Goal: Task Accomplishment & Management: Use online tool/utility

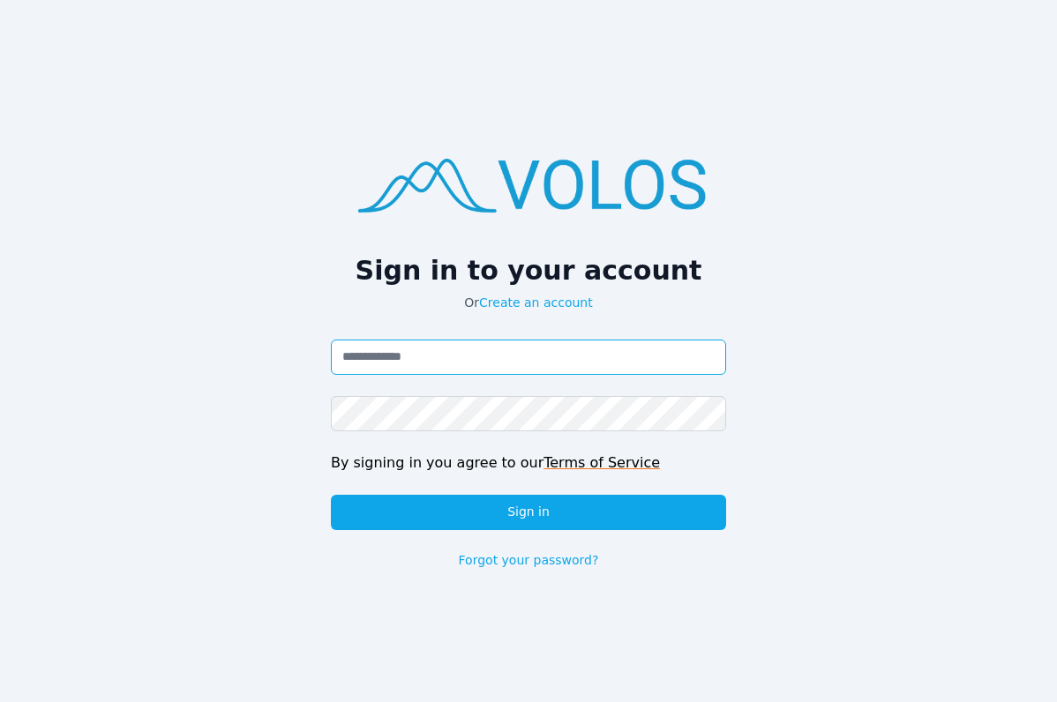
drag, startPoint x: 400, startPoint y: 365, endPoint x: 386, endPoint y: 371, distance: 15.1
click at [386, 371] on input "Email address" at bounding box center [528, 357] width 395 height 35
type input "**********"
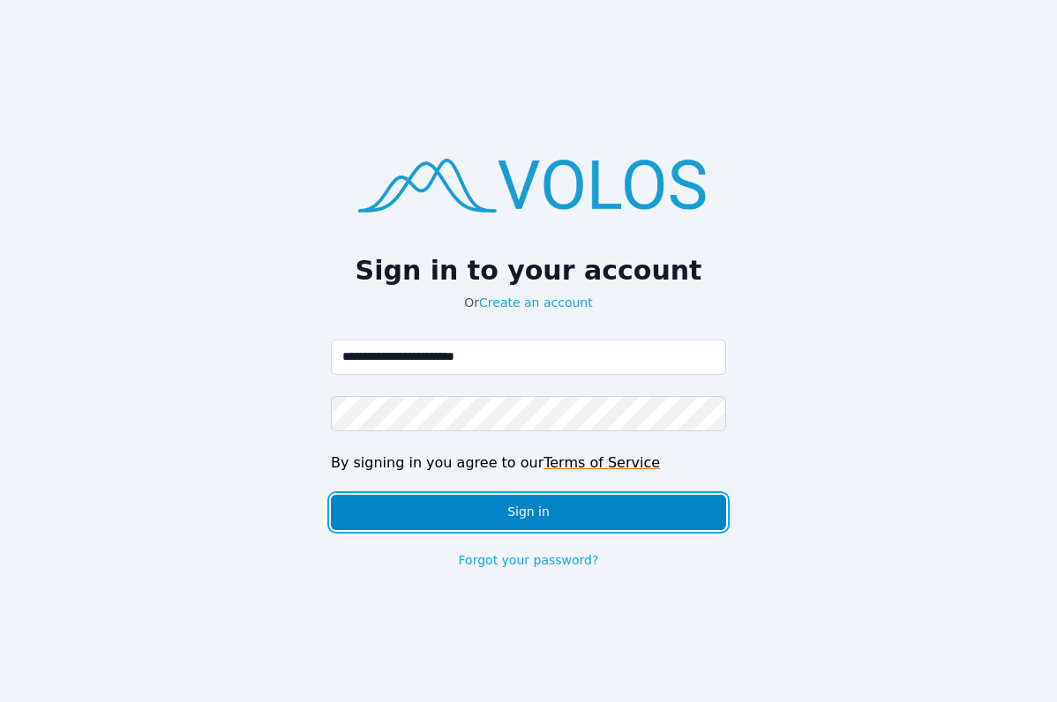
click at [521, 507] on button "Sign in" at bounding box center [528, 512] width 395 height 35
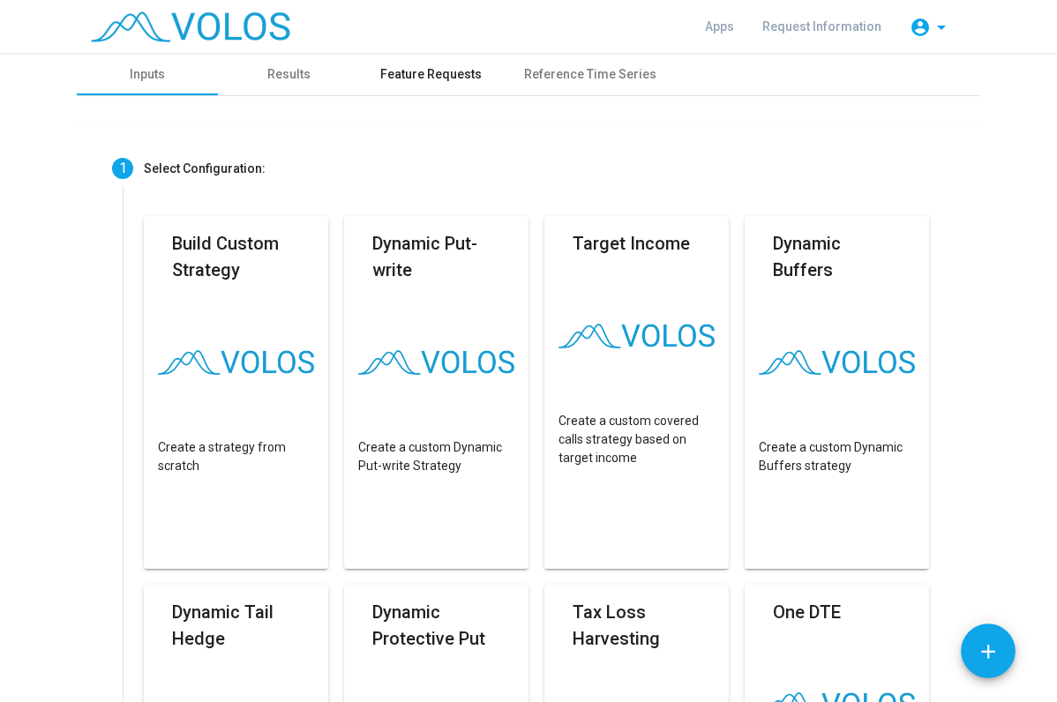
click at [437, 77] on div "Feature Requests" at bounding box center [430, 74] width 101 height 19
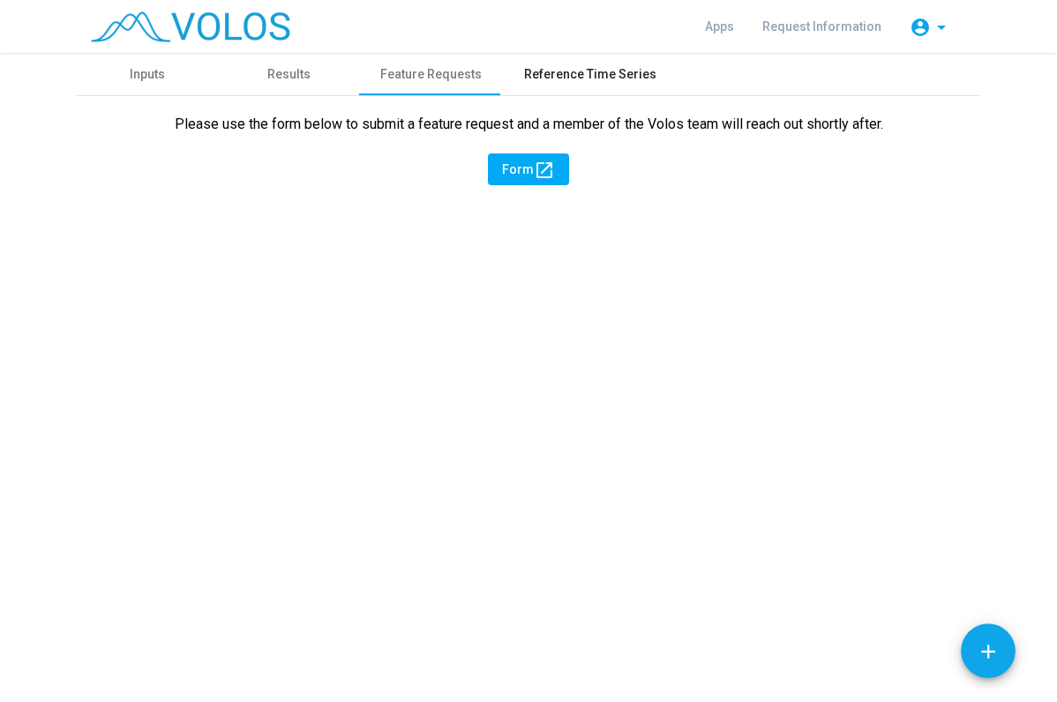
click at [571, 71] on div "Reference Time Series" at bounding box center [590, 74] width 132 height 19
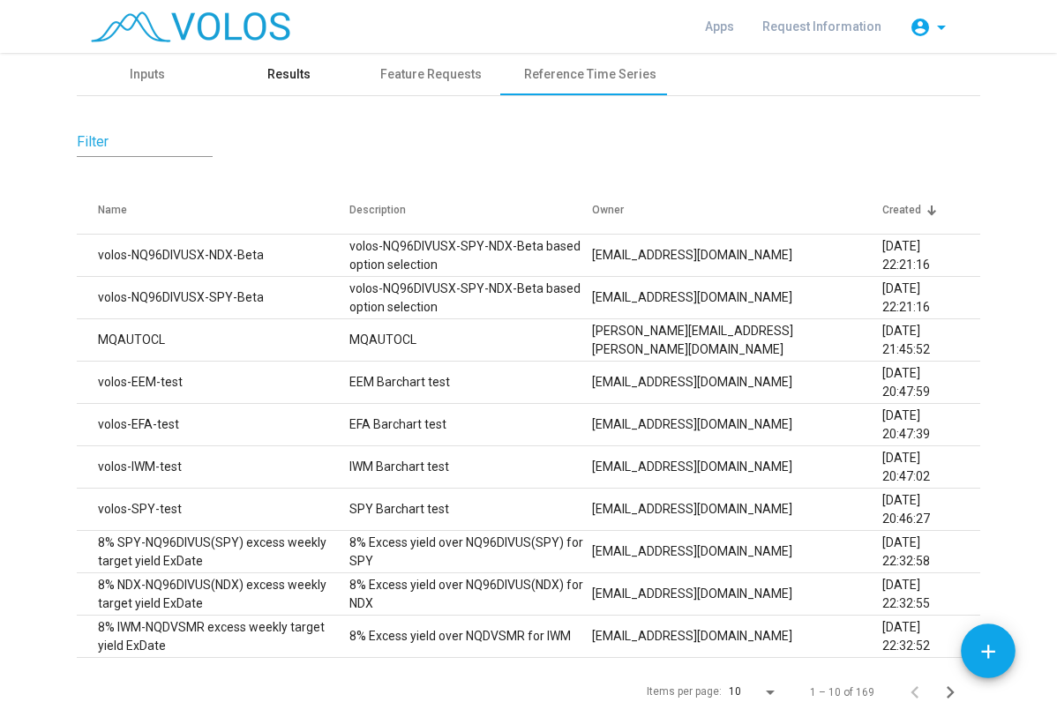
click at [290, 80] on div "Results" at bounding box center [288, 74] width 43 height 19
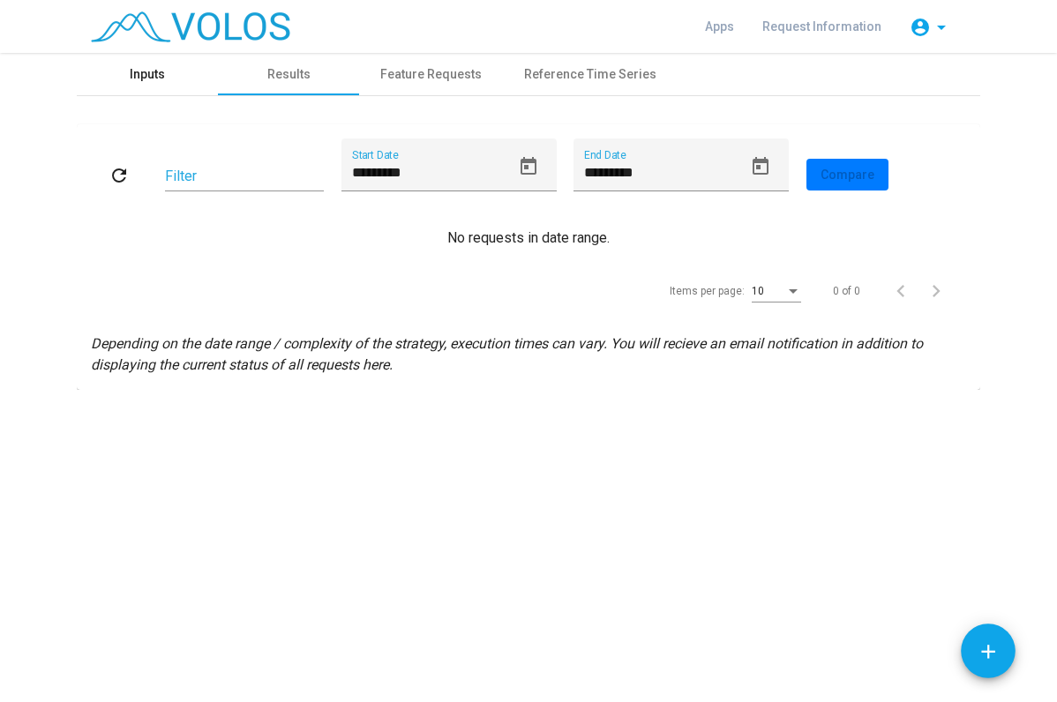
click at [157, 79] on div "Inputs" at bounding box center [147, 74] width 35 height 19
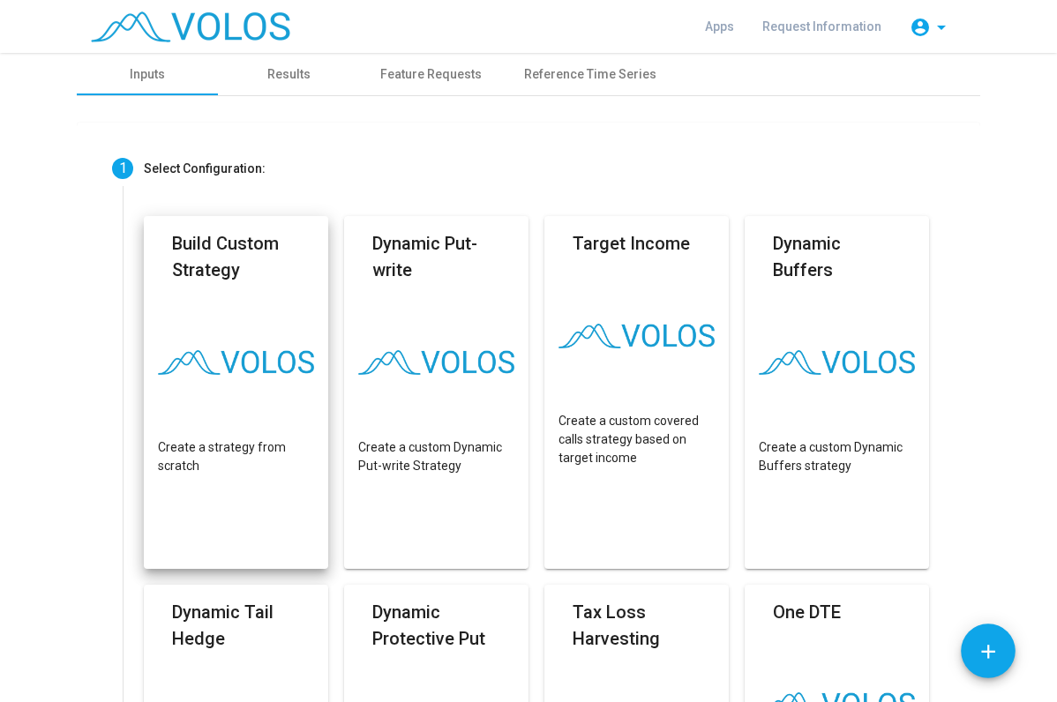
click at [263, 282] on mat-card-title "Build Custom Strategy" at bounding box center [236, 256] width 128 height 53
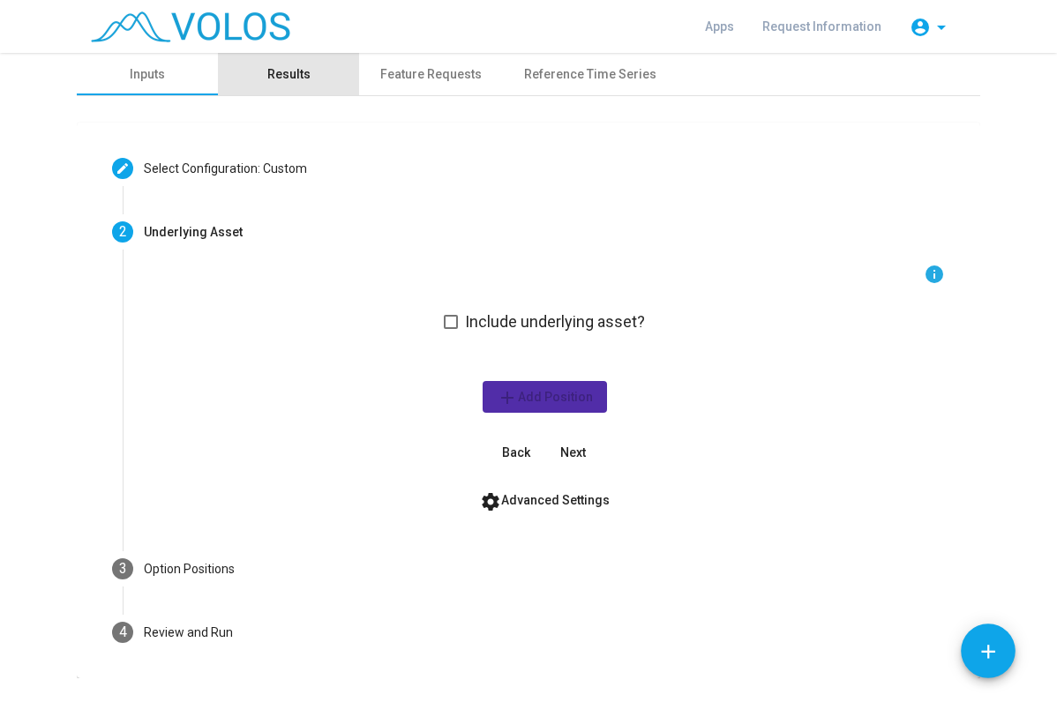
click at [289, 67] on div "Results" at bounding box center [288, 74] width 43 height 19
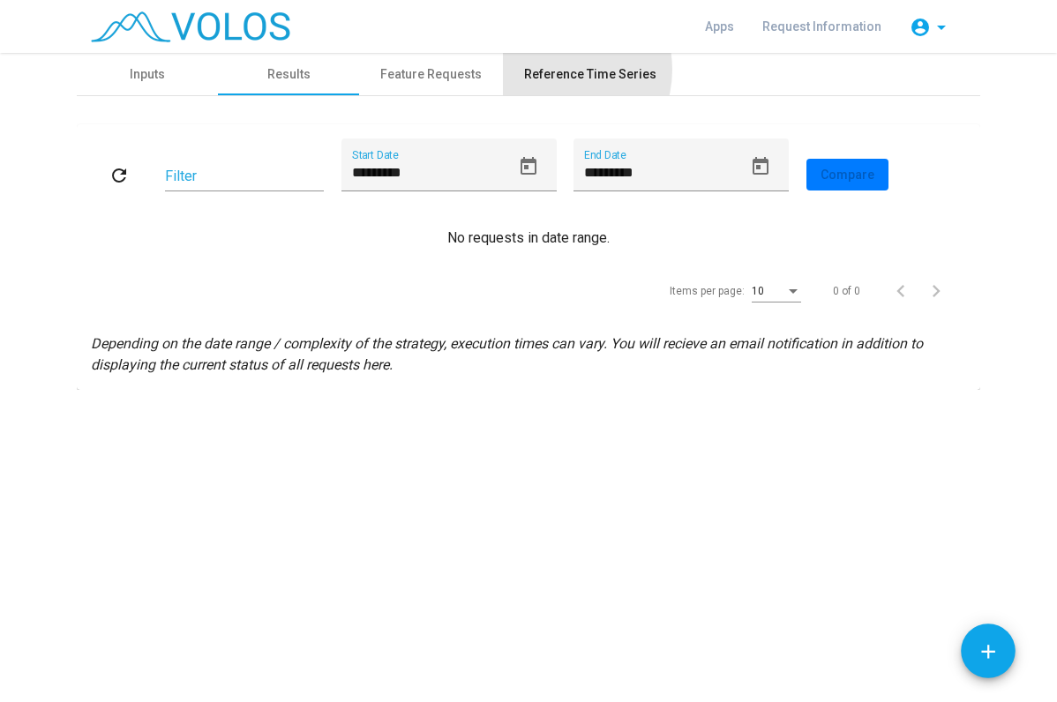
click at [554, 70] on div "Reference Time Series" at bounding box center [590, 74] width 132 height 19
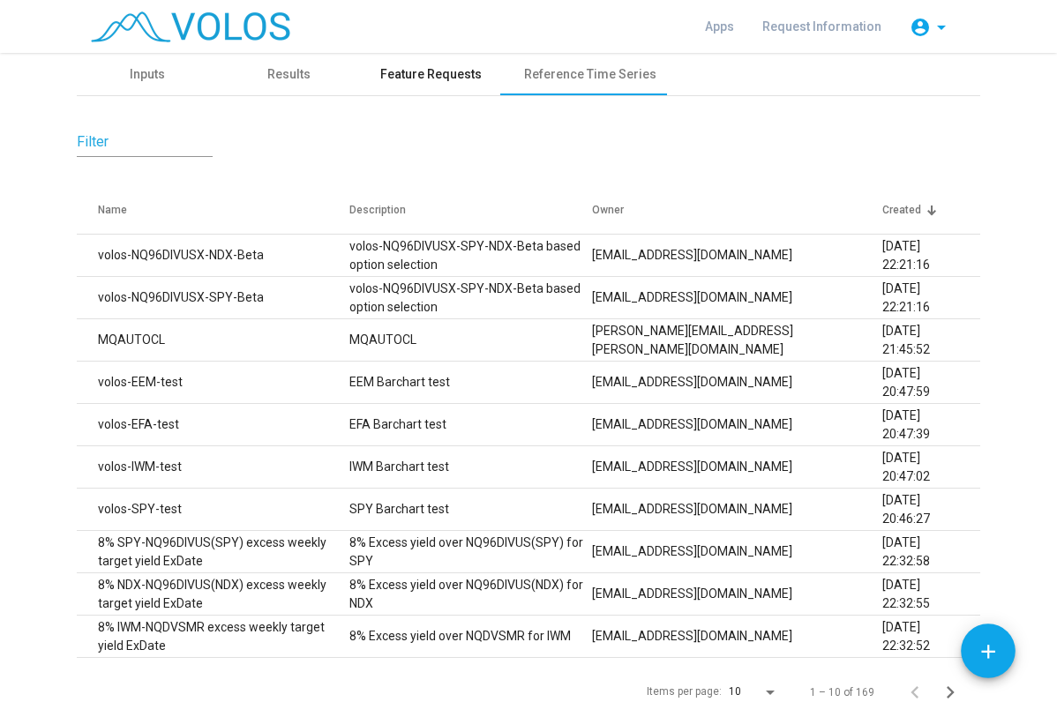
click at [439, 63] on div "Feature Requests" at bounding box center [431, 74] width 144 height 42
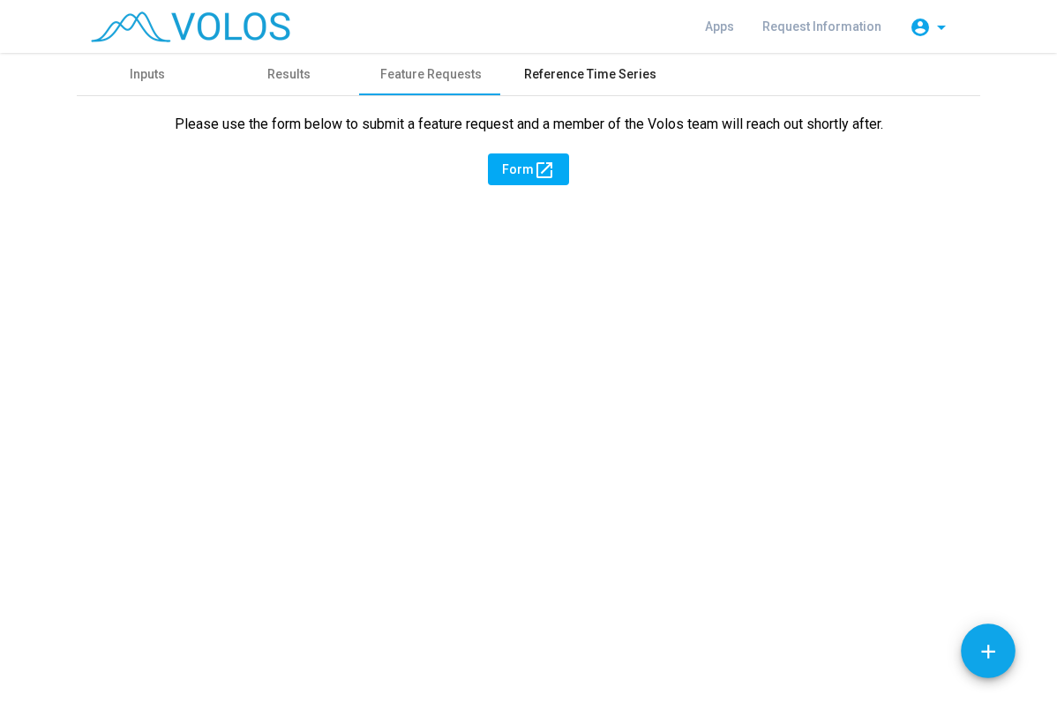
click at [592, 75] on div "Reference Time Series" at bounding box center [590, 74] width 132 height 19
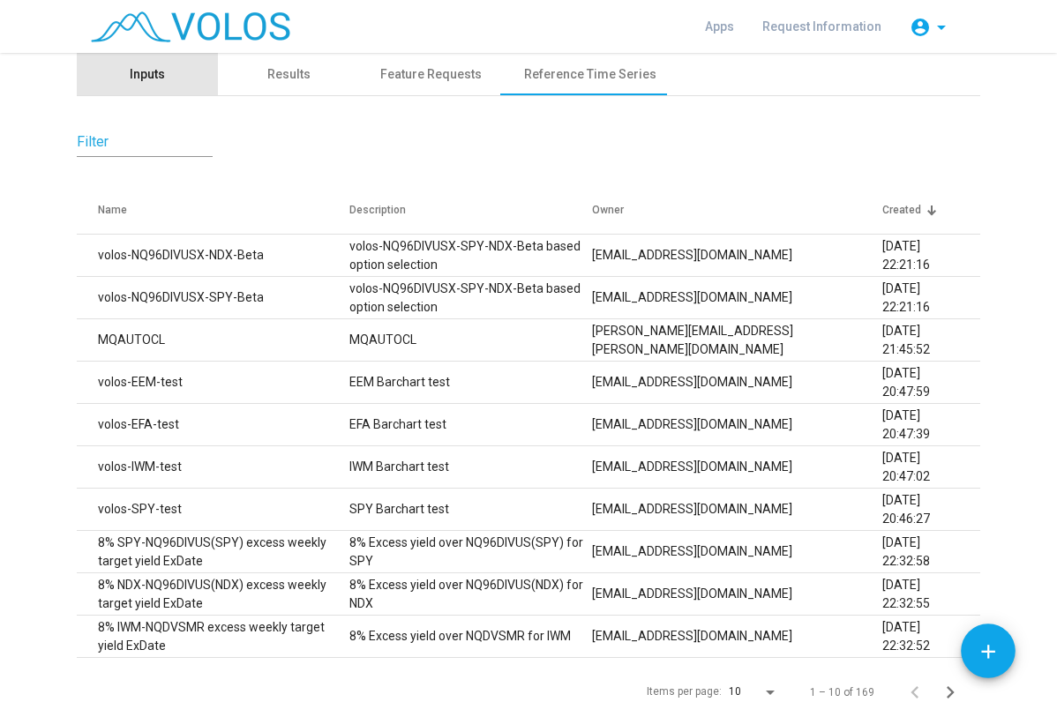
click at [162, 74] on div "Inputs" at bounding box center [147, 74] width 141 height 42
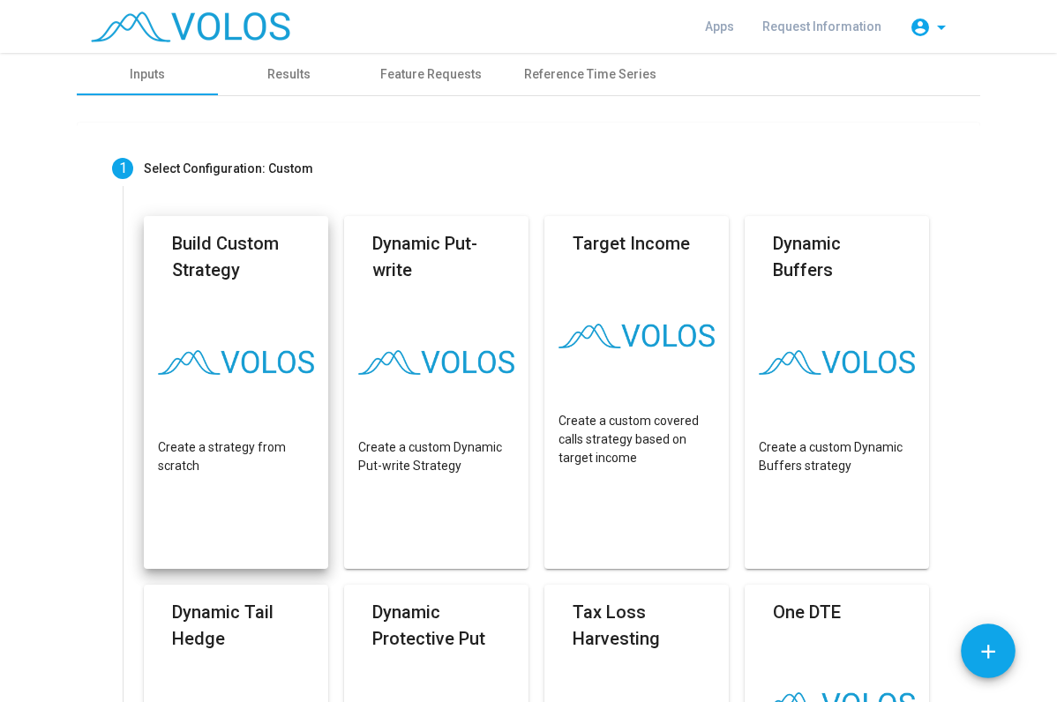
click at [213, 293] on div "Build Custom Strategy" at bounding box center [236, 262] width 128 height 64
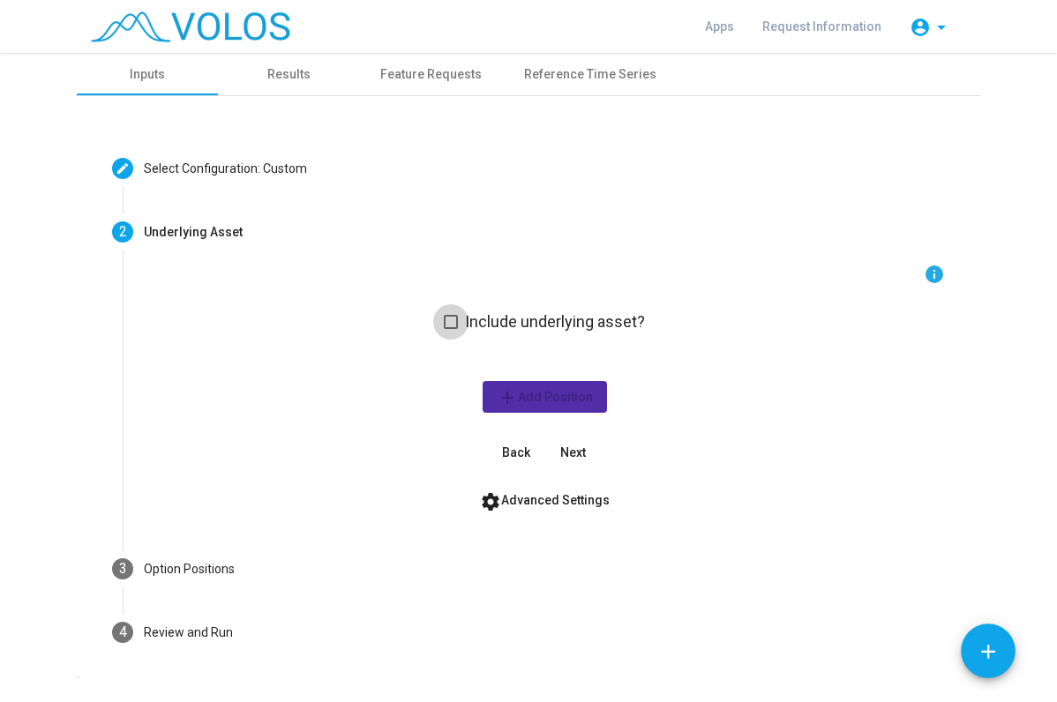
click at [496, 324] on span "Include underlying asset?" at bounding box center [555, 321] width 180 height 21
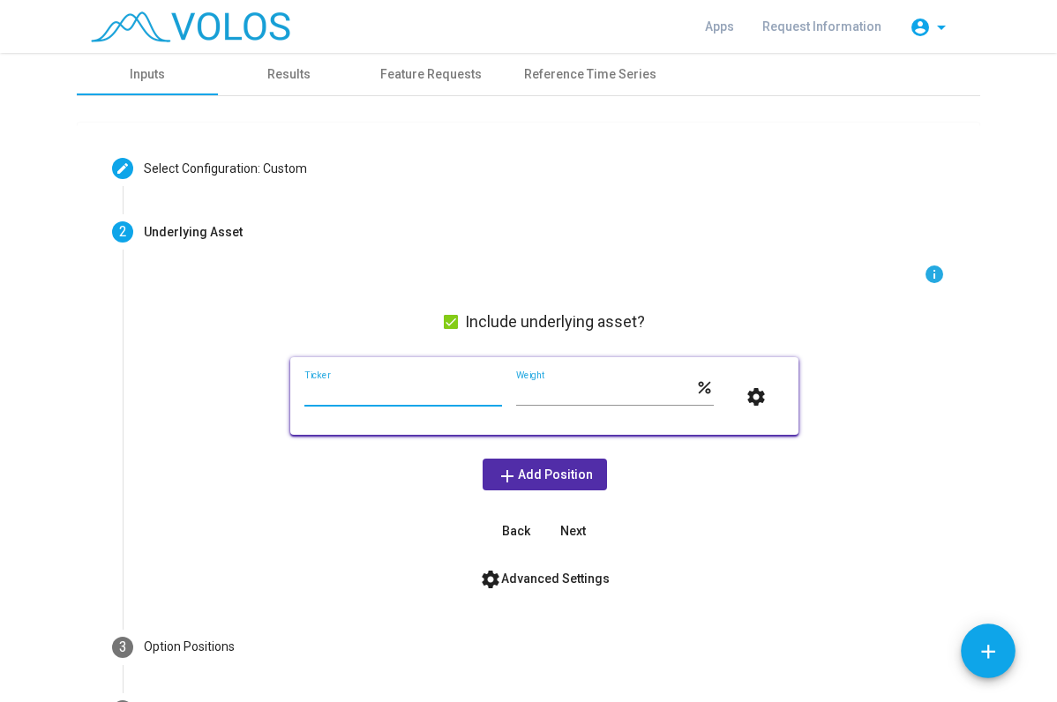
click at [471, 399] on input "Ticker" at bounding box center [403, 393] width 198 height 14
type input "***"
click at [541, 470] on span "add Add Position" at bounding box center [545, 475] width 96 height 14
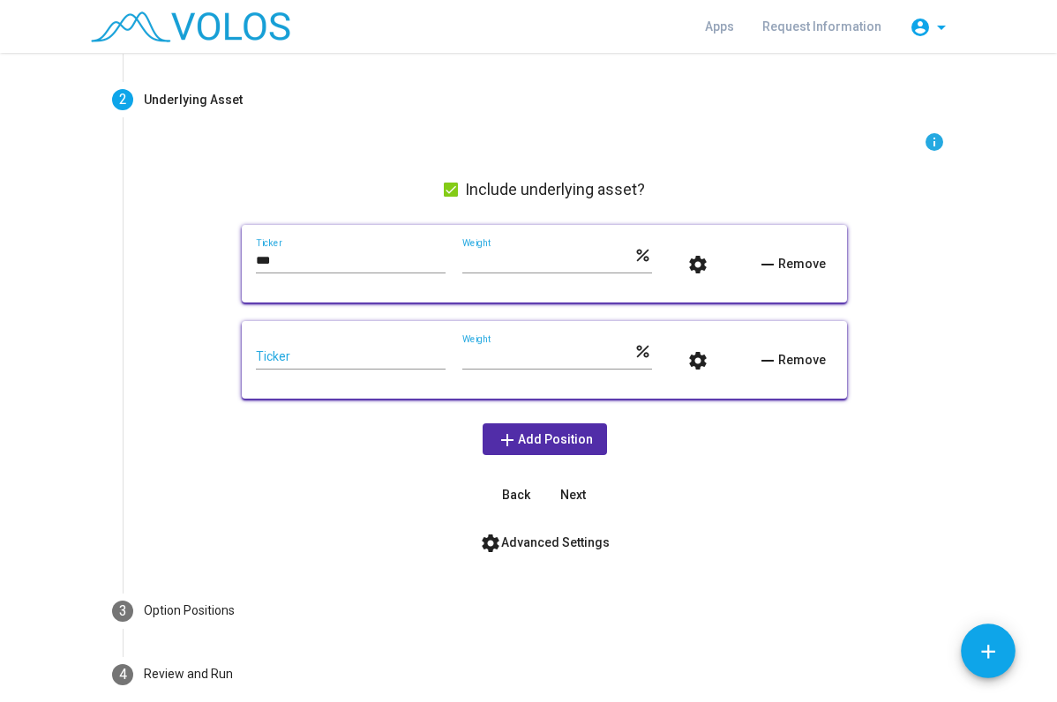
scroll to position [176, 0]
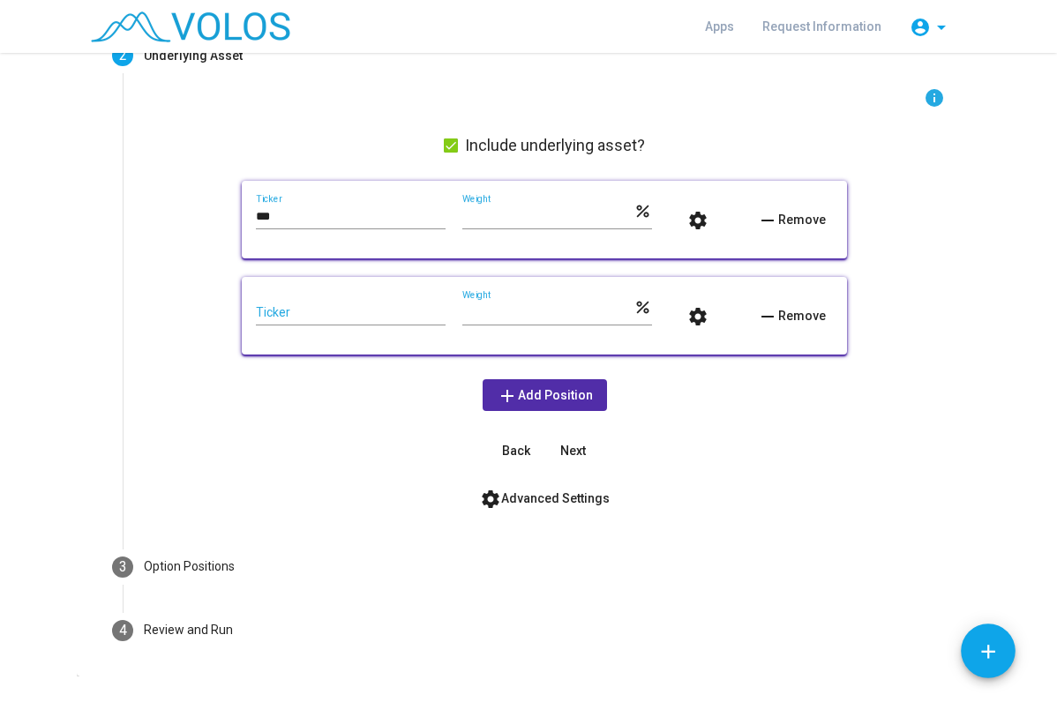
click at [540, 502] on span "settings Advanced Settings" at bounding box center [545, 498] width 130 height 14
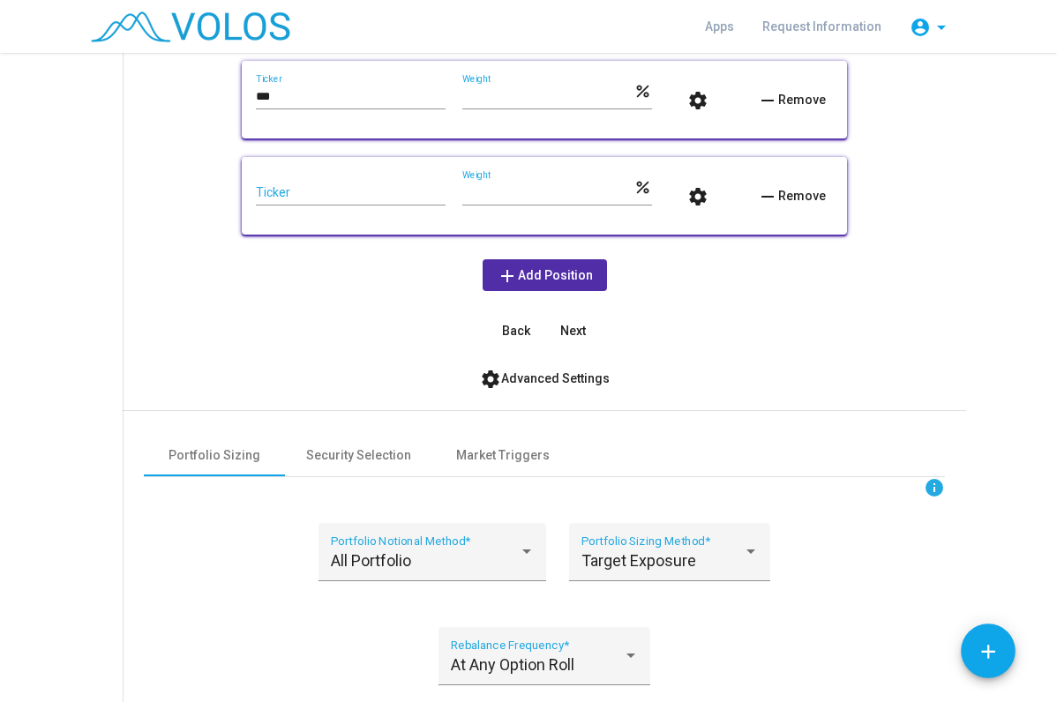
scroll to position [353, 0]
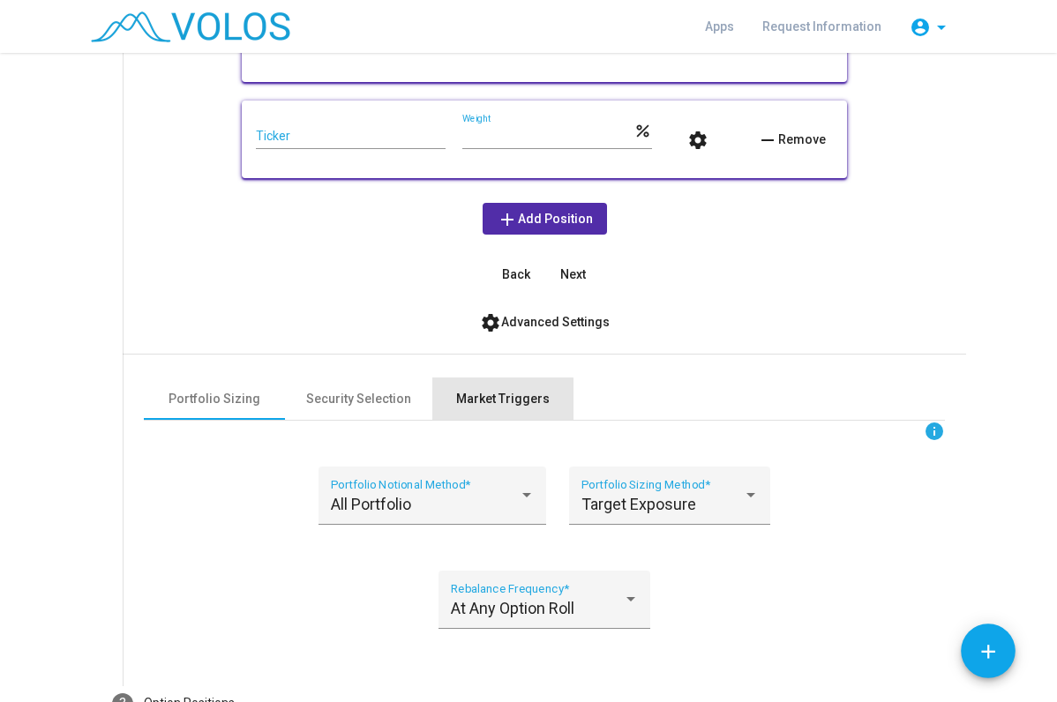
click at [491, 403] on div "Market Triggers" at bounding box center [503, 399] width 94 height 19
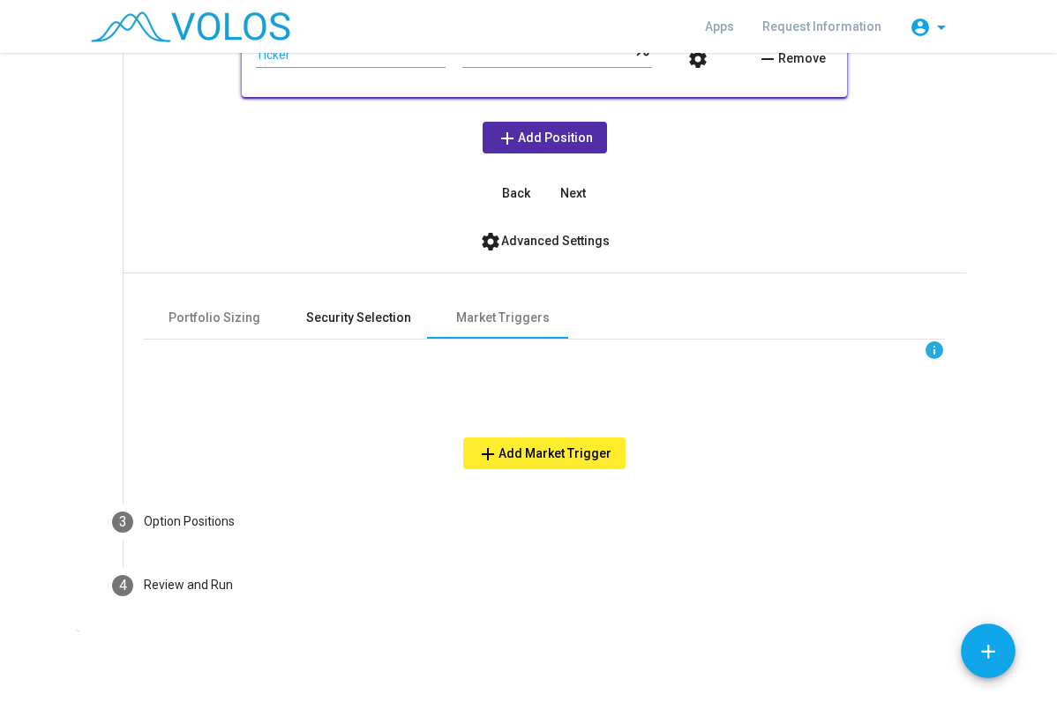
click at [366, 332] on div "Security Selection" at bounding box center [358, 317] width 147 height 42
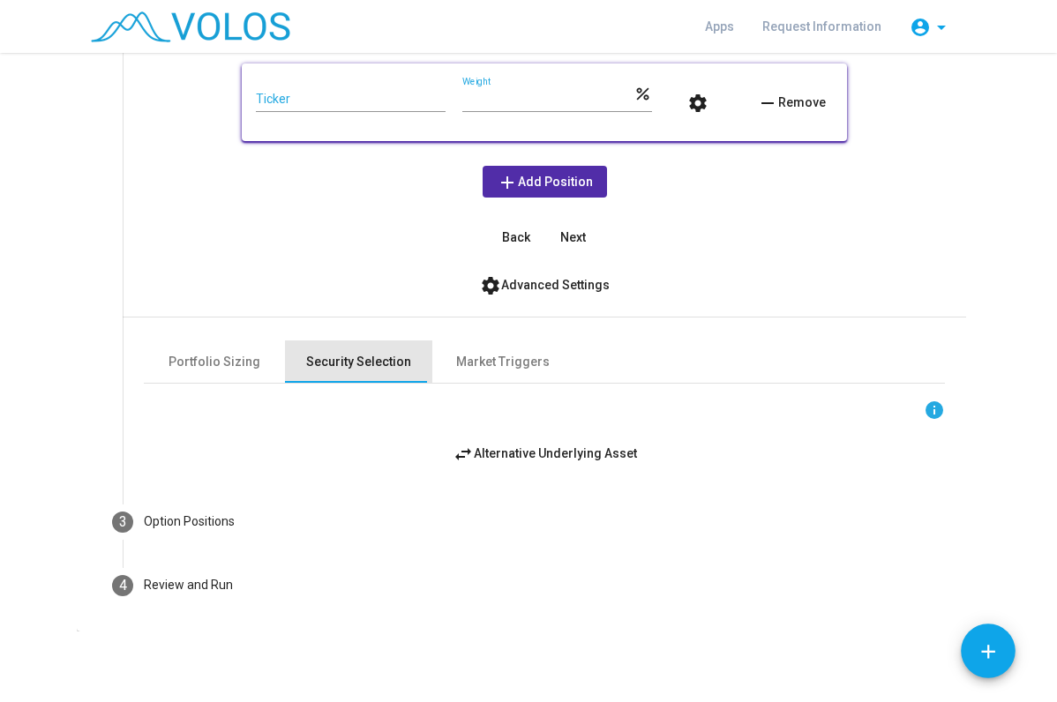
scroll to position [389, 0]
click at [504, 358] on div "Market Triggers" at bounding box center [503, 363] width 94 height 19
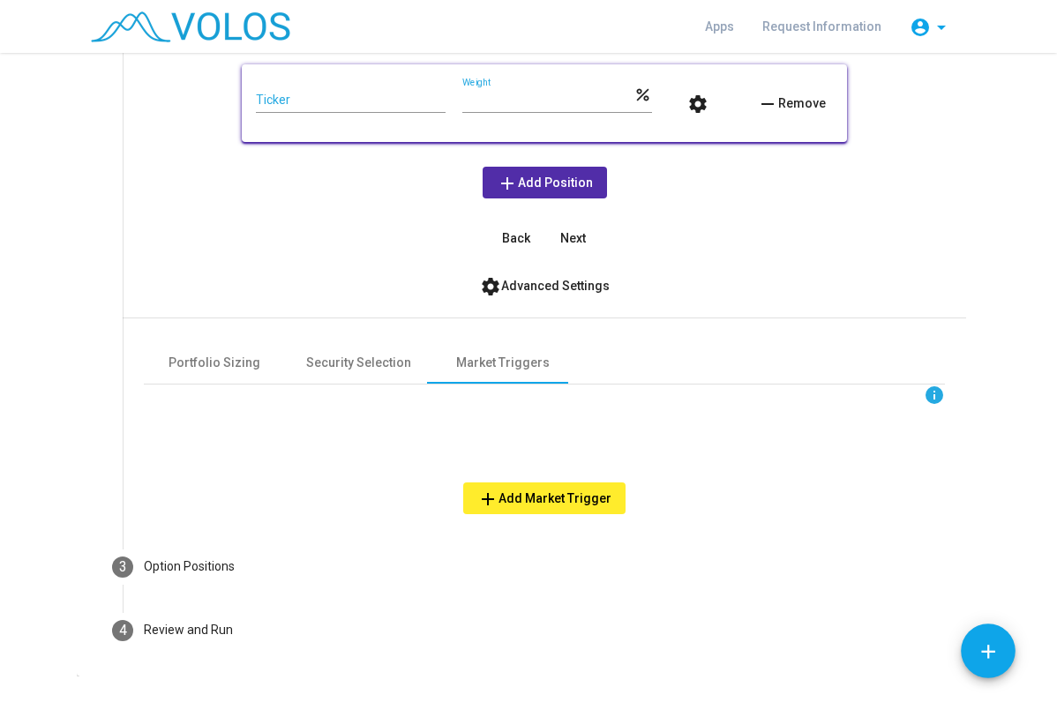
click at [524, 488] on button "add Add Market Trigger" at bounding box center [544, 499] width 162 height 32
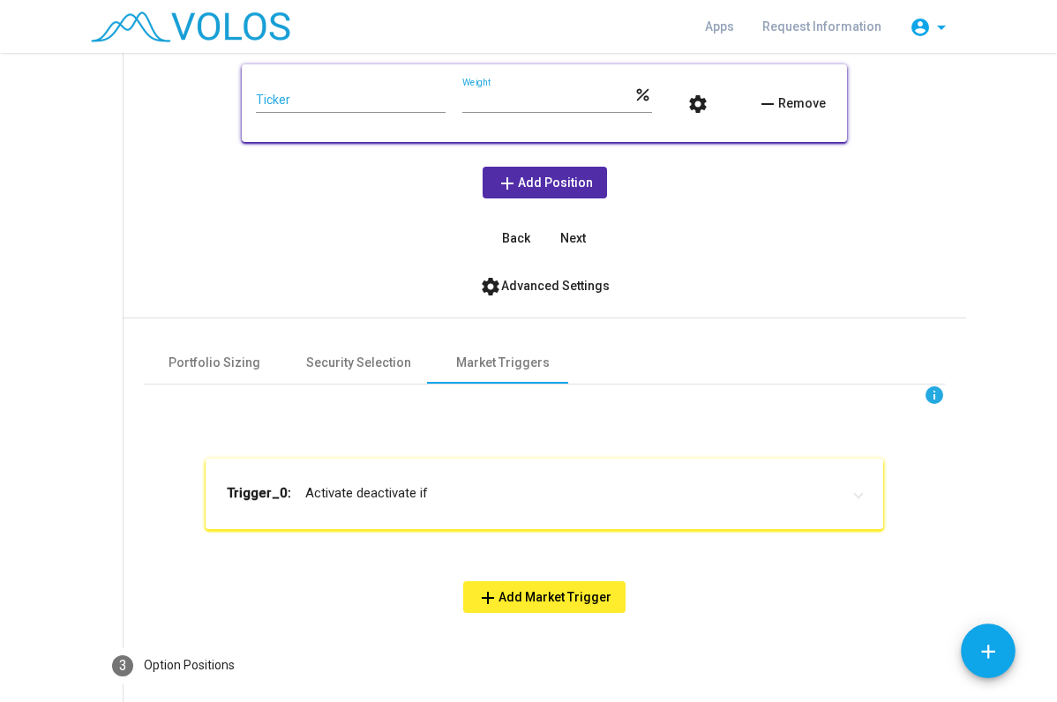
click at [450, 482] on mat-expansion-panel-header "Trigger_0: Activate deactivate if" at bounding box center [545, 494] width 678 height 71
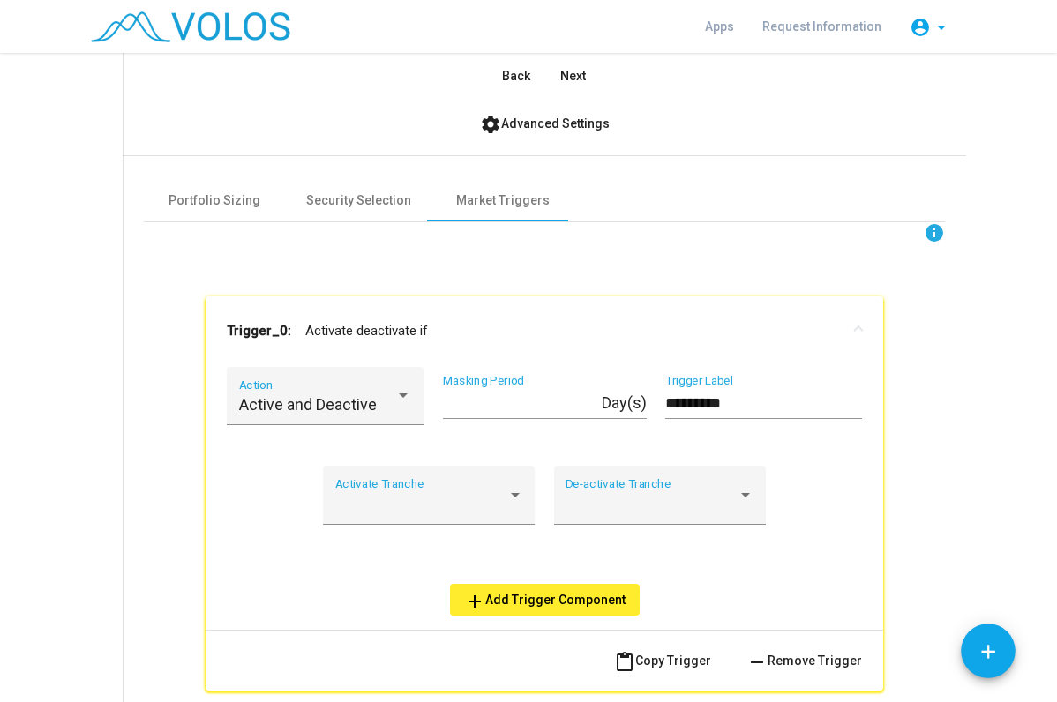
scroll to position [566, 0]
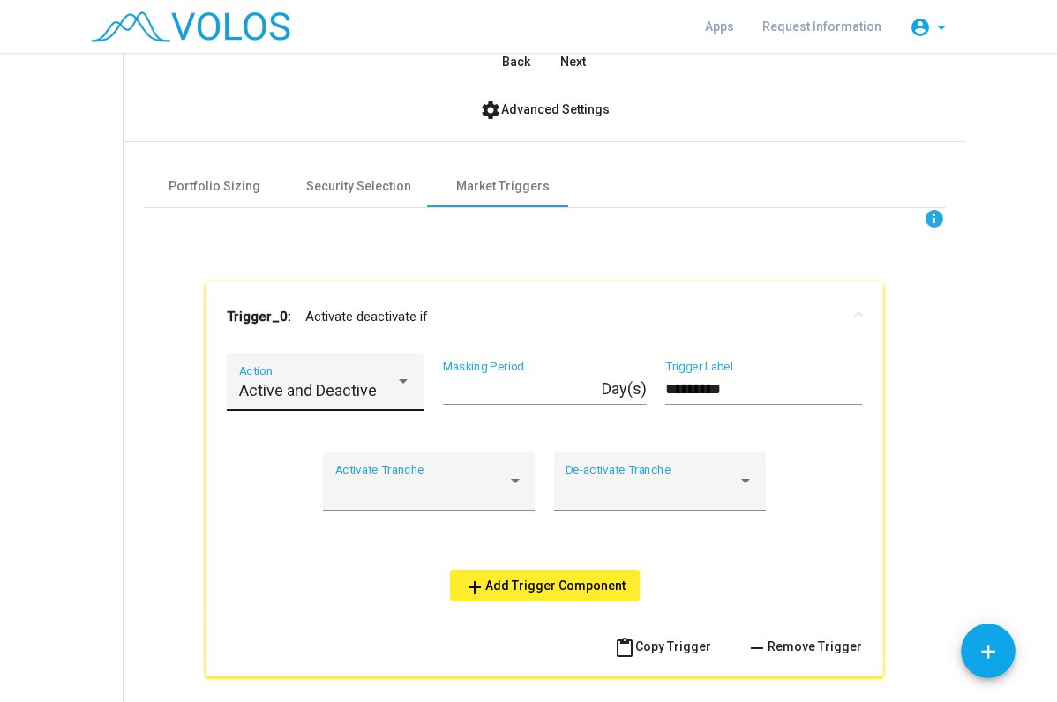
click at [318, 377] on div "Active and Deactive Action" at bounding box center [325, 387] width 173 height 47
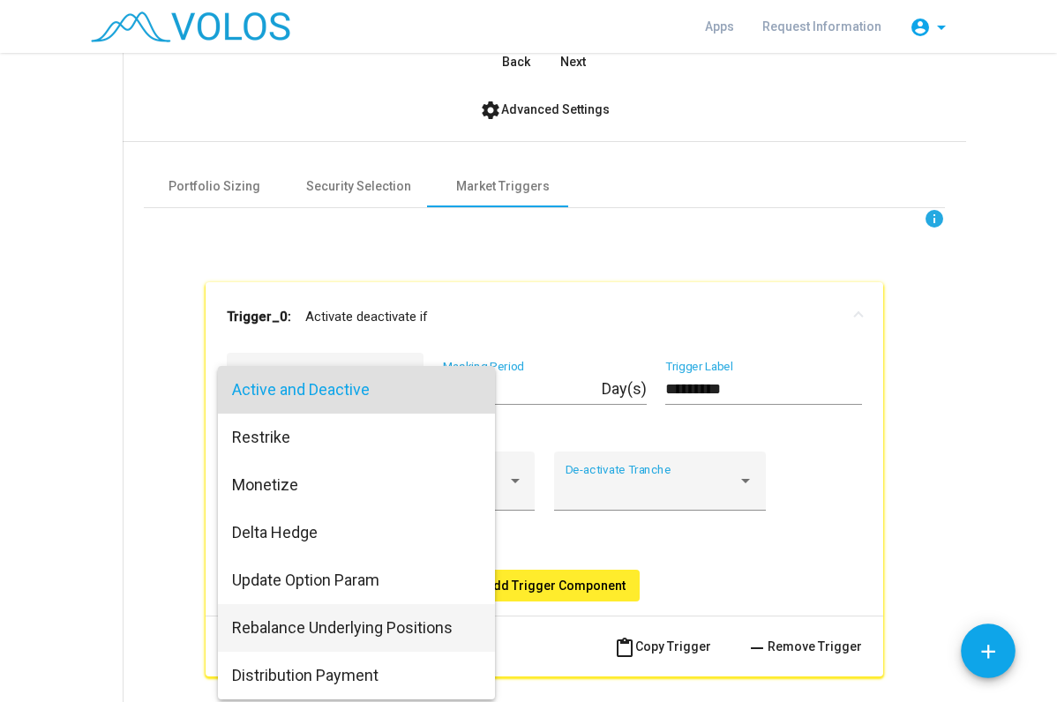
click at [391, 648] on span "Rebalance Underlying Positions" at bounding box center [356, 628] width 249 height 48
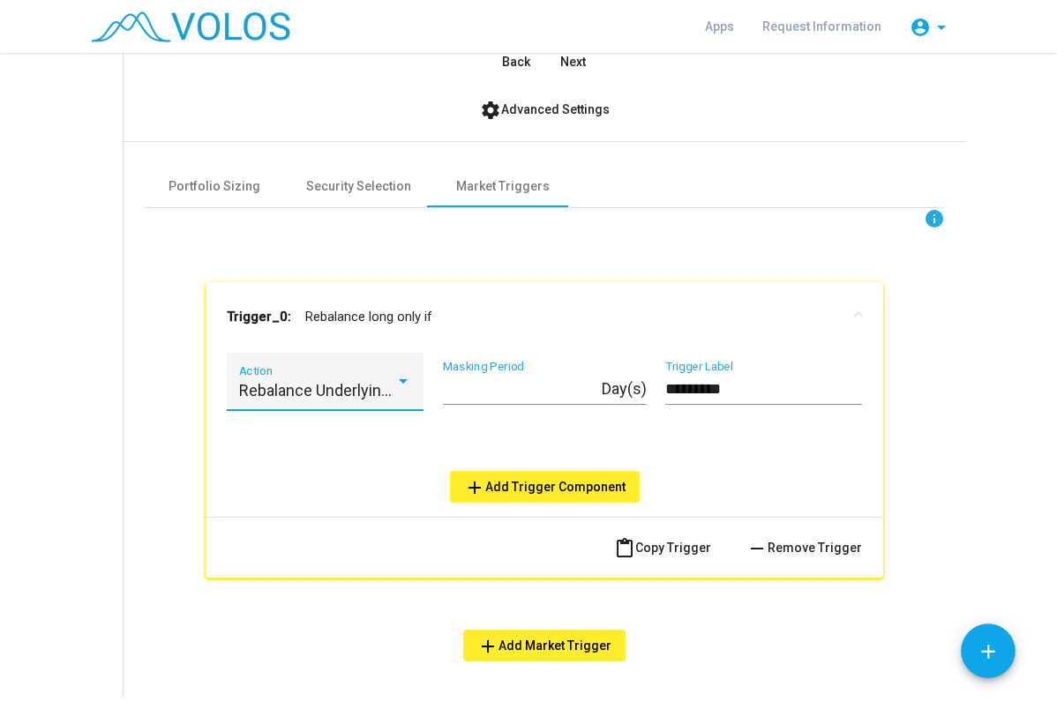
click at [790, 395] on input "*********" at bounding box center [763, 389] width 197 height 18
click at [504, 490] on span "add Add Trigger Component" at bounding box center [544, 487] width 161 height 14
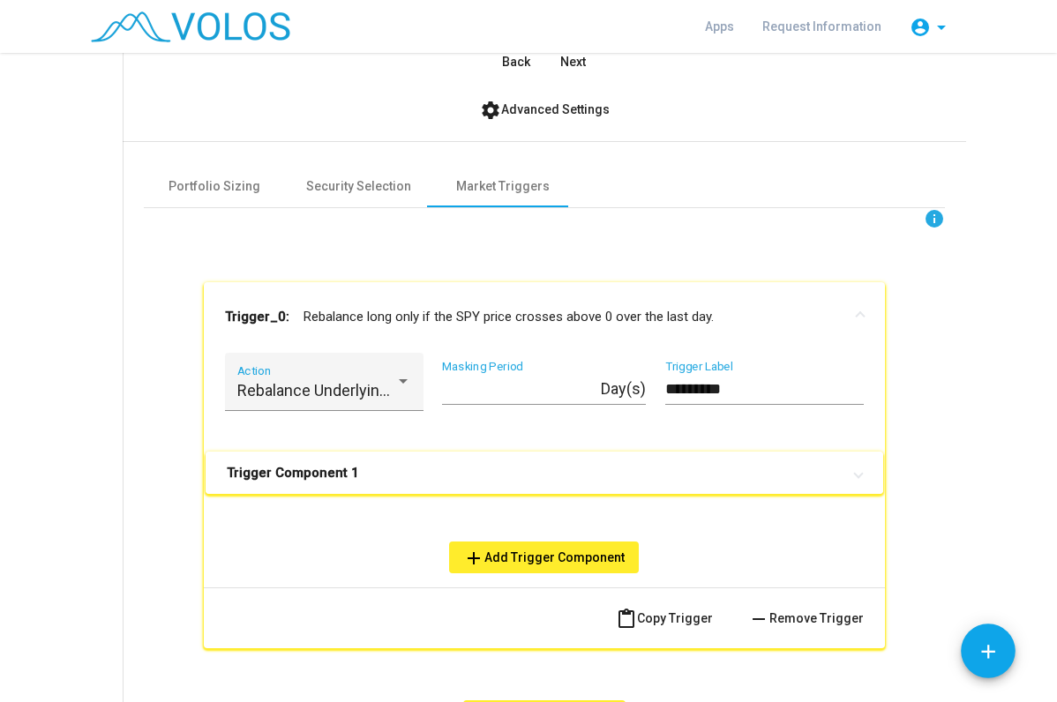
click at [431, 469] on mat-panel-title "Trigger Component 1" at bounding box center [534, 473] width 614 height 18
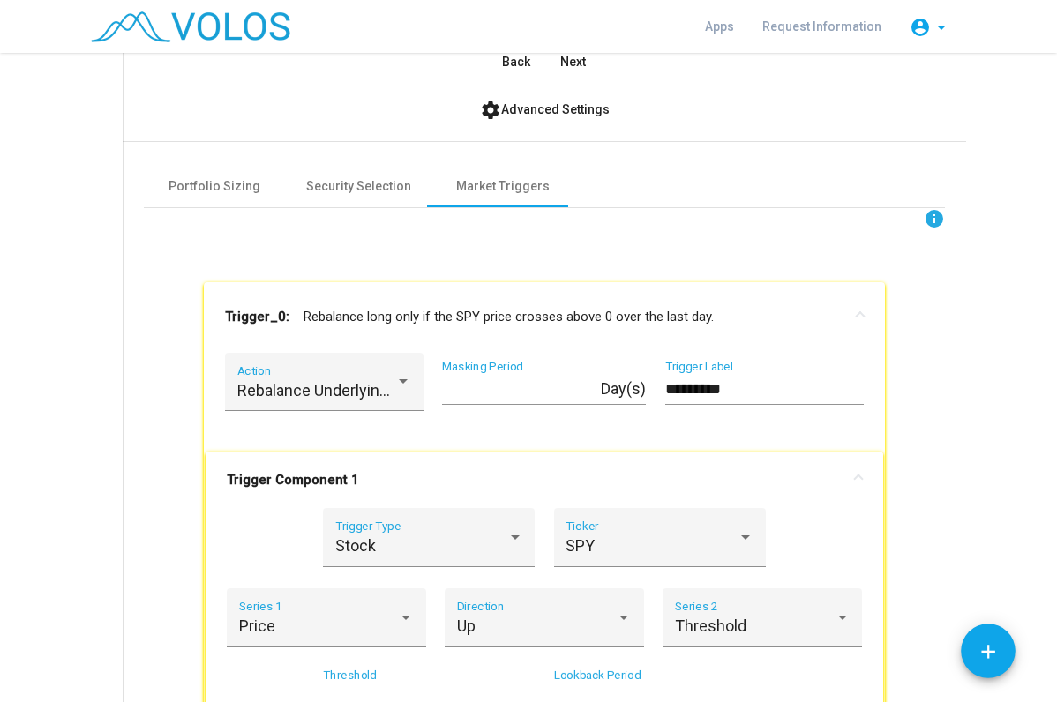
scroll to position [654, 0]
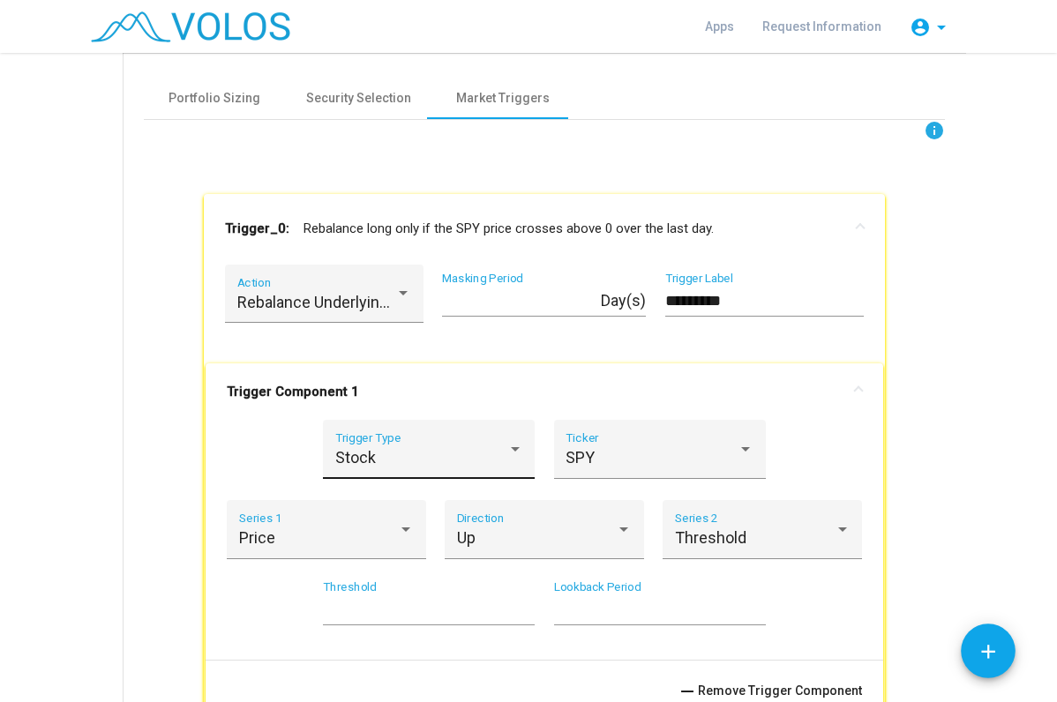
click at [448, 456] on div "Stock" at bounding box center [421, 458] width 172 height 18
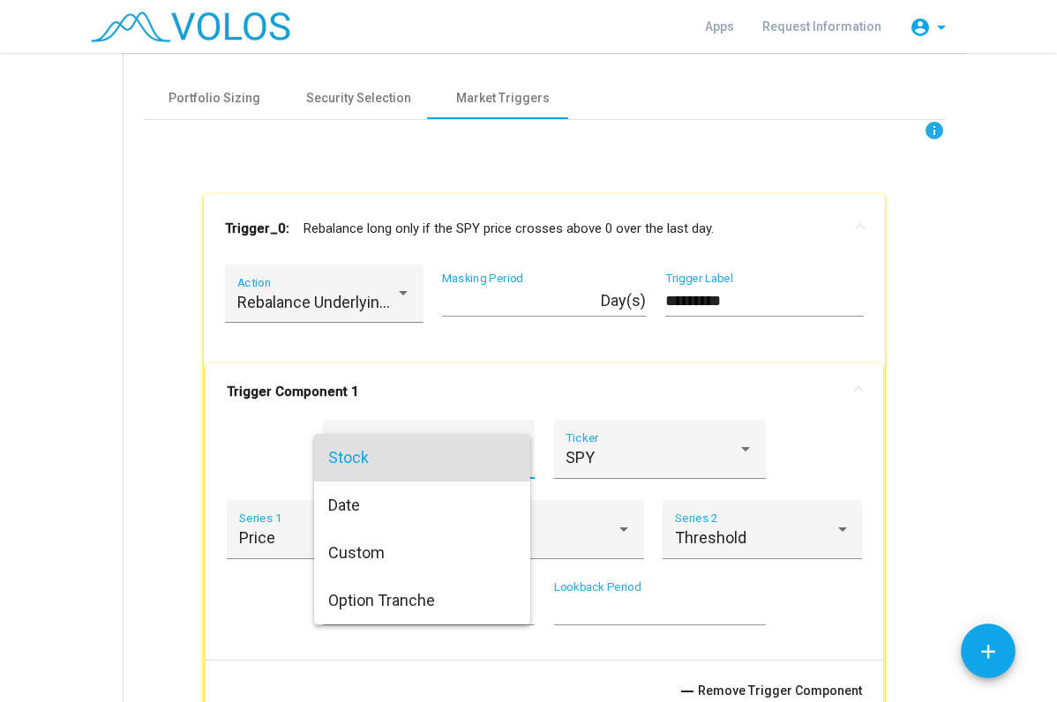
click at [174, 372] on div at bounding box center [528, 351] width 1057 height 702
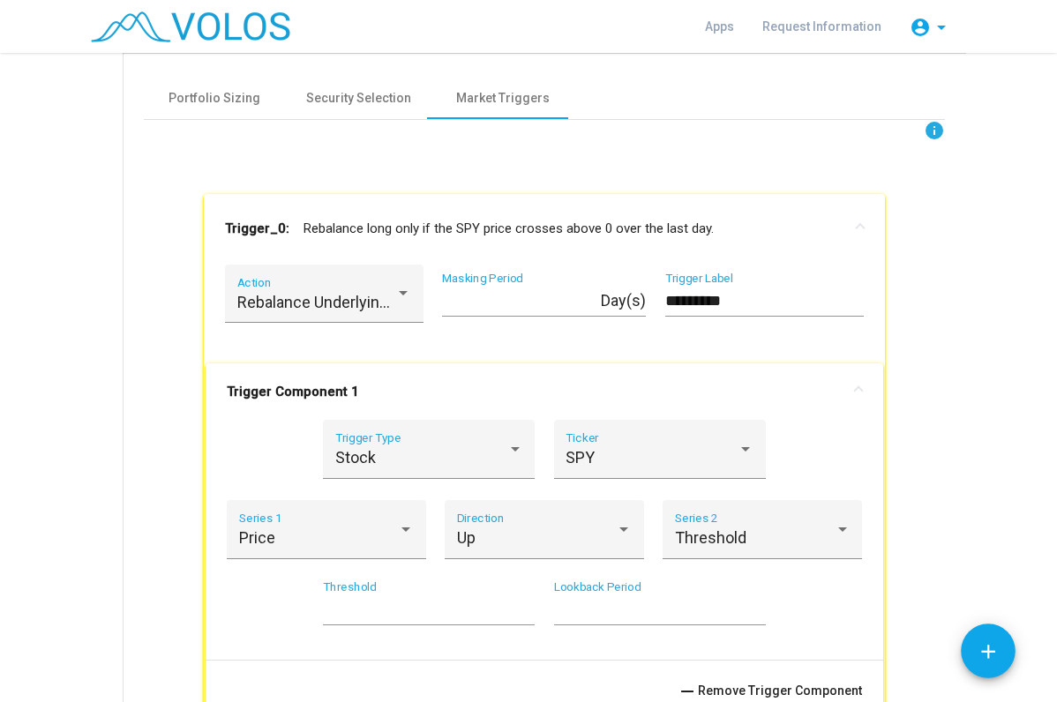
scroll to position [389, 0]
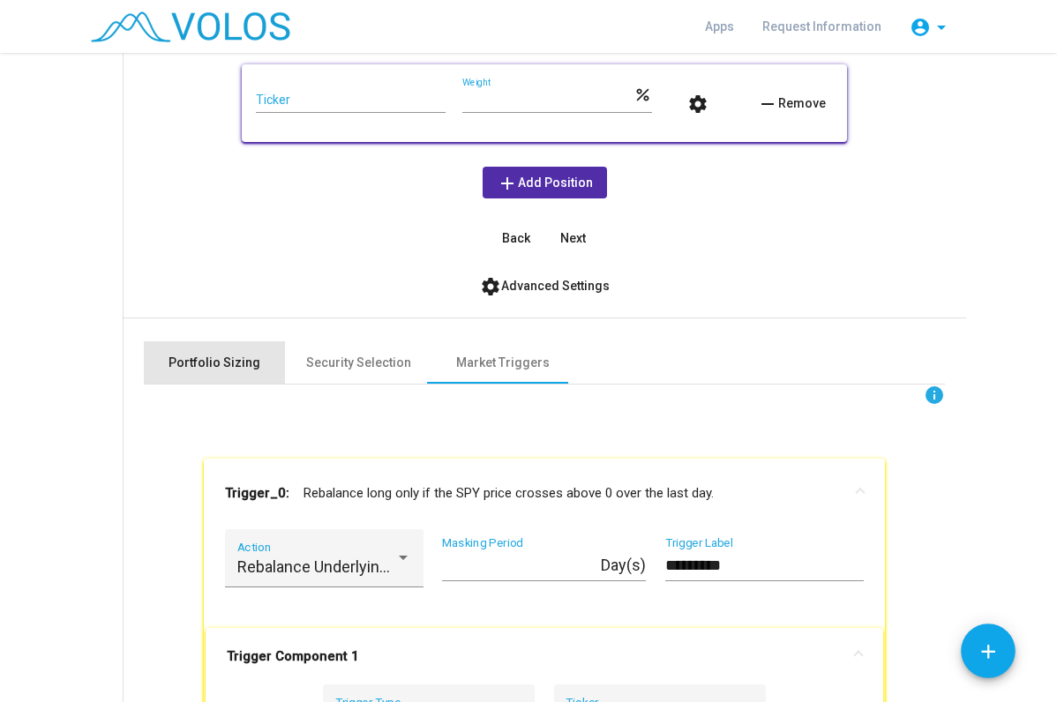
click at [217, 362] on div "Portfolio Sizing" at bounding box center [215, 363] width 92 height 19
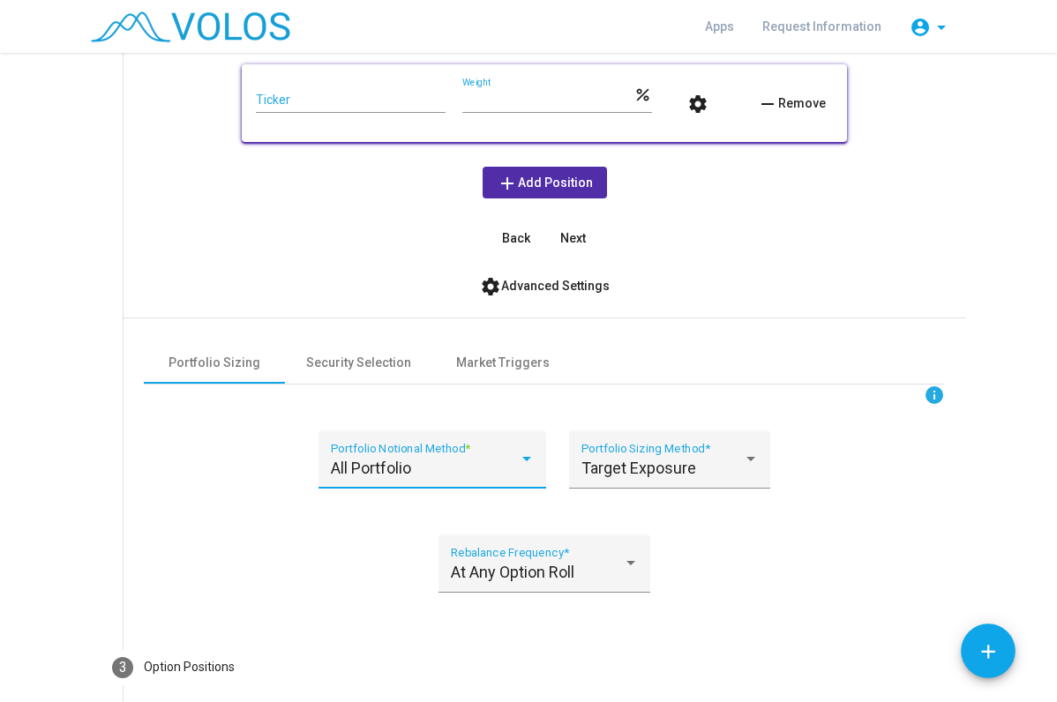
click at [499, 461] on div "All Portfolio" at bounding box center [425, 469] width 188 height 18
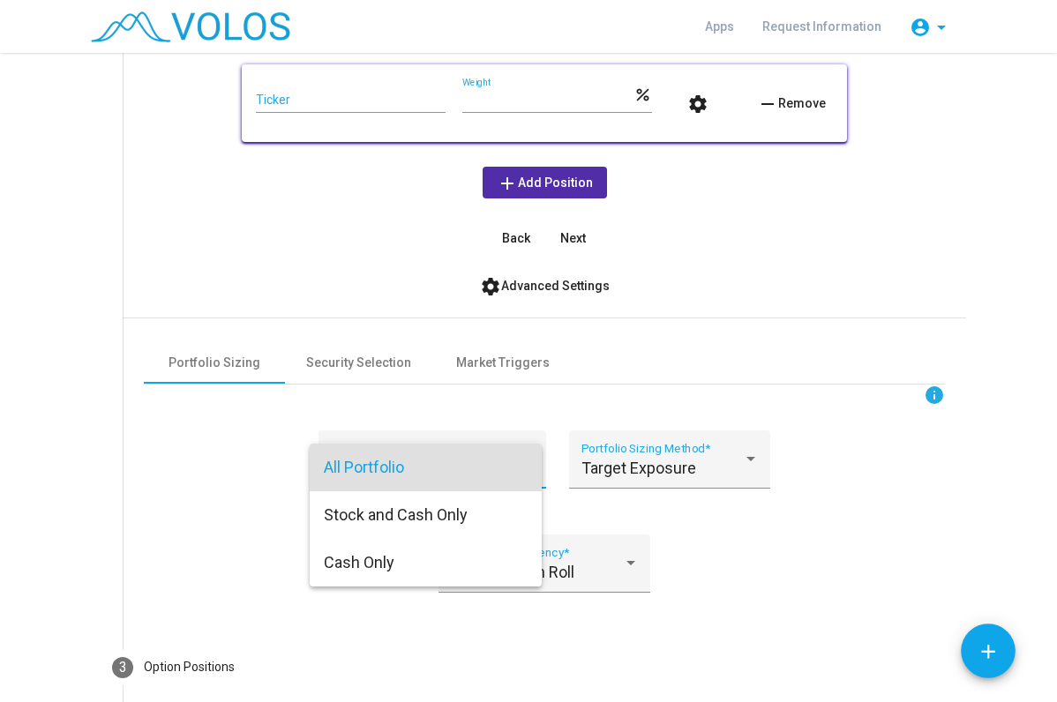
click at [667, 476] on div at bounding box center [528, 351] width 1057 height 702
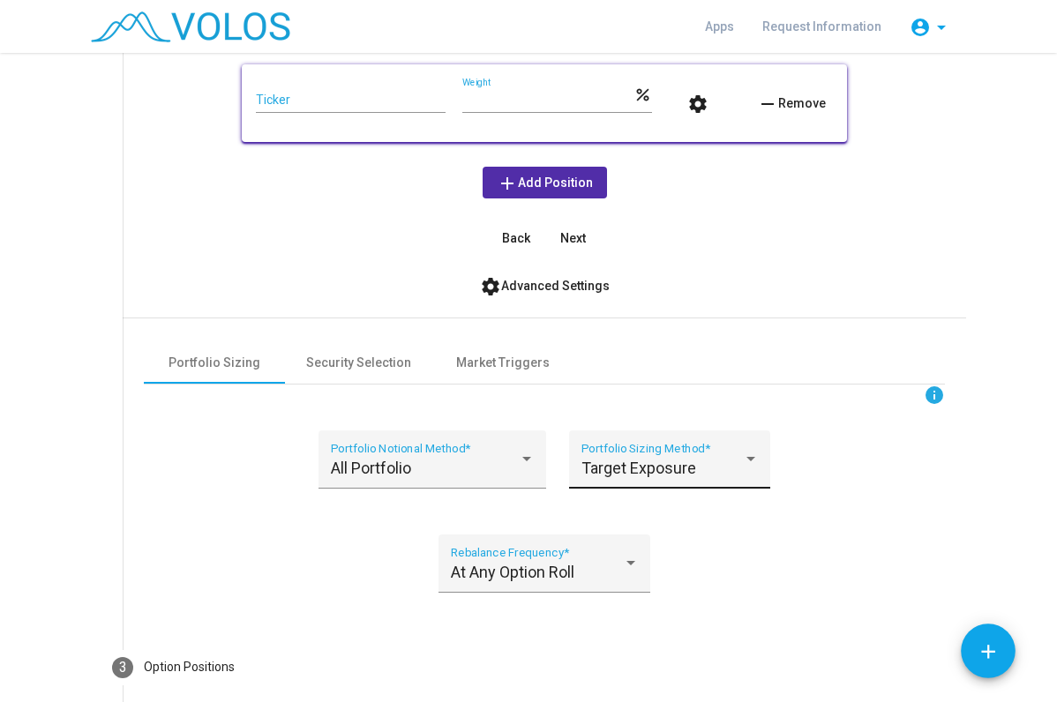
click at [684, 471] on span "Target Exposure" at bounding box center [638, 468] width 115 height 19
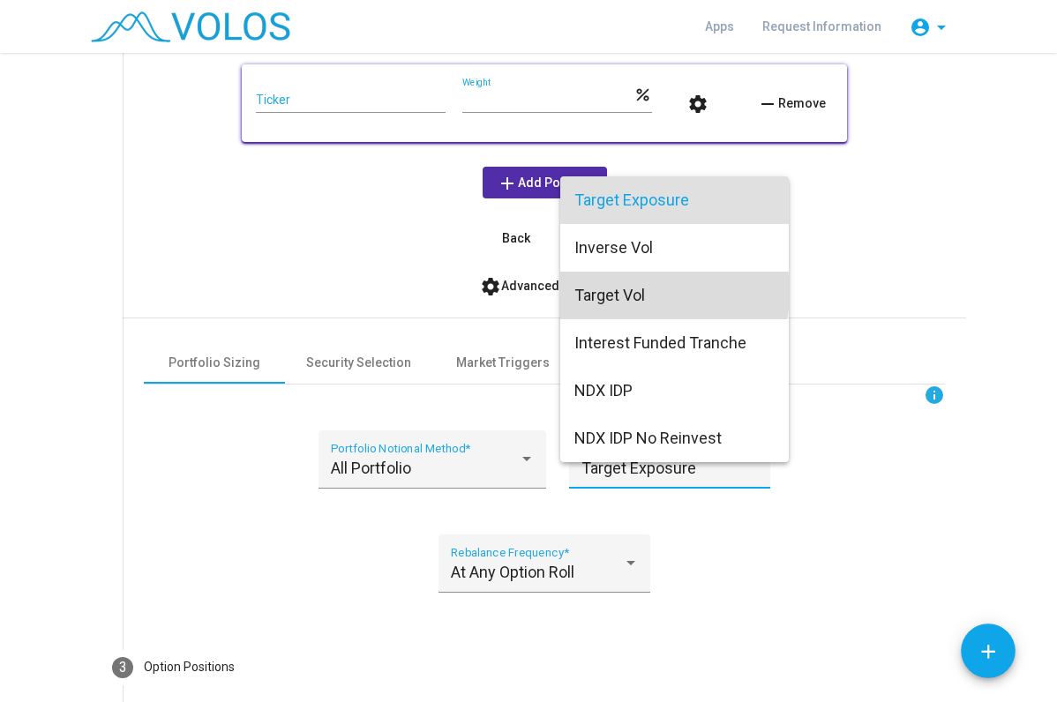
click at [630, 292] on span "Target Vol" at bounding box center [674, 296] width 200 height 48
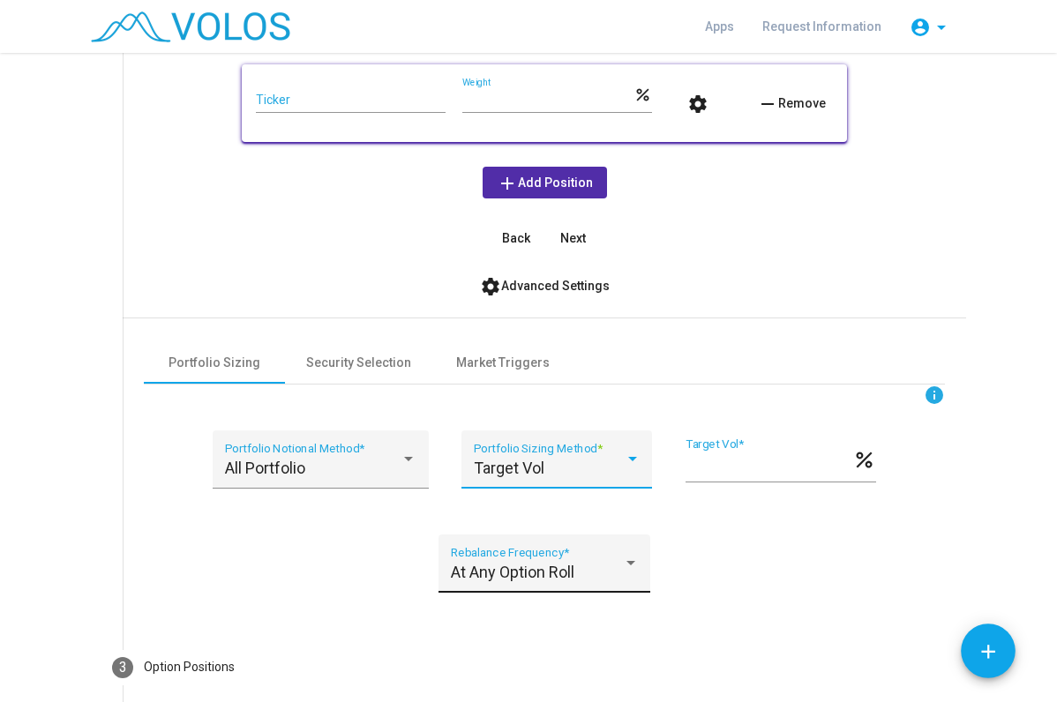
click at [553, 577] on span "At Any Option Roll" at bounding box center [513, 572] width 124 height 19
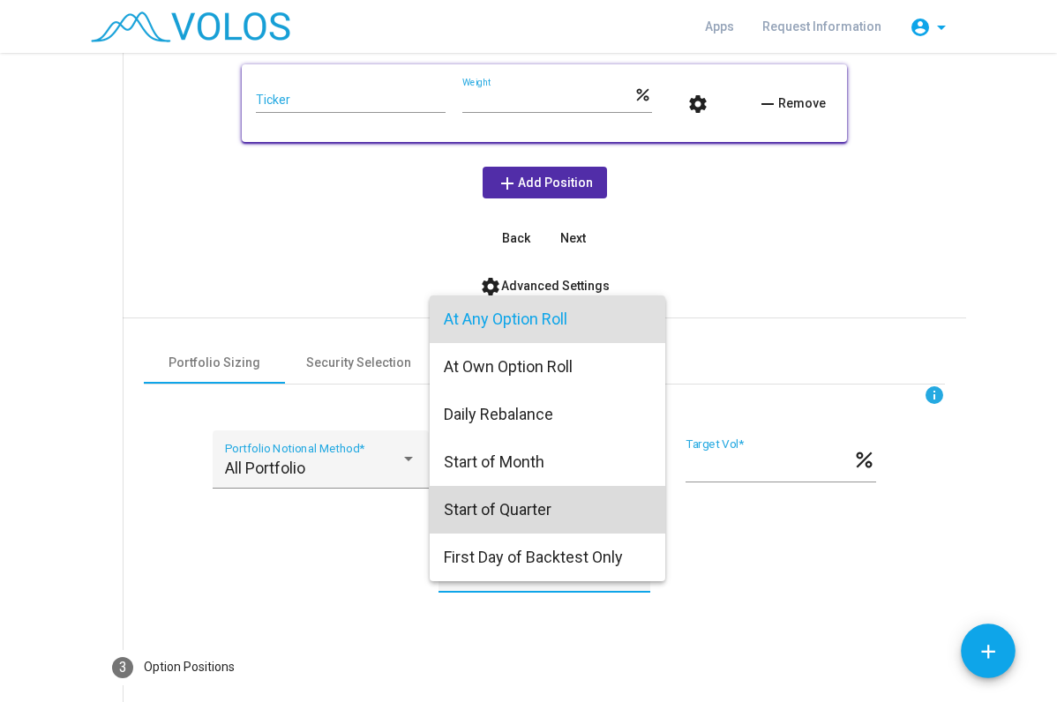
click at [509, 505] on span "Start of Quarter" at bounding box center [547, 510] width 207 height 48
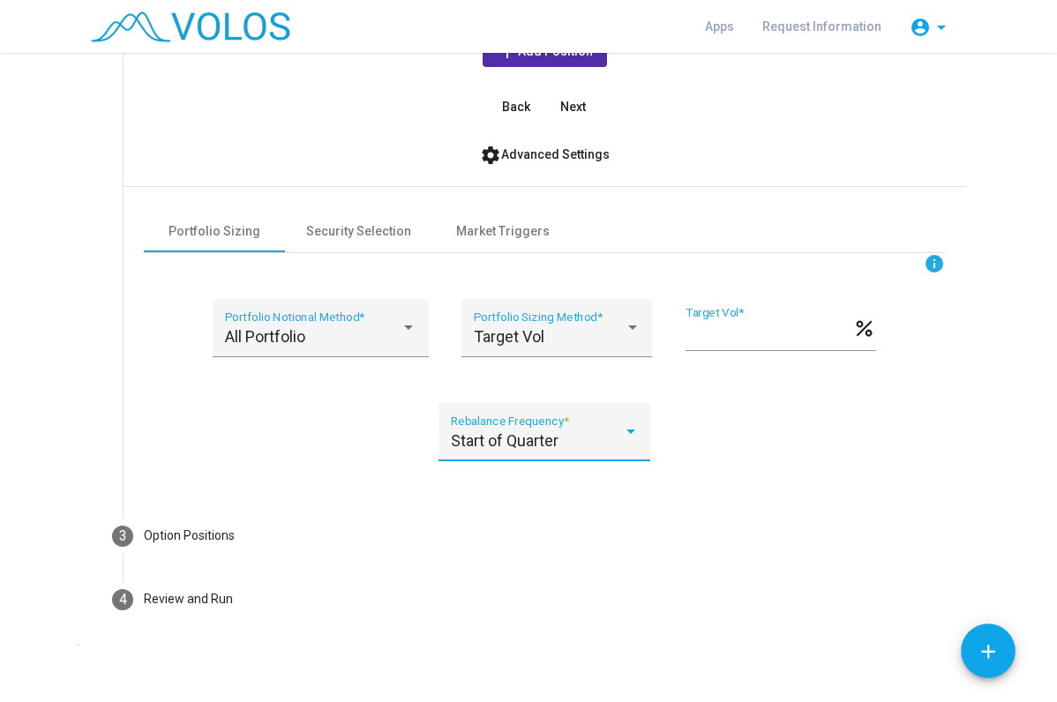
scroll to position [534, 0]
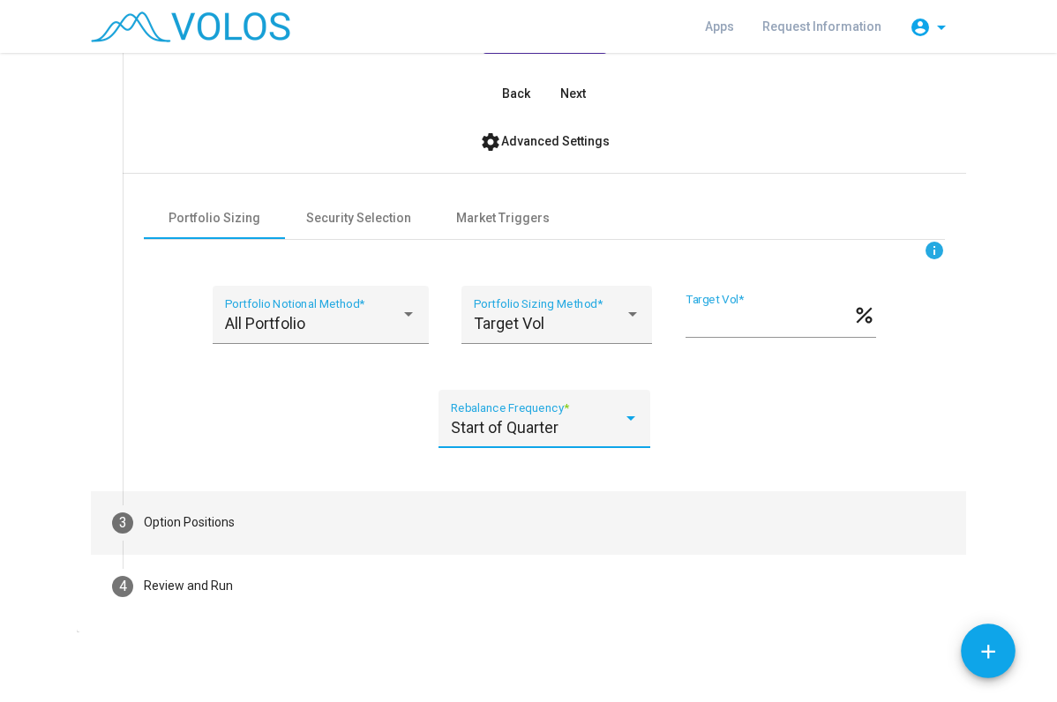
click at [228, 515] on div "Option Positions" at bounding box center [189, 523] width 91 height 19
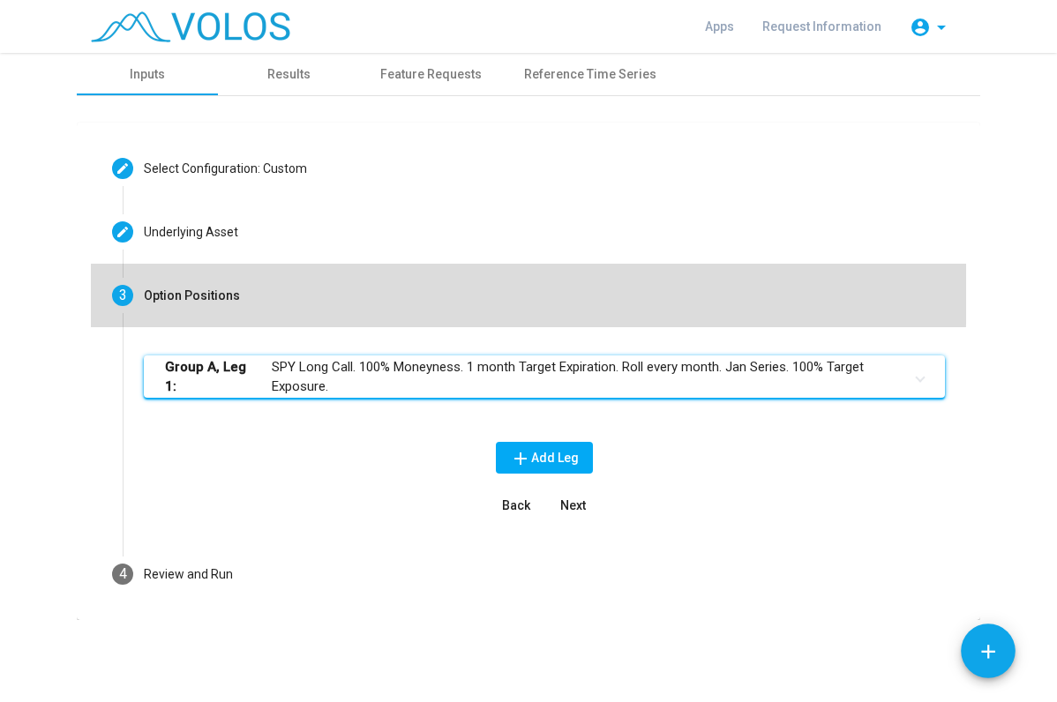
scroll to position [0, 0]
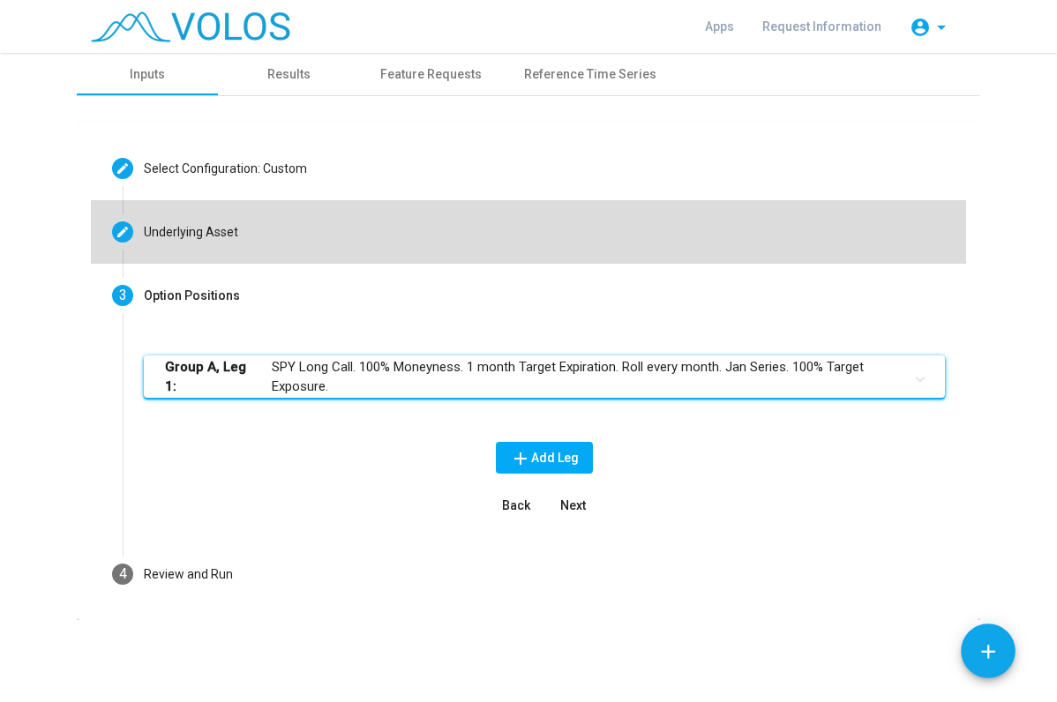
click at [216, 237] on div "Underlying Asset" at bounding box center [191, 232] width 94 height 19
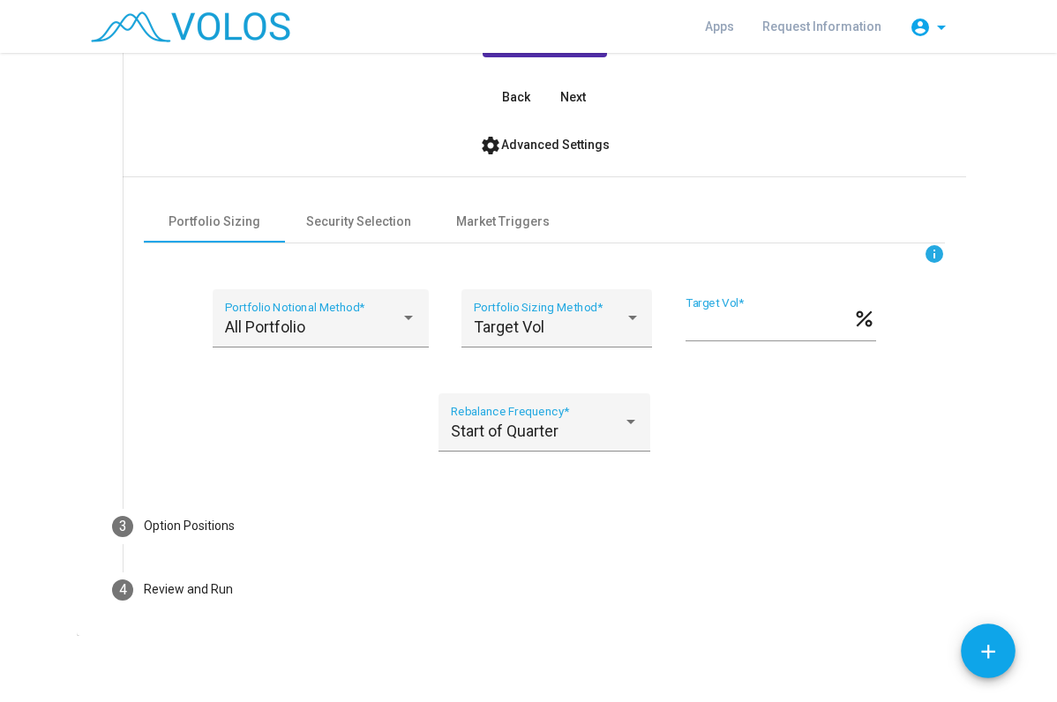
scroll to position [534, 0]
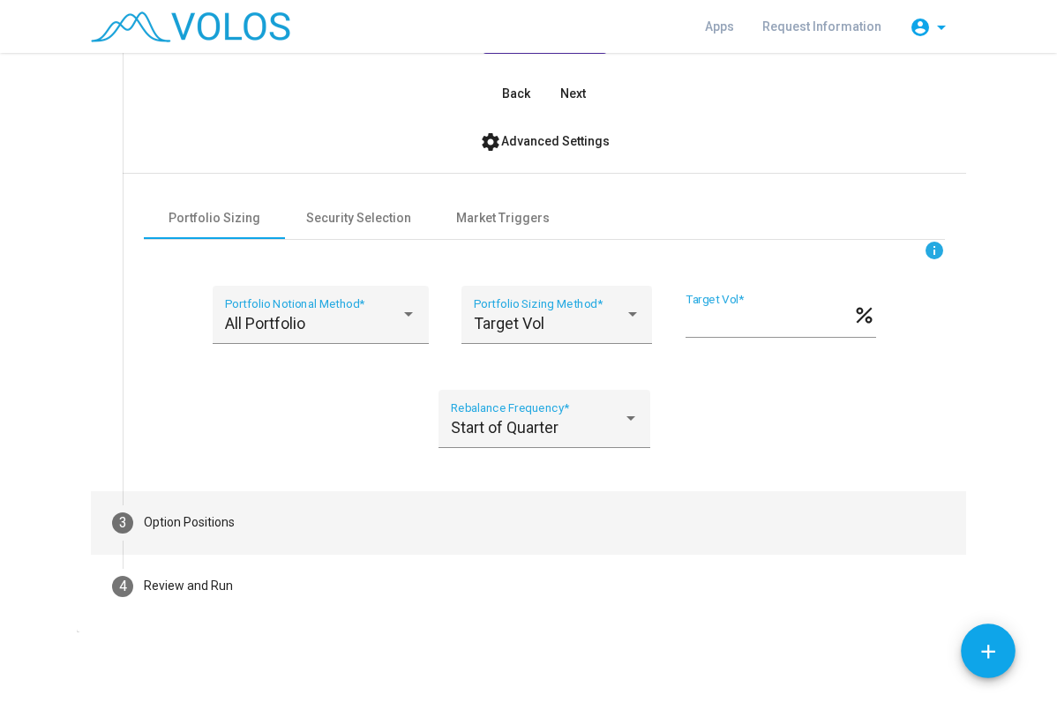
click at [235, 521] on mat-step-header "3 Option Positions" at bounding box center [528, 523] width 875 height 64
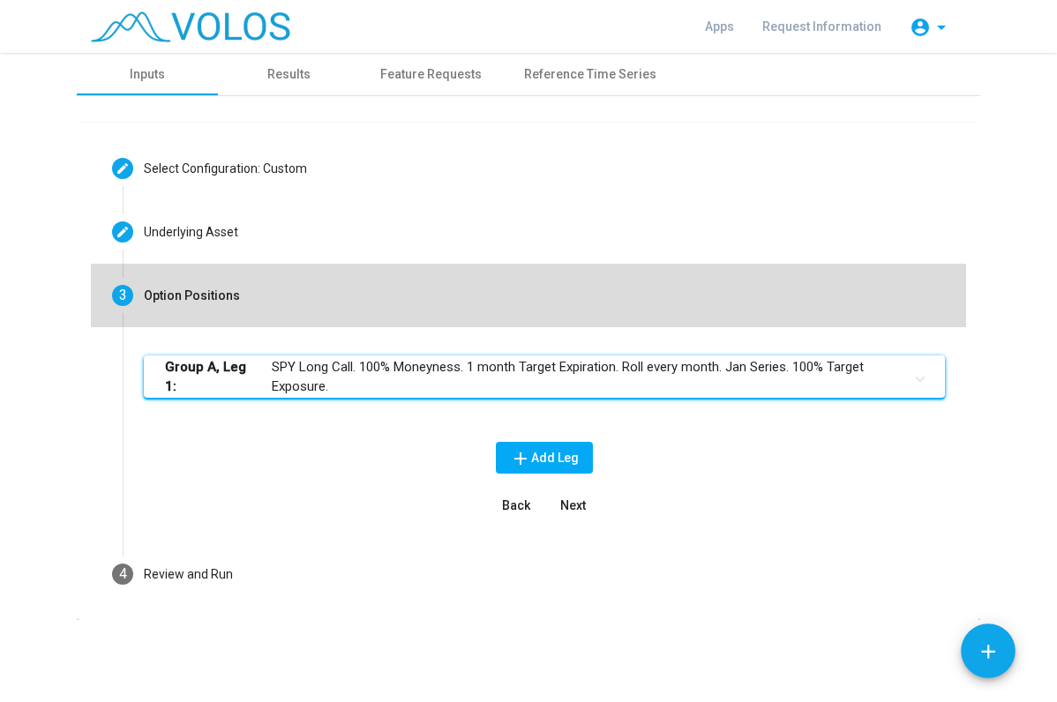
scroll to position [0, 0]
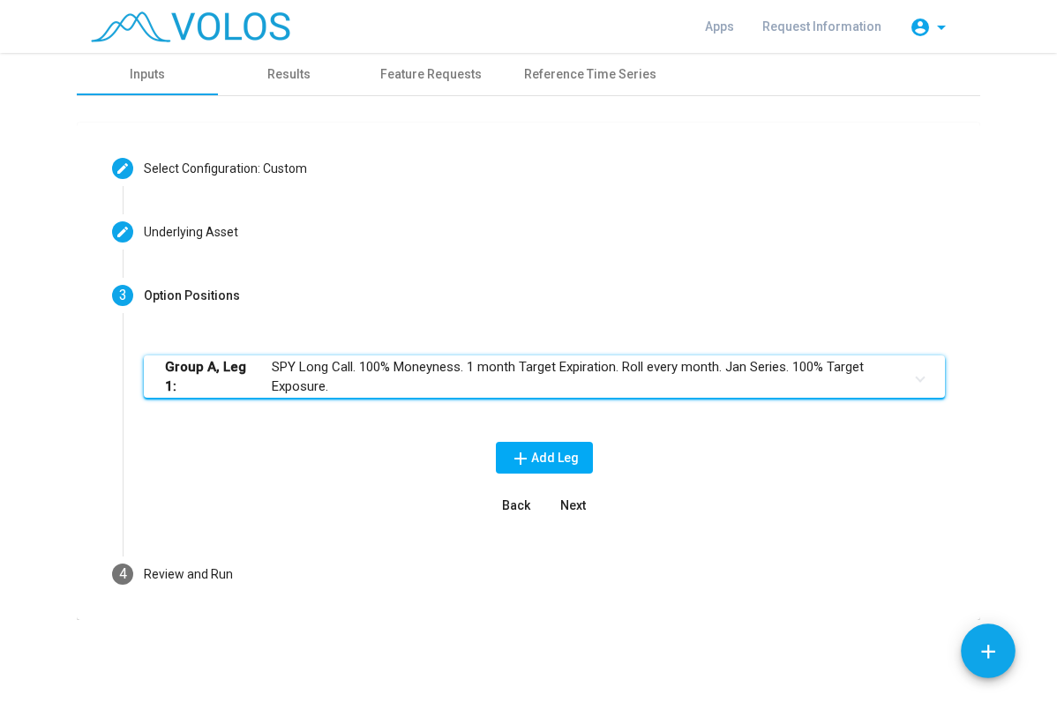
click at [289, 437] on div "Group A, Leg 1: SPY Long Call. 100% Moneyness. 1 month Target Expiration. Roll …" at bounding box center [544, 439] width 801 height 166
click at [926, 381] on mat-expansion-panel-header "Group A, Leg 1: SPY Long Call. 100% Moneyness. 1 month Target Expiration. Roll …" at bounding box center [544, 377] width 801 height 42
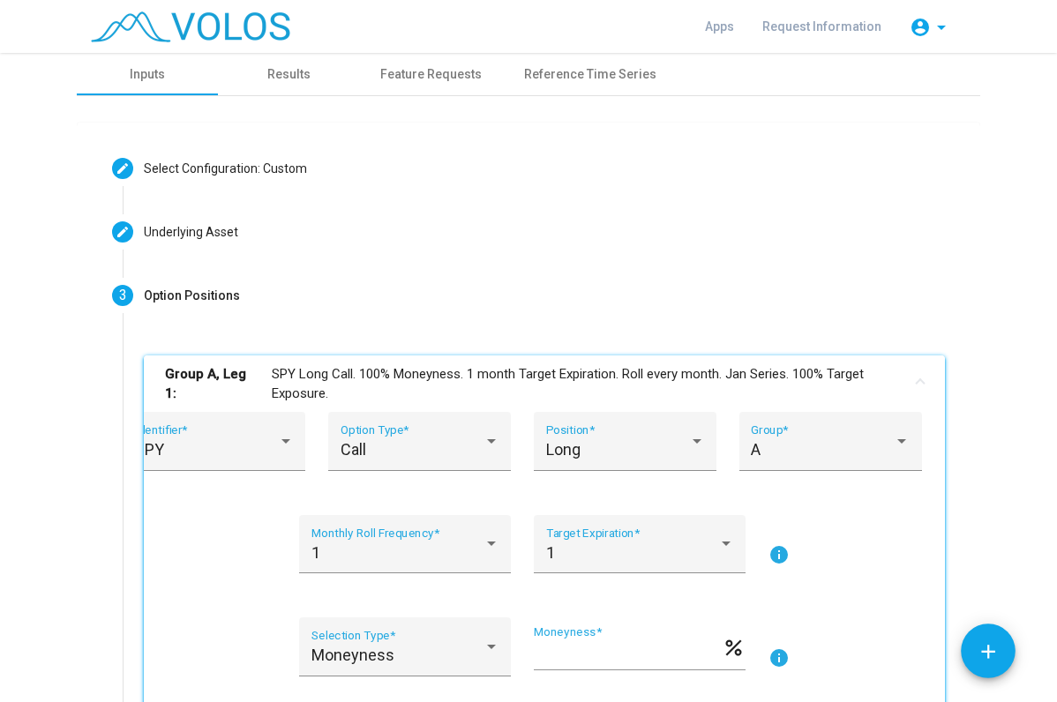
click at [926, 381] on mat-expansion-panel-header "Group A, Leg 1: SPY Long Call. 100% Moneyness. 1 month Target Expiration. Roll …" at bounding box center [544, 384] width 801 height 56
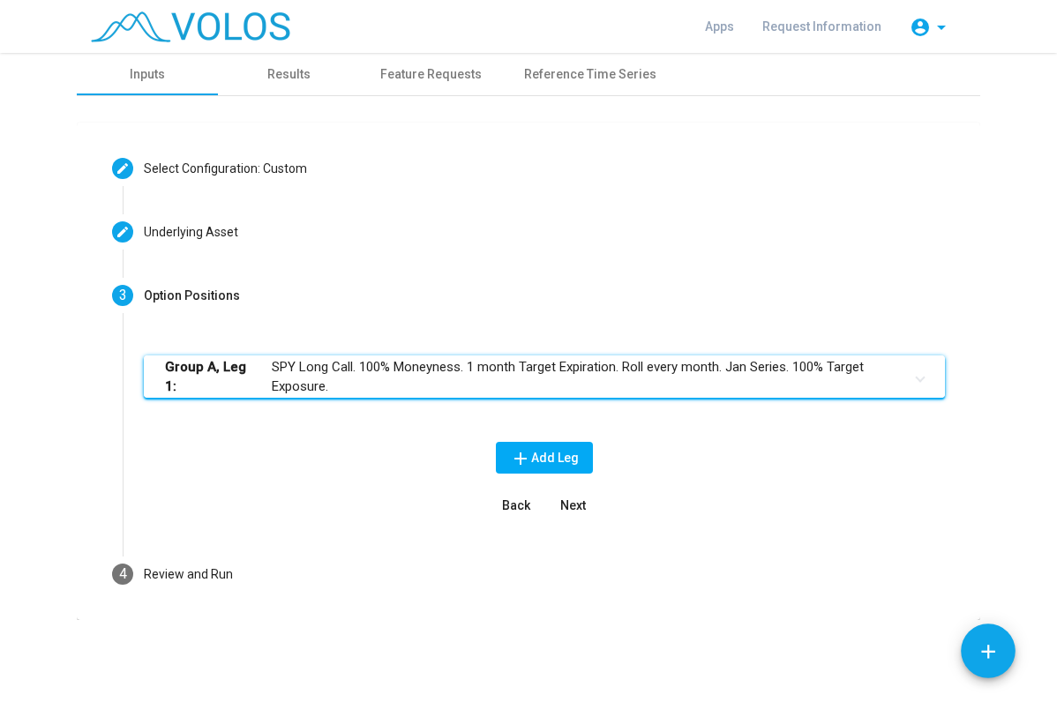
drag, startPoint x: 844, startPoint y: 384, endPoint x: 799, endPoint y: 388, distance: 46.1
click at [799, 388] on mat-panel-title "Group A, Leg 1: SPY Long Call. 100% Moneyness. 1 month Target Expiration. Roll …" at bounding box center [534, 377] width 738 height 40
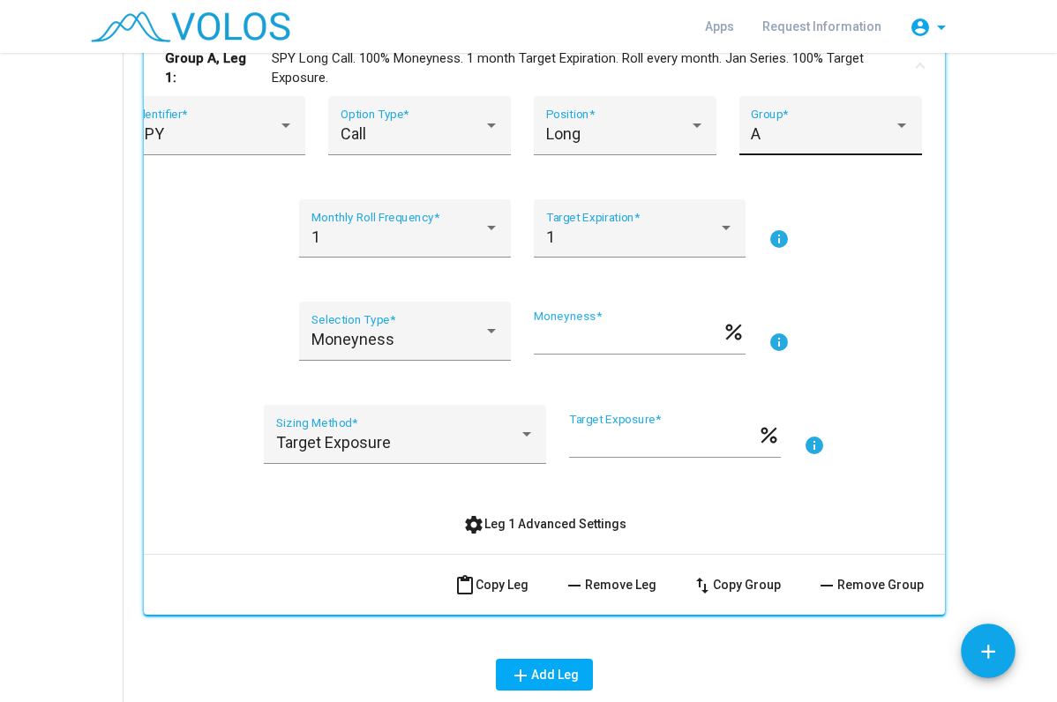
scroll to position [441, 0]
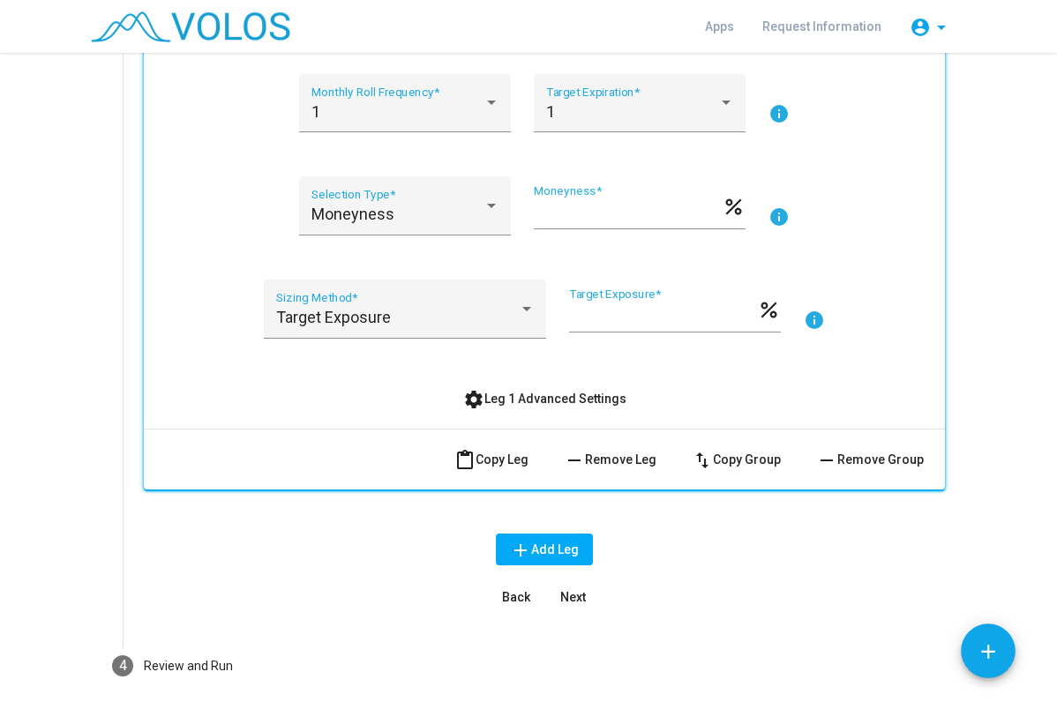
click at [843, 455] on span "remove Remove Group" at bounding box center [870, 460] width 108 height 14
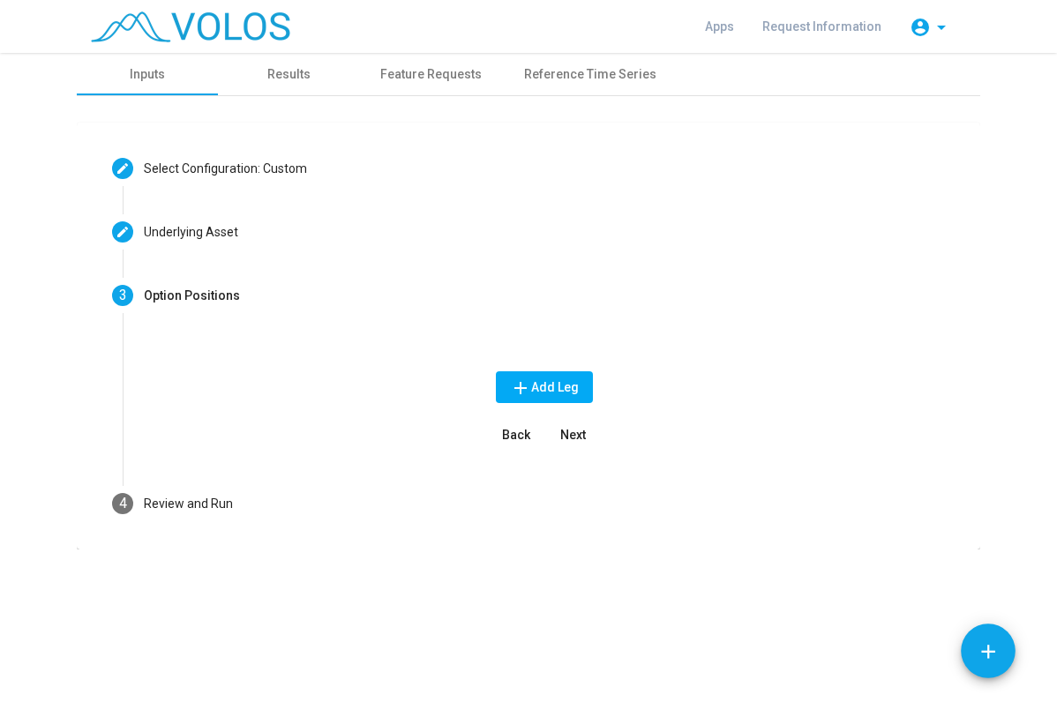
scroll to position [0, 0]
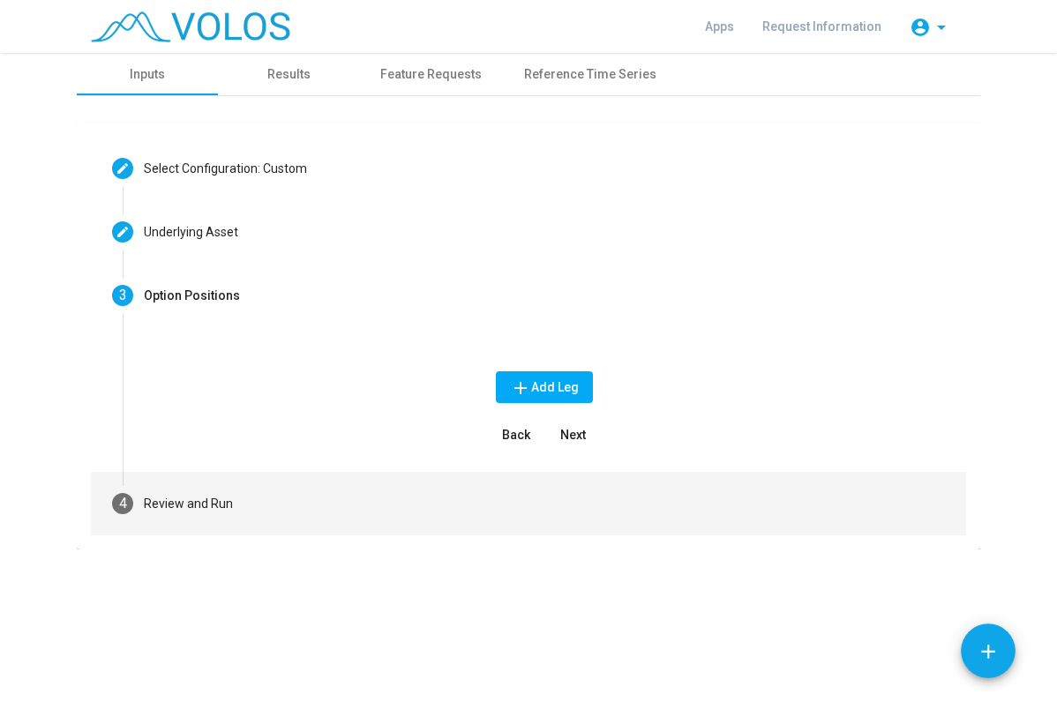
click at [236, 505] on mat-step-header "4 Review and Run" at bounding box center [528, 504] width 875 height 64
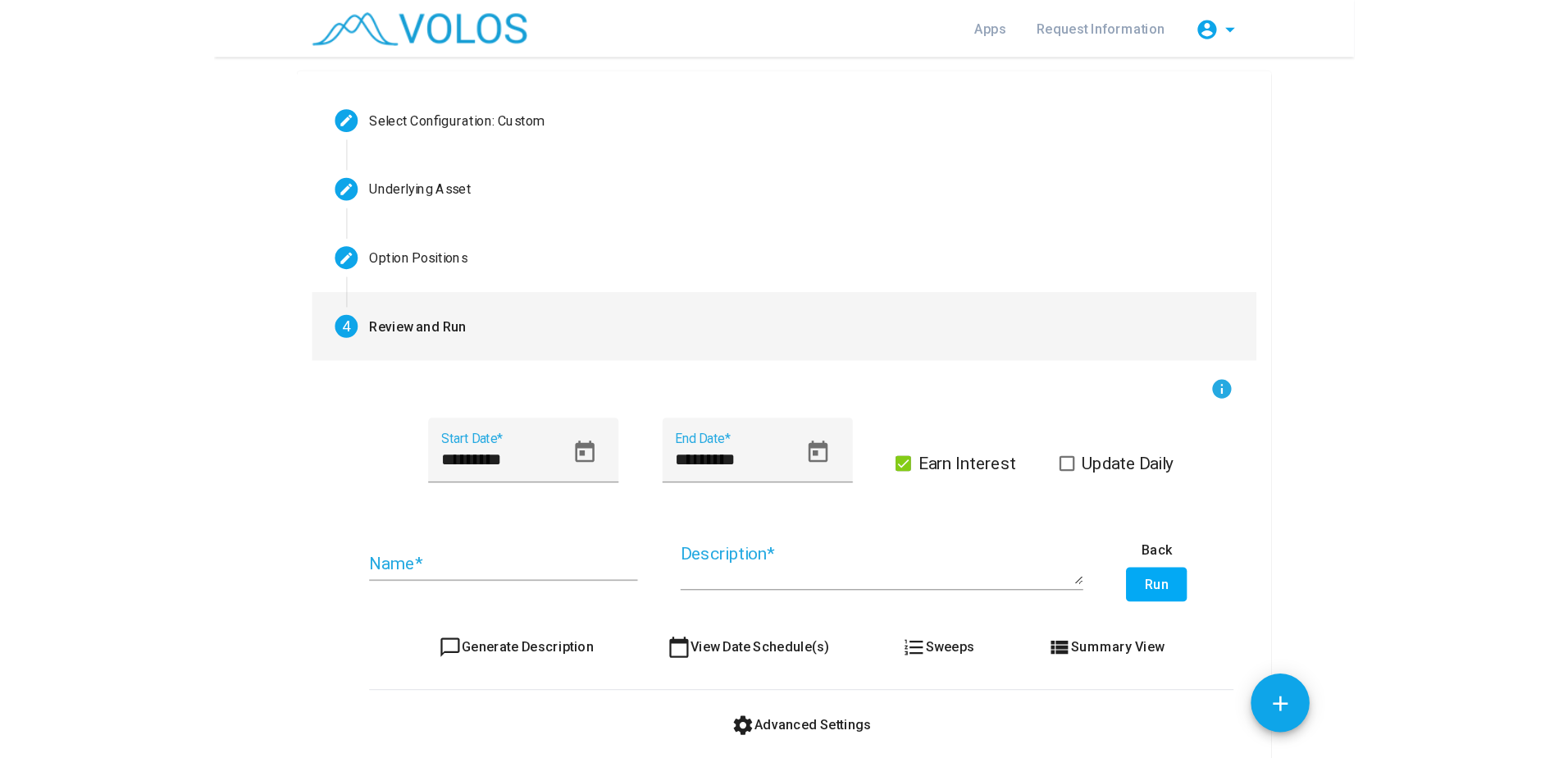
scroll to position [82, 0]
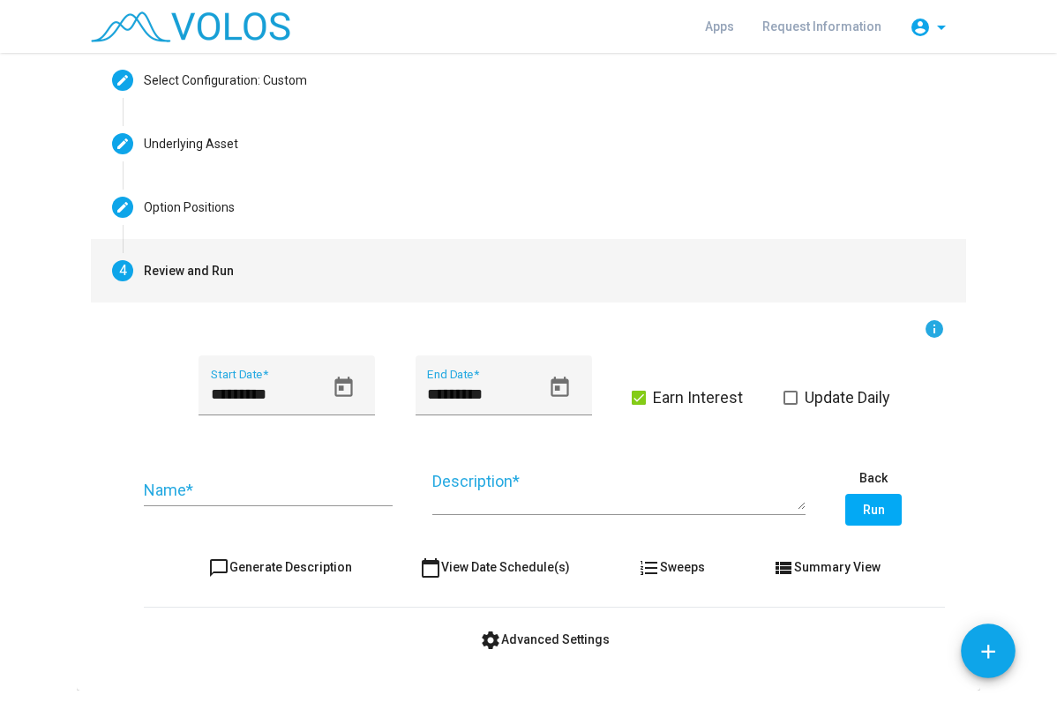
click at [257, 494] on input "Name *" at bounding box center [268, 491] width 249 height 18
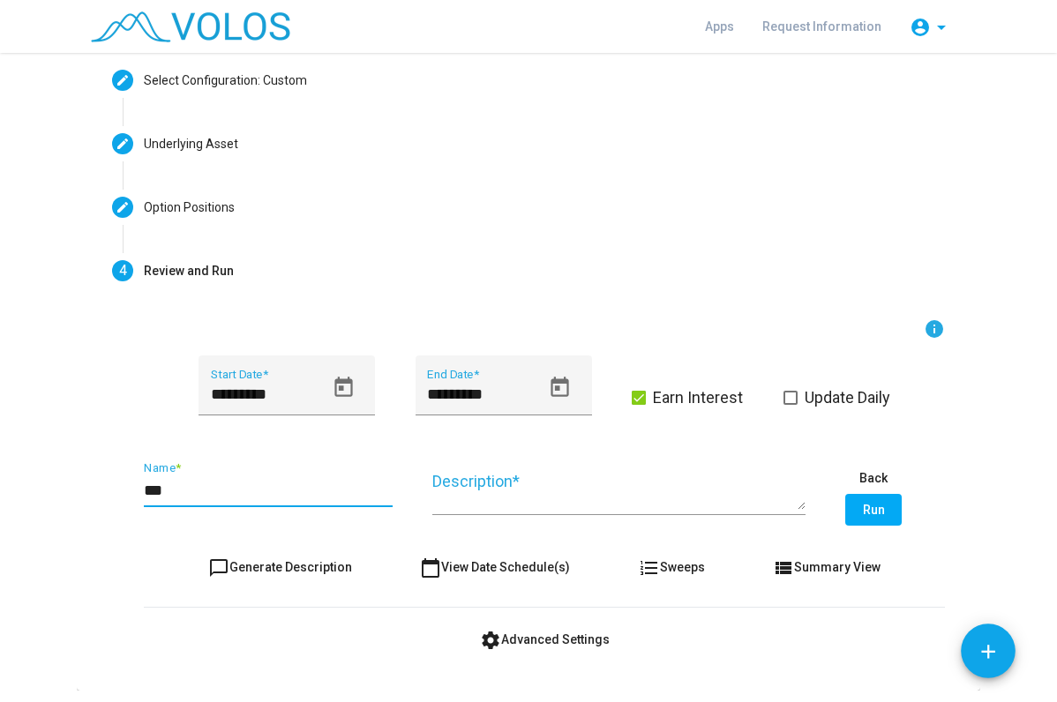
click at [254, 494] on input "***" at bounding box center [268, 491] width 249 height 18
type input "*"
type input "**********"
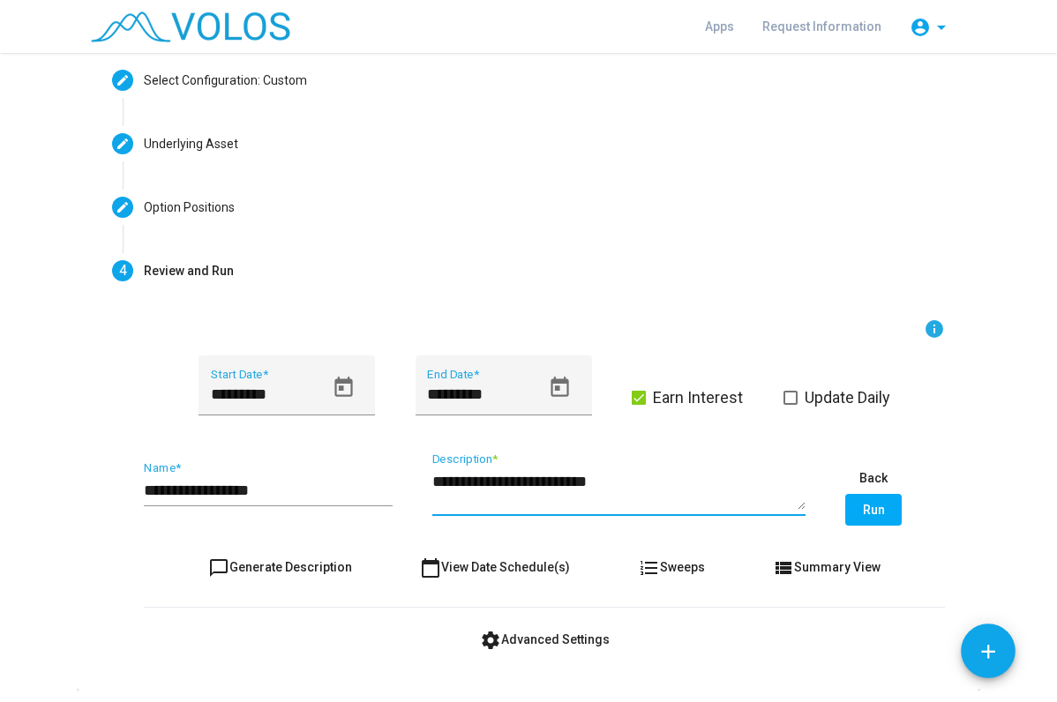
type textarea "**********"
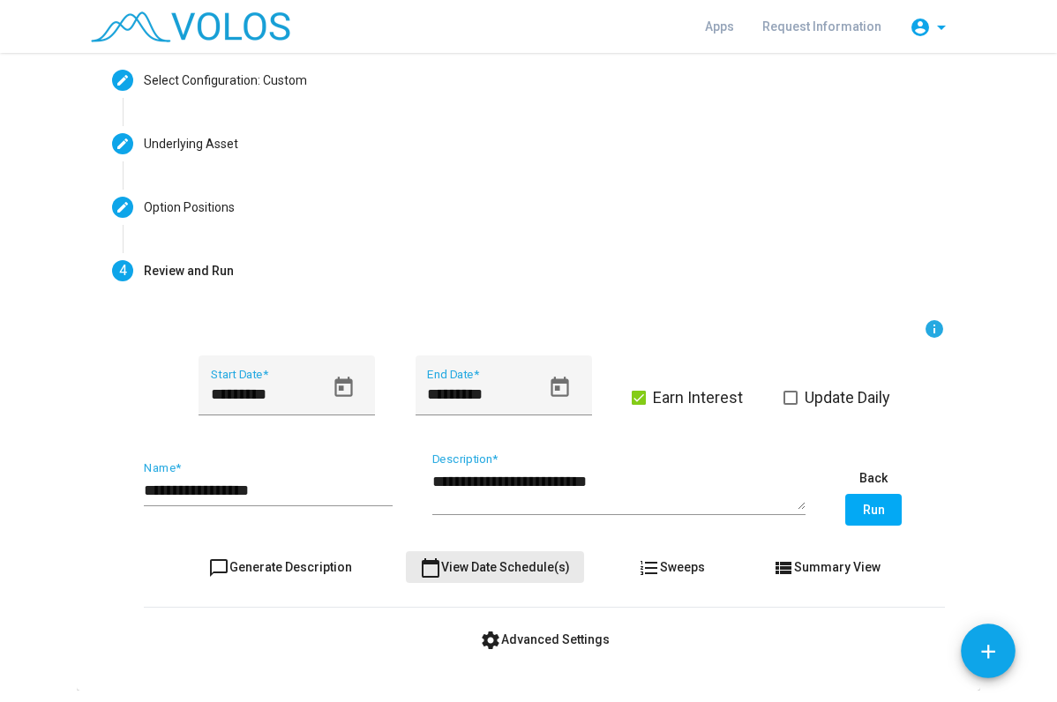
click at [522, 581] on button "calendar_today View Date Schedule(s)" at bounding box center [495, 567] width 178 height 32
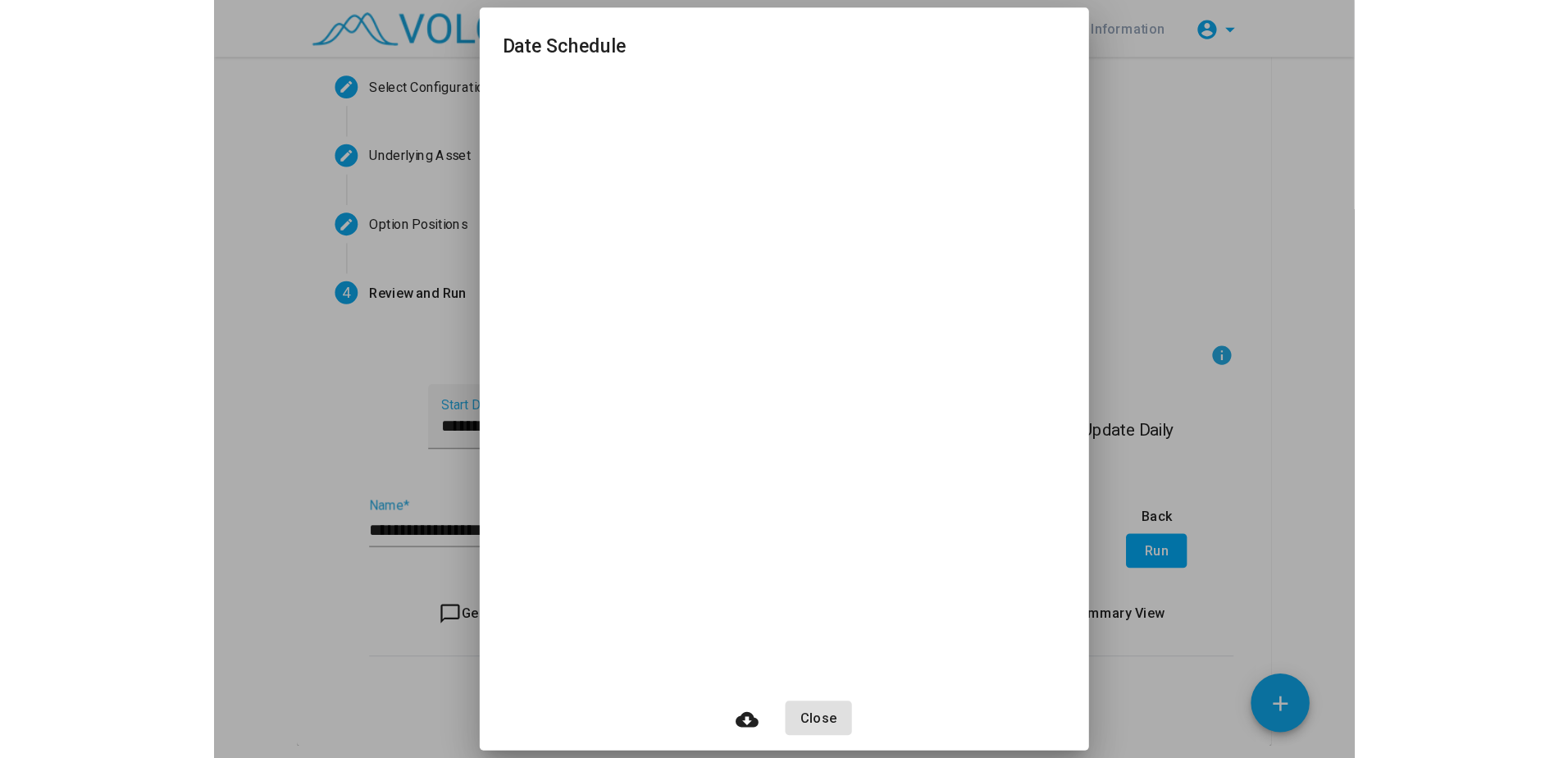
scroll to position [73, 0]
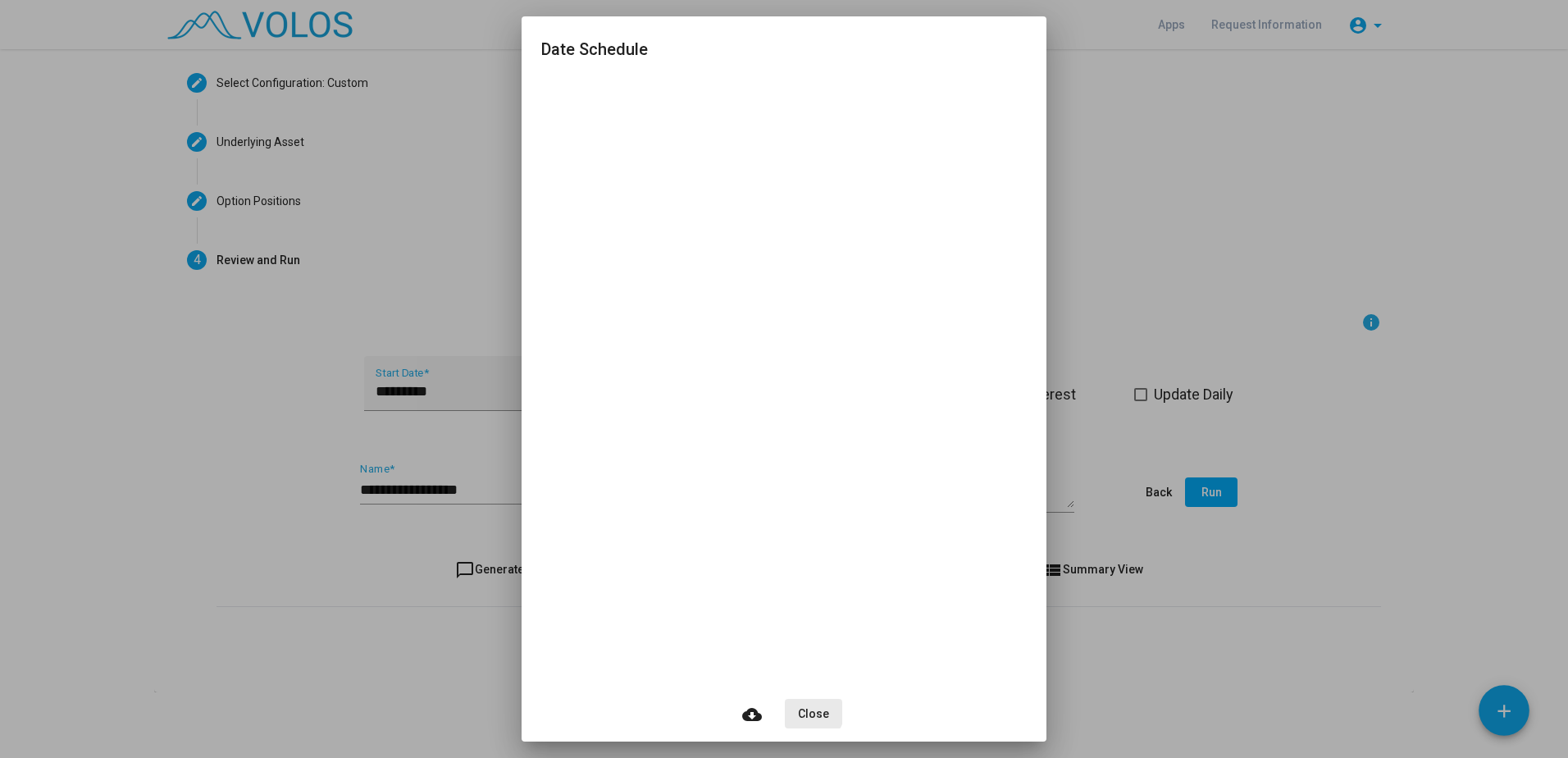
click at [810, 652] on span "Close" at bounding box center [814, 714] width 32 height 13
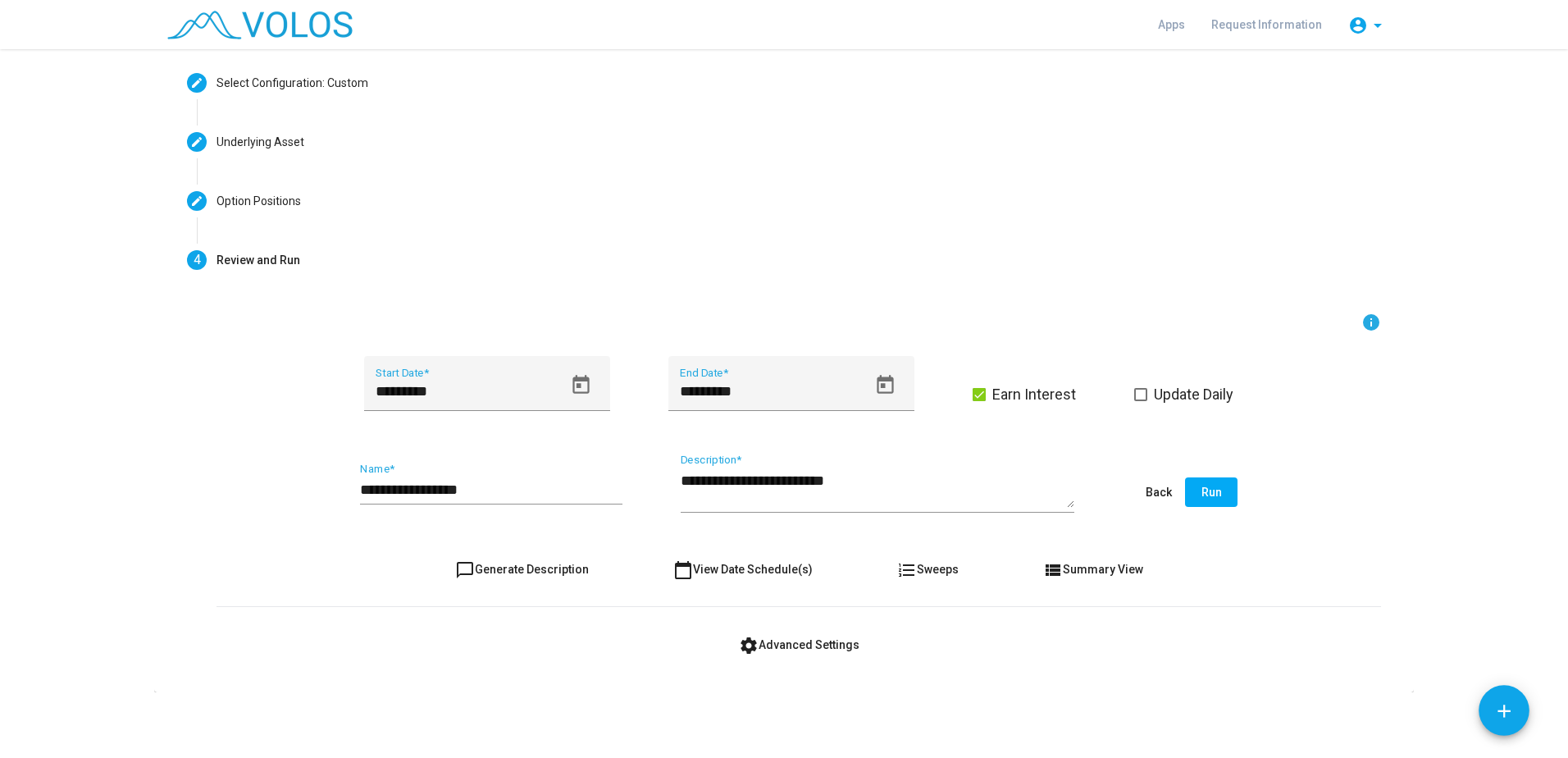
click at [982, 501] on button "Run" at bounding box center [1211, 493] width 52 height 30
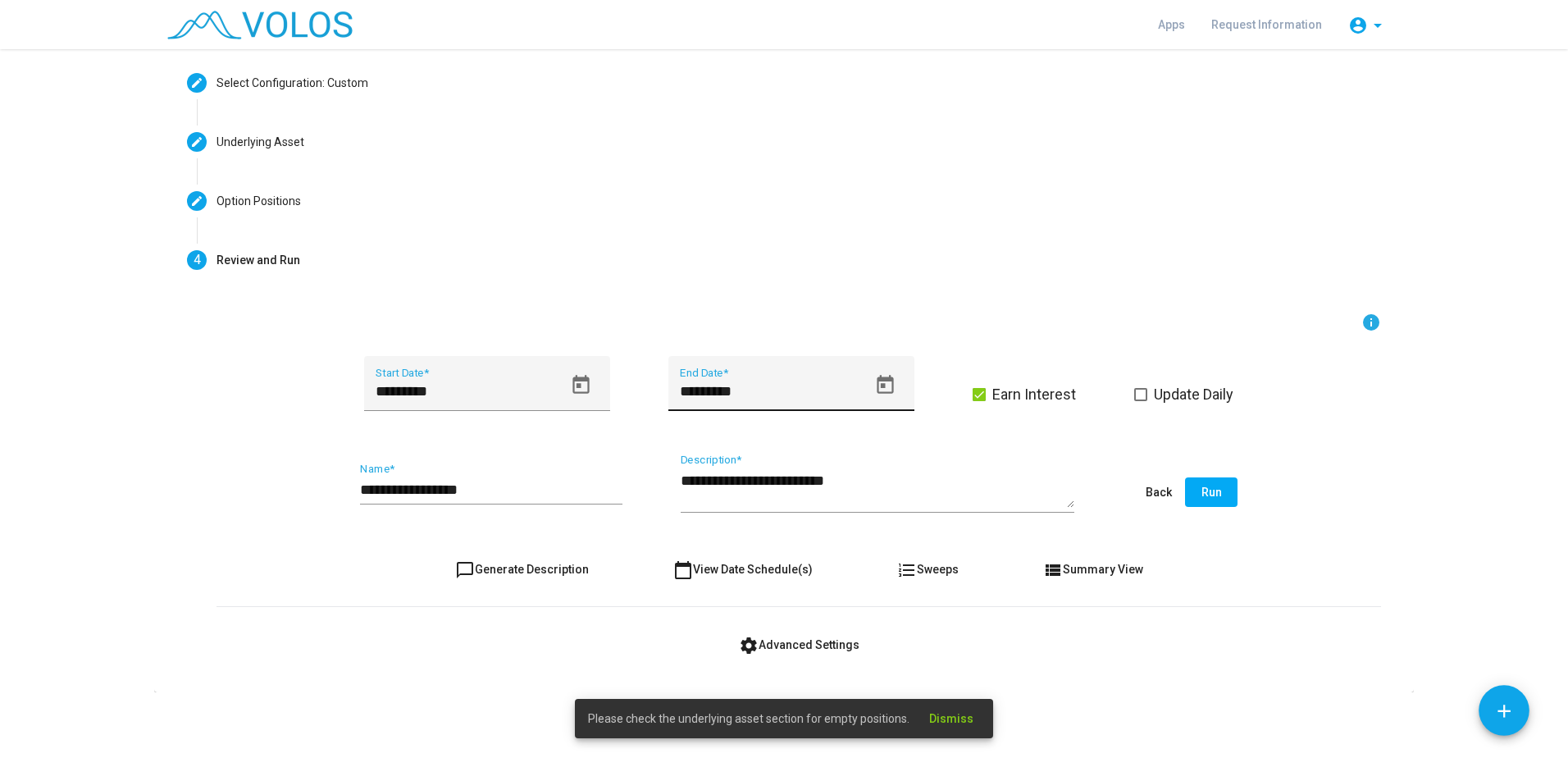
scroll to position [0, 0]
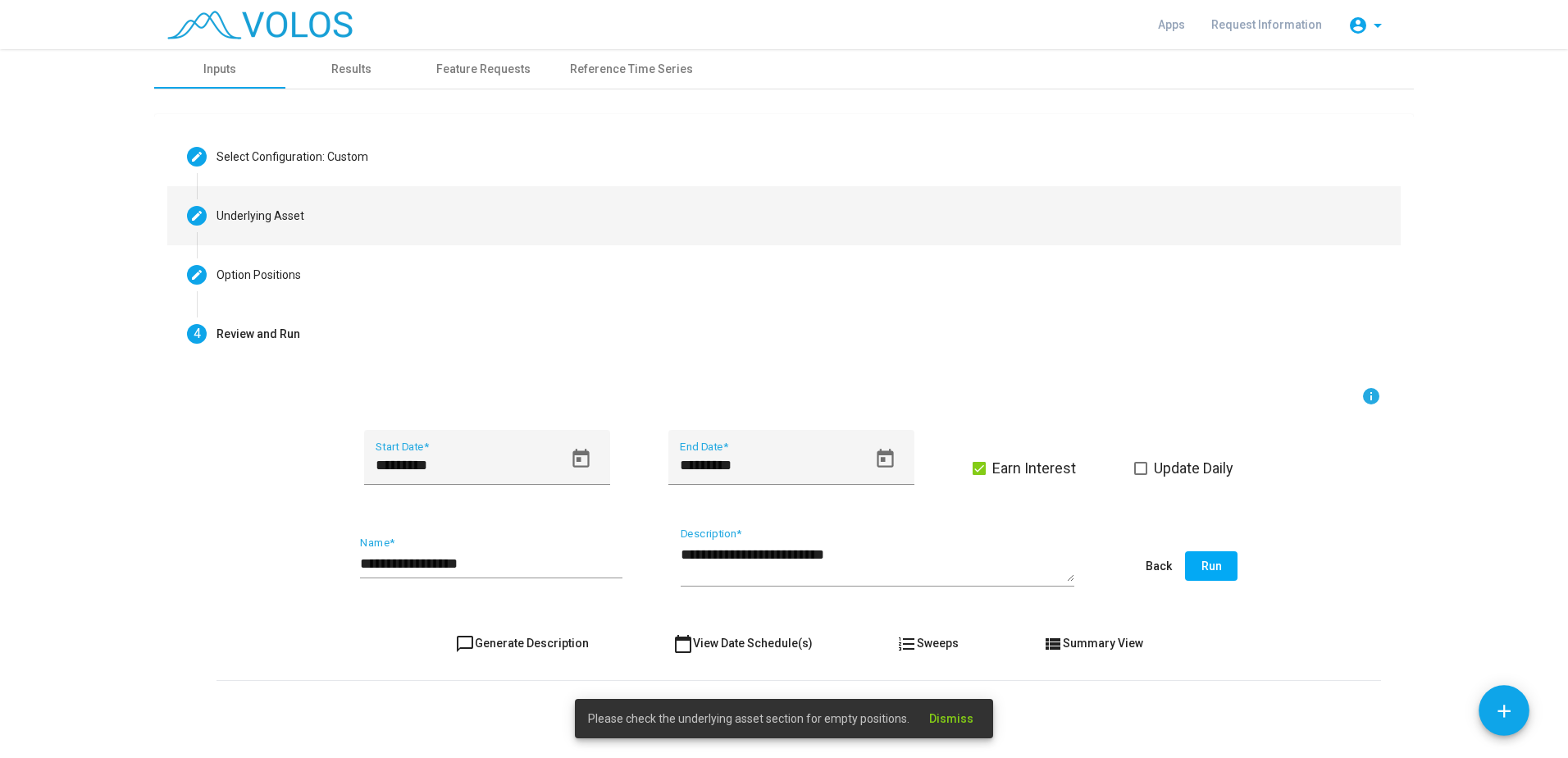
click at [283, 236] on mat-step-header "Editable create Underlying Asset" at bounding box center [784, 216] width 1233 height 60
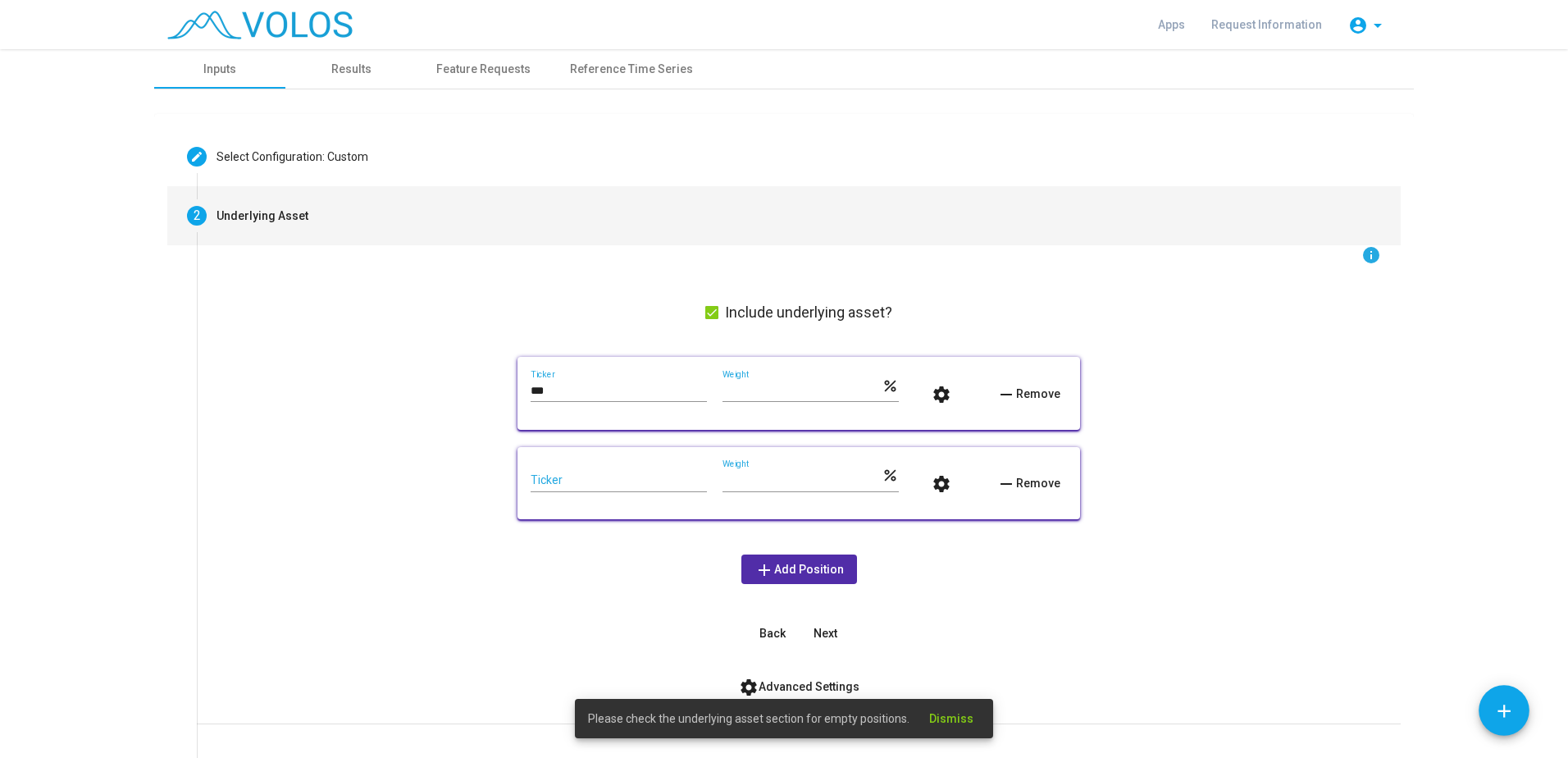
click at [982, 472] on button "remove Remove" at bounding box center [1025, 484] width 84 height 30
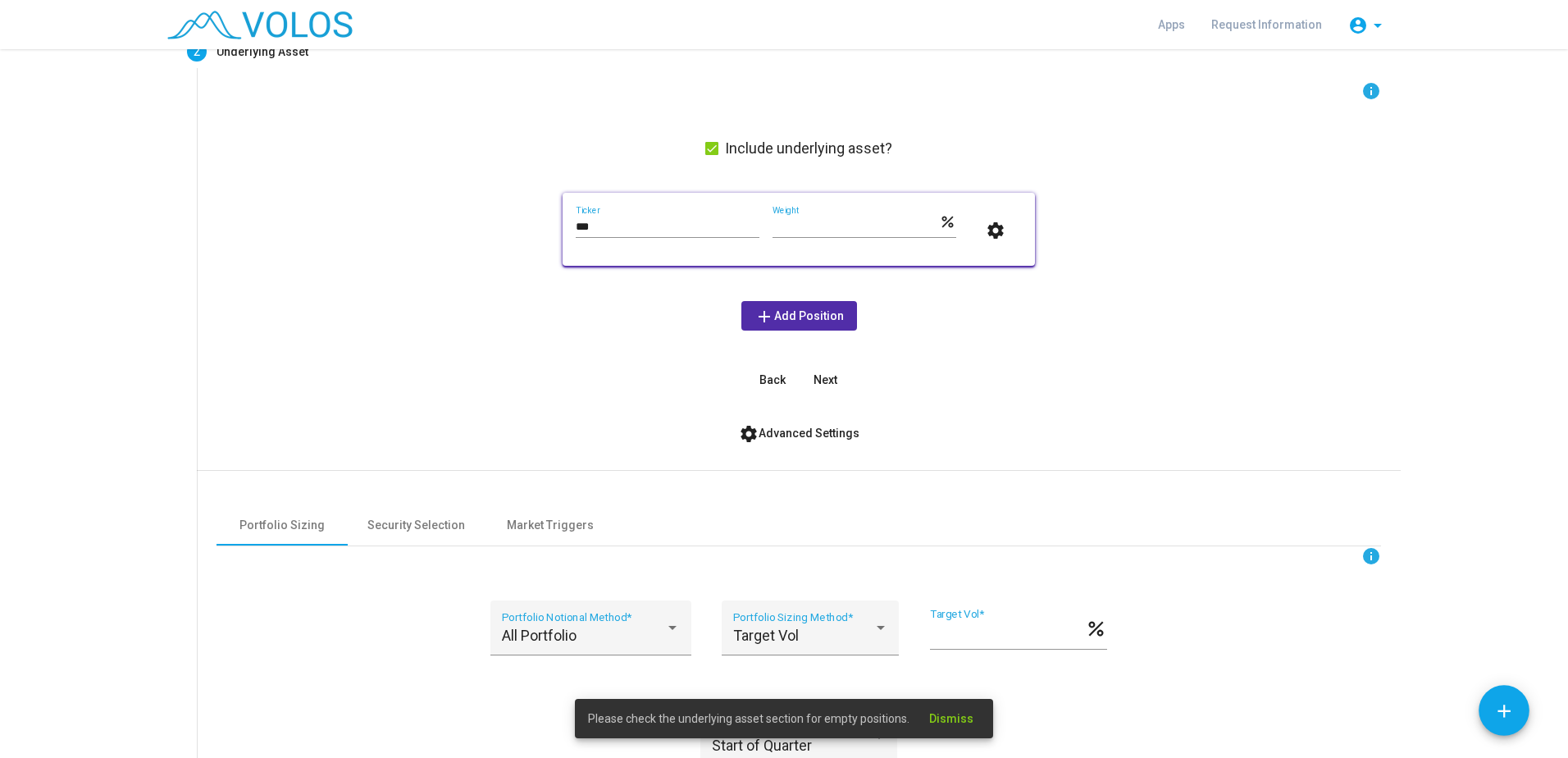
click at [939, 652] on span "Dismiss" at bounding box center [952, 719] width 45 height 13
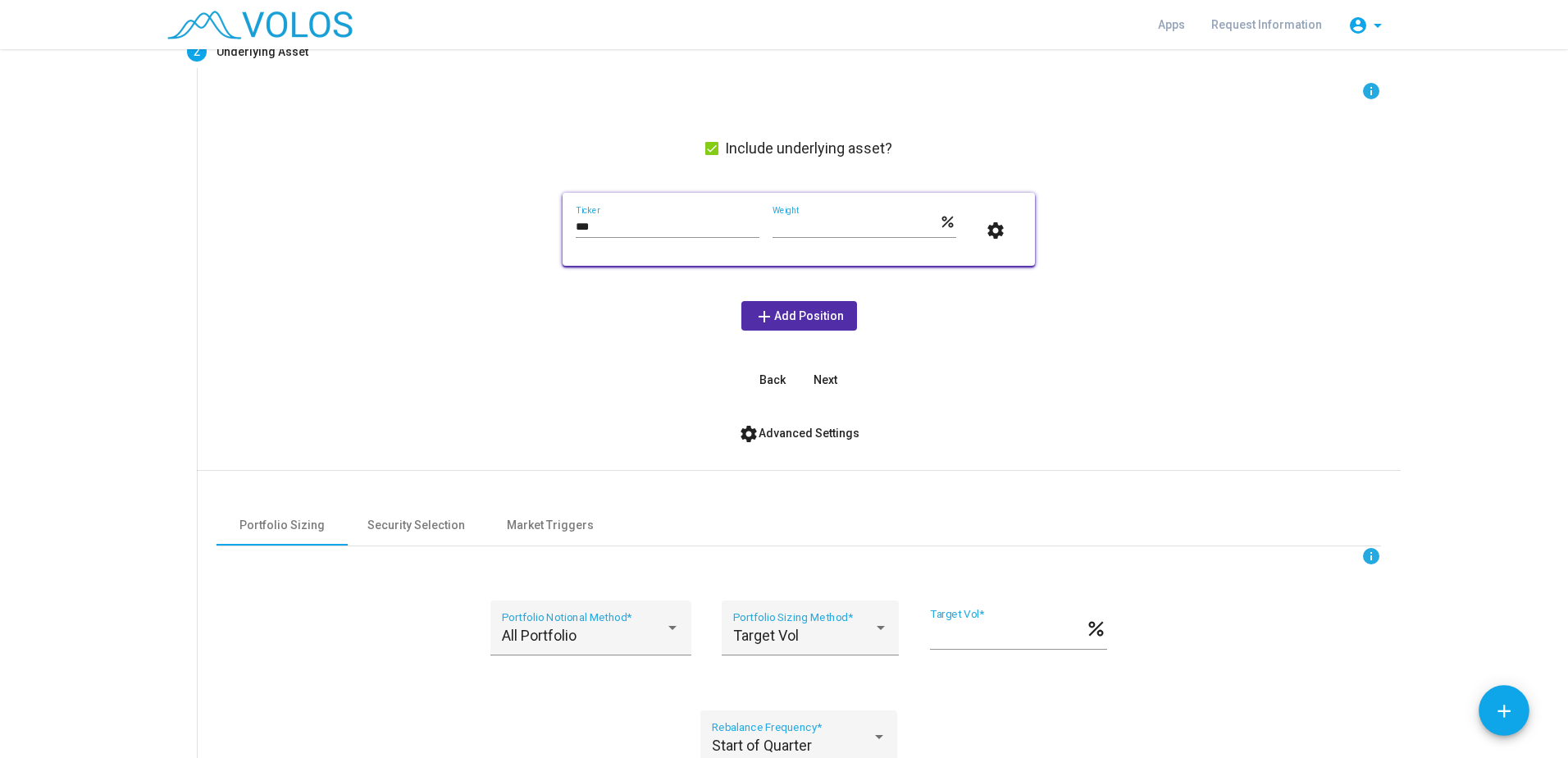
scroll to position [407, 0]
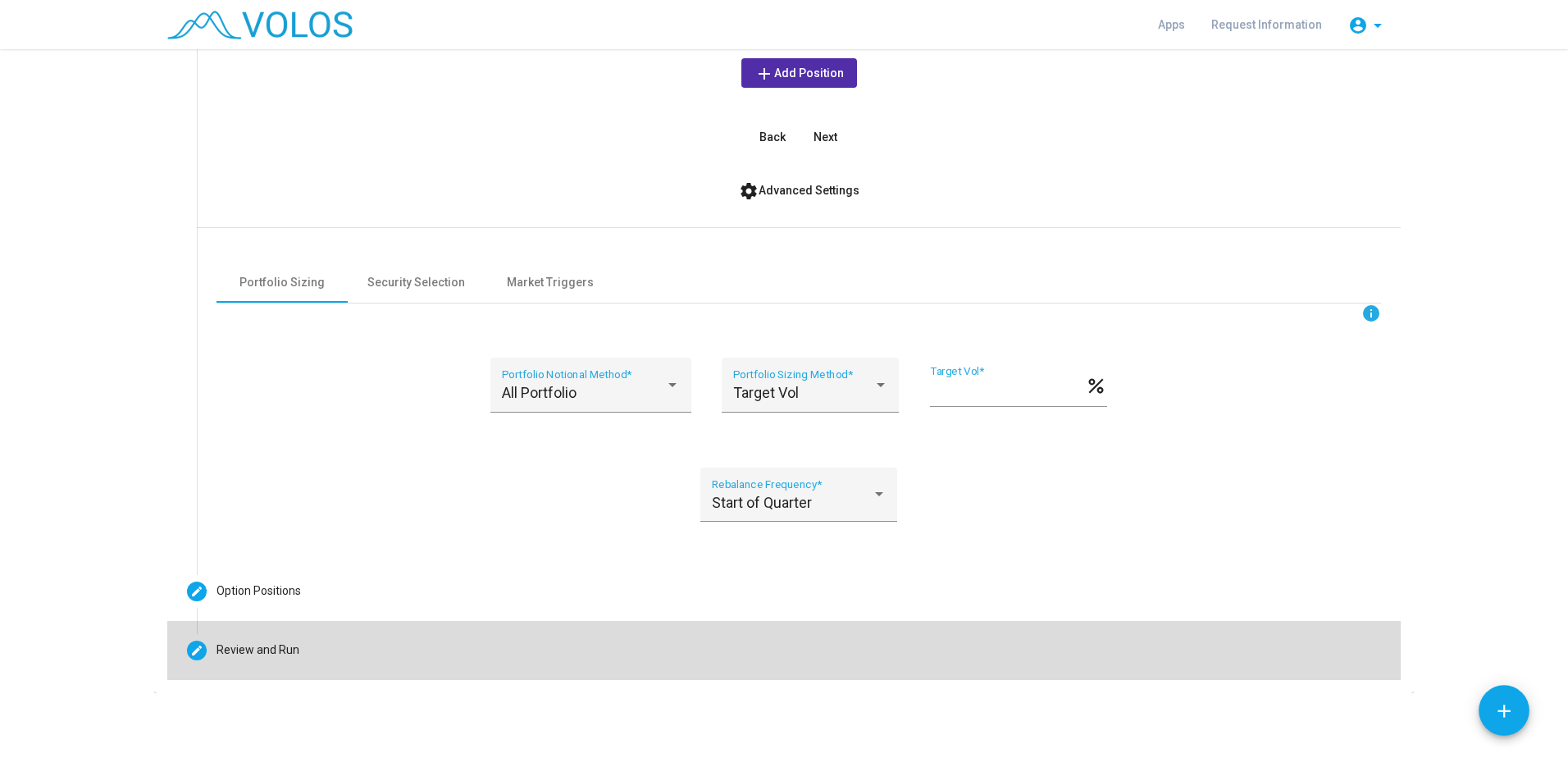
click at [510, 645] on mat-step-header "Editable create Review and Run" at bounding box center [784, 651] width 1233 height 60
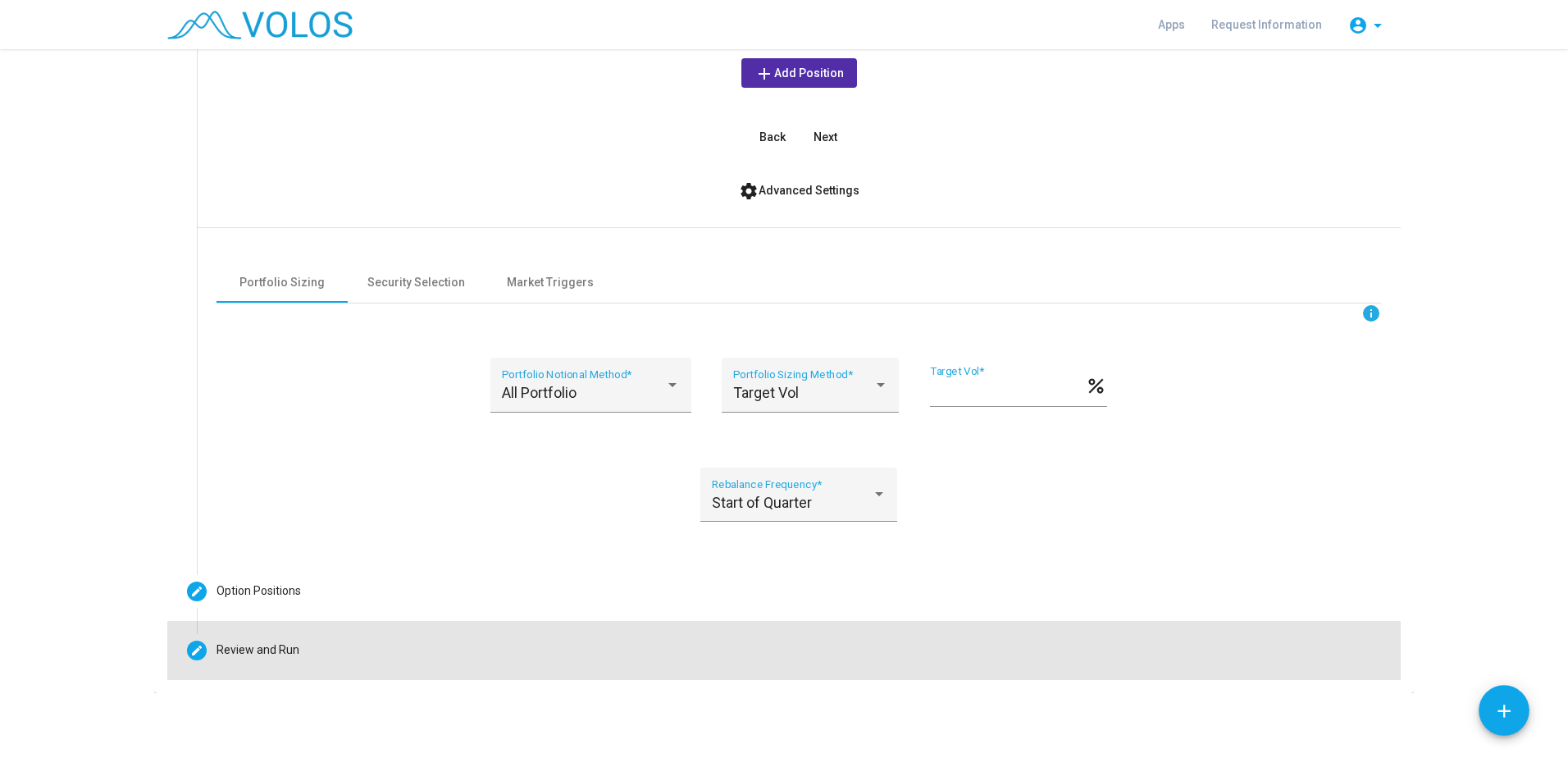
scroll to position [73, 0]
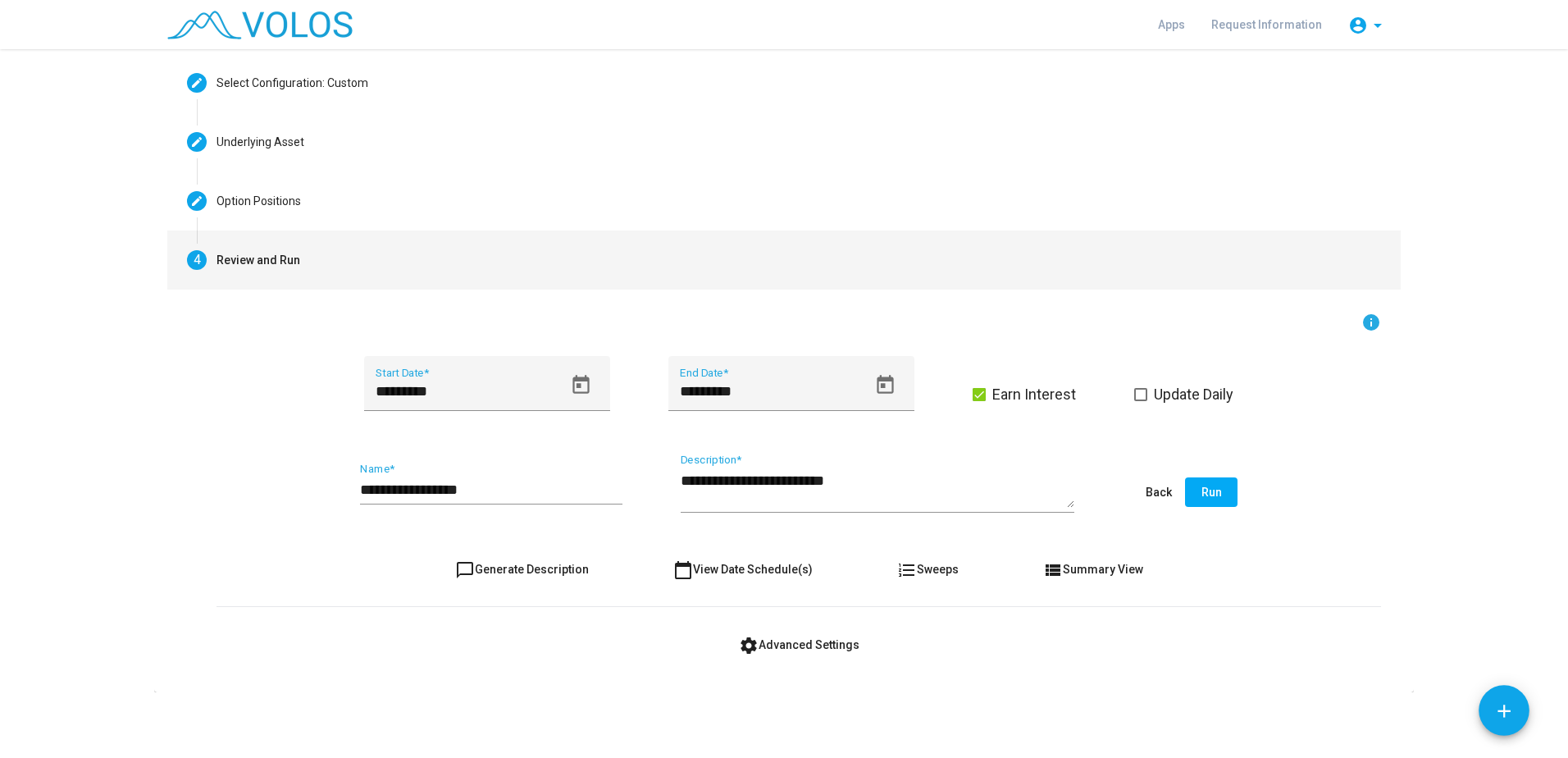
click at [982, 490] on button "Run" at bounding box center [1211, 493] width 52 height 30
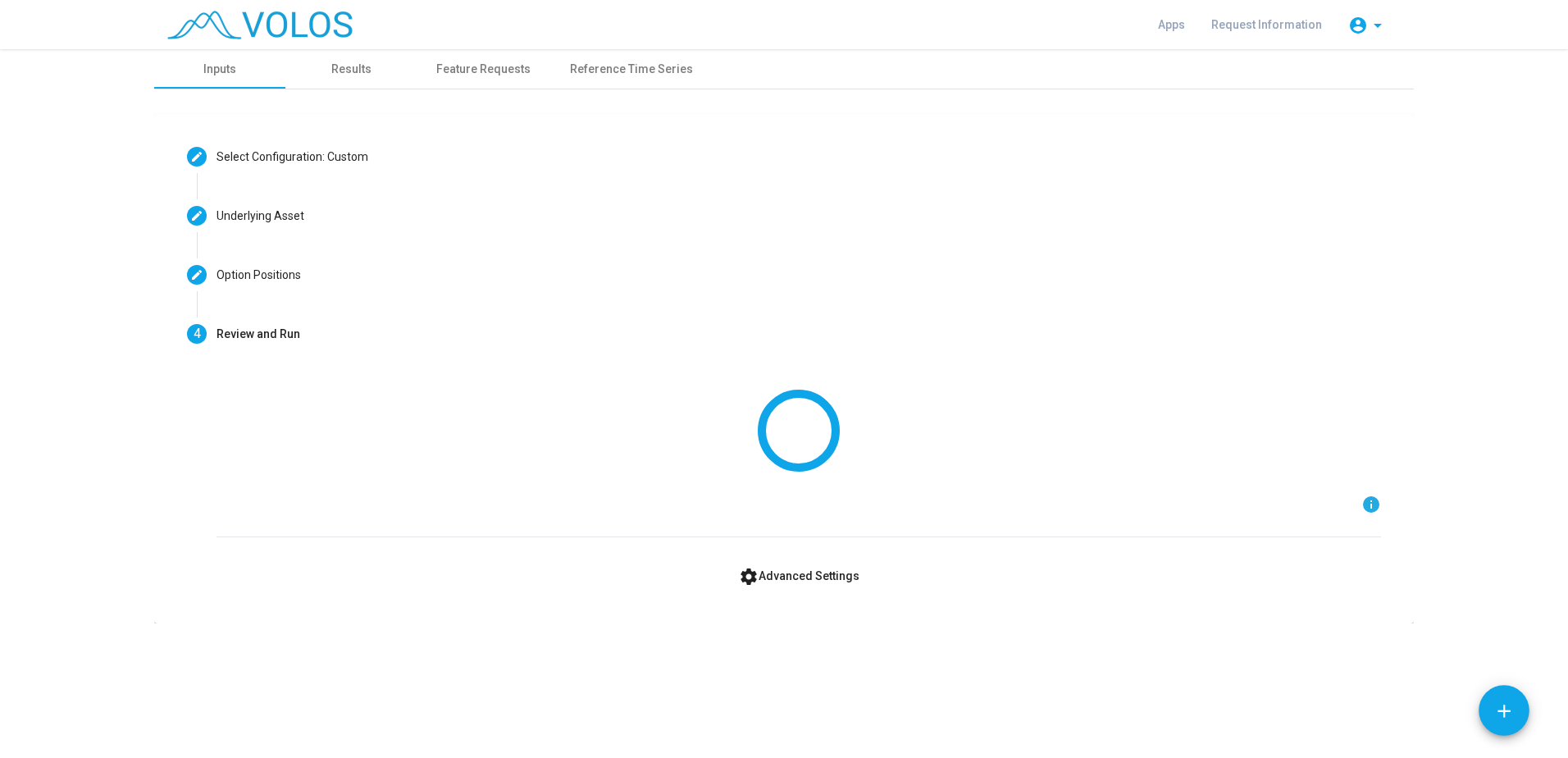
scroll to position [0, 0]
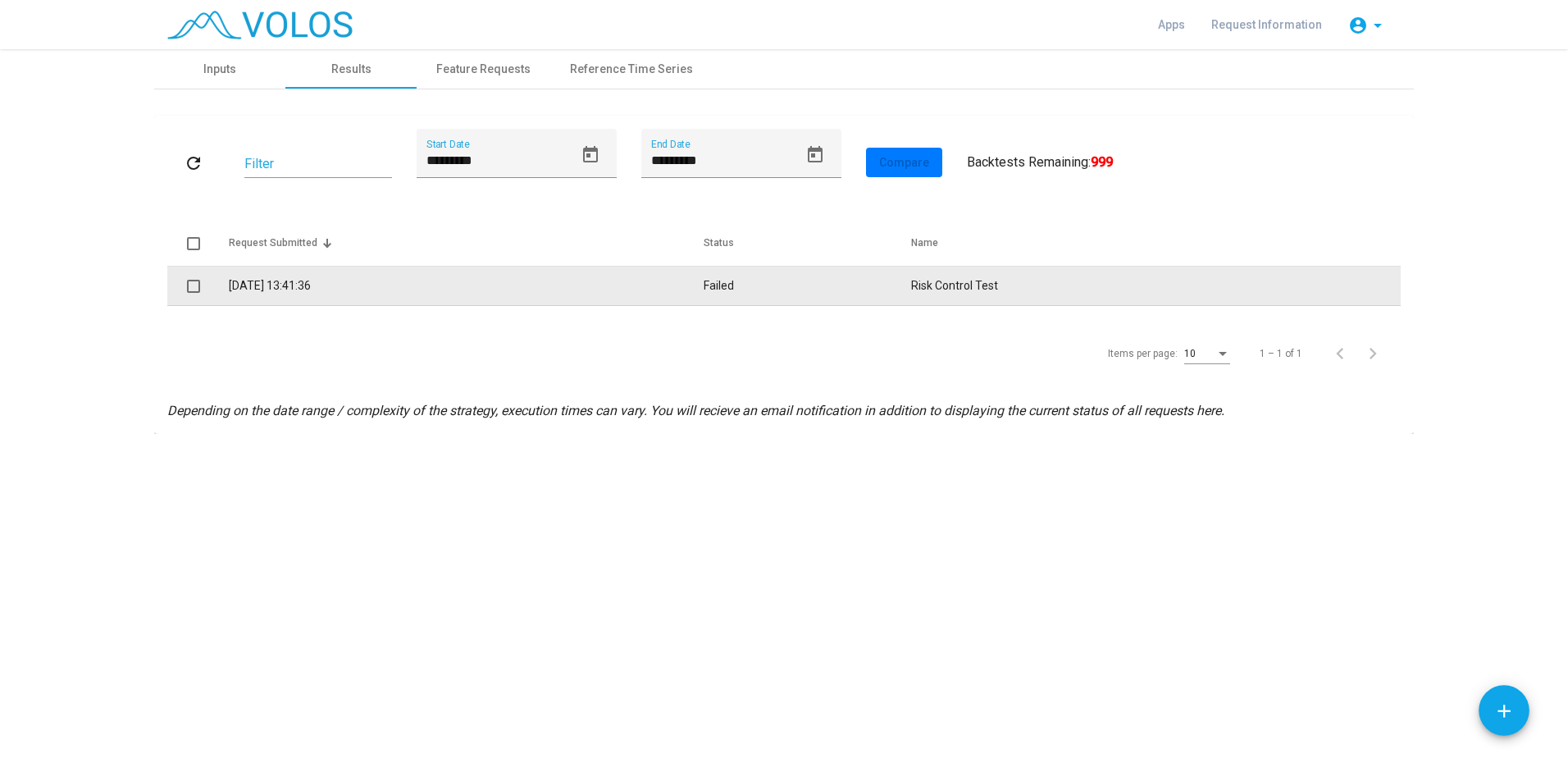
click at [744, 283] on td "Failed" at bounding box center [807, 286] width 207 height 39
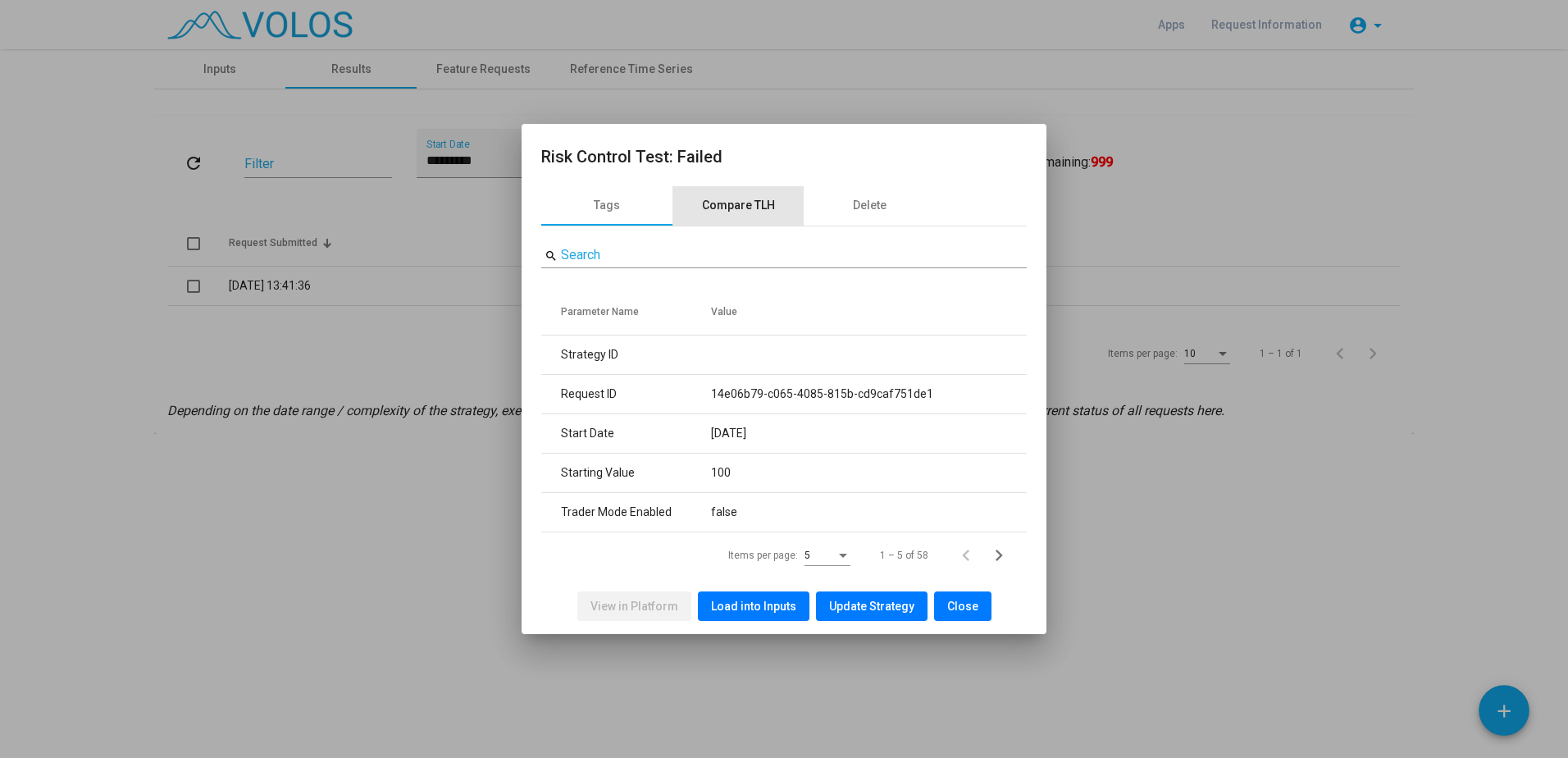
click at [731, 214] on div "Compare TLH" at bounding box center [738, 206] width 73 height 18
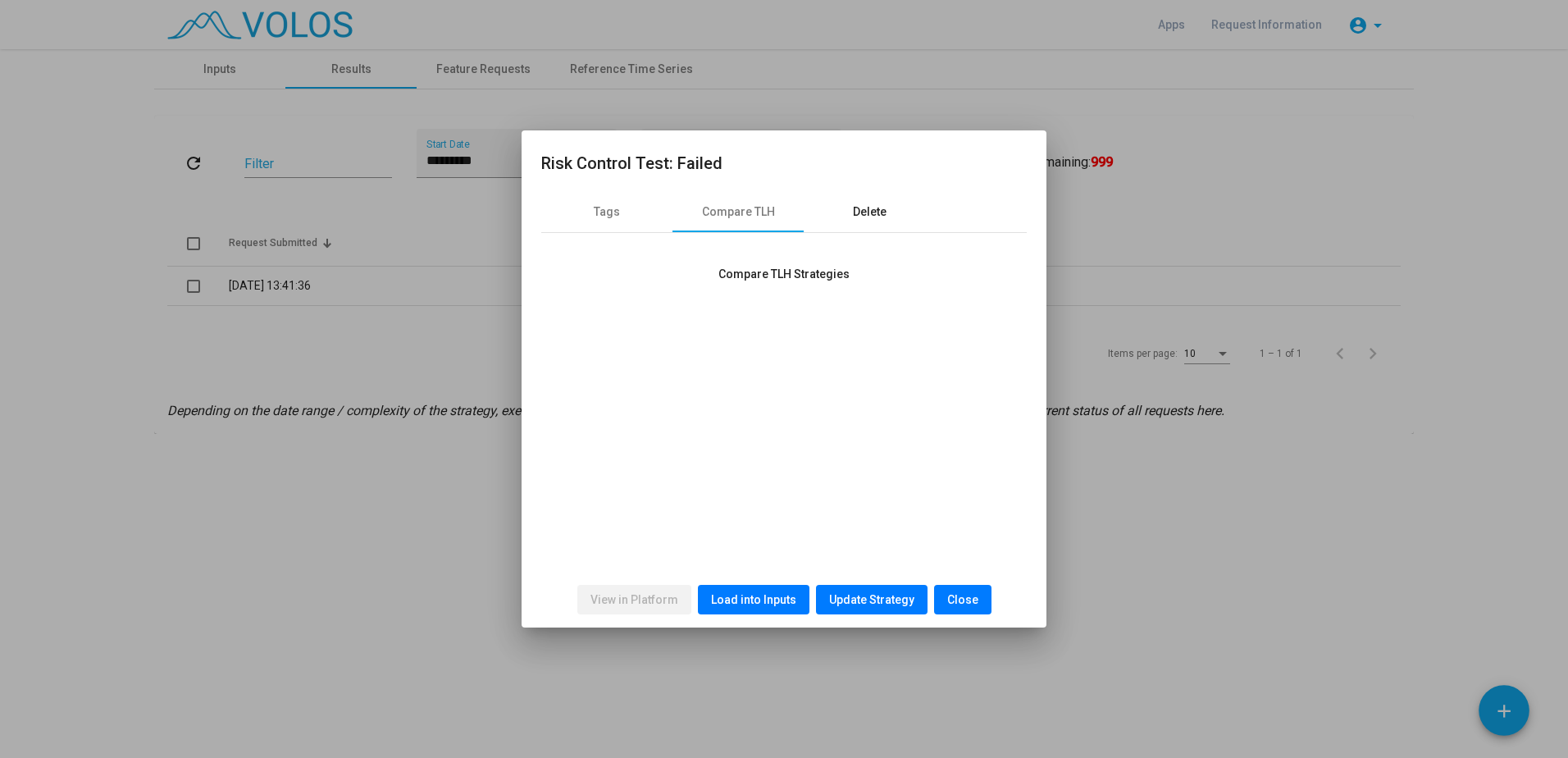
click at [861, 219] on div "Delete" at bounding box center [870, 213] width 33 height 18
click at [608, 219] on div "Tags" at bounding box center [607, 213] width 26 height 18
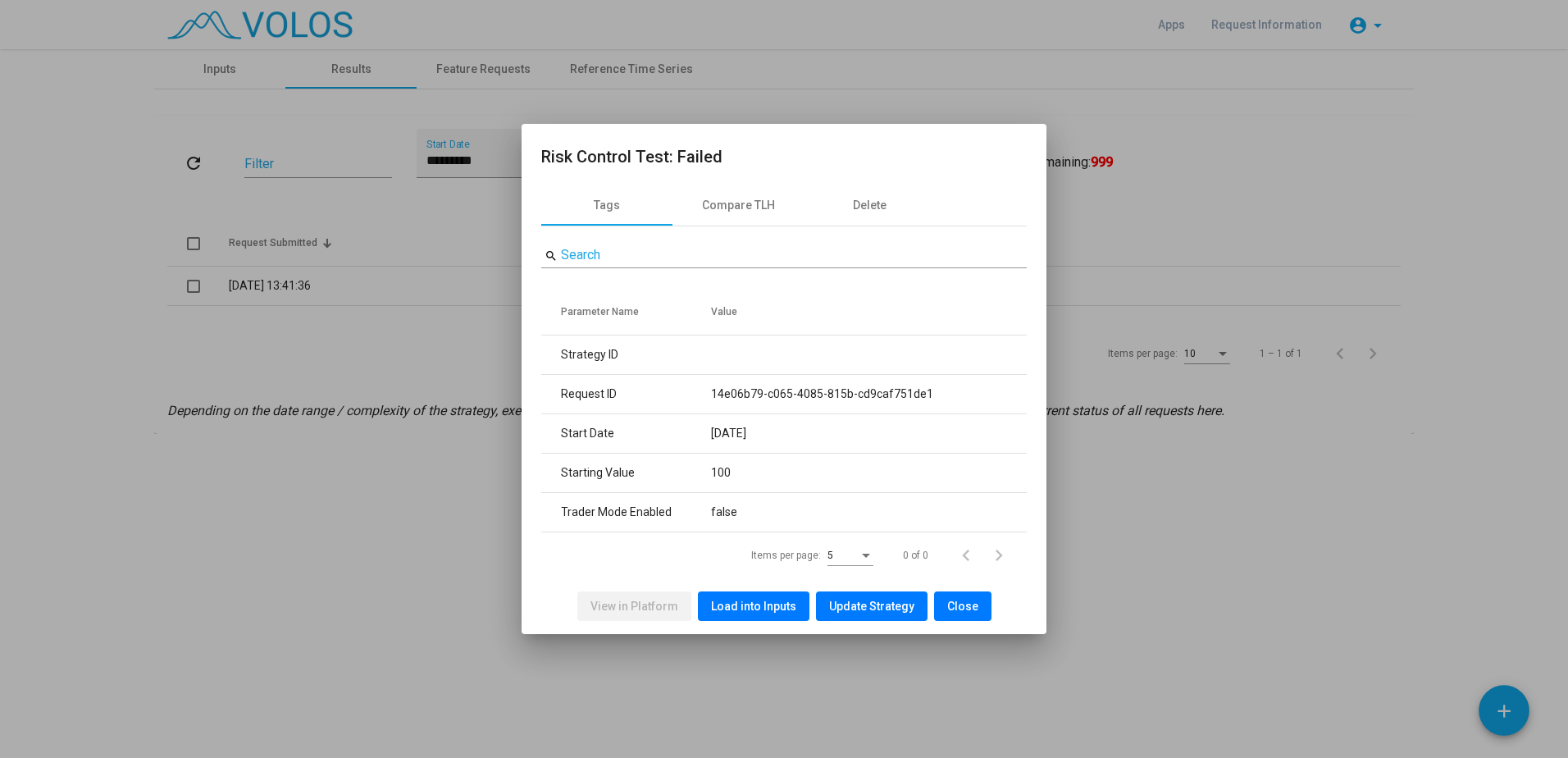
click at [455, 494] on div at bounding box center [784, 379] width 1568 height 758
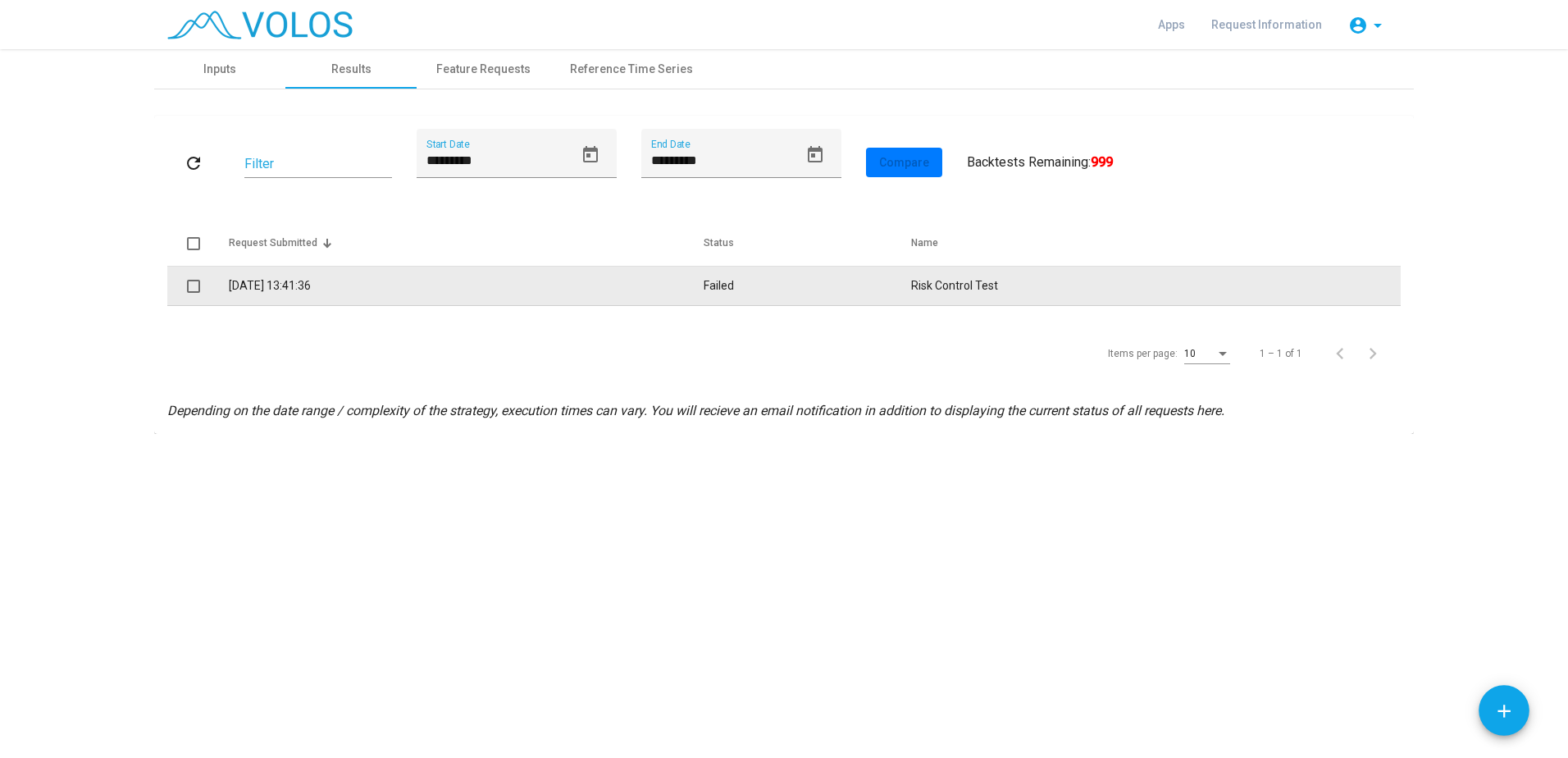
click at [274, 278] on td "28/08/2025 13:41:36" at bounding box center [466, 286] width 475 height 39
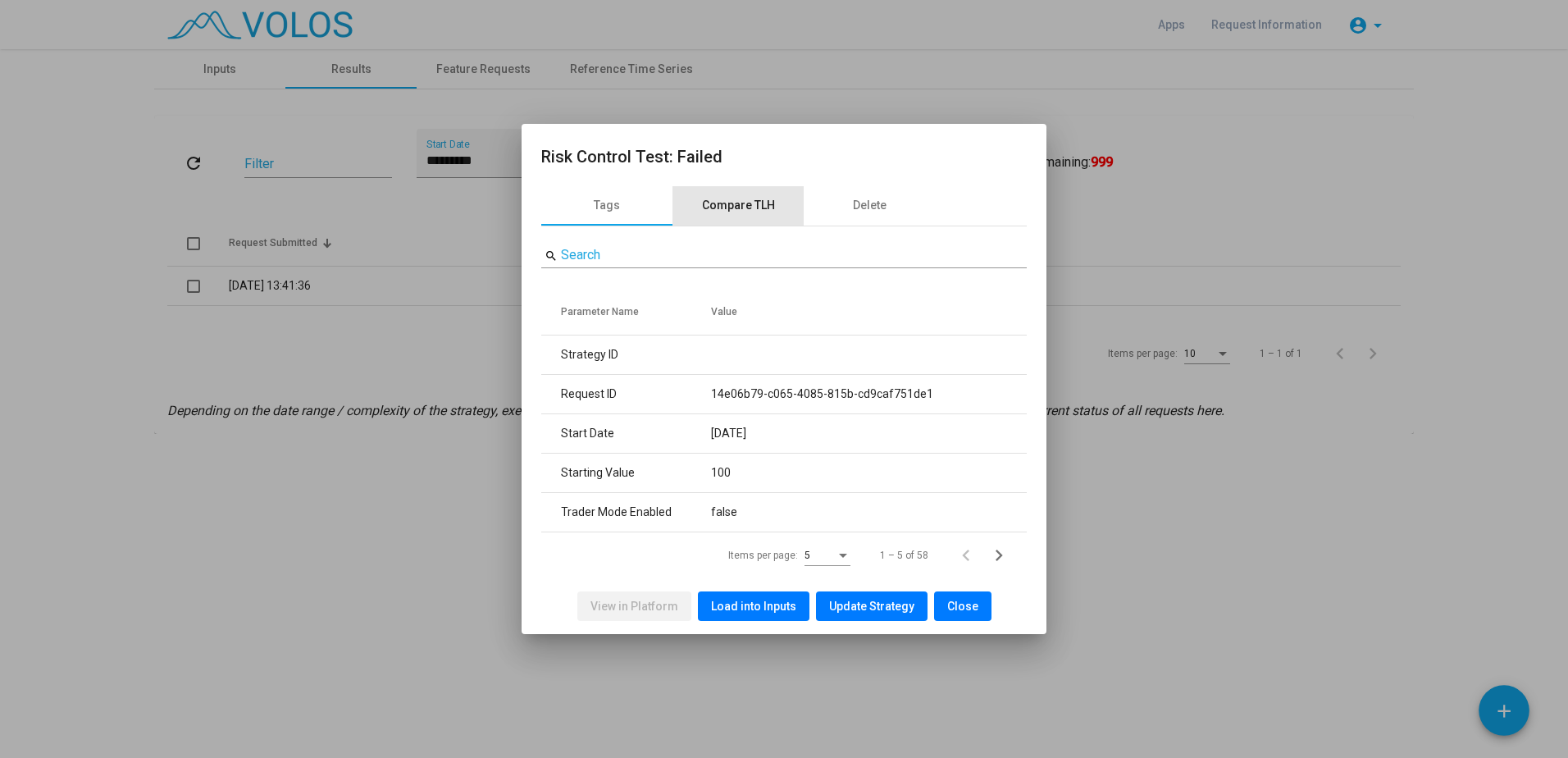
drag, startPoint x: 713, startPoint y: 207, endPoint x: 796, endPoint y: 209, distance: 83.0
click at [713, 206] on div "Compare TLH" at bounding box center [738, 206] width 73 height 18
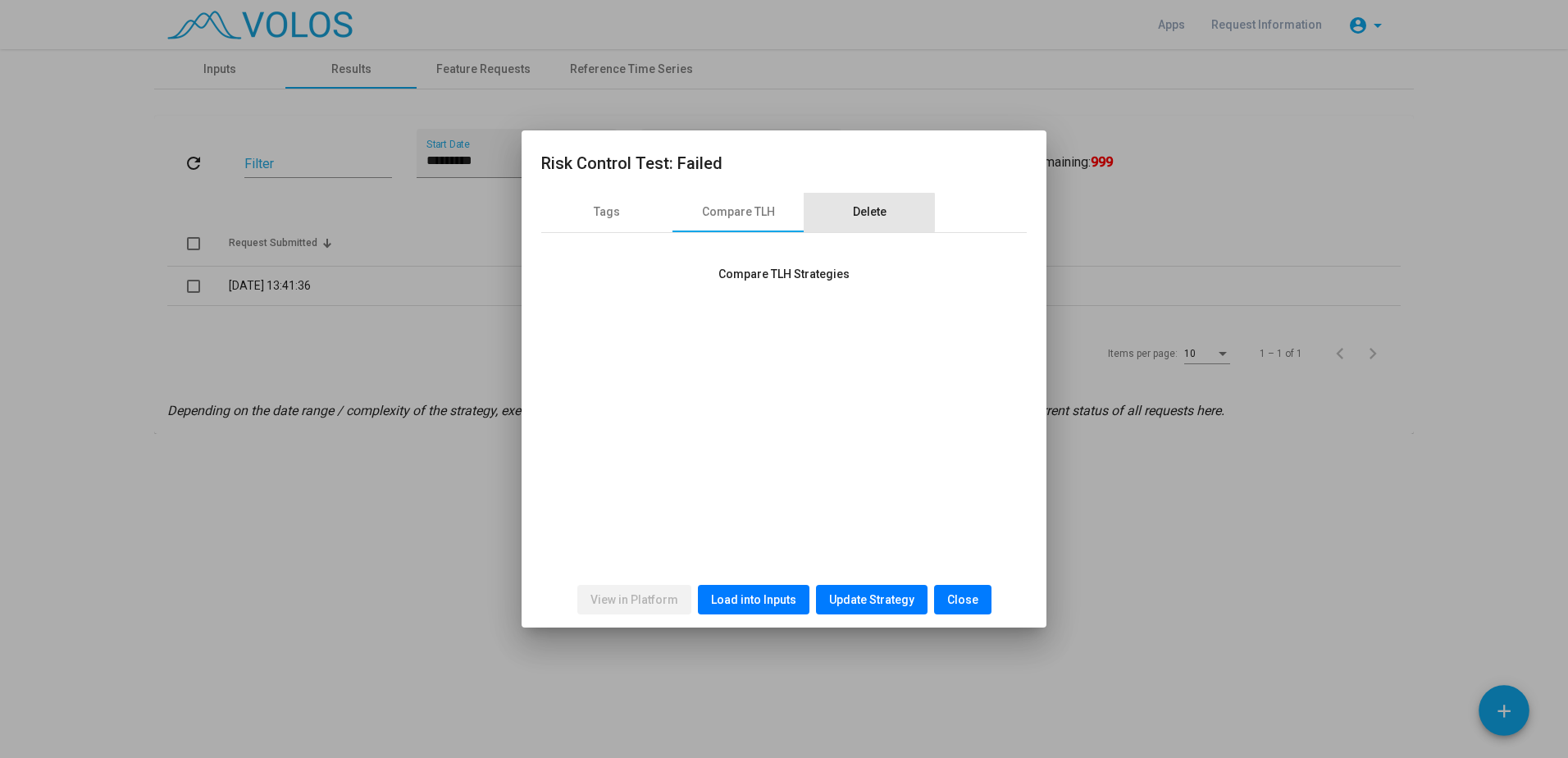
click at [867, 213] on div "Delete" at bounding box center [870, 213] width 33 height 18
click at [903, 605] on span "Update Strategy" at bounding box center [872, 600] width 86 height 13
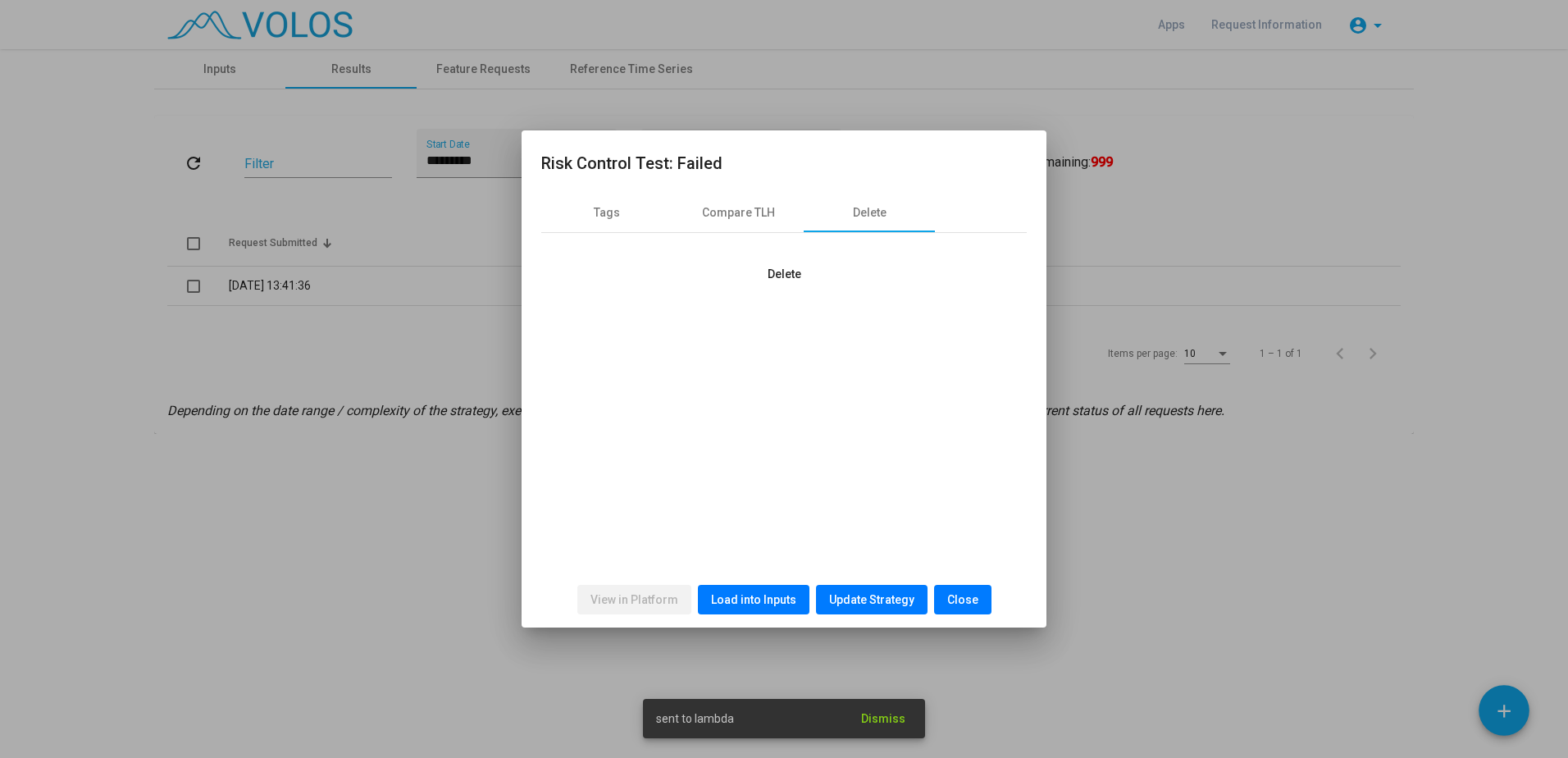
click at [875, 618] on div "View in Platform Load into Inputs Update Strategy Close" at bounding box center [784, 600] width 485 height 56
click at [878, 607] on button "Update Strategy" at bounding box center [872, 600] width 112 height 30
click at [980, 597] on button "Close" at bounding box center [963, 600] width 58 height 30
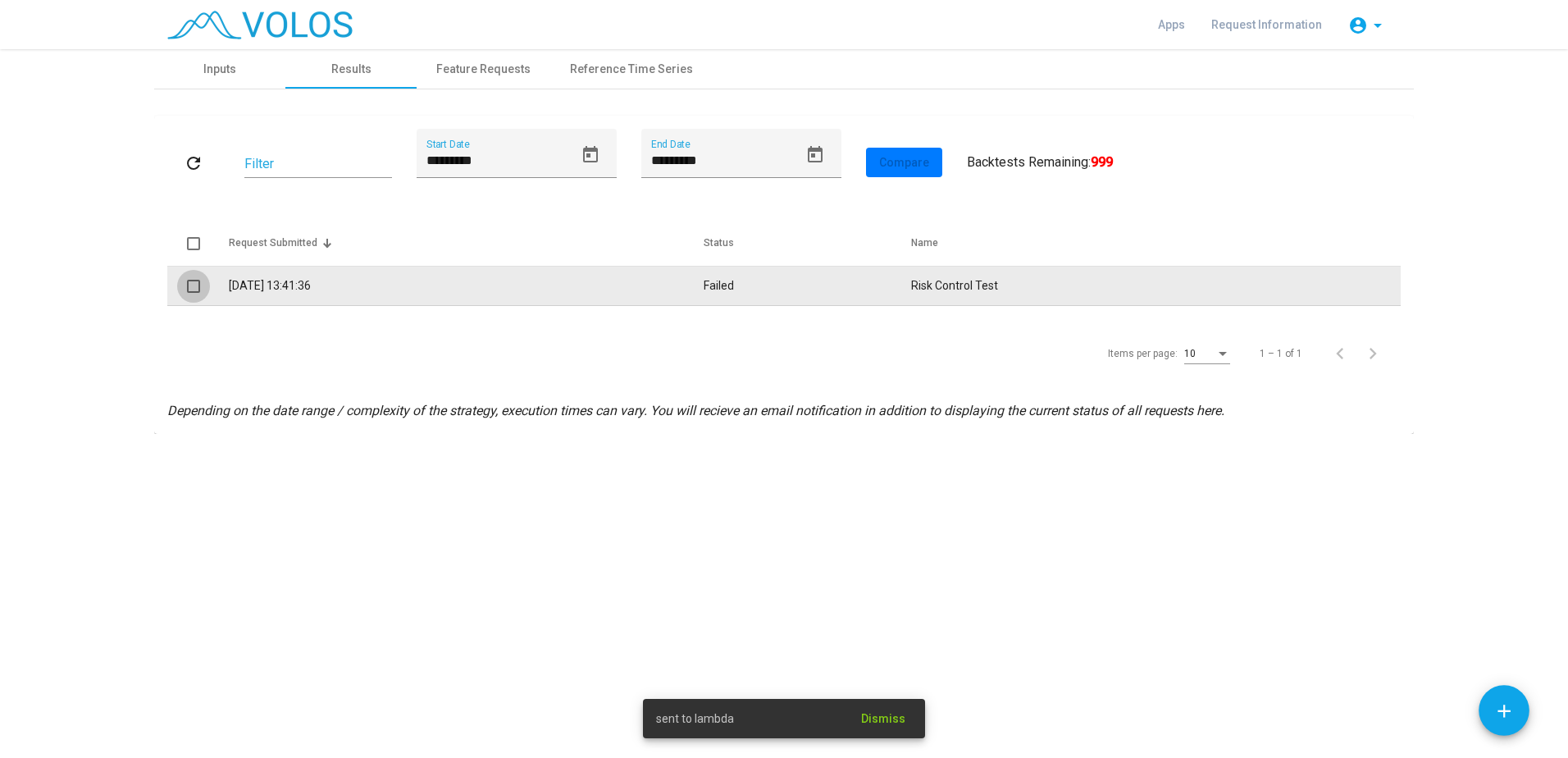
click at [187, 284] on span at bounding box center [193, 286] width 13 height 13
click at [302, 294] on td "28/08/2025 13:41:36" at bounding box center [466, 286] width 475 height 39
copy td ":"
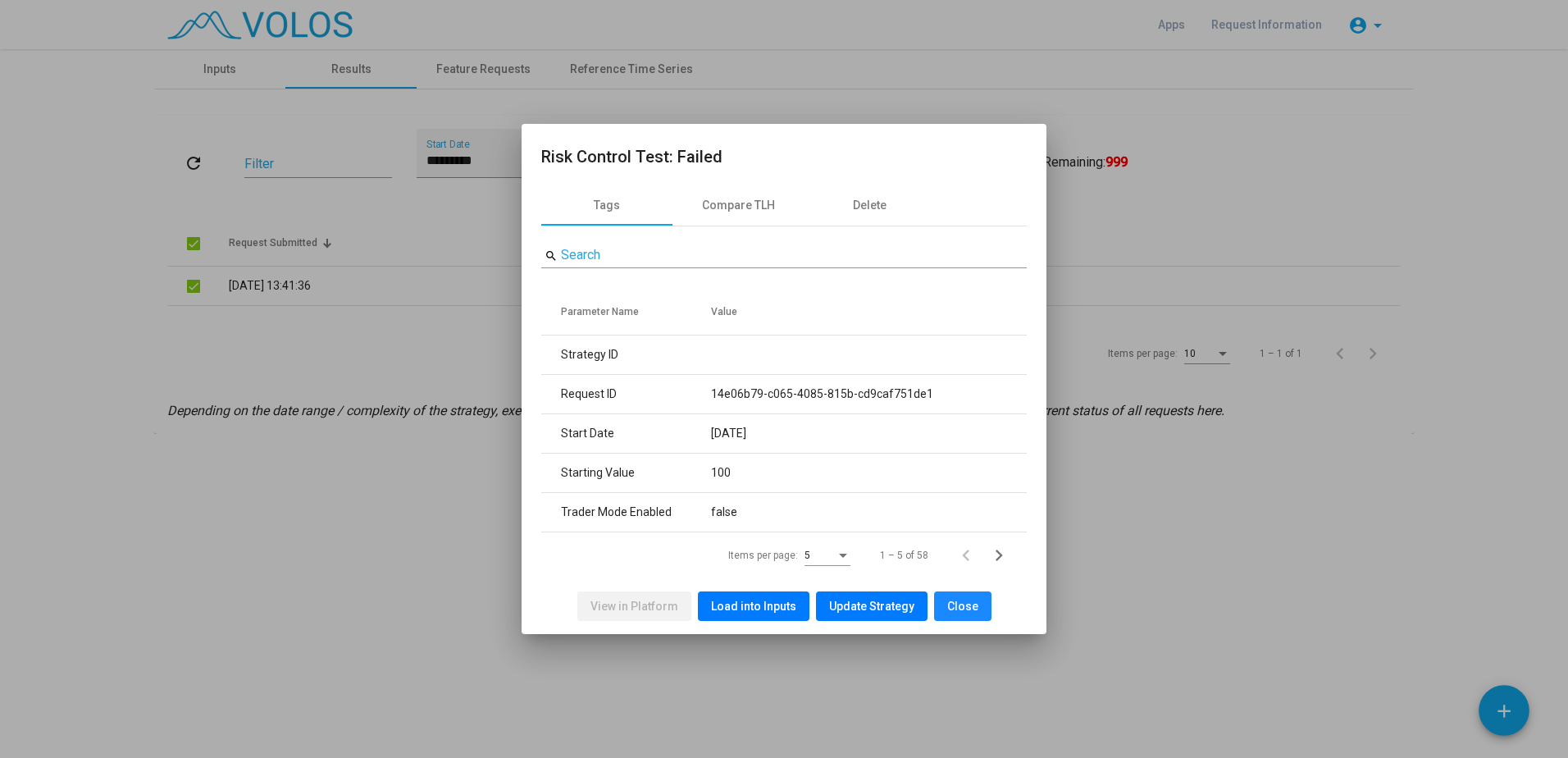
click at [968, 610] on span "Close" at bounding box center [963, 606] width 32 height 13
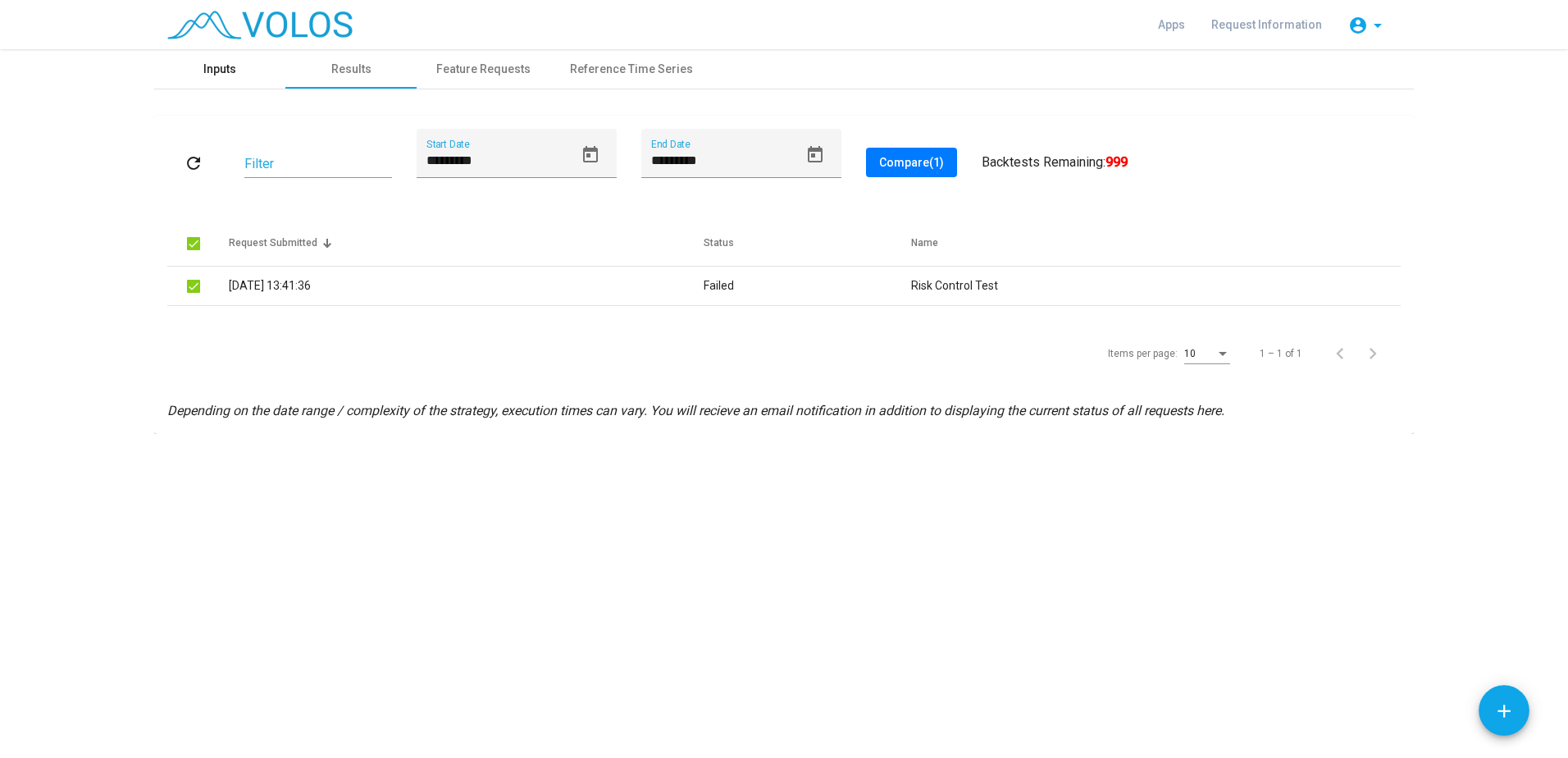
click at [244, 66] on div "Inputs" at bounding box center [219, 69] width 131 height 39
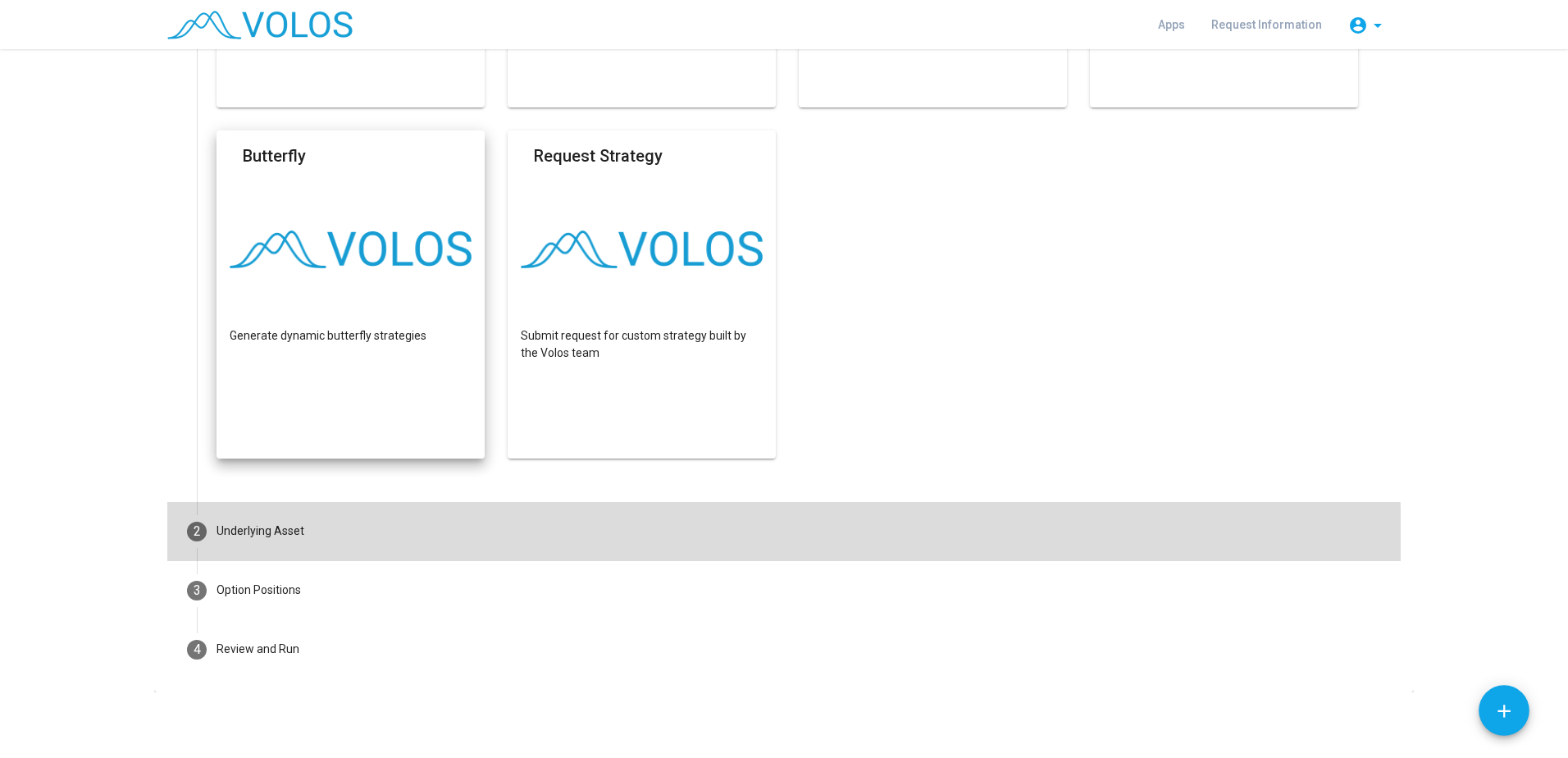
click at [292, 552] on mat-step-header "2 Underlying Asset" at bounding box center [784, 532] width 1233 height 60
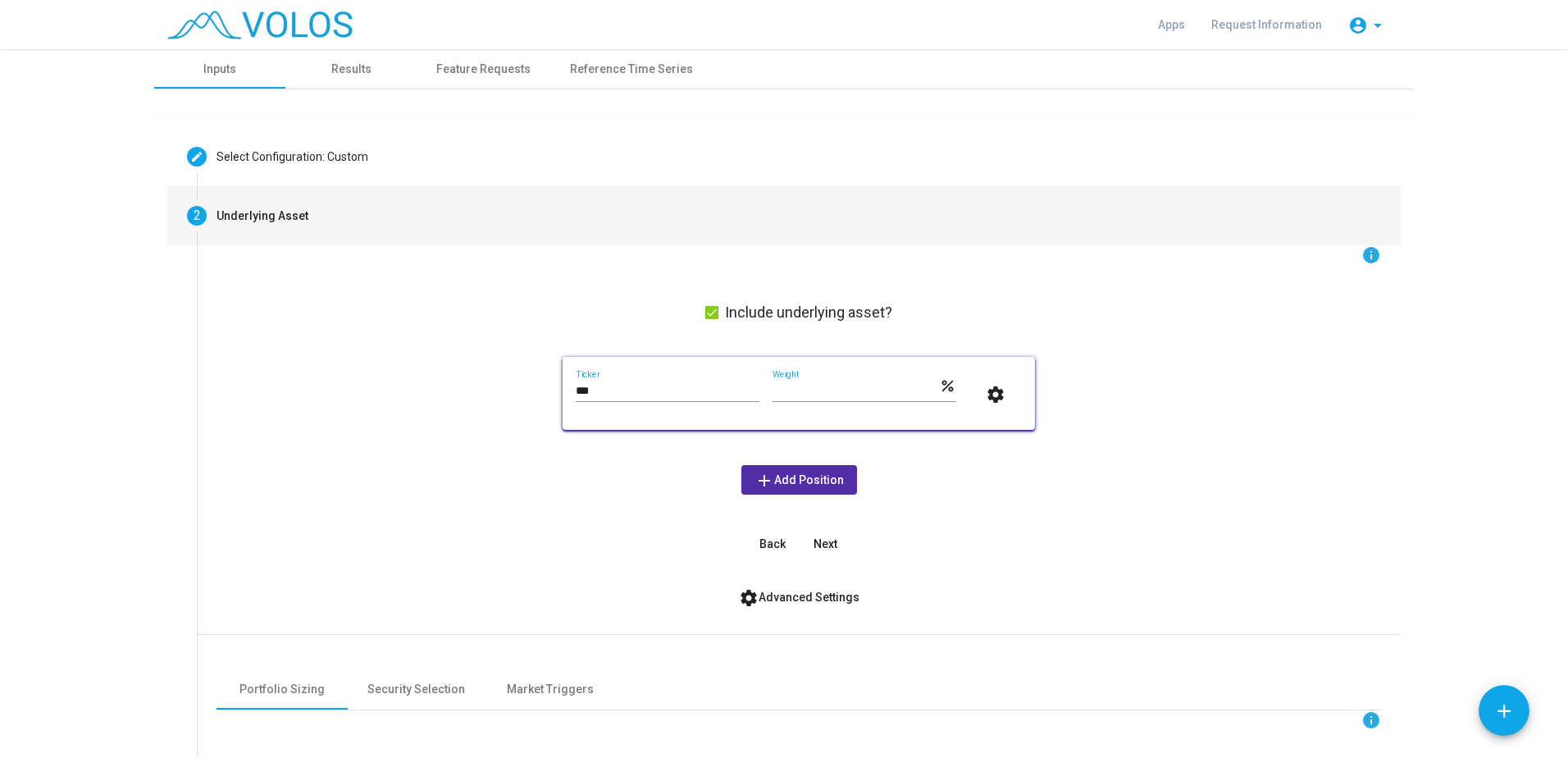
click at [363, 406] on div "info Include underlying asset? *** Ticker *** Weight percent settings add Add P…" at bounding box center [798, 402] width 1165 height 313
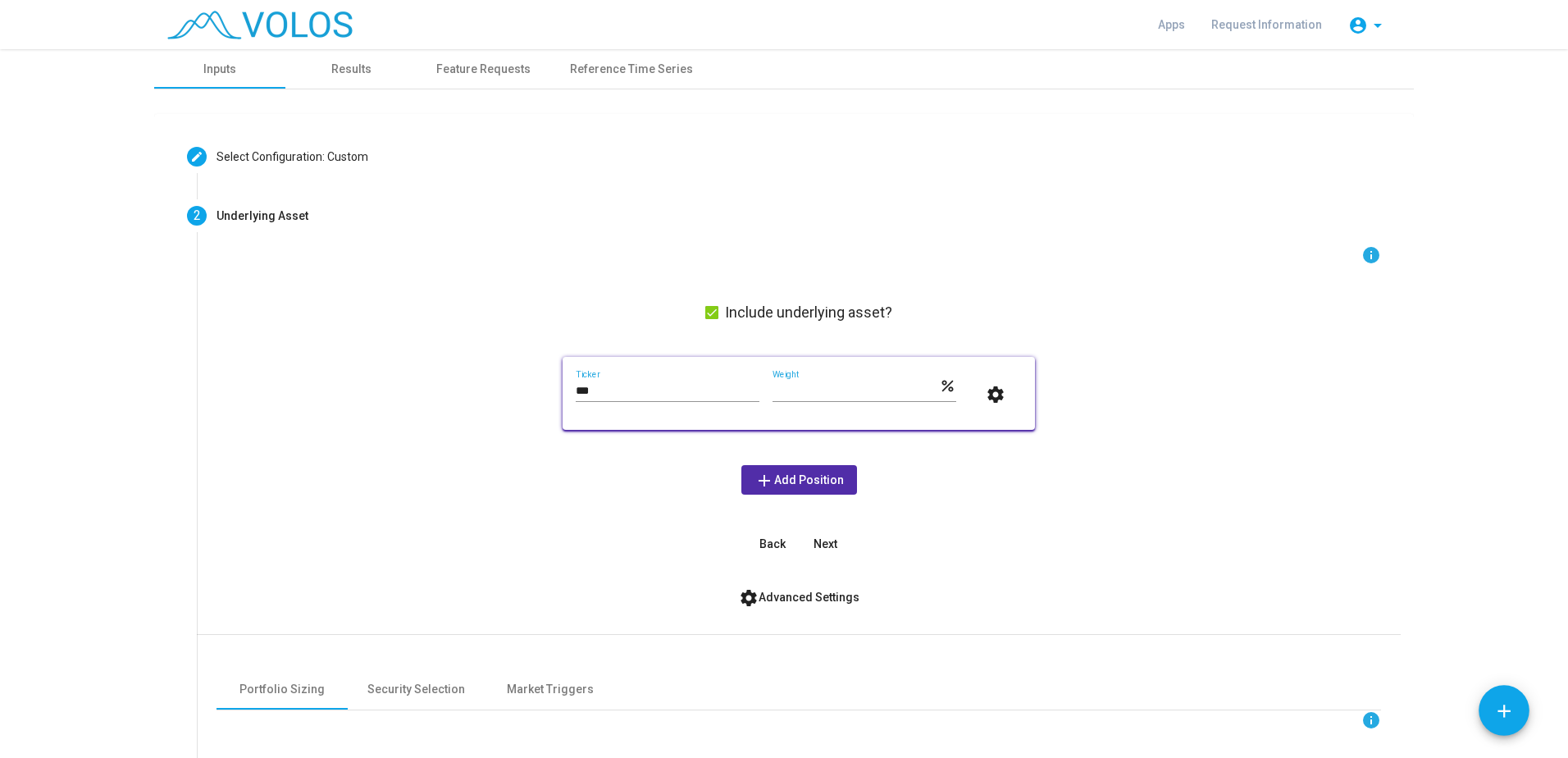
click at [632, 387] on input "***" at bounding box center [667, 392] width 184 height 13
type input "*"
click at [859, 394] on input "***" at bounding box center [855, 392] width 166 height 13
click at [721, 394] on input "***" at bounding box center [667, 392] width 184 height 13
type input "**"
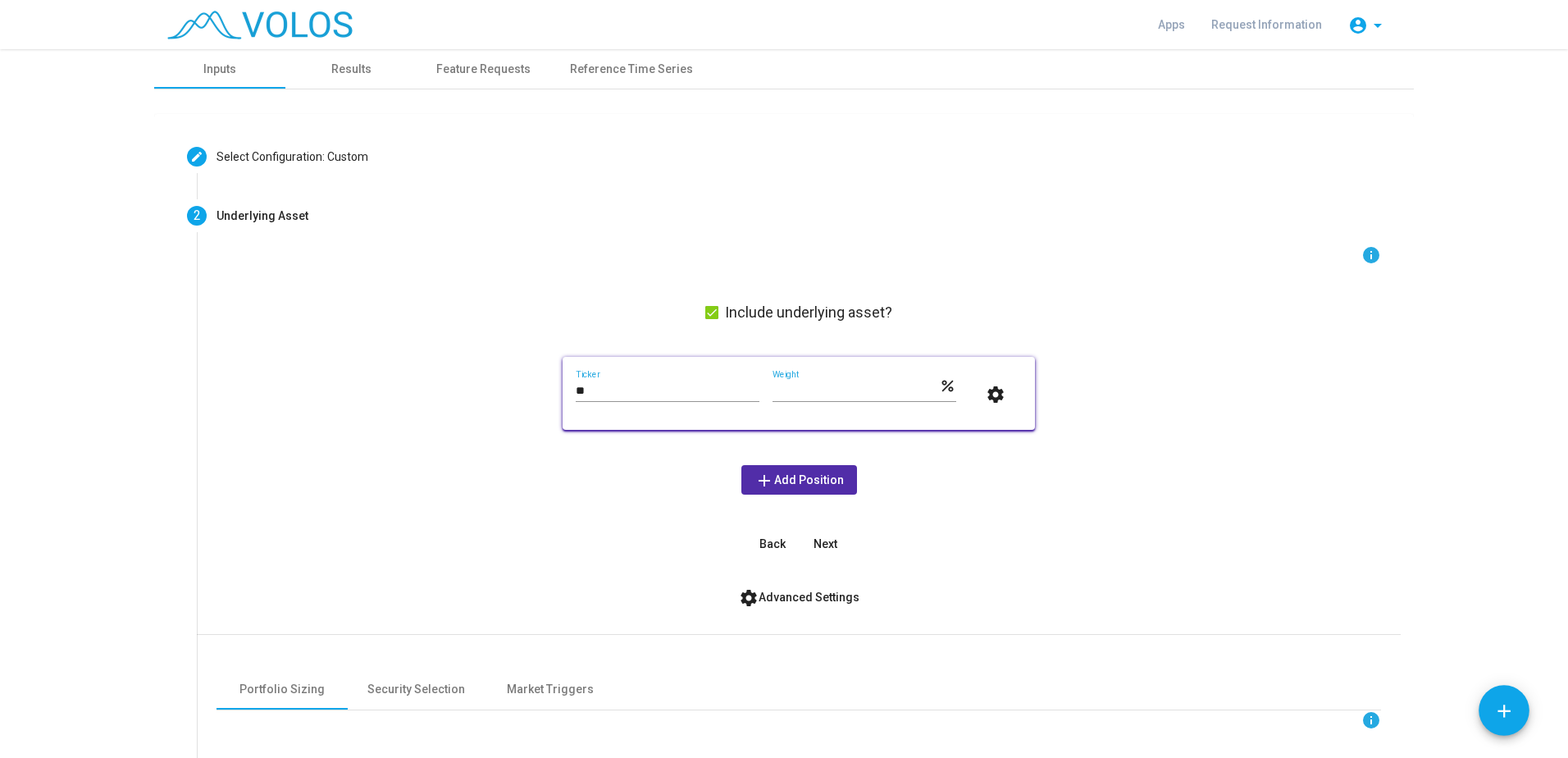
click at [588, 499] on div "info Include underlying asset? ** Ticker *** Weight percent settings add Add Po…" at bounding box center [798, 402] width 1165 height 313
click at [982, 392] on mat-icon "settings" at bounding box center [995, 394] width 20 height 20
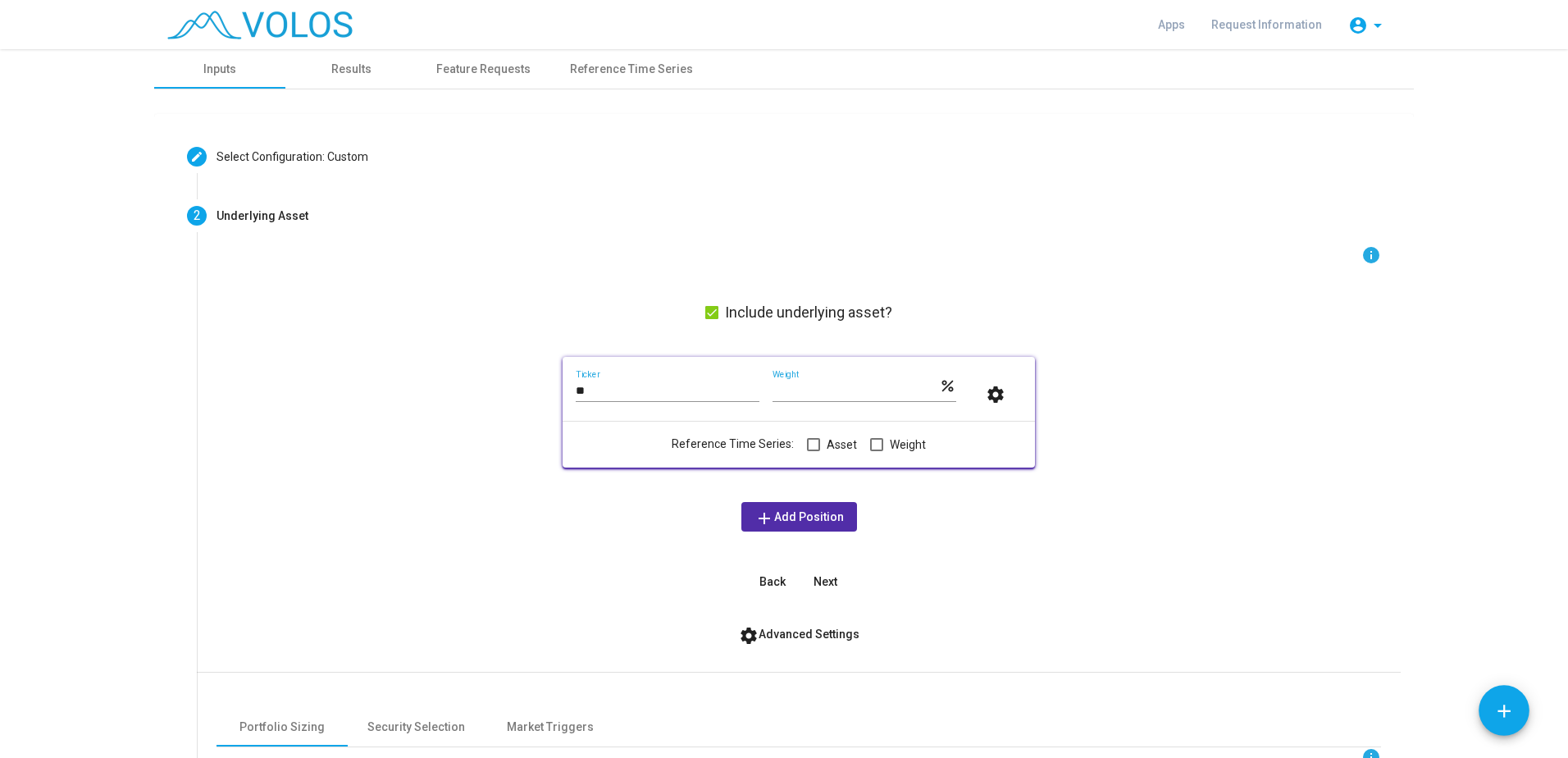
click at [810, 445] on span at bounding box center [813, 445] width 13 height 13
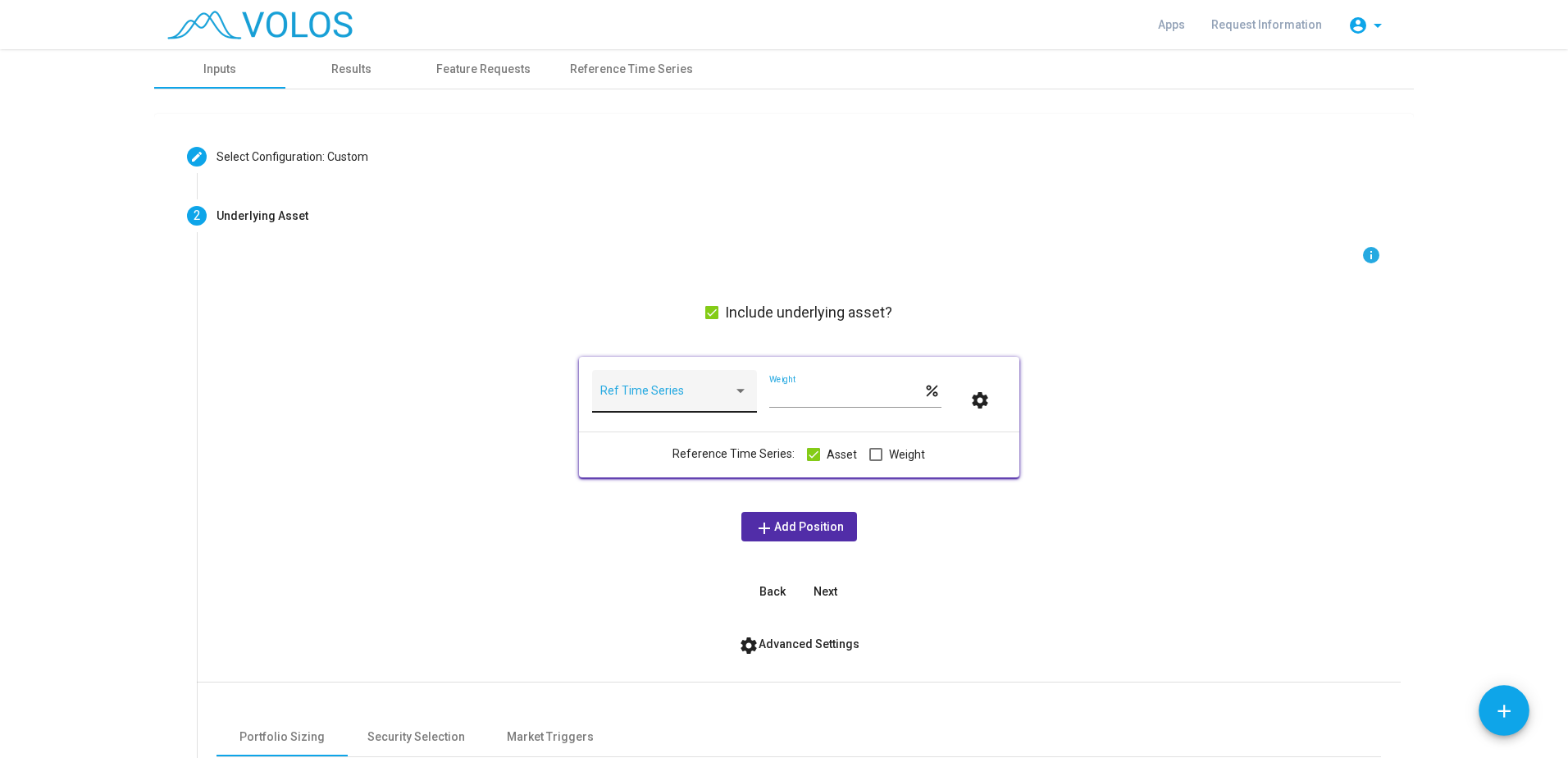
click at [691, 394] on span at bounding box center [666, 397] width 133 height 13
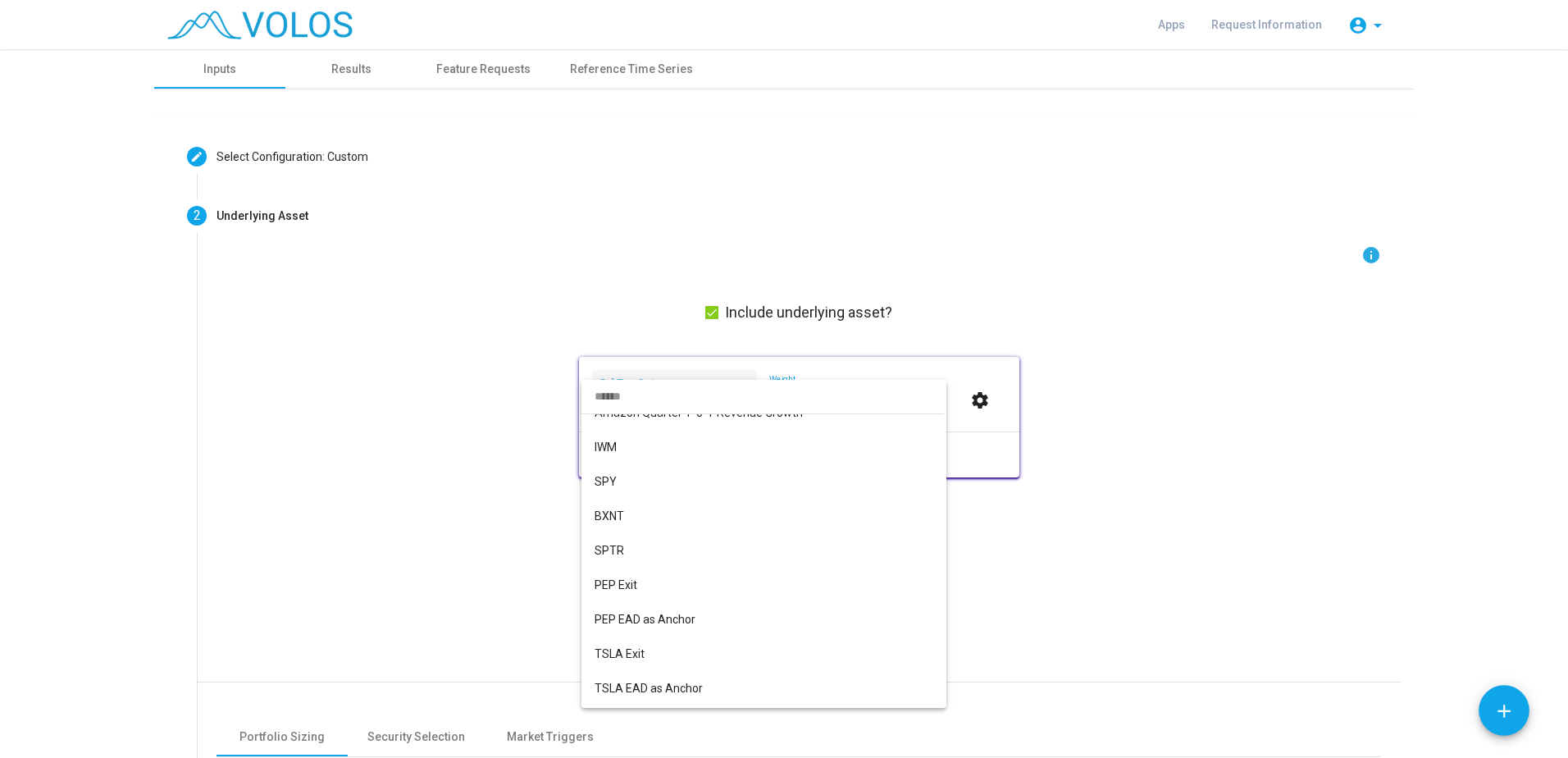
scroll to position [2084, 0]
click at [705, 489] on span "SPY" at bounding box center [764, 484] width 338 height 34
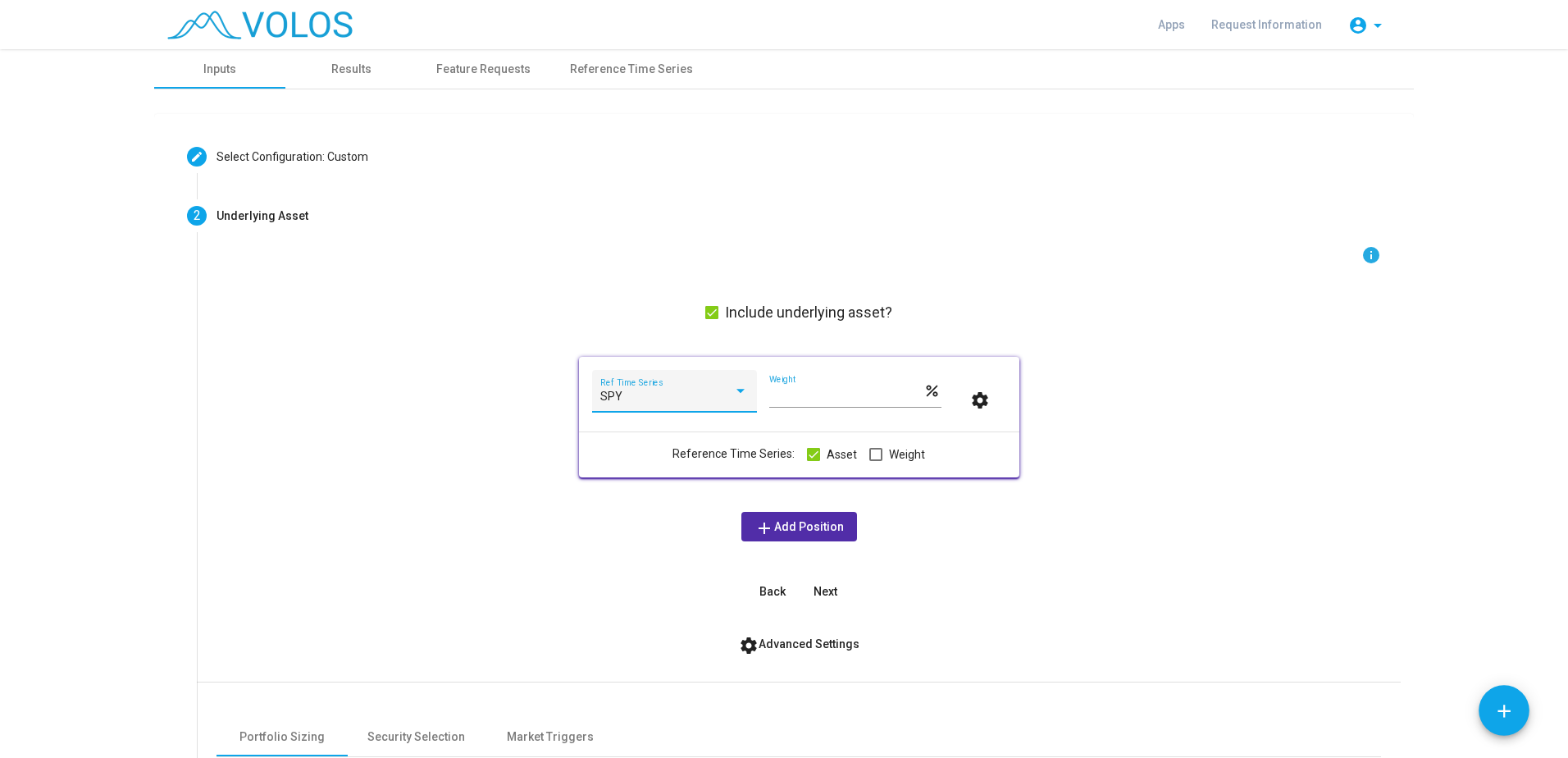
click at [935, 537] on div "info Include underlying asset? SPY Ref Time Series *** Weight percent settings …" at bounding box center [798, 426] width 1165 height 361
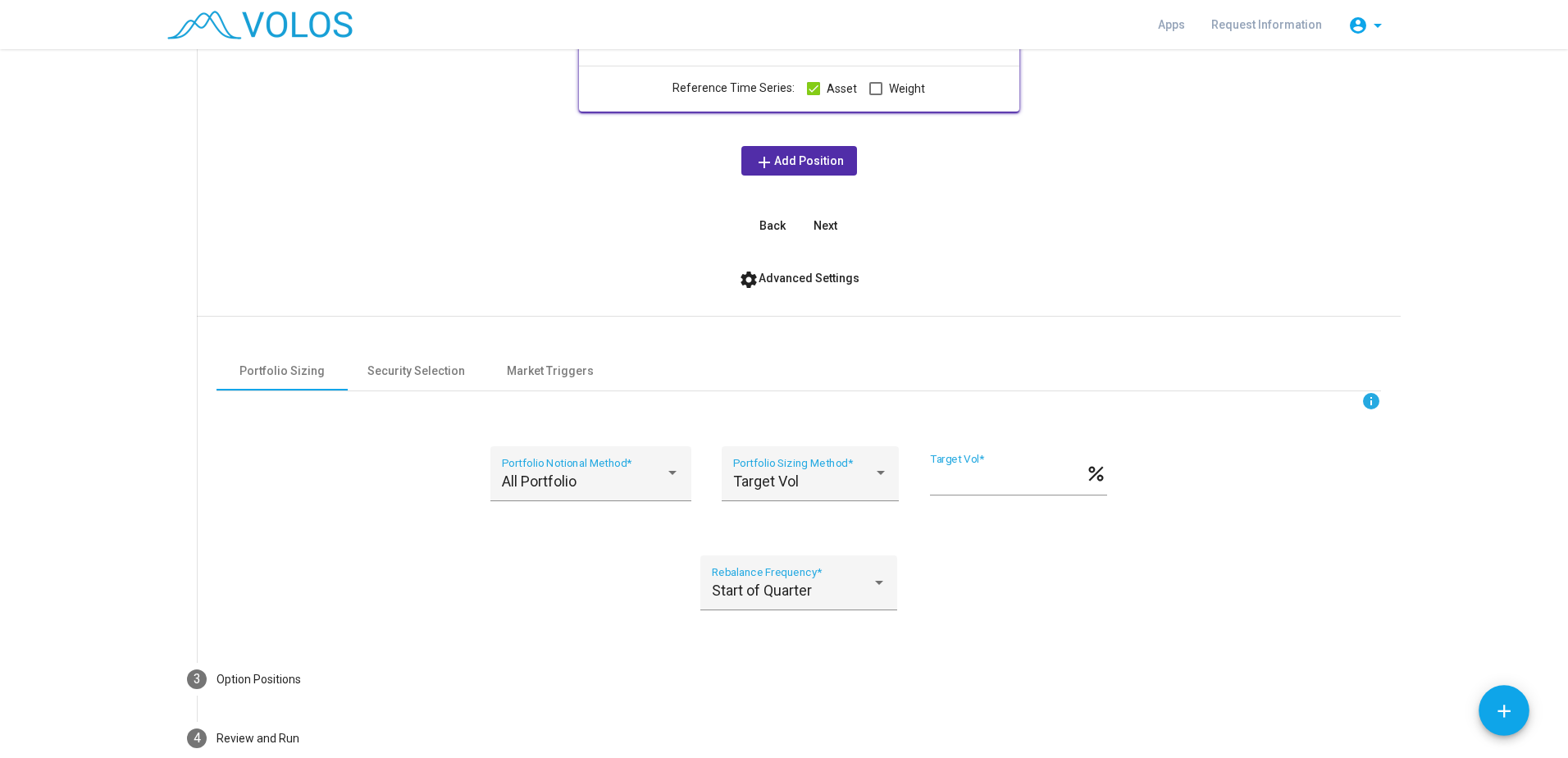
scroll to position [455, 0]
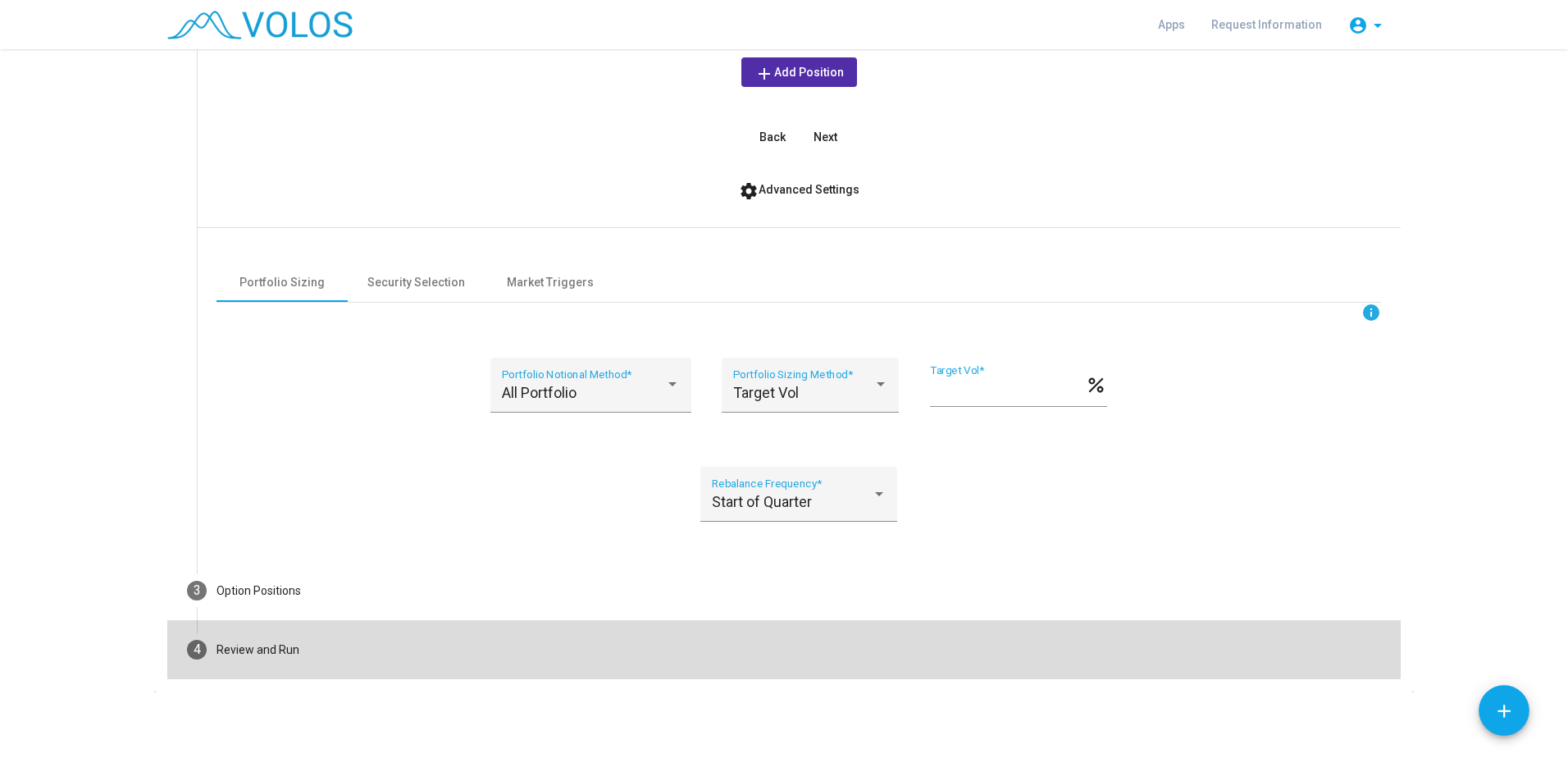
click at [684, 628] on mat-step-header "4 Review and Run" at bounding box center [784, 650] width 1233 height 60
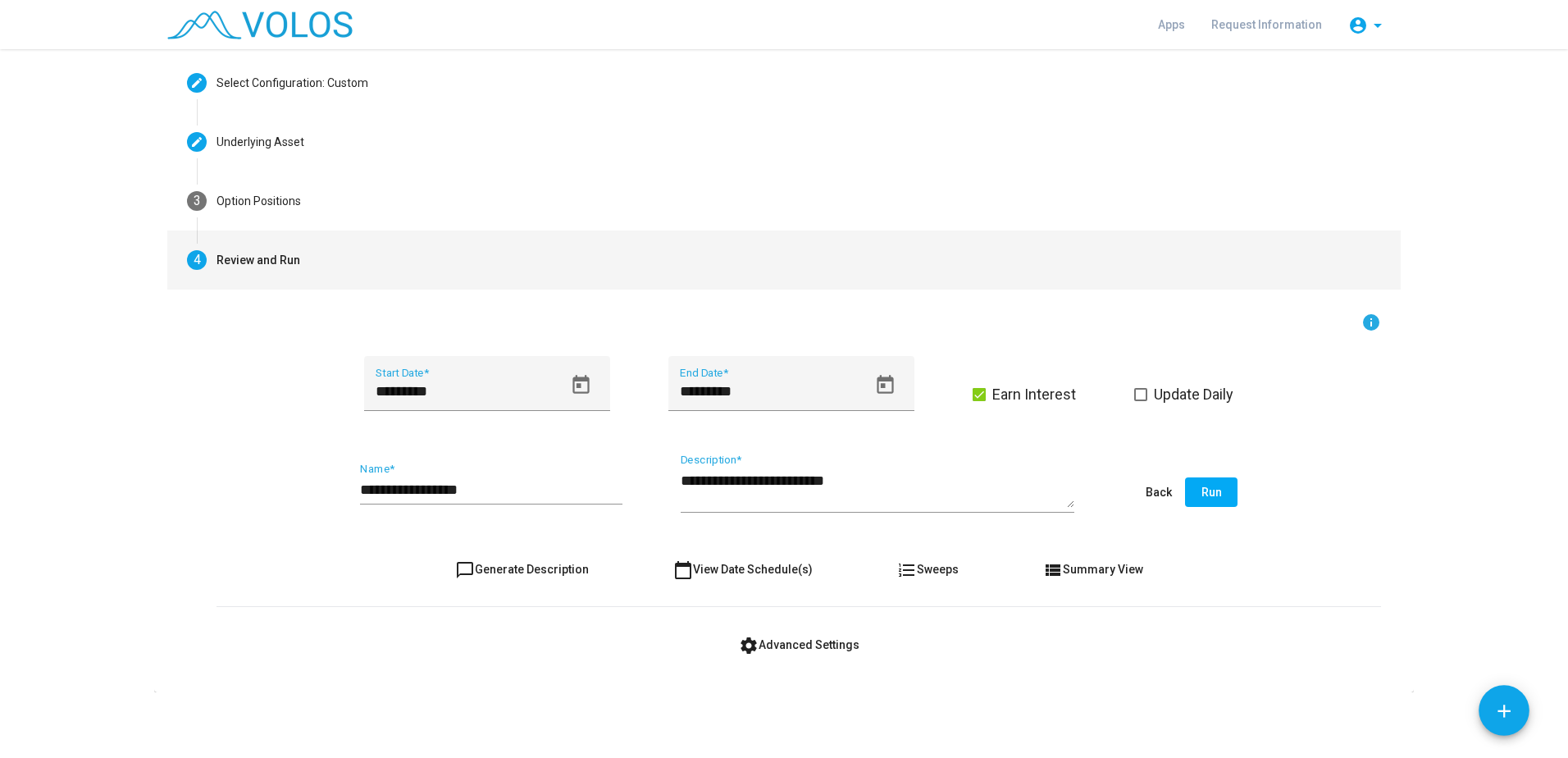
click at [982, 485] on button "Run" at bounding box center [1211, 493] width 52 height 30
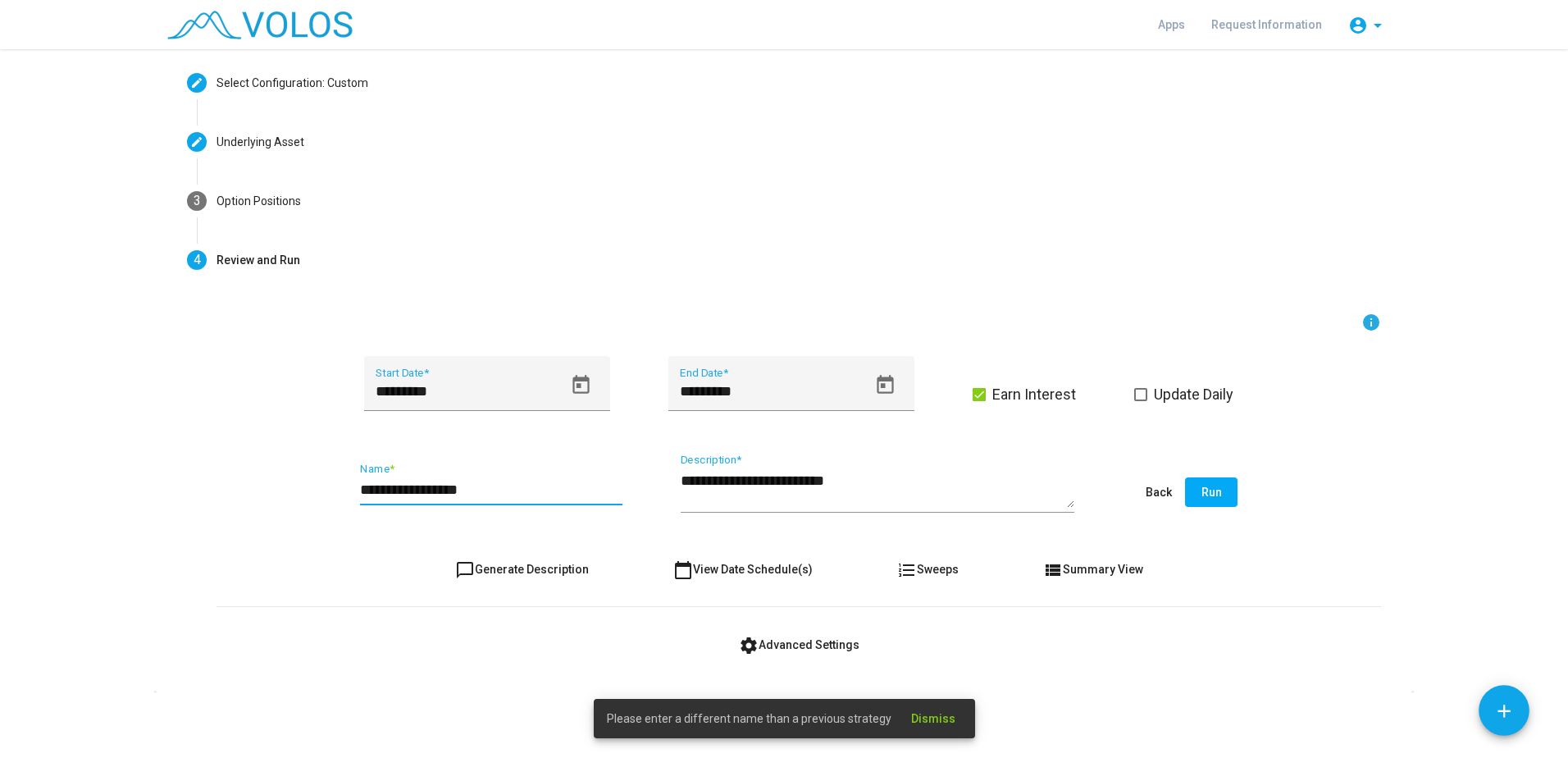
click at [535, 491] on input "**********" at bounding box center [491, 490] width 262 height 17
type input "**********"
click at [936, 652] on span "Dismiss" at bounding box center [933, 719] width 45 height 13
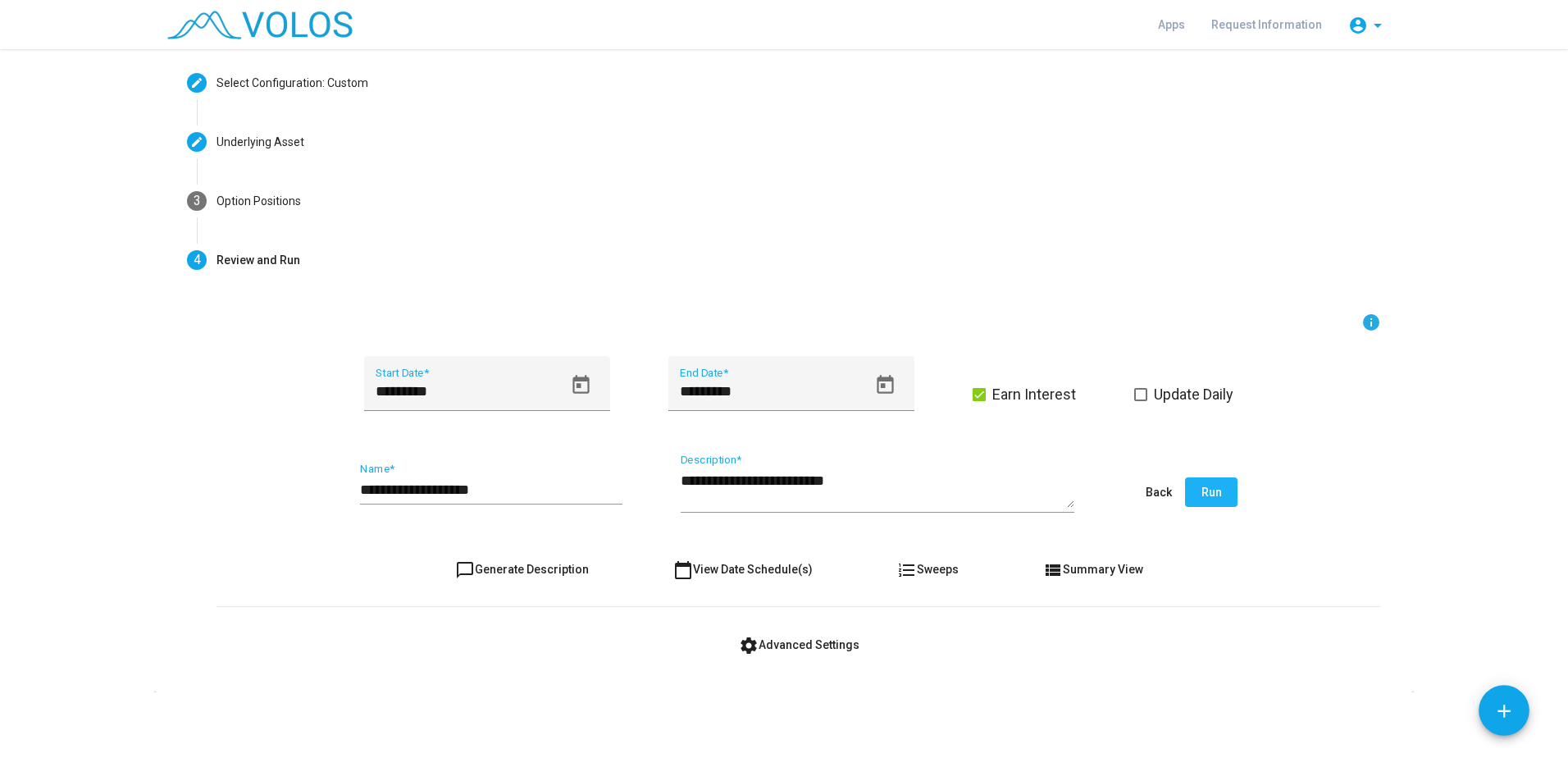
click at [982, 485] on button "Run" at bounding box center [1211, 493] width 52 height 30
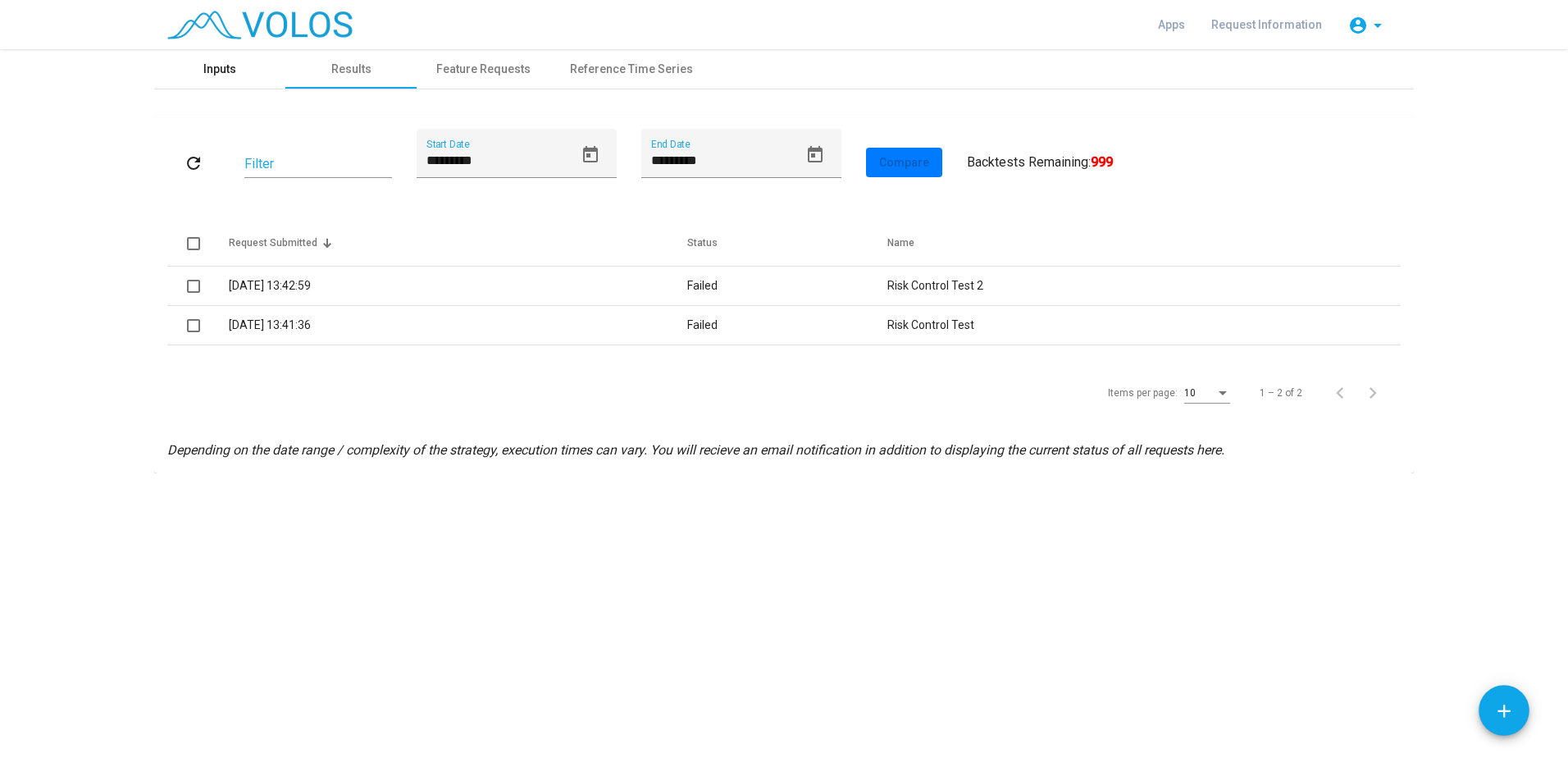
click at [229, 64] on div "Inputs" at bounding box center [219, 69] width 33 height 18
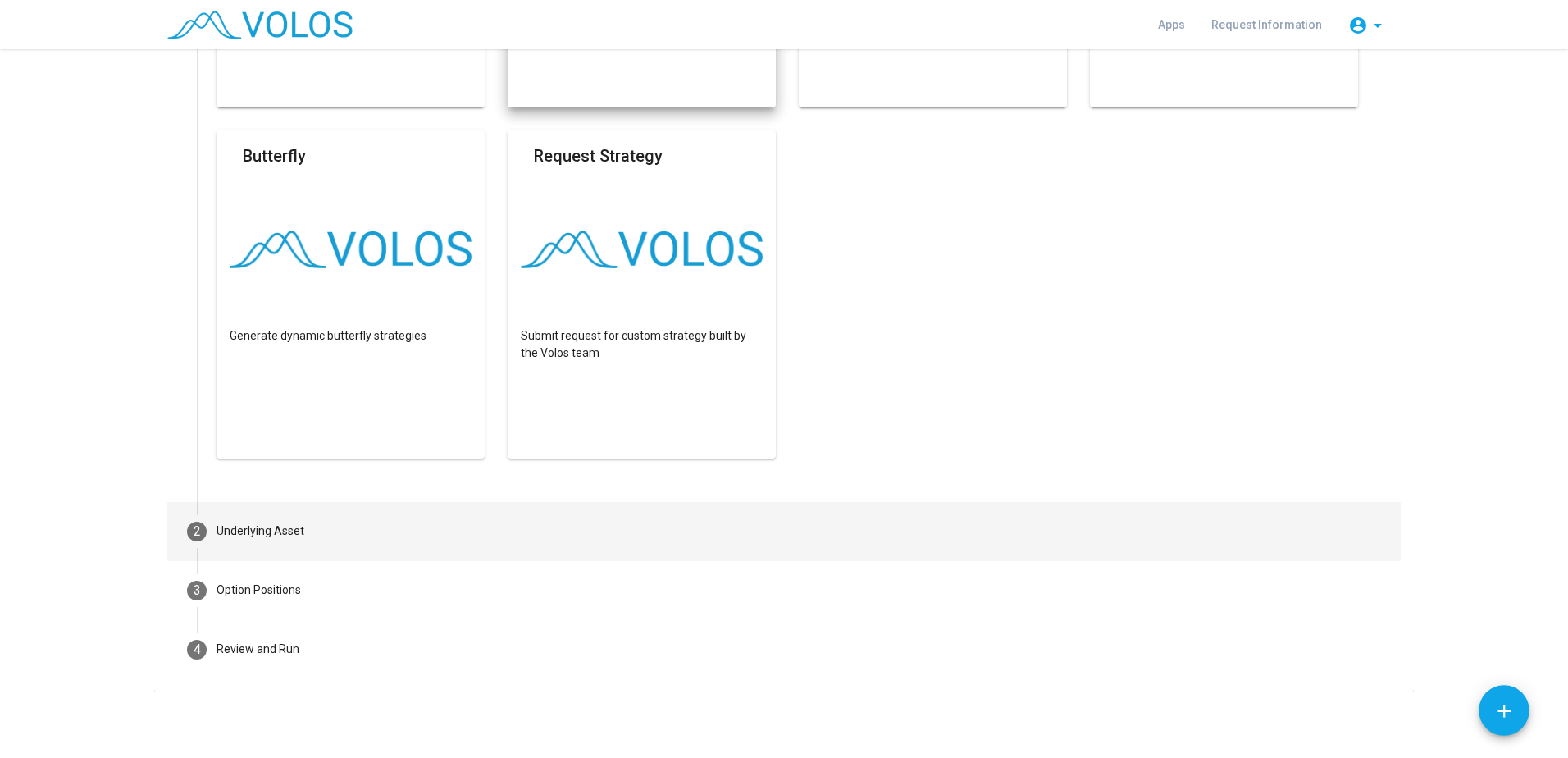
click at [386, 529] on mat-step-header "2 Underlying Asset" at bounding box center [784, 532] width 1233 height 60
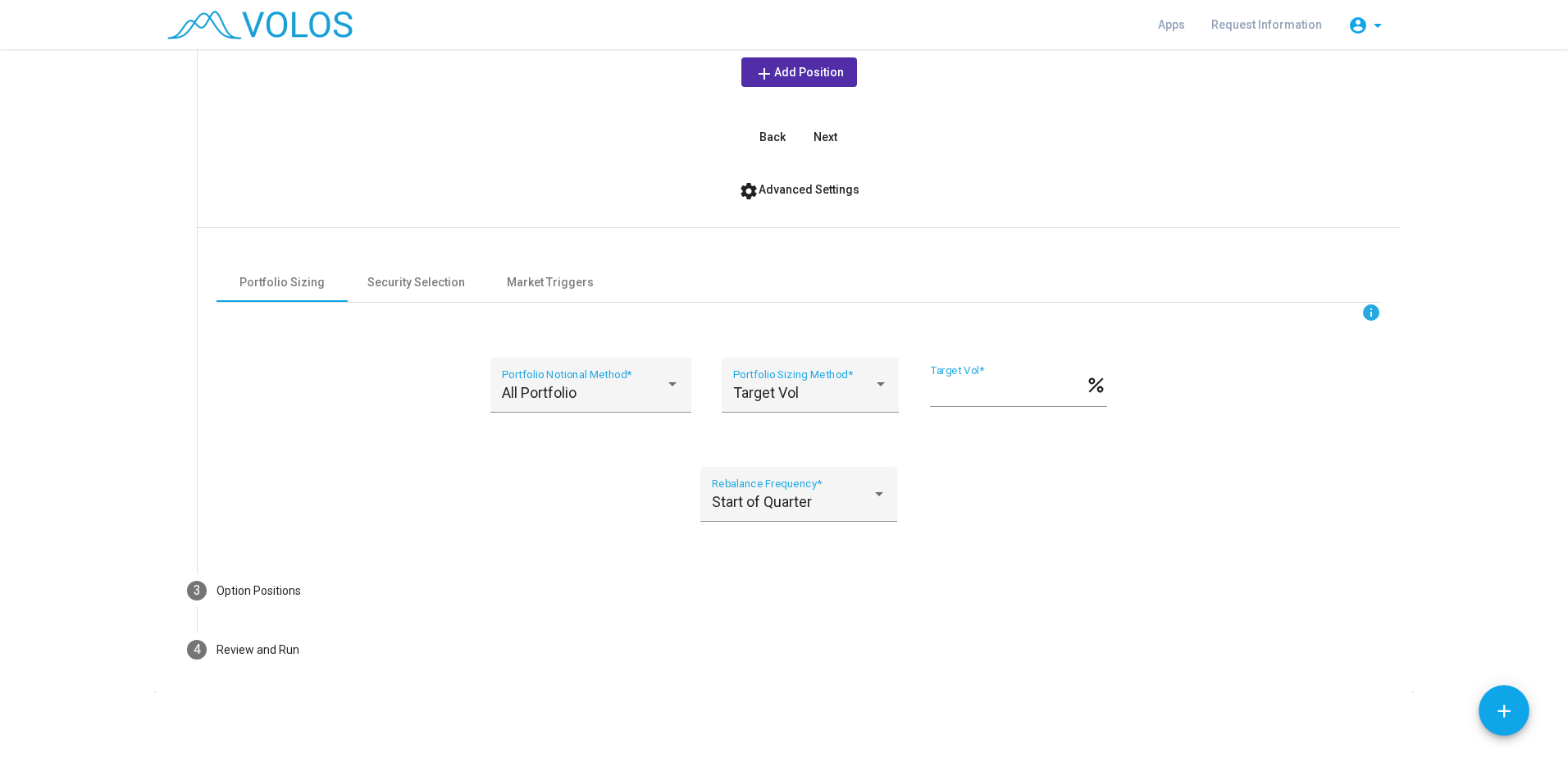
scroll to position [455, 0]
click at [609, 393] on div "All Portfolio" at bounding box center [584, 393] width 164 height 17
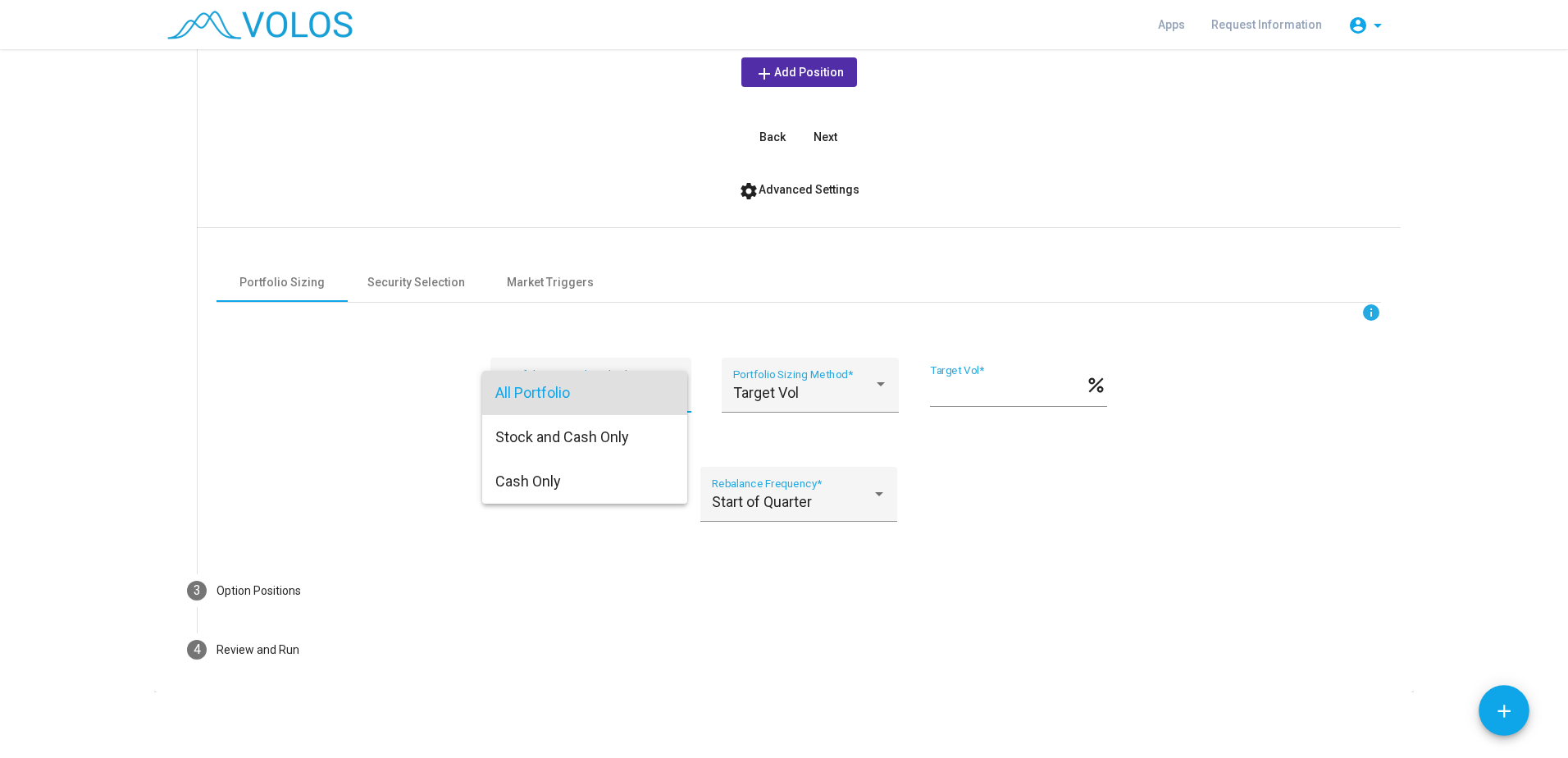
click at [566, 529] on div at bounding box center [784, 379] width 1568 height 758
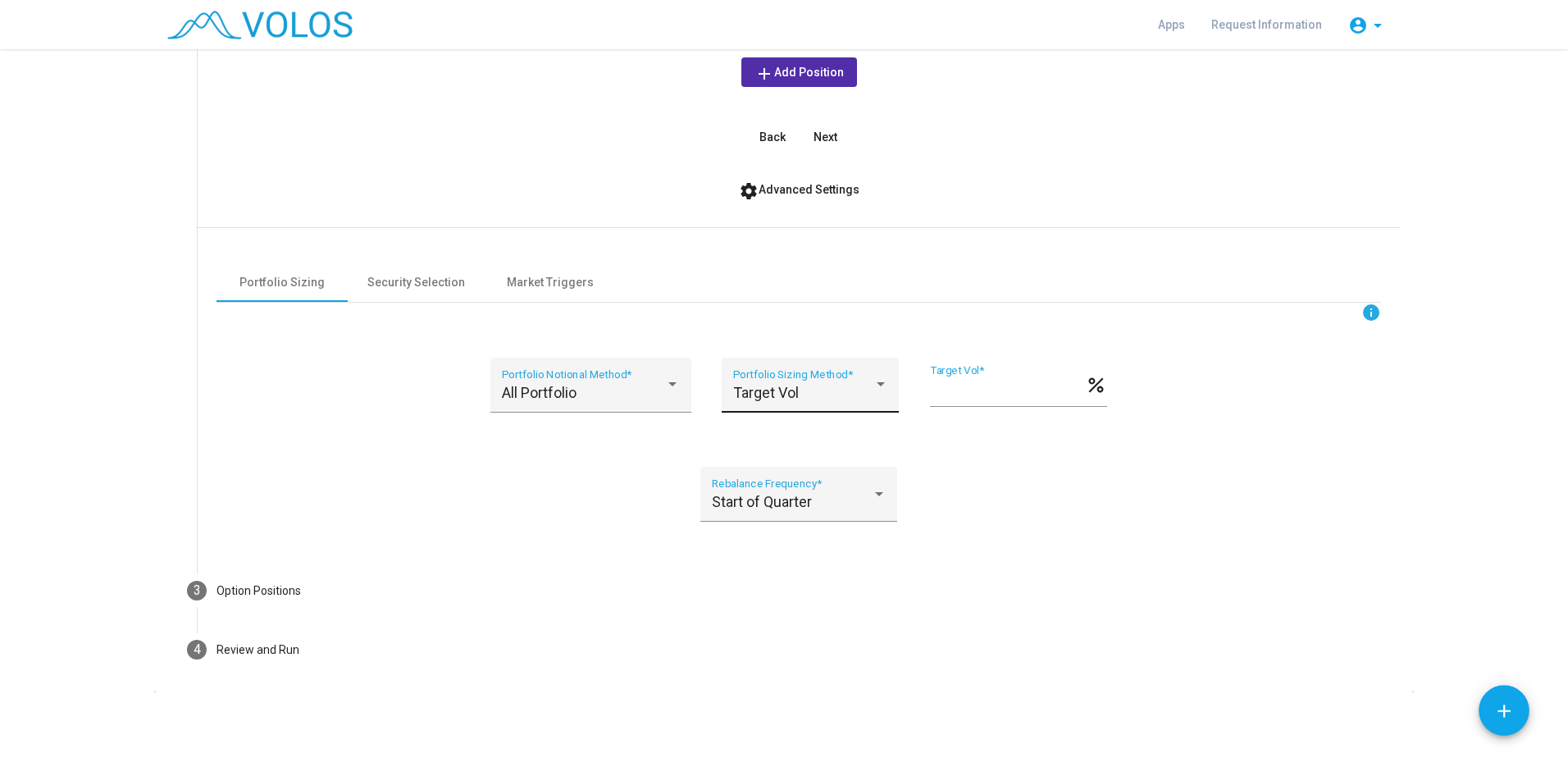
click at [803, 401] on div "Target Vol Portfolio Sizing Method *" at bounding box center [810, 390] width 155 height 44
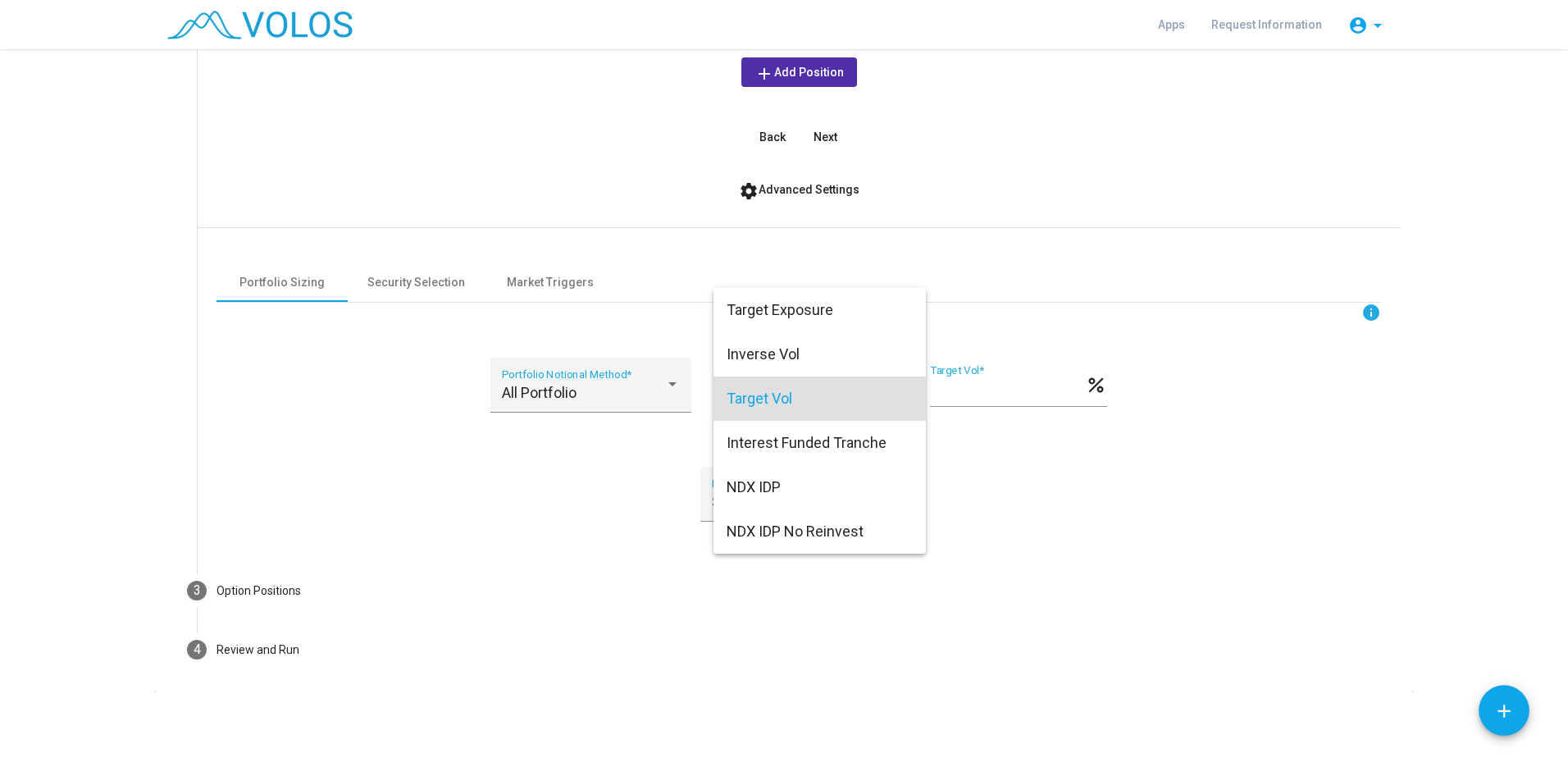
click at [632, 523] on div at bounding box center [784, 379] width 1568 height 758
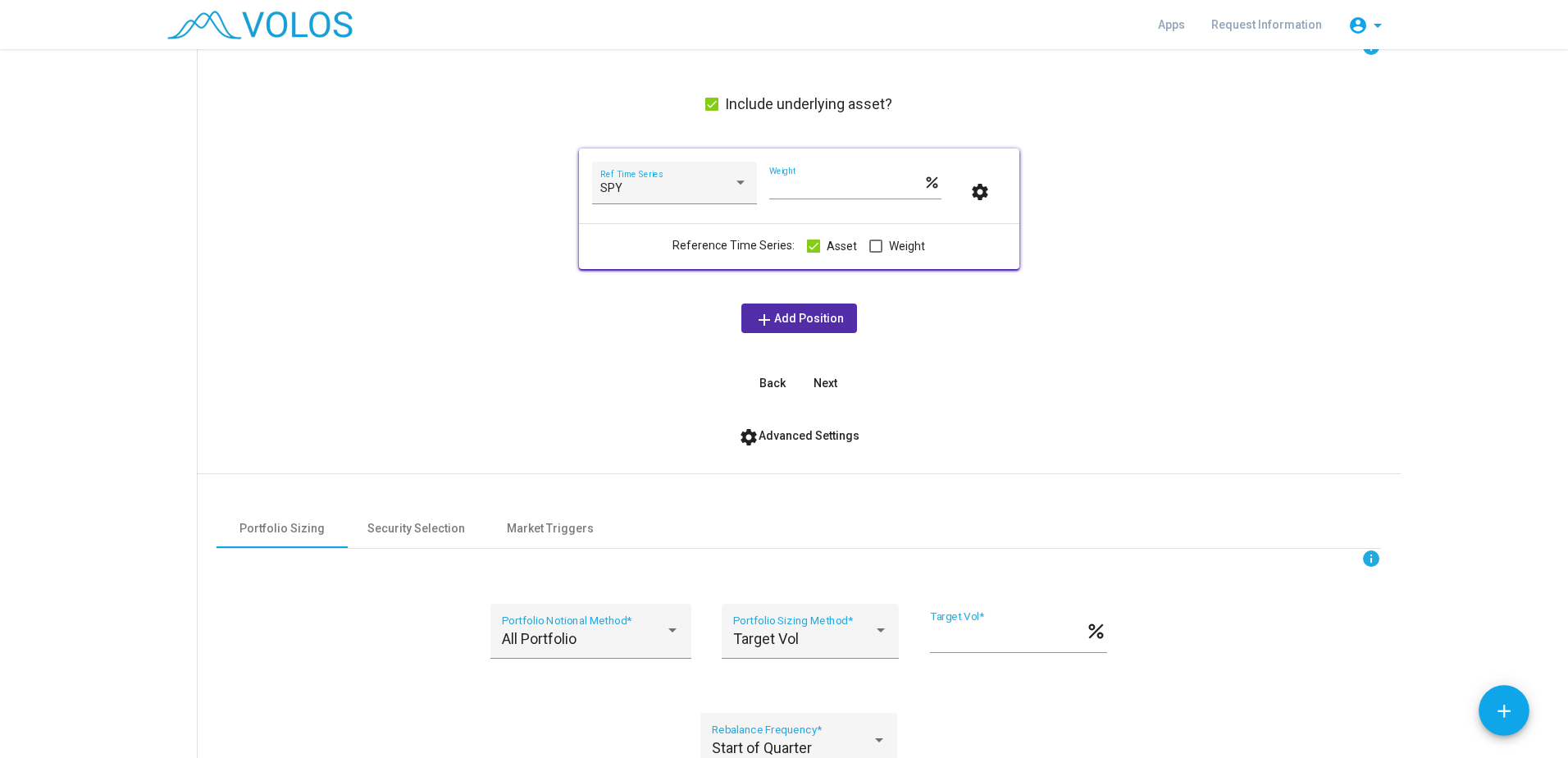
scroll to position [126, 0]
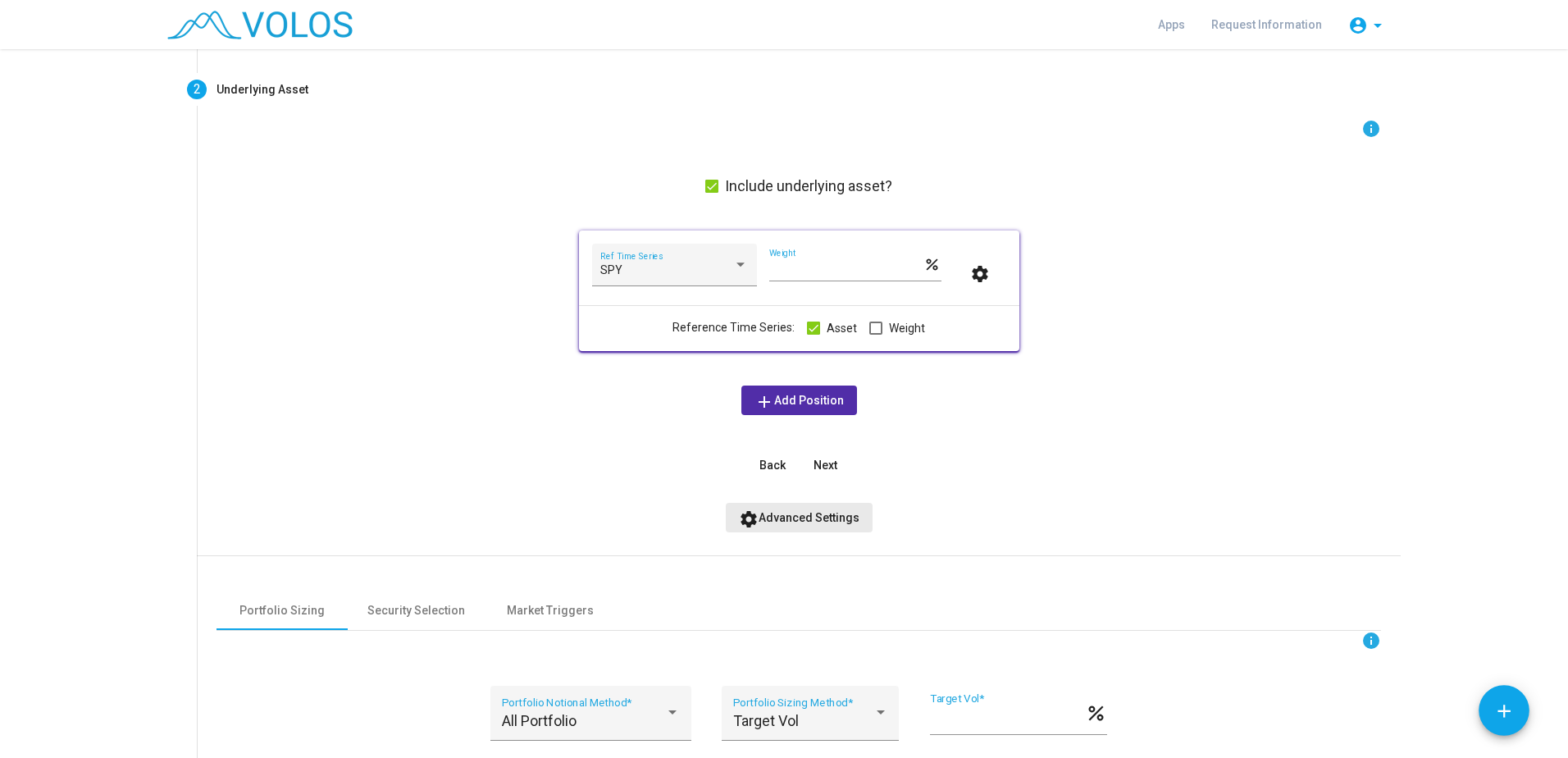
click at [805, 519] on span "settings Advanced Settings" at bounding box center [799, 518] width 121 height 13
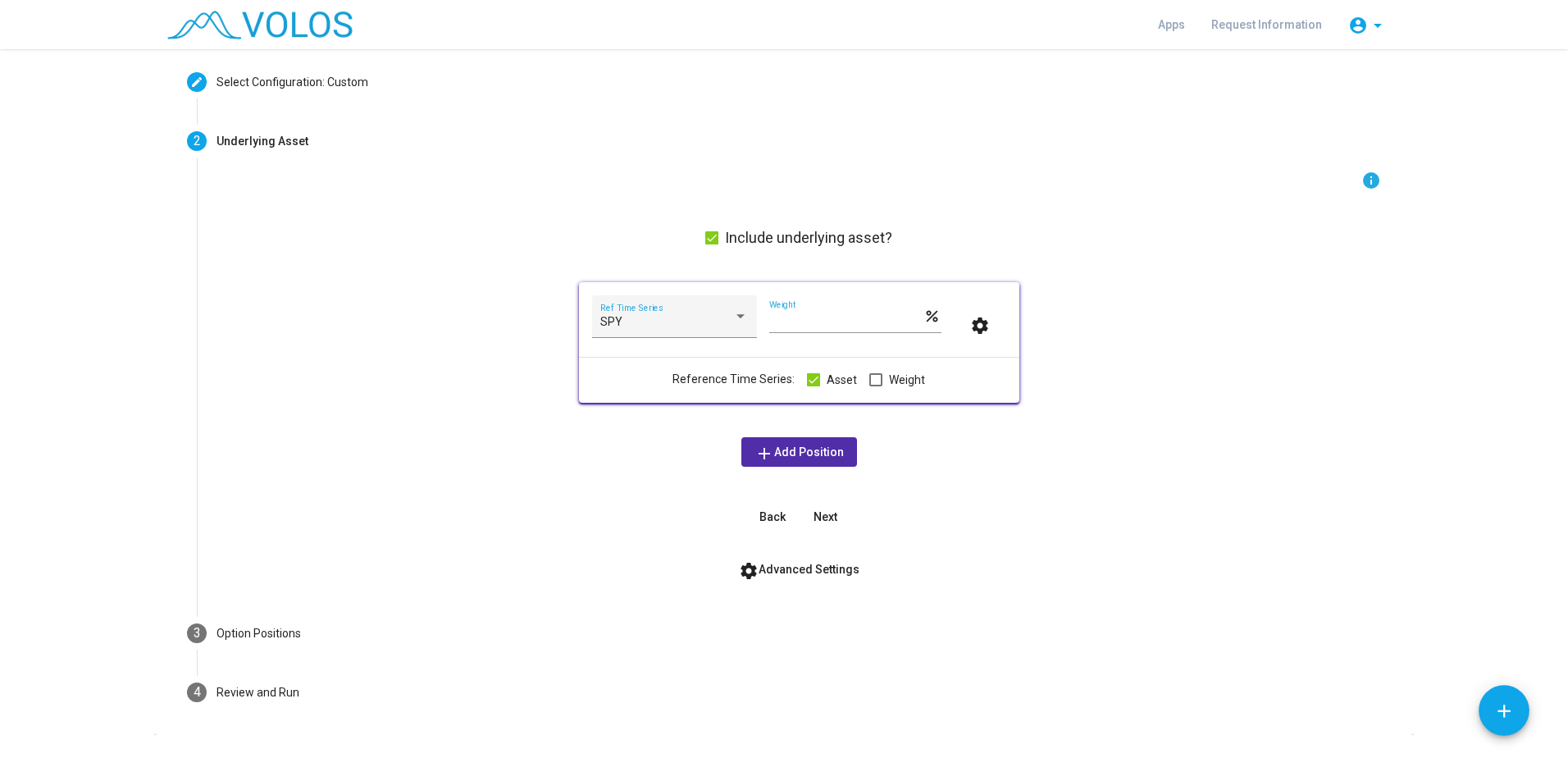
scroll to position [0, 0]
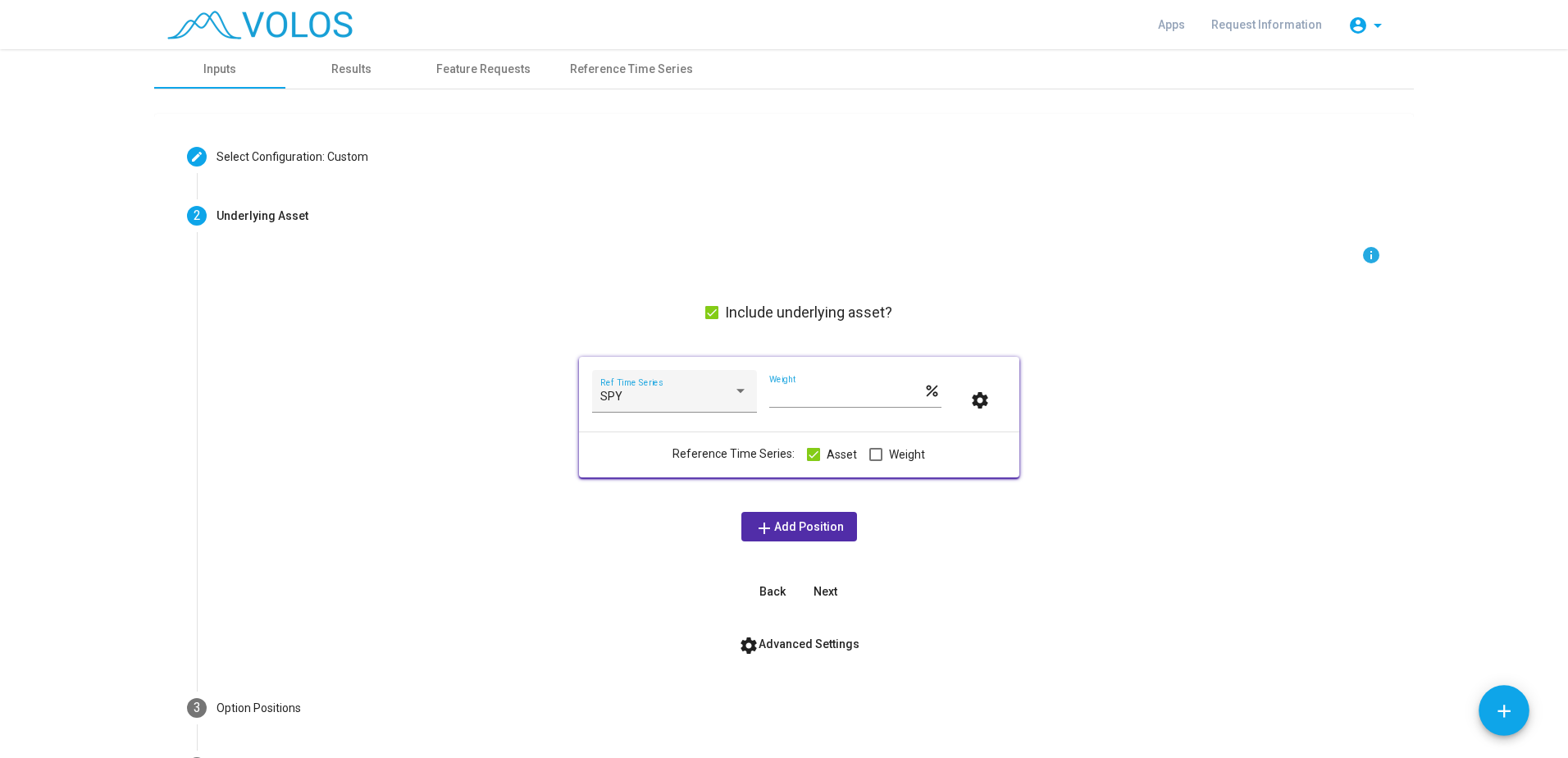
click at [771, 651] on button "settings Advanced Settings" at bounding box center [799, 645] width 147 height 30
click at [772, 648] on span "settings Advanced Settings" at bounding box center [799, 645] width 121 height 13
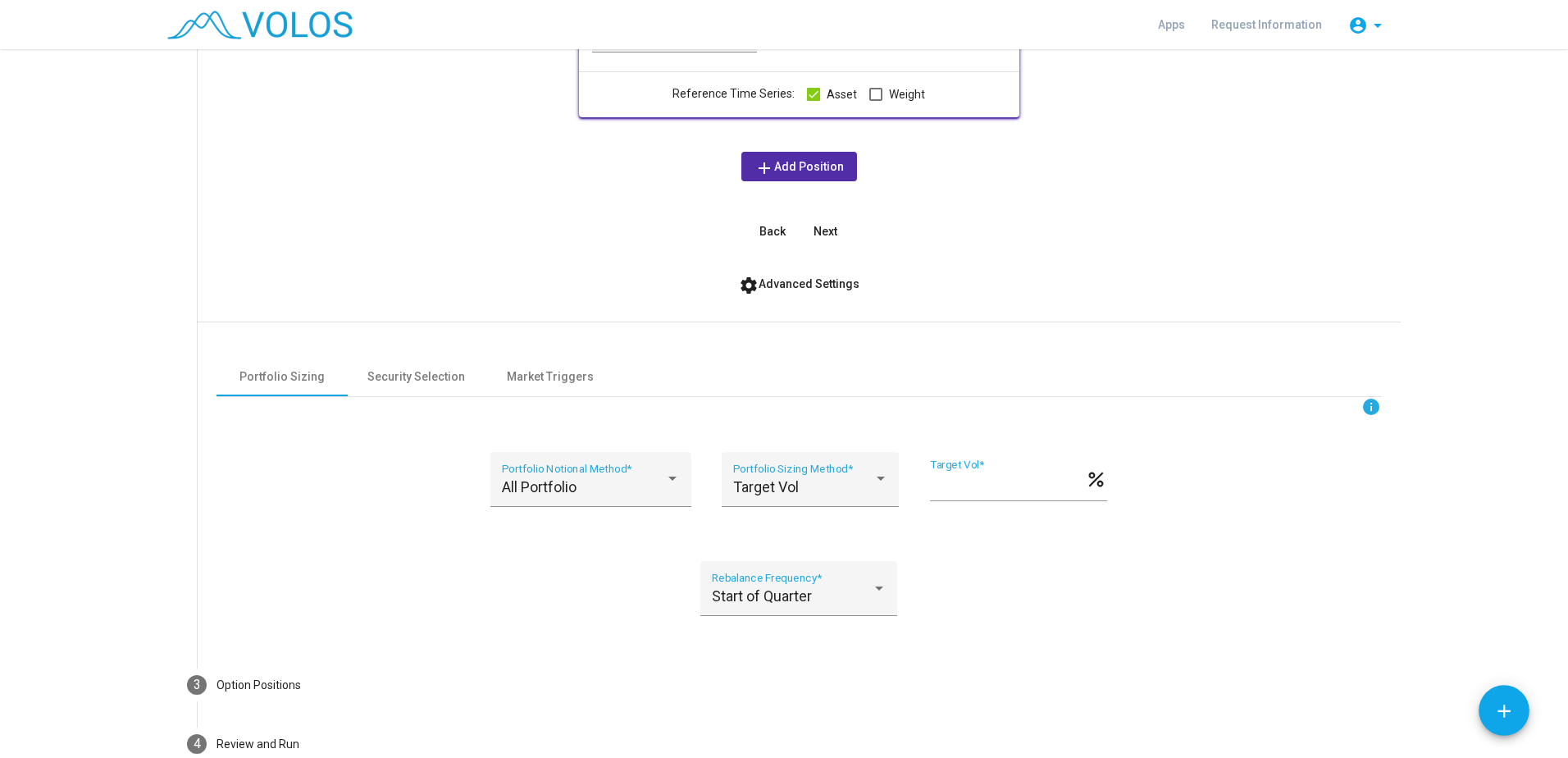
scroll to position [410, 0]
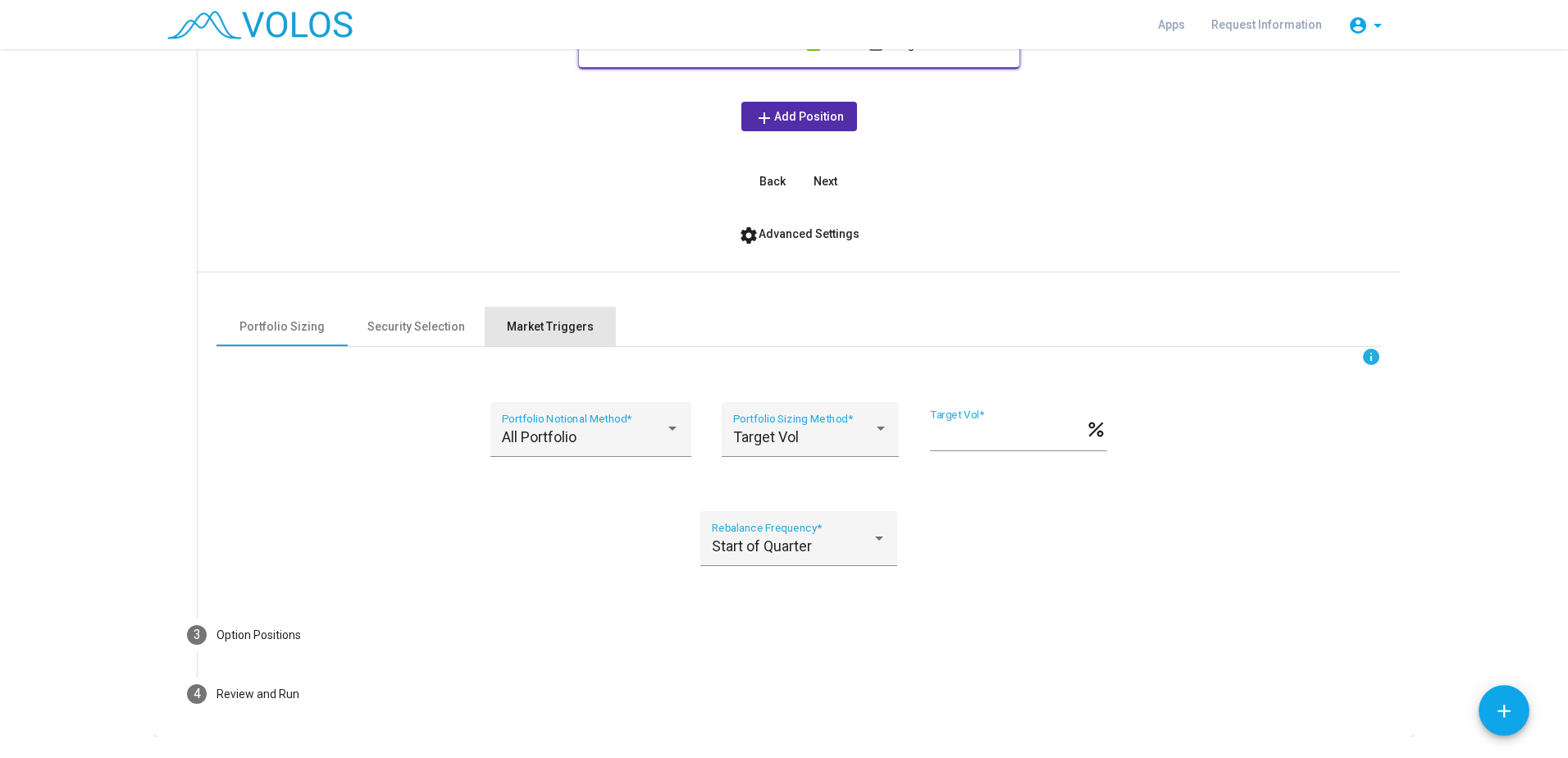
click at [522, 335] on div "Market Triggers" at bounding box center [550, 326] width 87 height 18
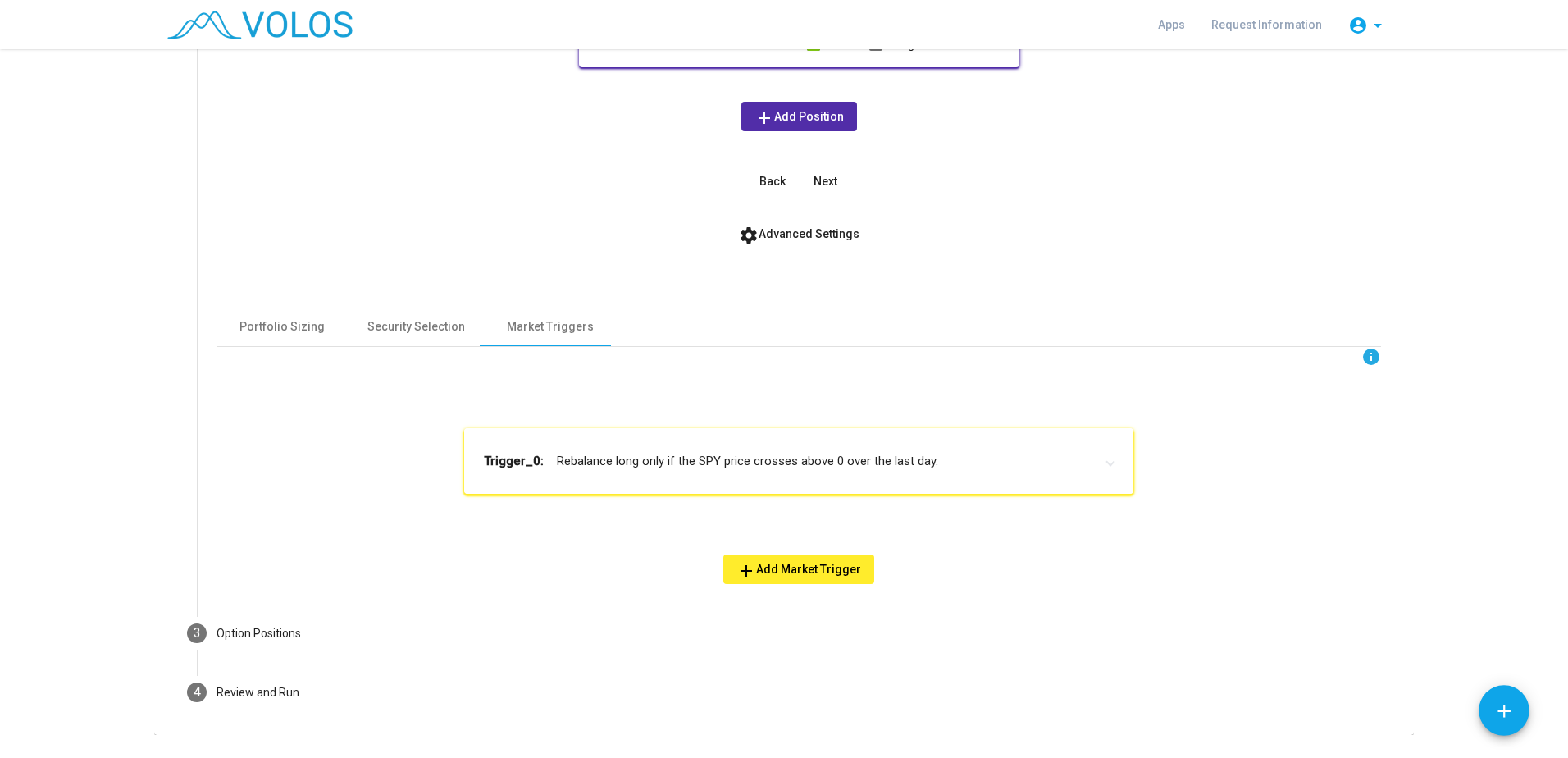
click at [982, 459] on span at bounding box center [1110, 461] width 7 height 19
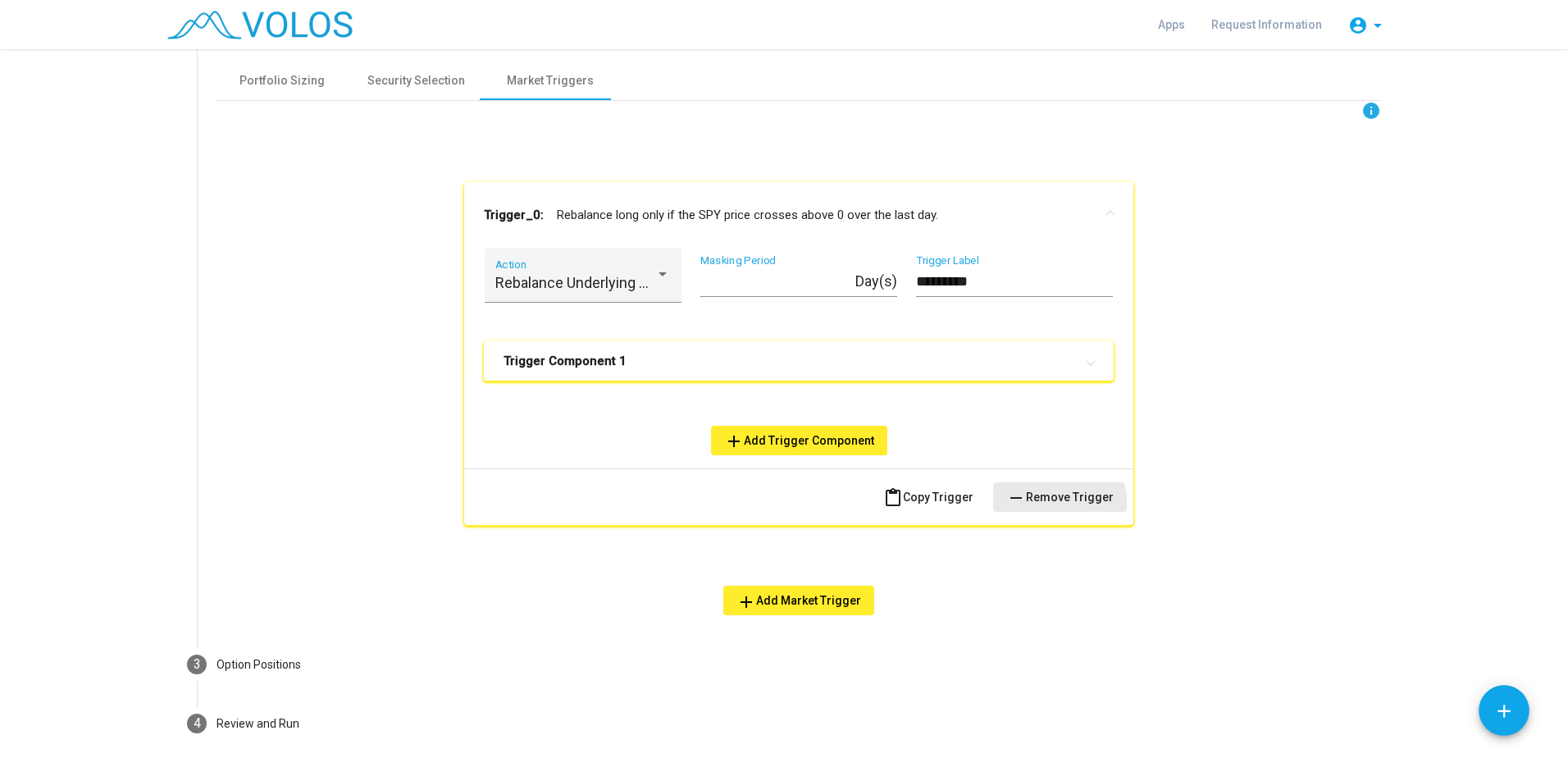
click at [982, 505] on button "remove Remove Trigger" at bounding box center [1061, 498] width 134 height 30
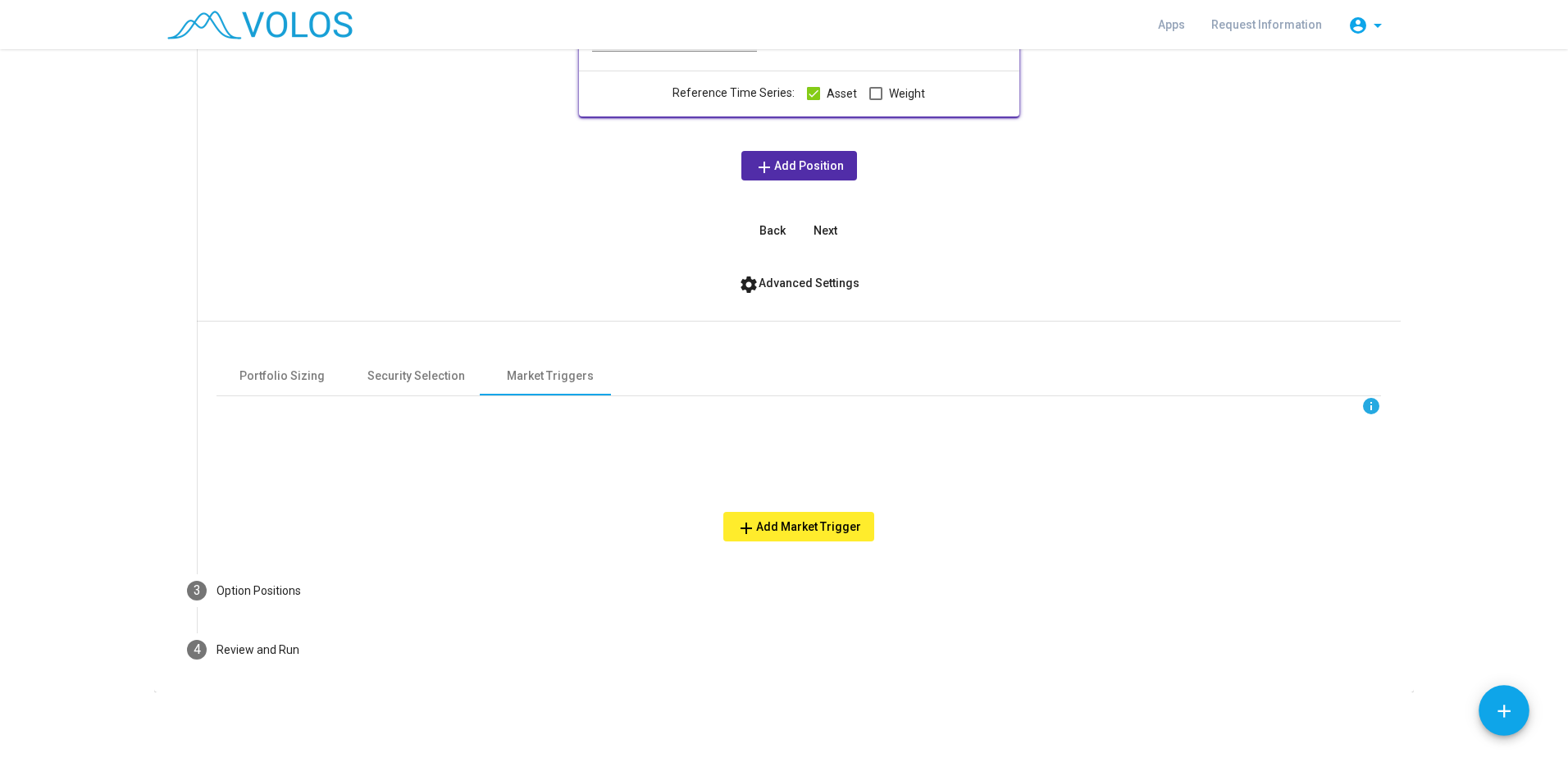
scroll to position [279, 0]
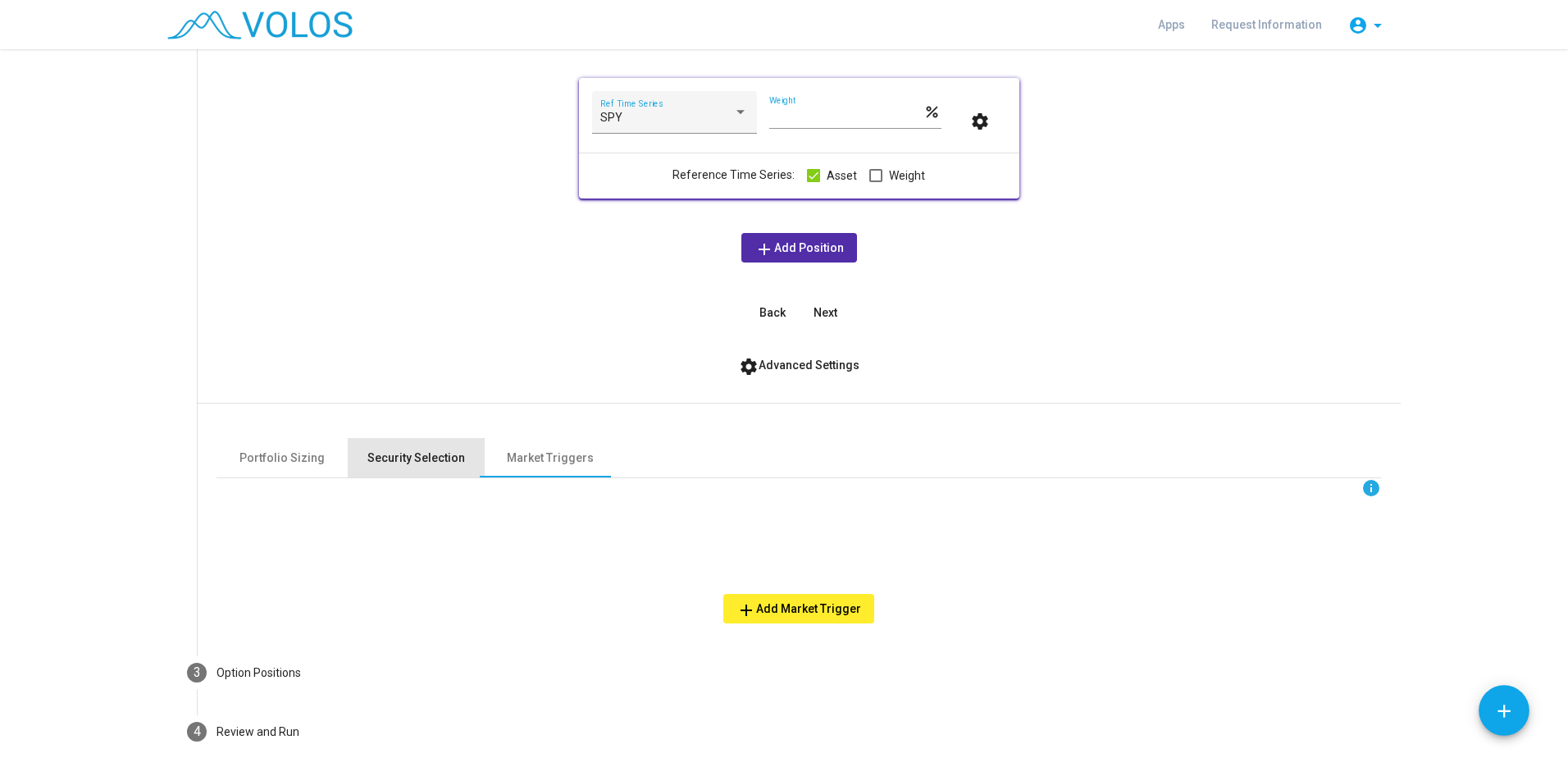
click at [430, 465] on div "Security Selection" at bounding box center [415, 459] width 98 height 18
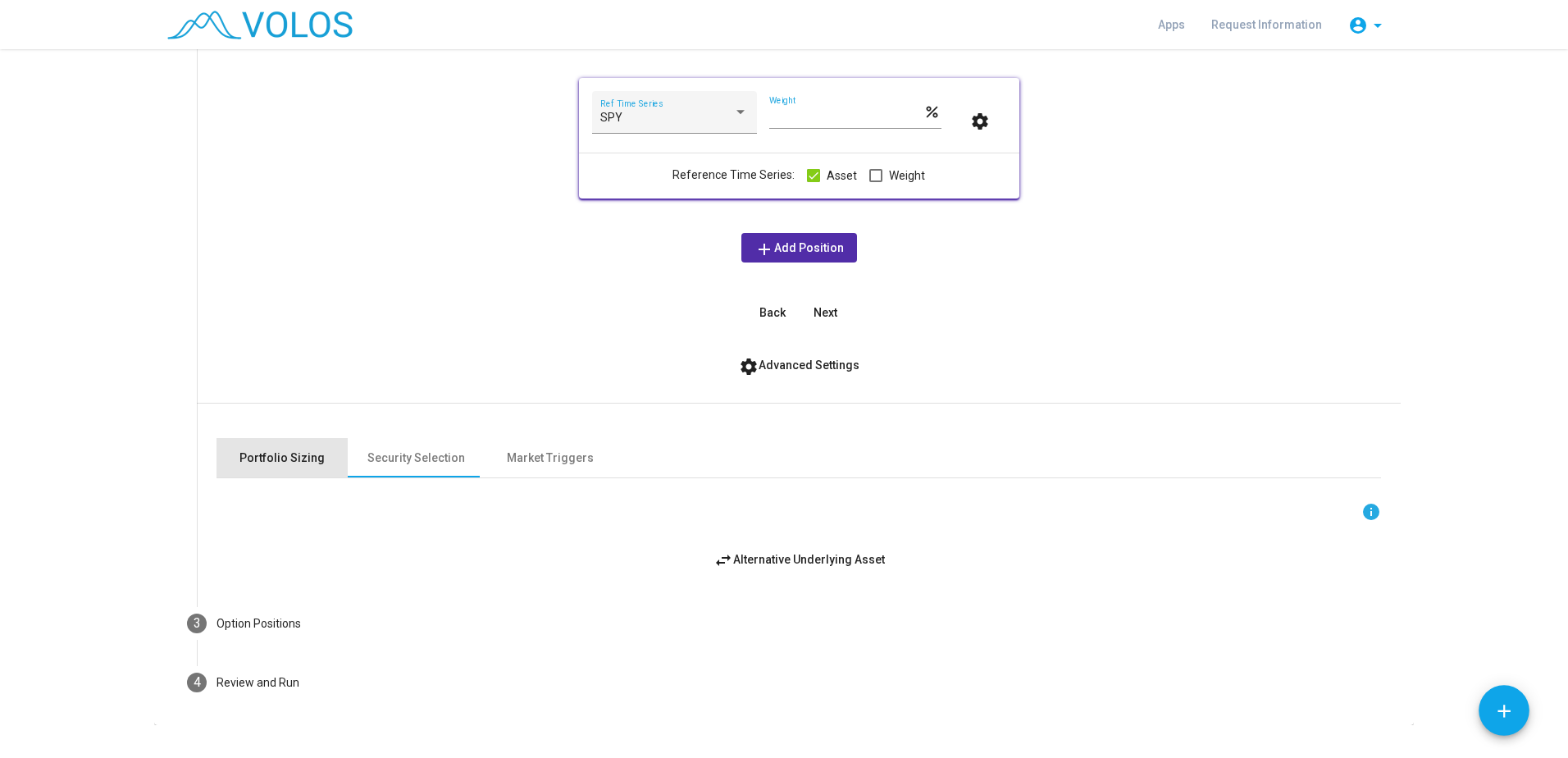
click at [306, 457] on div "Portfolio Sizing" at bounding box center [283, 459] width 86 height 18
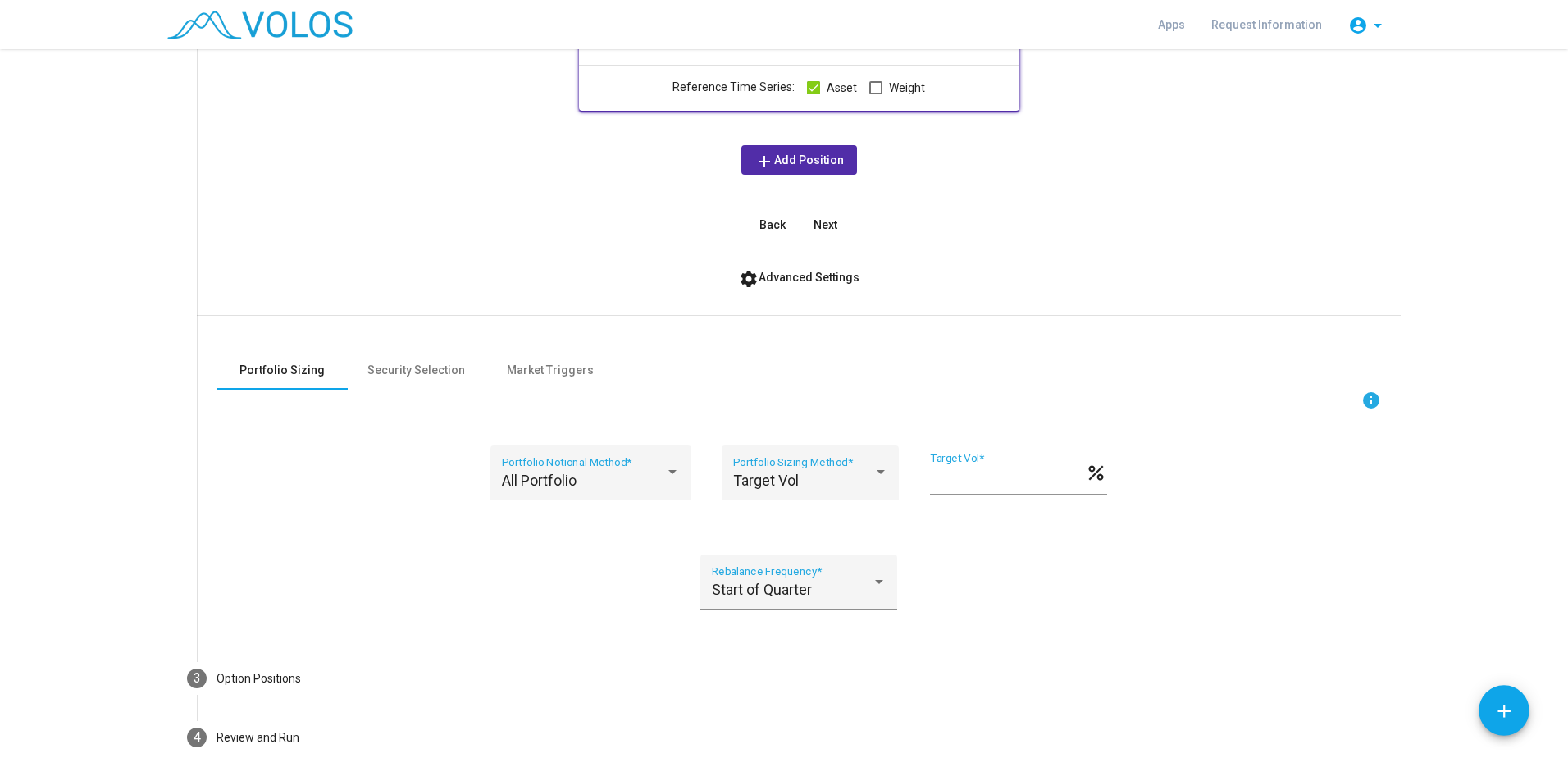
scroll to position [455, 0]
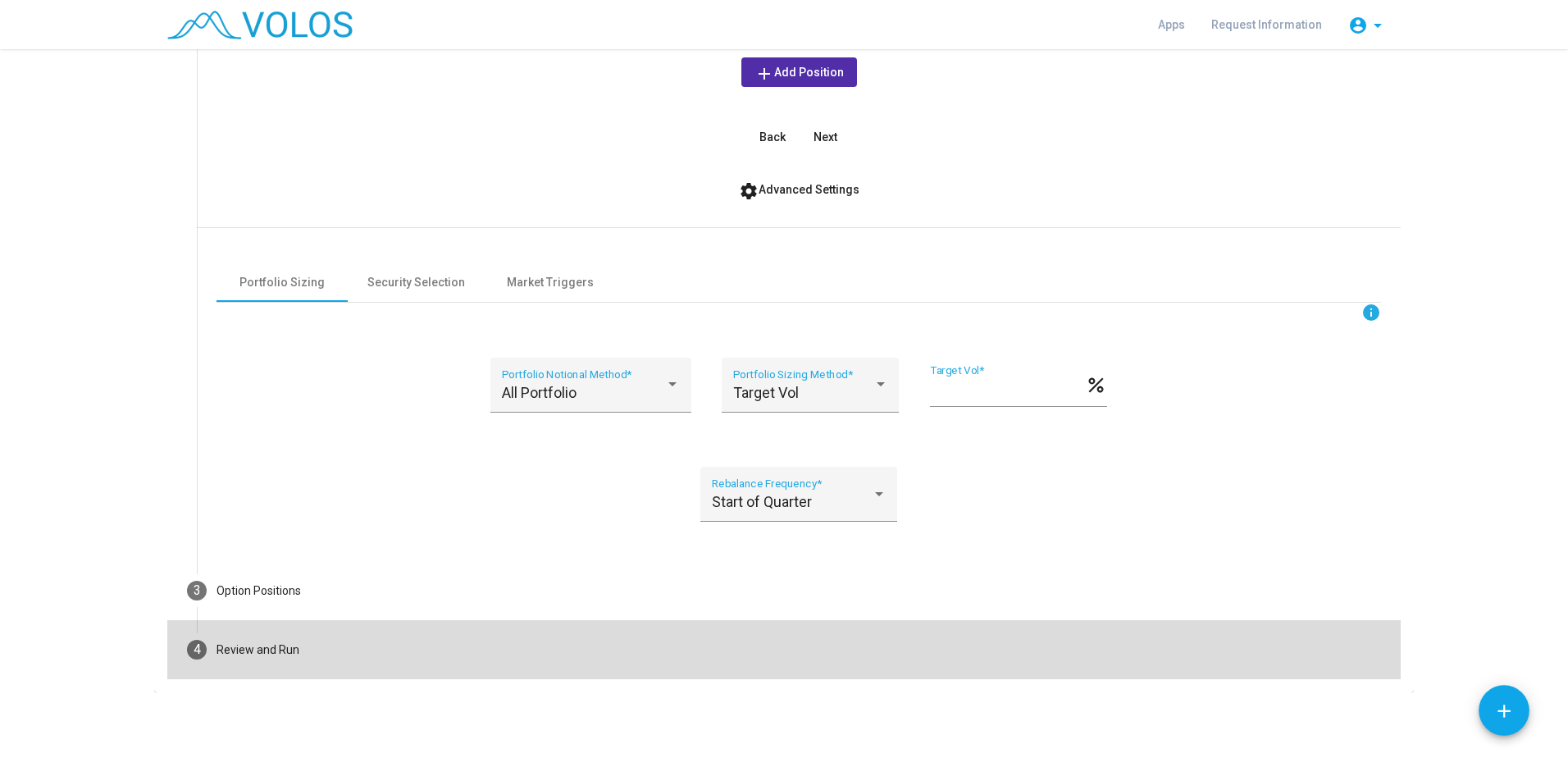
click at [346, 652] on mat-step-header "4 Review and Run" at bounding box center [784, 650] width 1233 height 60
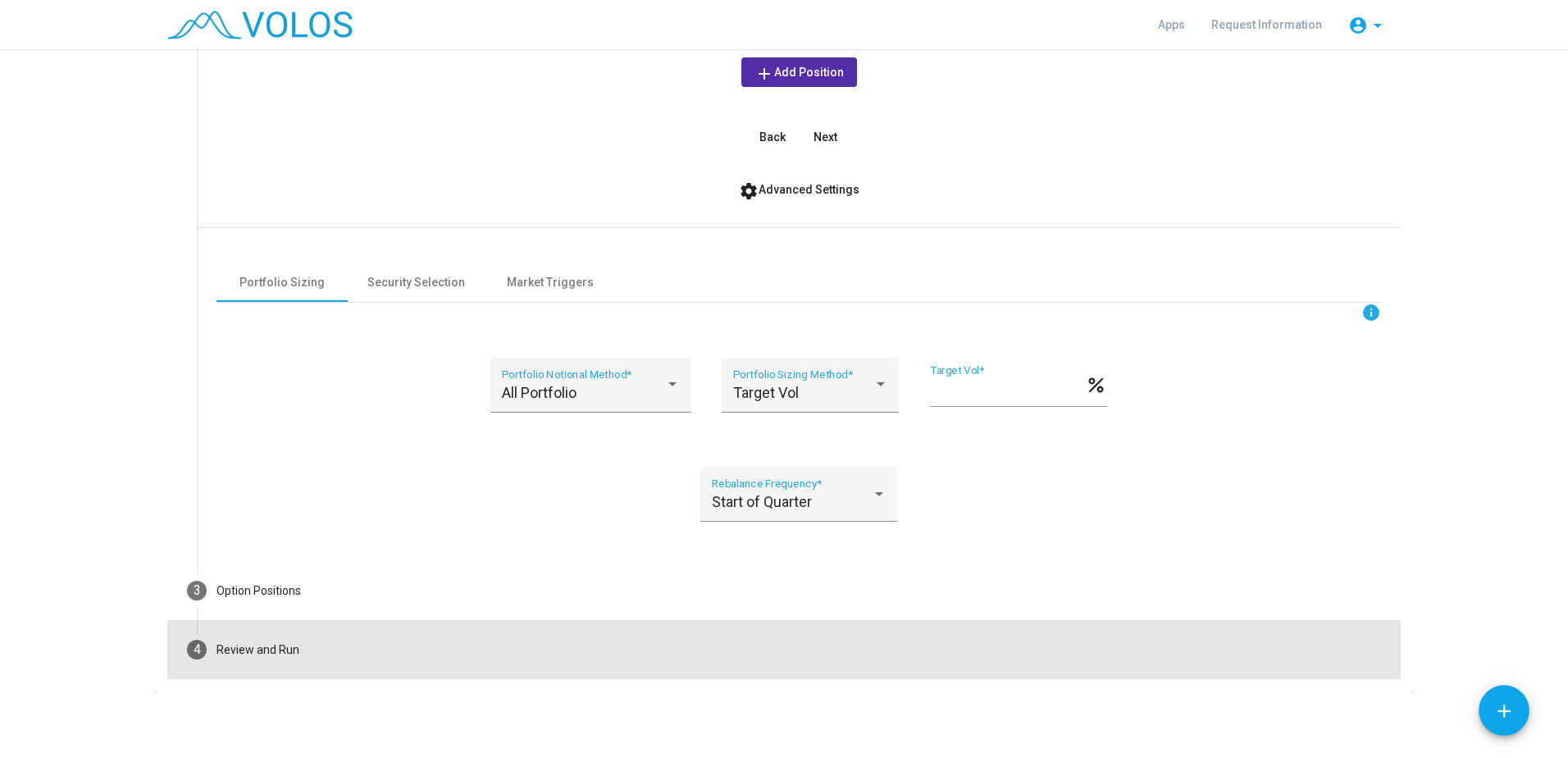
scroll to position [73, 0]
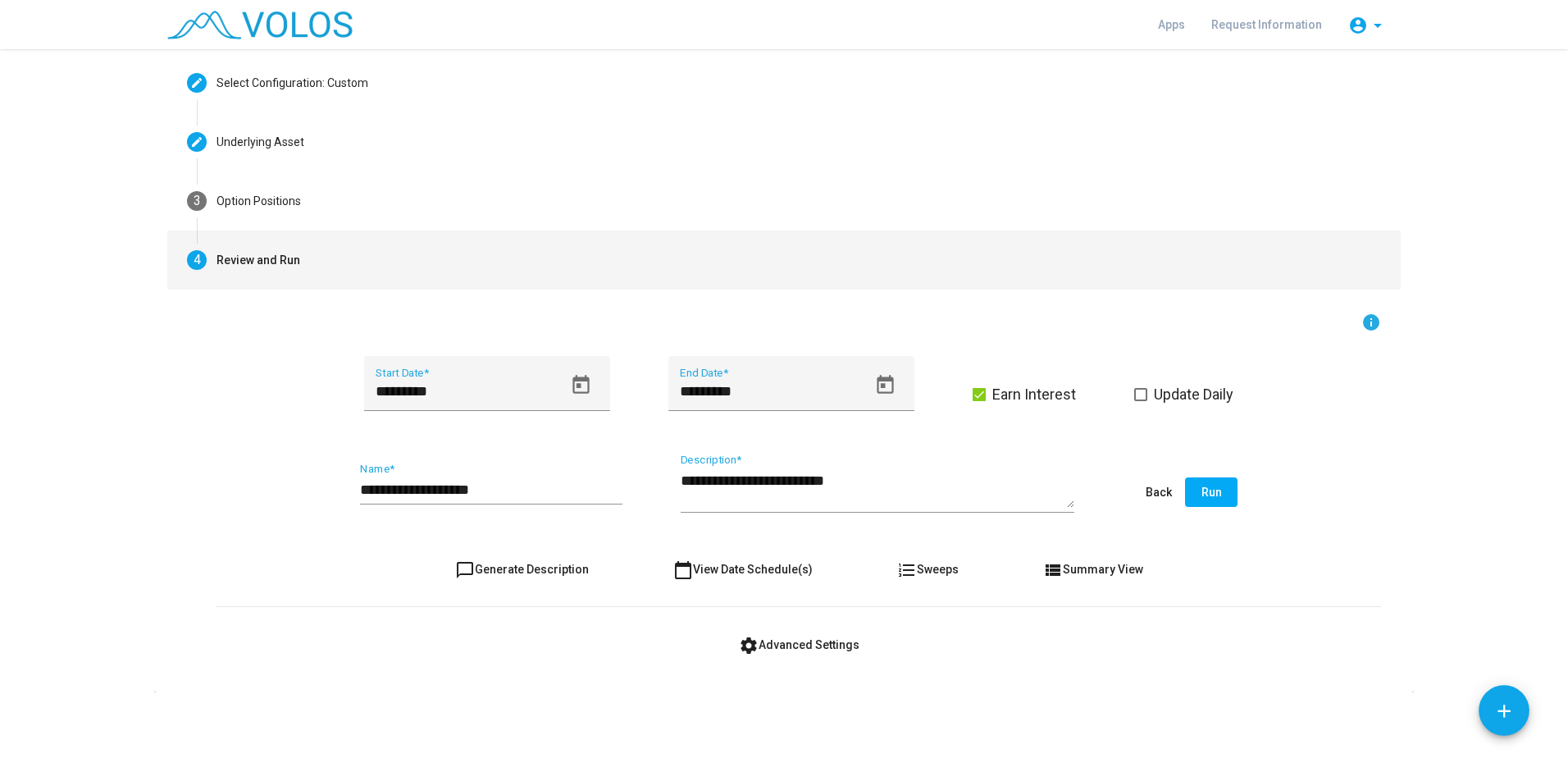
click at [982, 482] on button "Run" at bounding box center [1211, 493] width 52 height 30
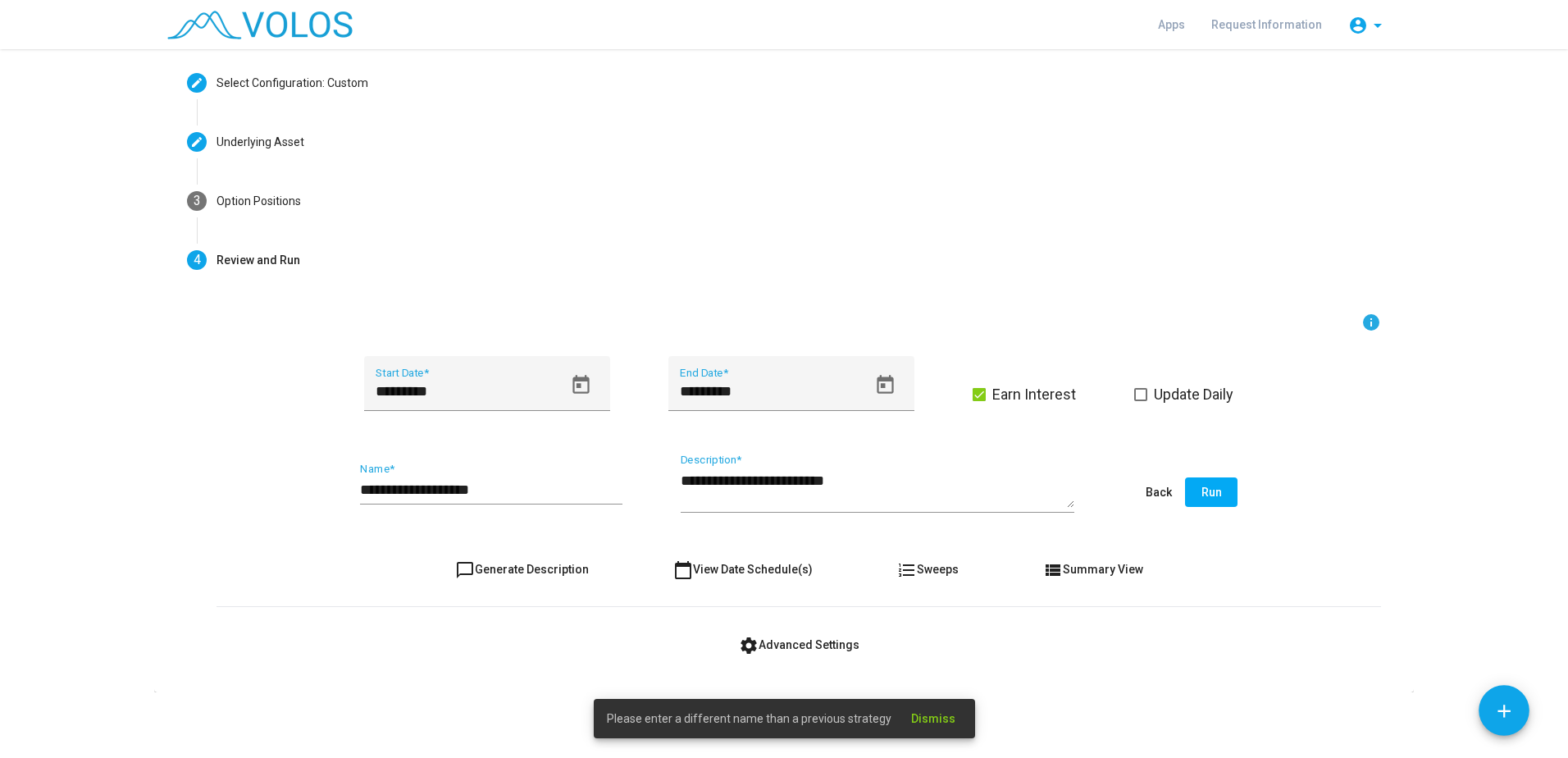
click at [456, 502] on div "**********" at bounding box center [491, 484] width 262 height 42
click at [494, 490] on input "**********" at bounding box center [491, 490] width 262 height 17
type input "**********"
click at [982, 498] on button "Run" at bounding box center [1211, 493] width 52 height 30
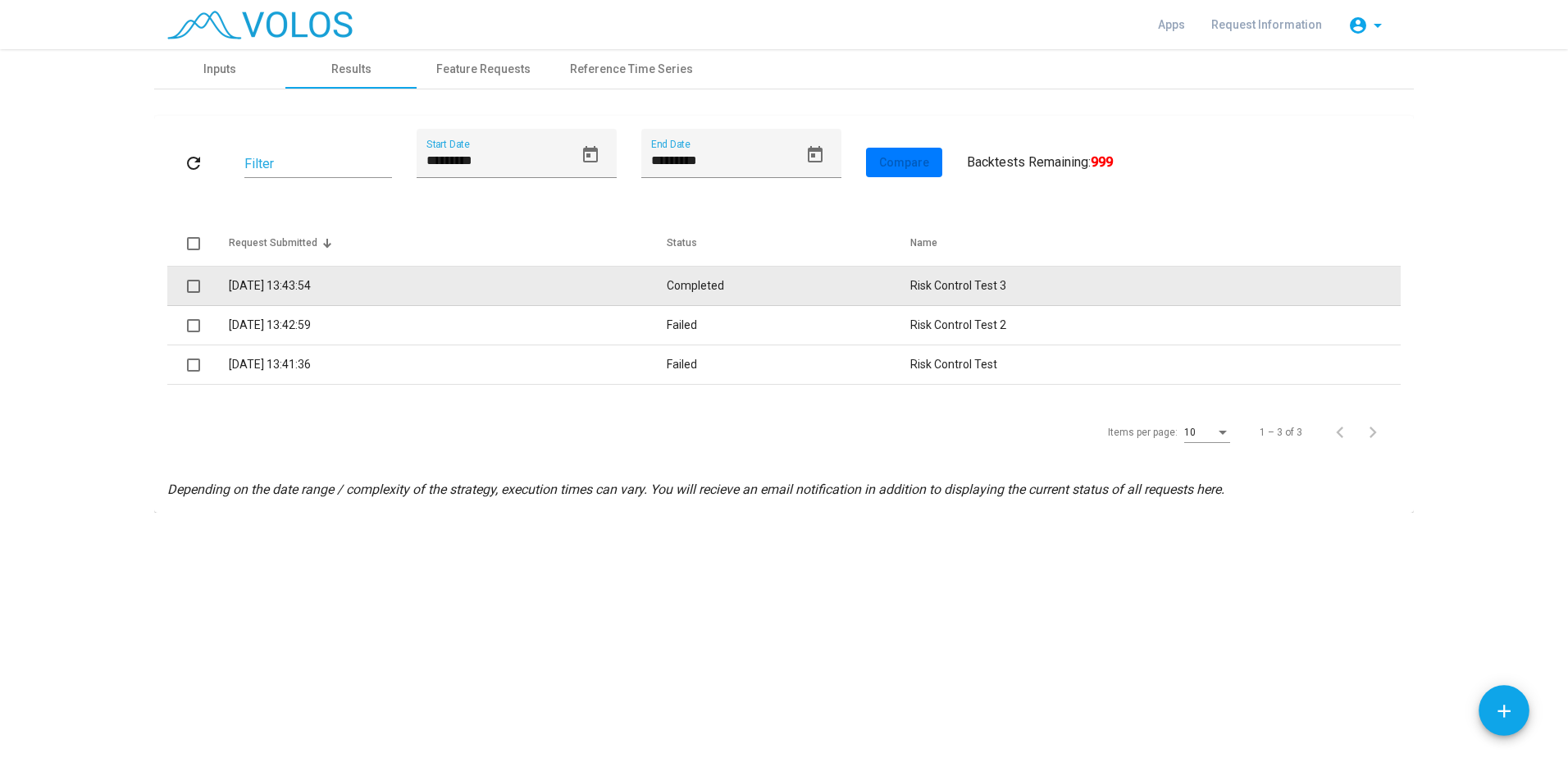
click at [328, 292] on td "28/08/2025 13:43:54" at bounding box center [447, 286] width 438 height 39
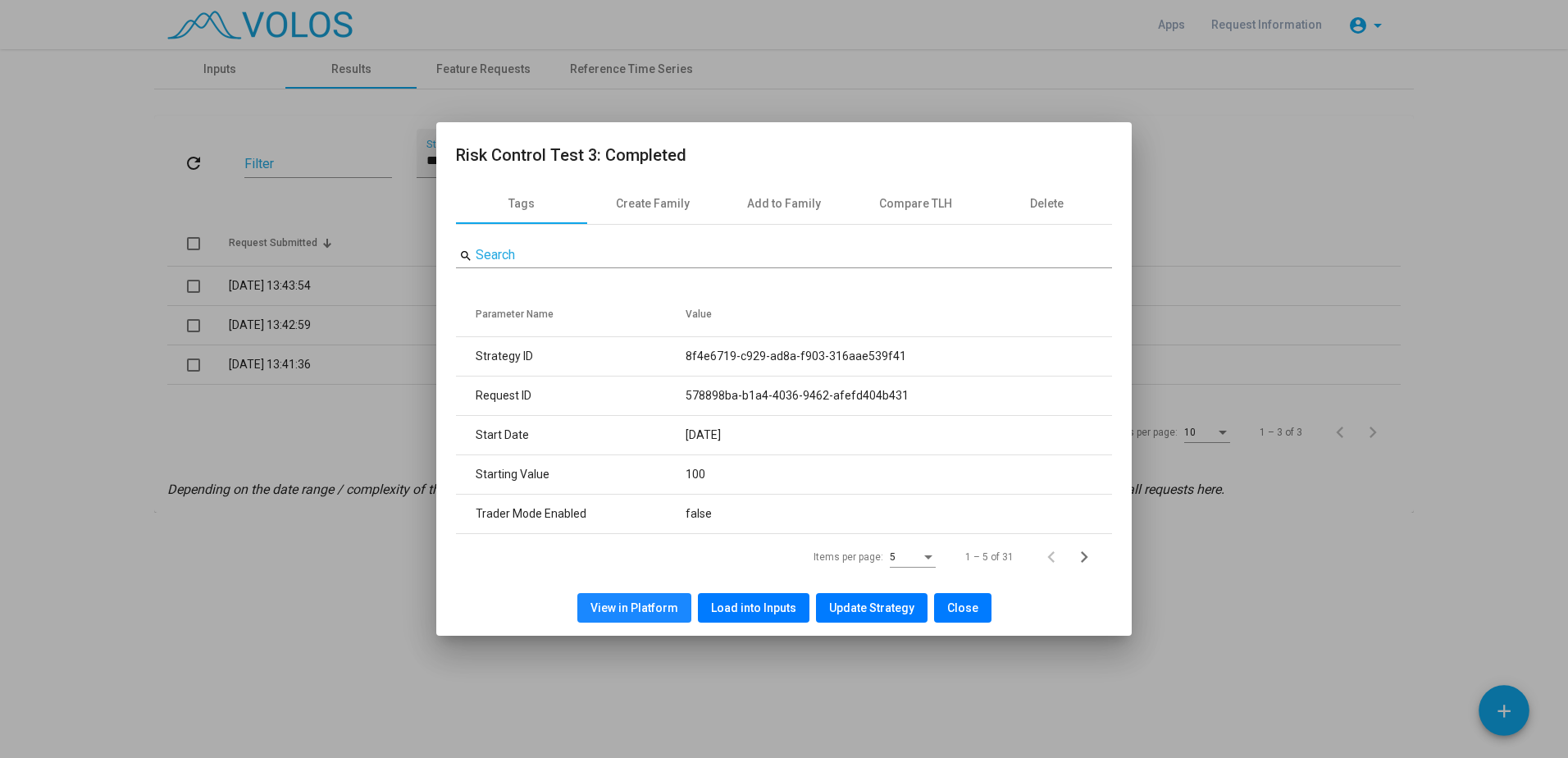
click at [661, 613] on span "View in Platform" at bounding box center [634, 608] width 87 height 13
click at [972, 604] on span "Close" at bounding box center [963, 608] width 32 height 13
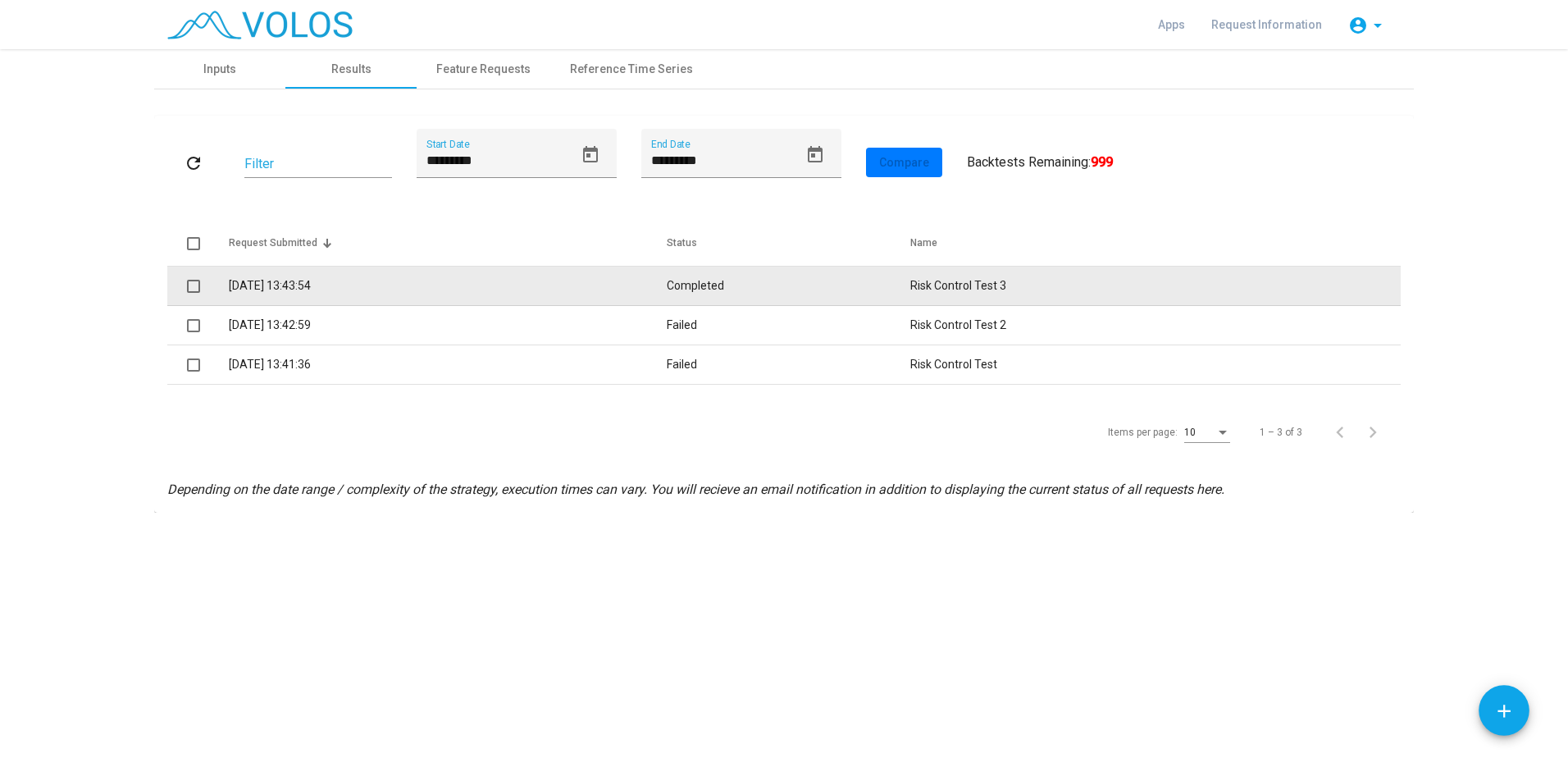
click at [187, 287] on span at bounding box center [193, 286] width 13 height 13
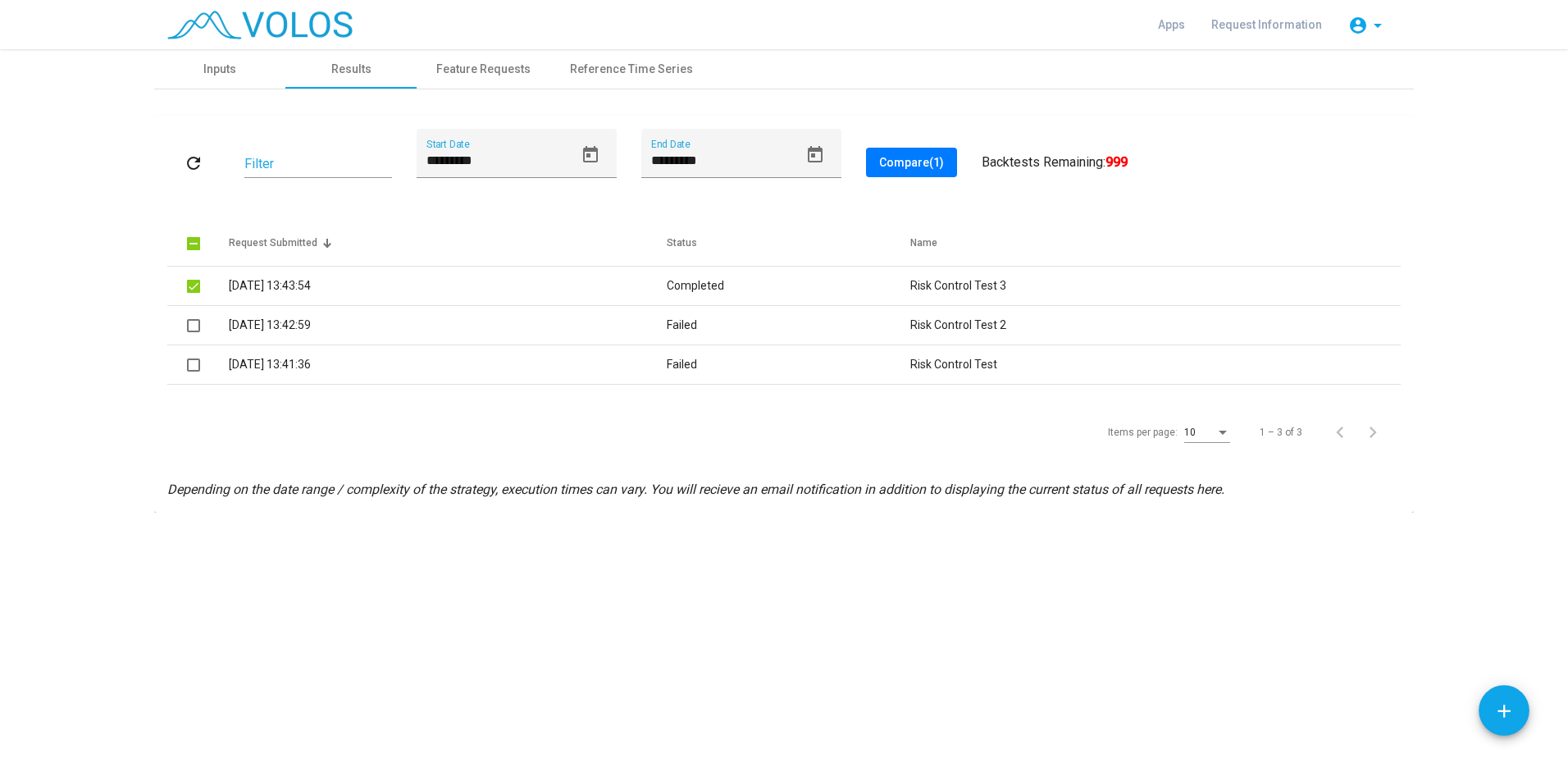
click at [929, 163] on span "Compare (1)" at bounding box center [912, 163] width 65 height 13
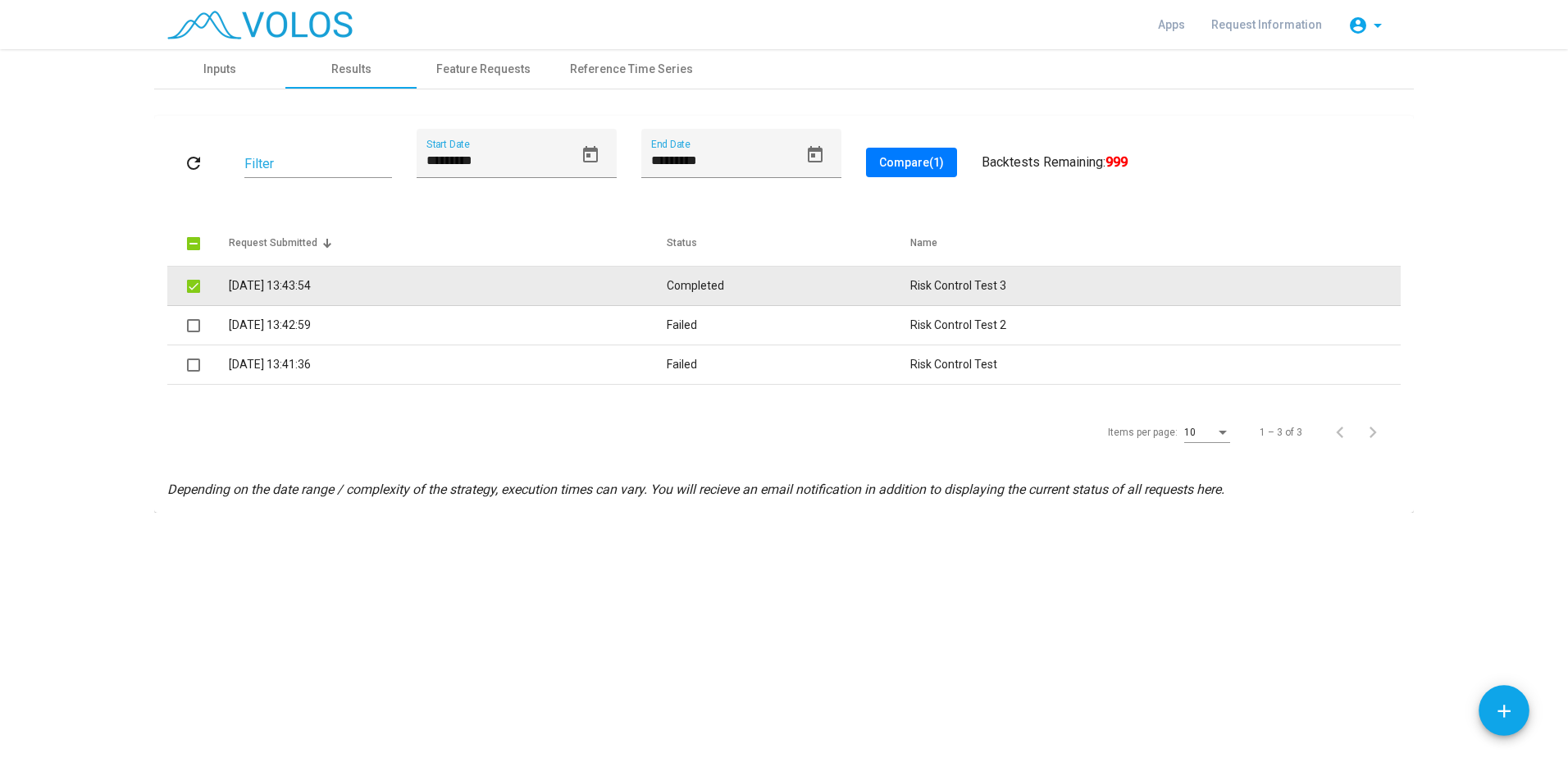
click at [191, 289] on span at bounding box center [193, 286] width 13 height 13
click at [246, 282] on td "28/08/2025 13:43:54" at bounding box center [447, 286] width 438 height 39
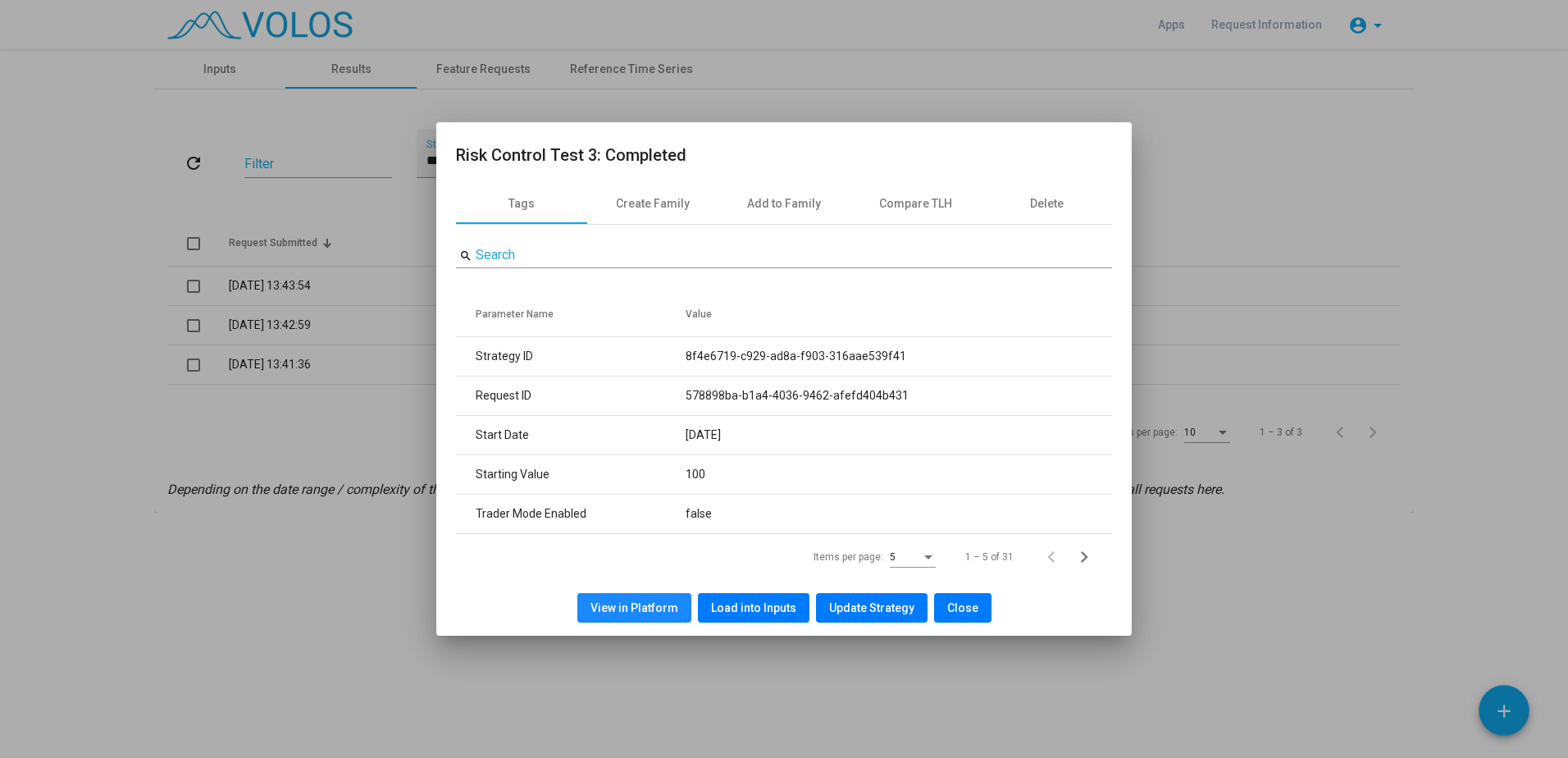
click at [656, 605] on span "View in Platform" at bounding box center [634, 608] width 87 height 13
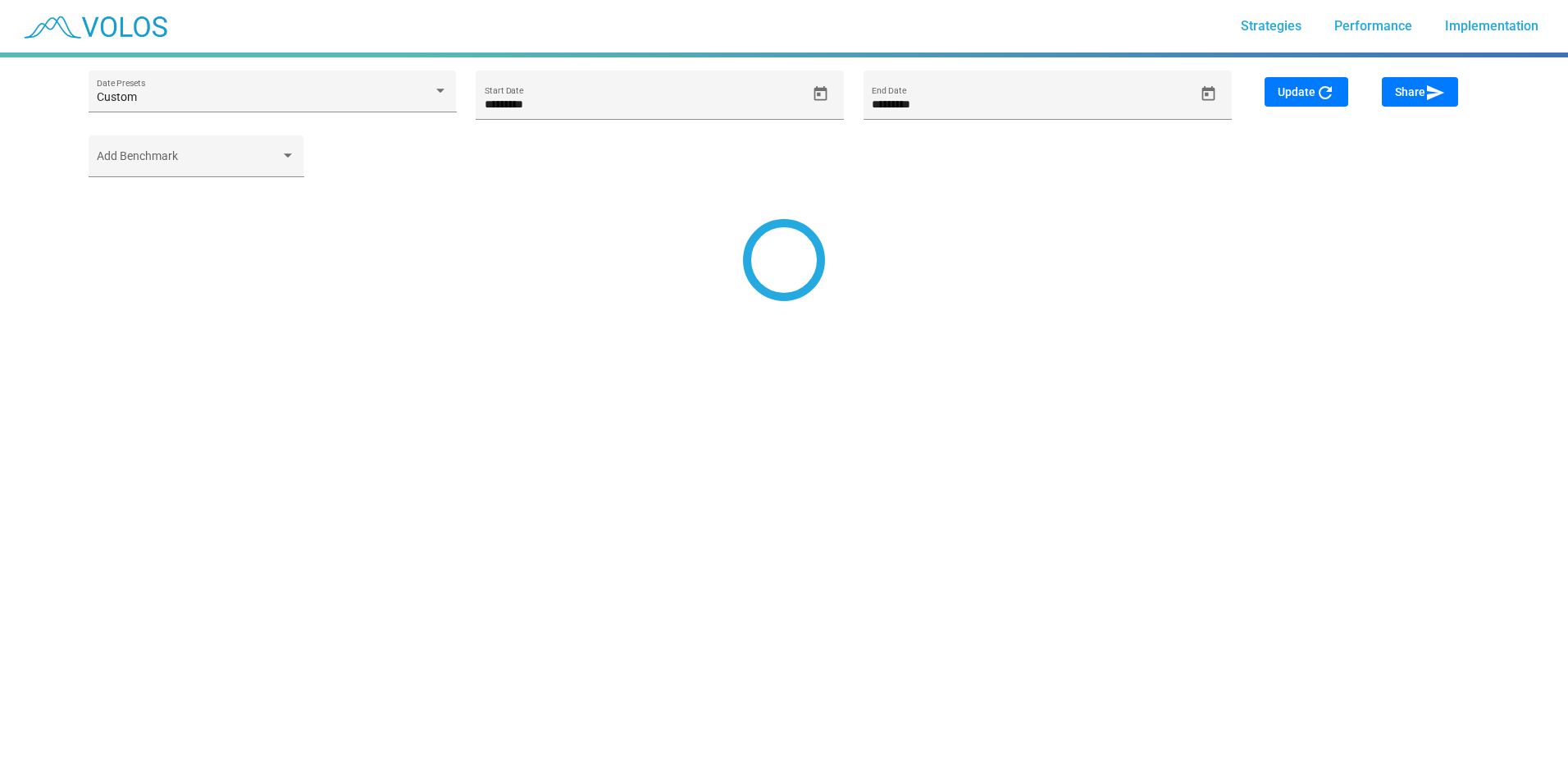
type input "*********"
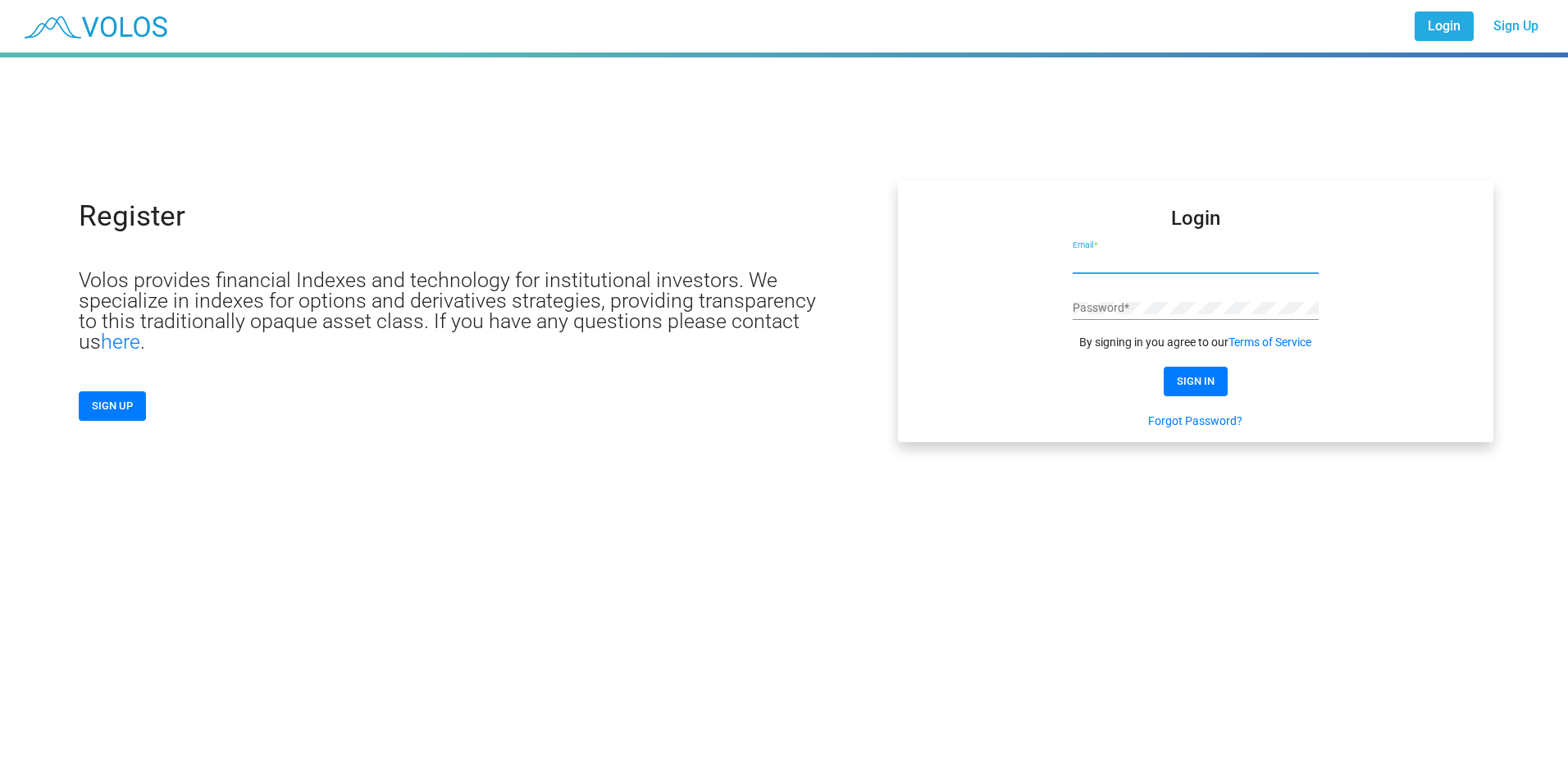
click at [1108, 261] on input "Email *" at bounding box center [1195, 261] width 246 height 13
type input "**********"
click at [1088, 290] on div "Password *" at bounding box center [1195, 304] width 246 height 32
click at [1149, 316] on div "Password *" at bounding box center [1195, 304] width 246 height 32
click at [1209, 381] on span "SIGN IN" at bounding box center [1195, 380] width 38 height 12
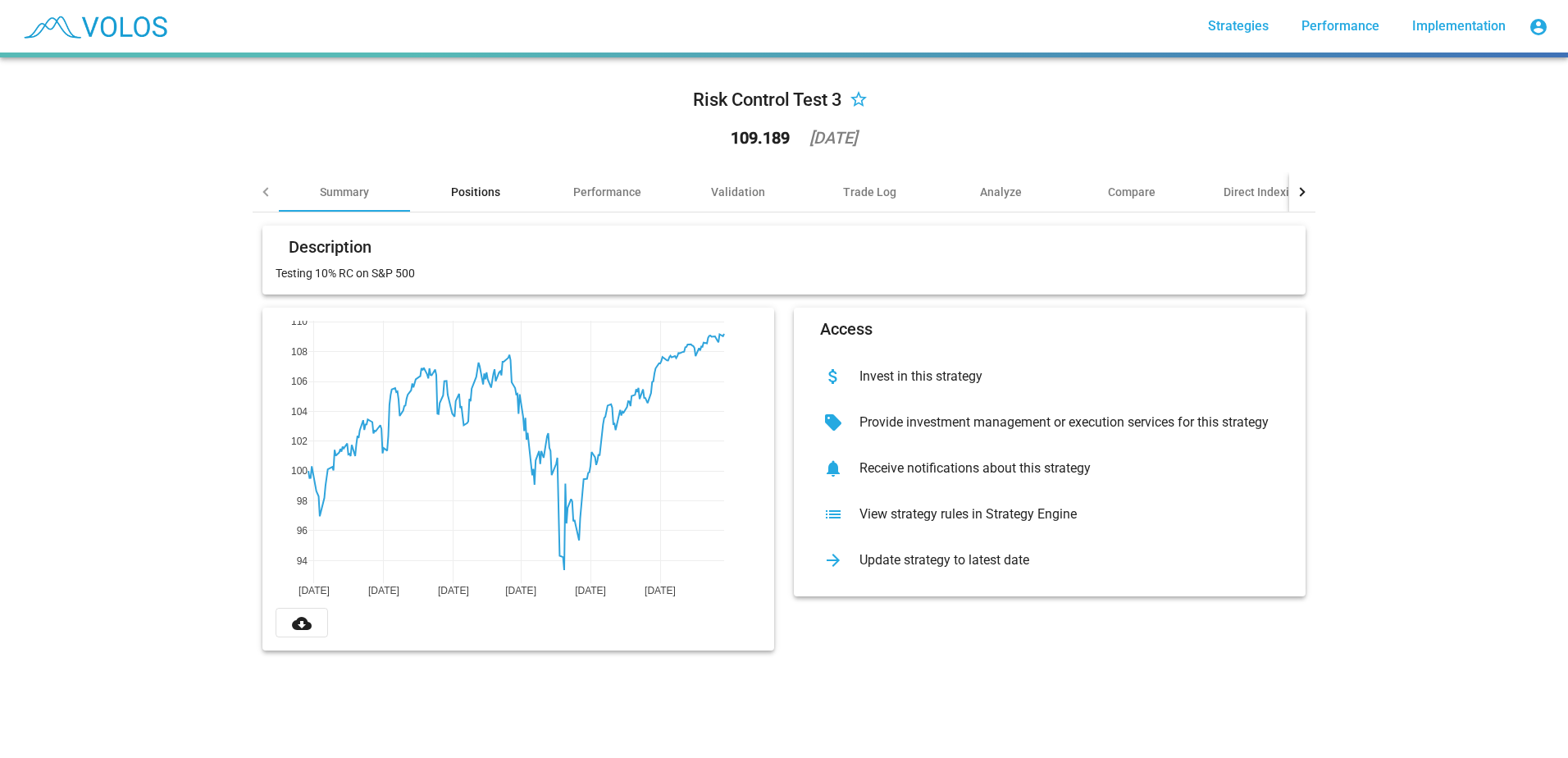
click at [453, 194] on div "Positions" at bounding box center [475, 193] width 49 height 17
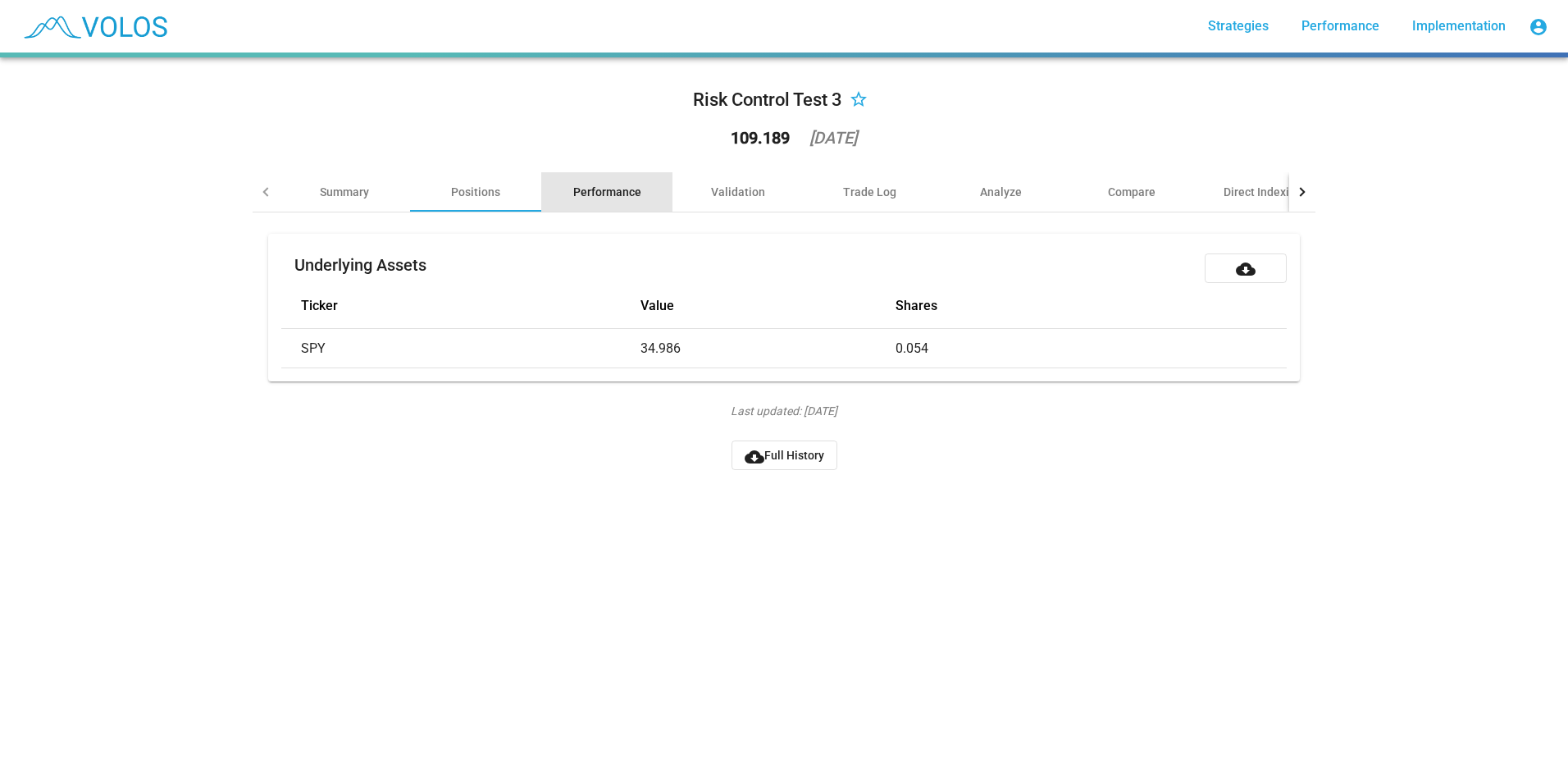
click at [610, 187] on div "Performance" at bounding box center [607, 193] width 68 height 17
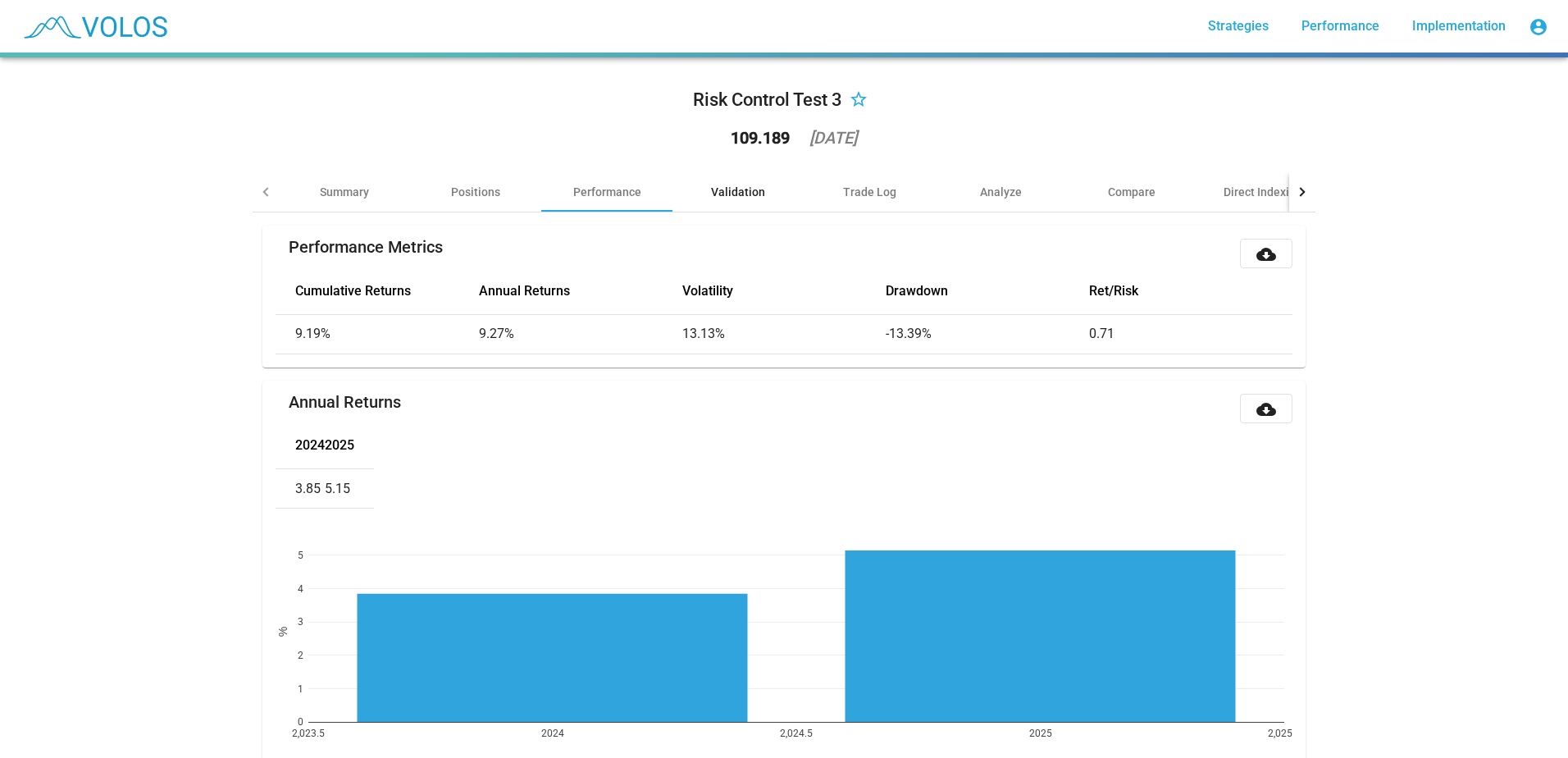
click at [729, 192] on div "Validation" at bounding box center [738, 193] width 54 height 17
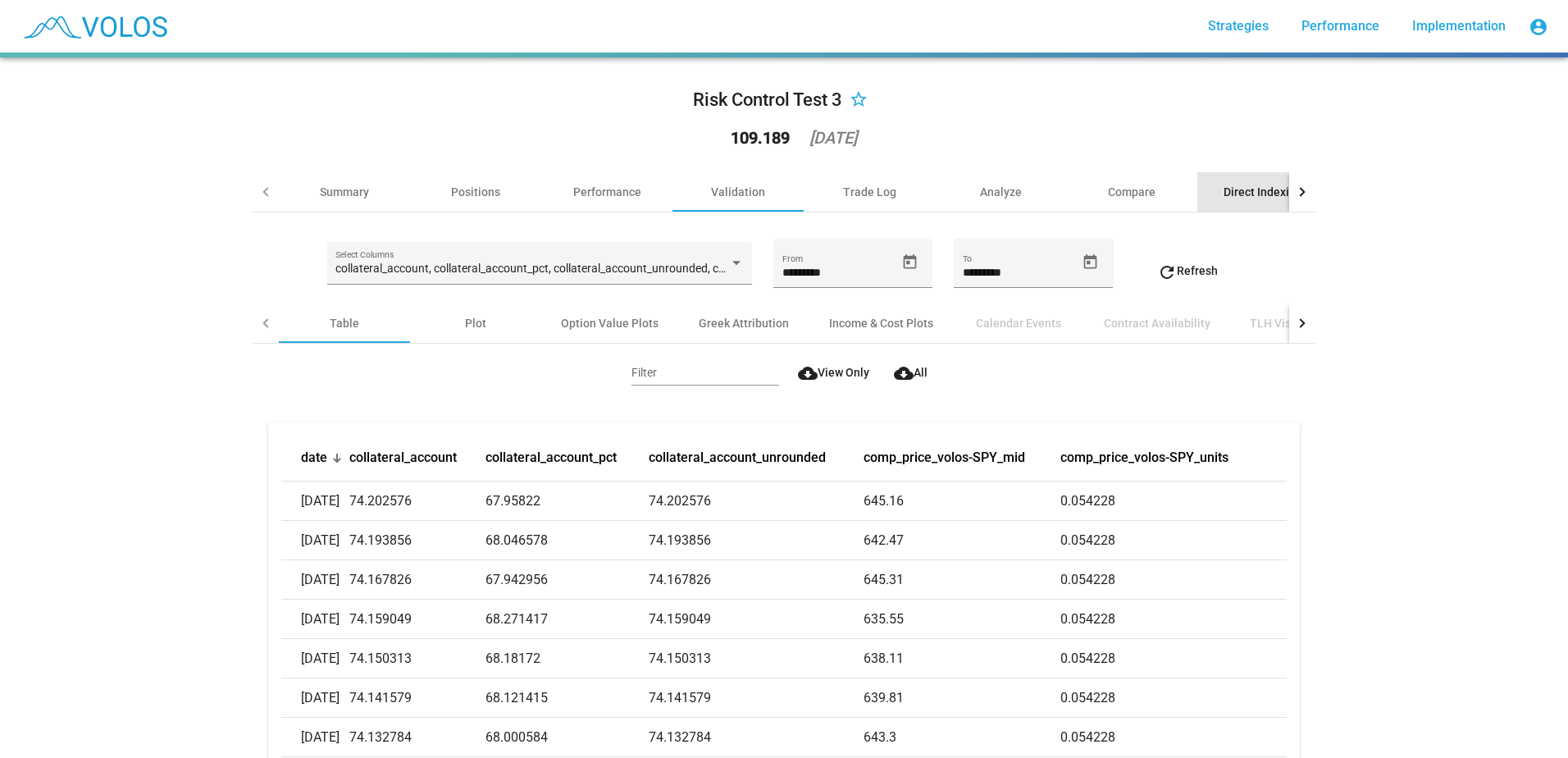
click at [1244, 186] on div "Direct Indexing" at bounding box center [1262, 193] width 79 height 17
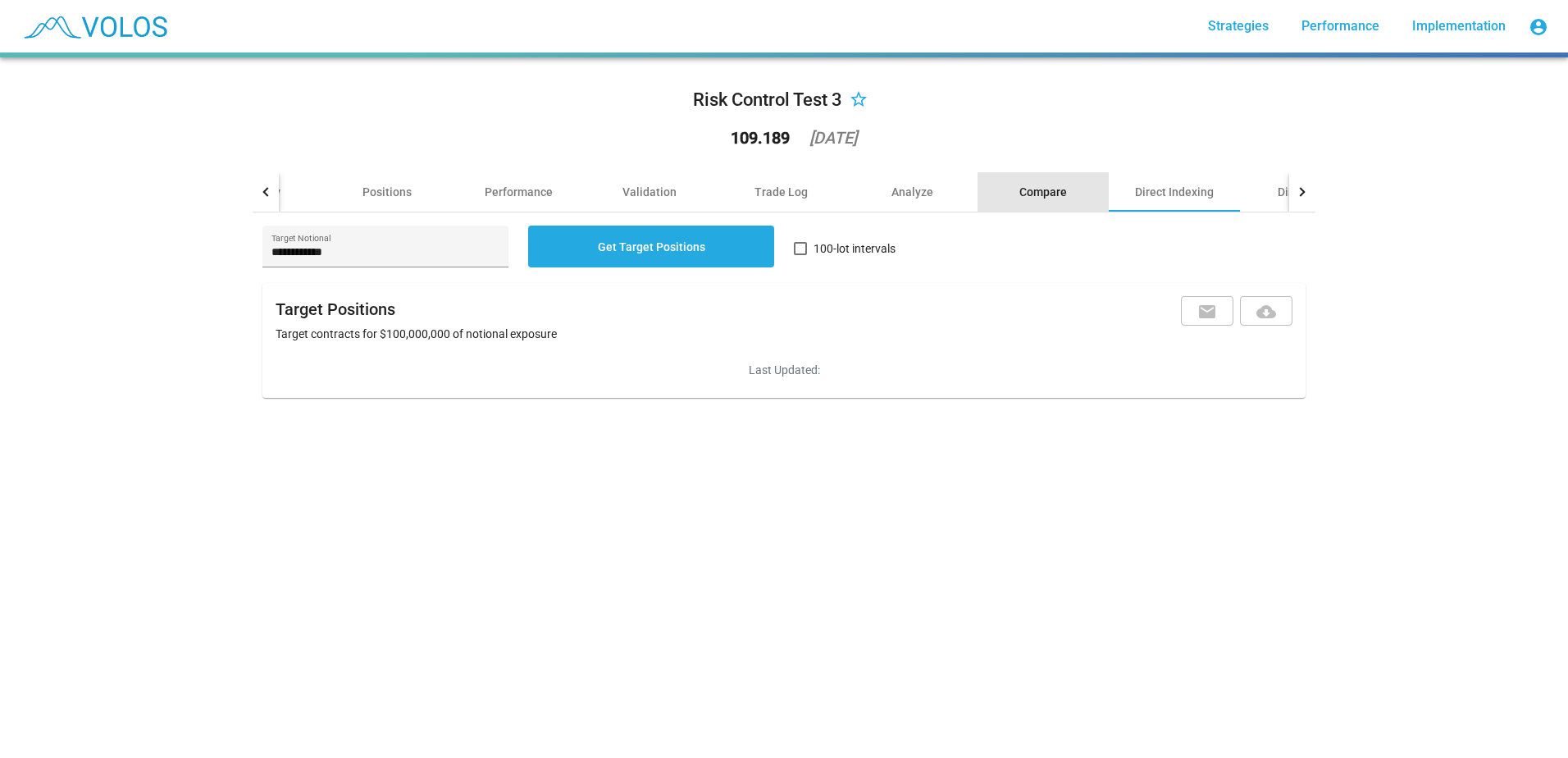
click at [1061, 199] on div "Compare" at bounding box center [1043, 192] width 131 height 39
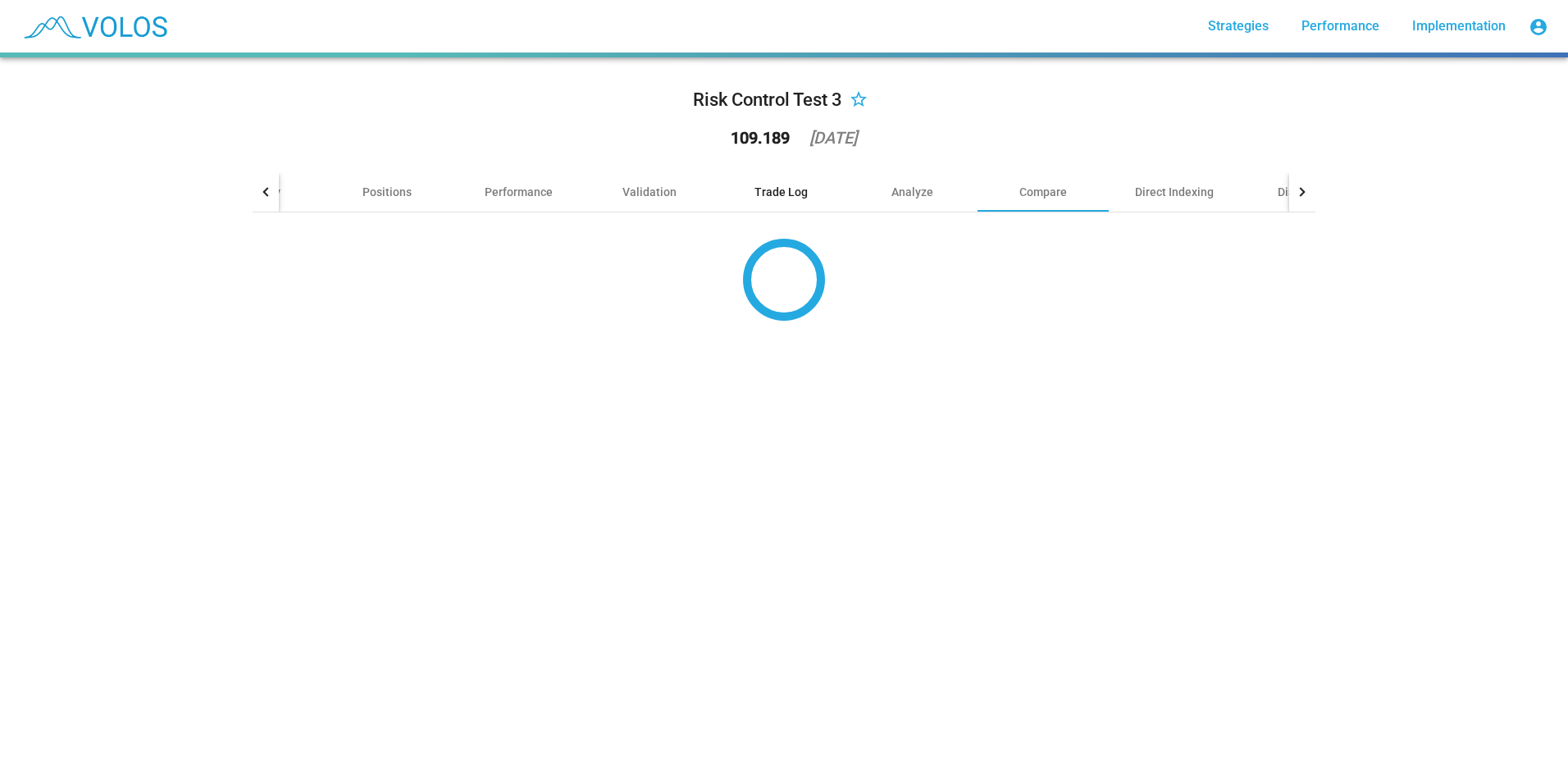
click at [771, 204] on div "Trade Log" at bounding box center [780, 192] width 131 height 39
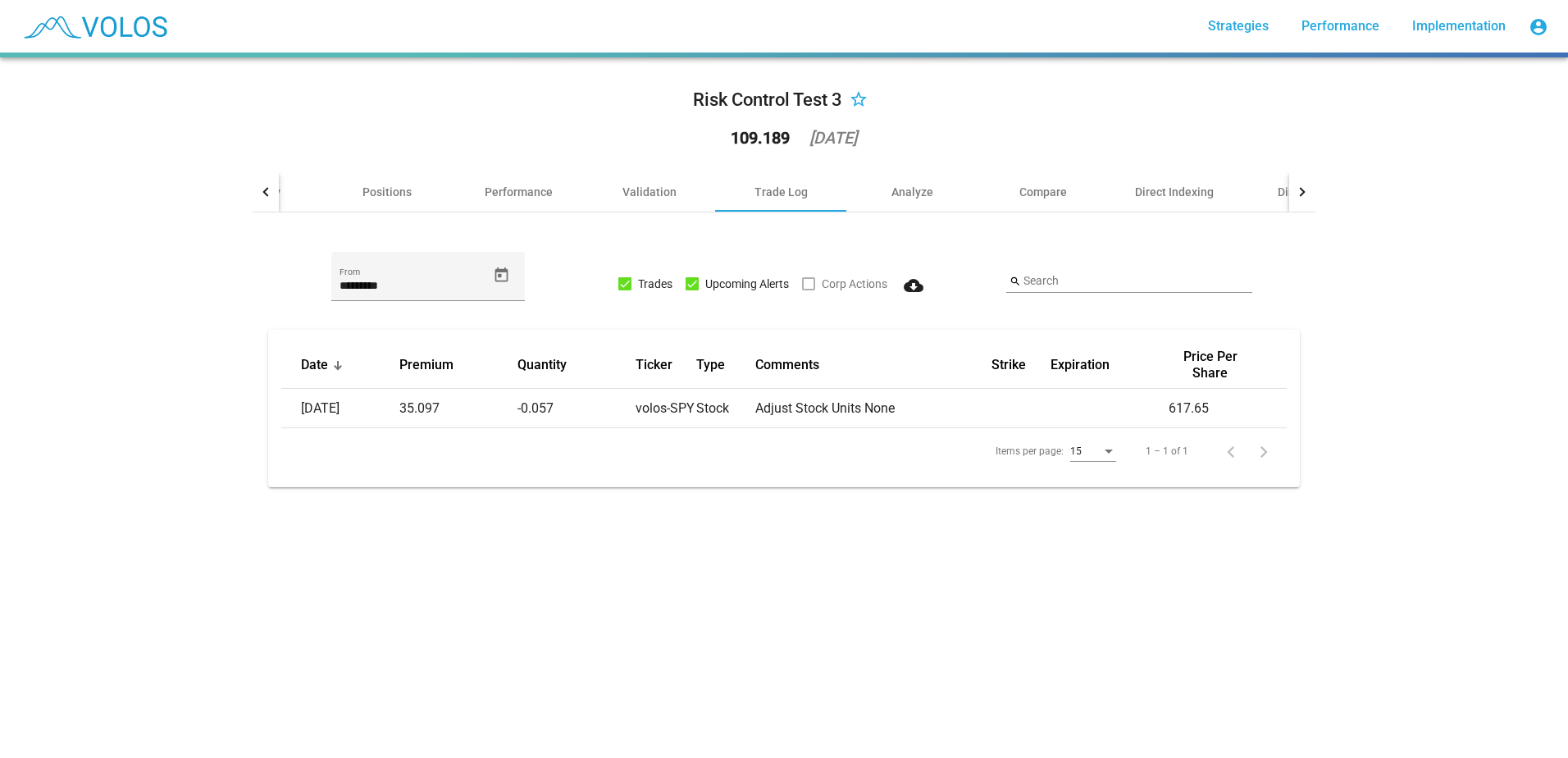
click at [1289, 191] on div at bounding box center [1302, 192] width 26 height 39
click at [1232, 198] on div "Disclaimer" at bounding box center [1223, 193] width 56 height 17
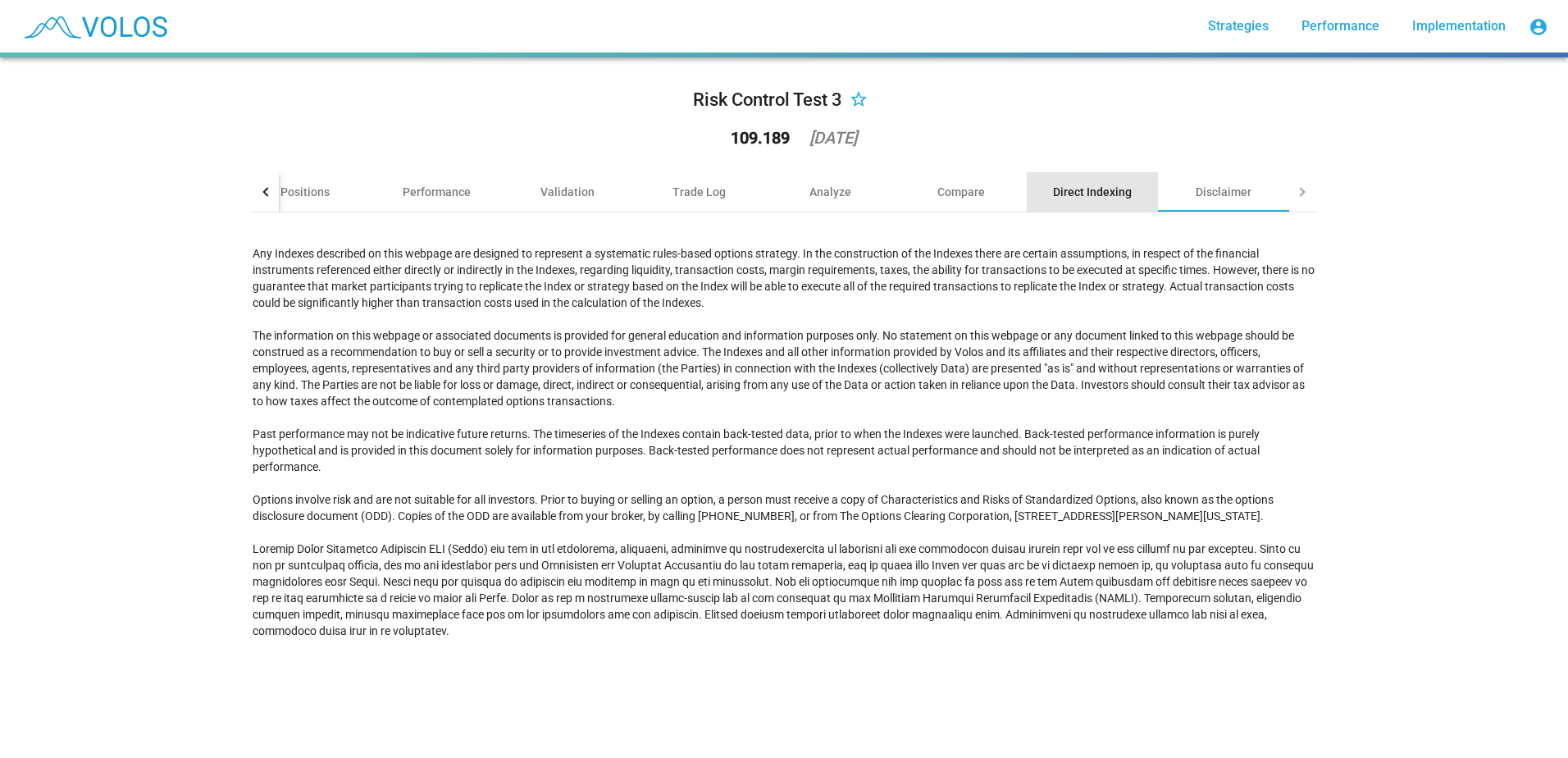
click at [1099, 199] on div "Direct Indexing" at bounding box center [1092, 193] width 79 height 17
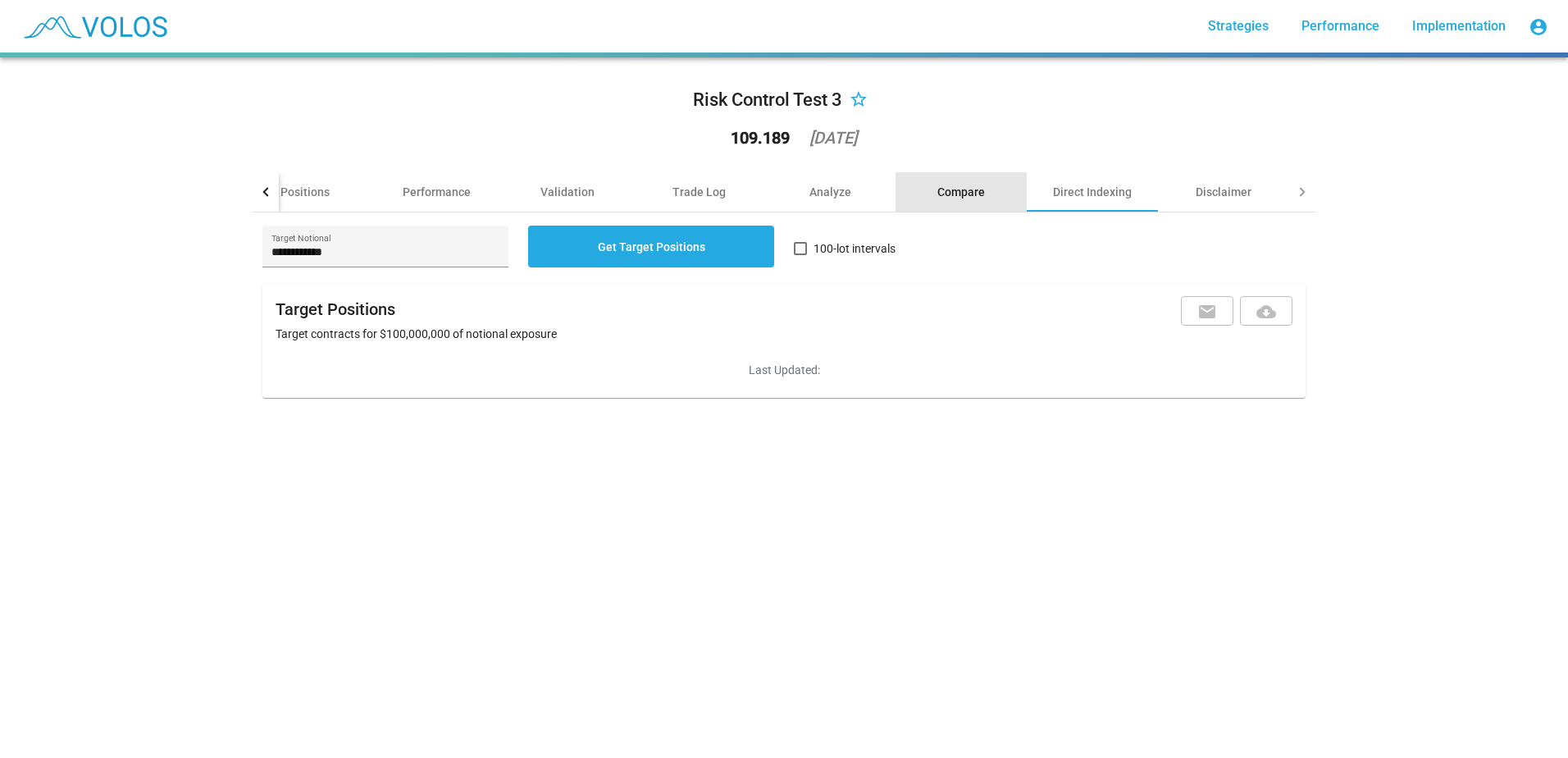
click at [977, 185] on div "Compare" at bounding box center [961, 193] width 47 height 17
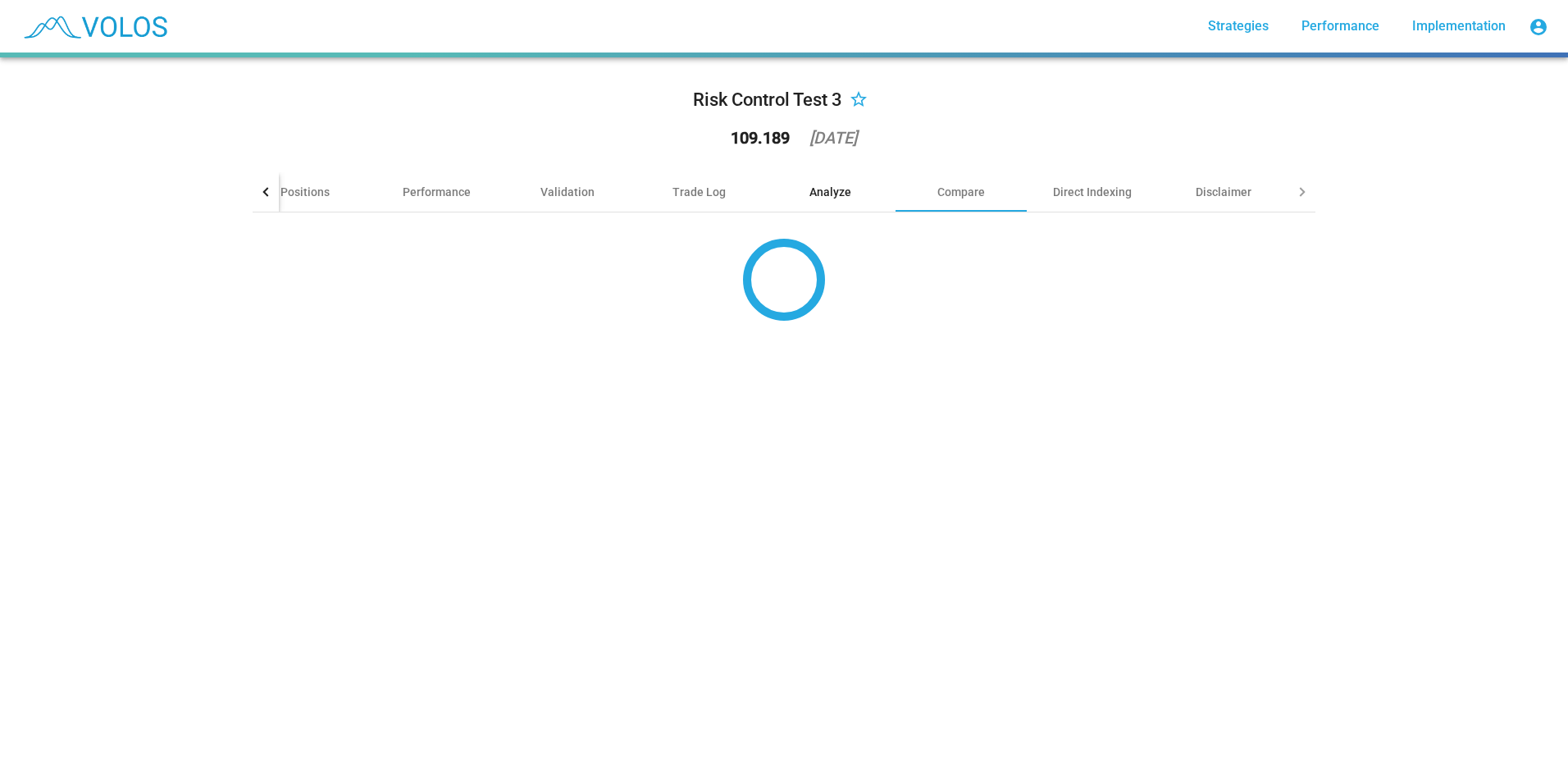
click at [837, 196] on div "Analyze" at bounding box center [830, 193] width 42 height 17
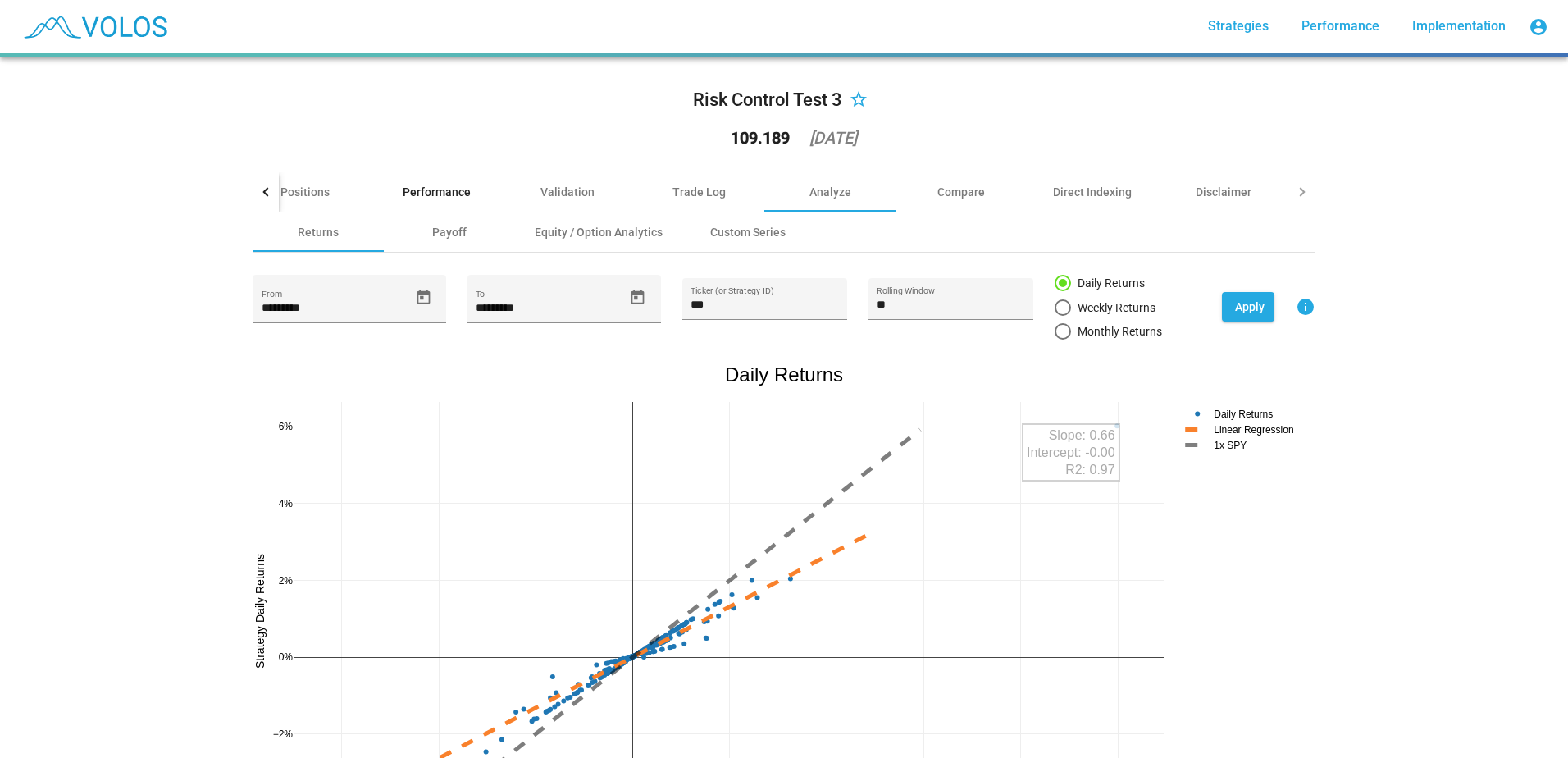
click at [437, 201] on div "Performance" at bounding box center [436, 192] width 131 height 39
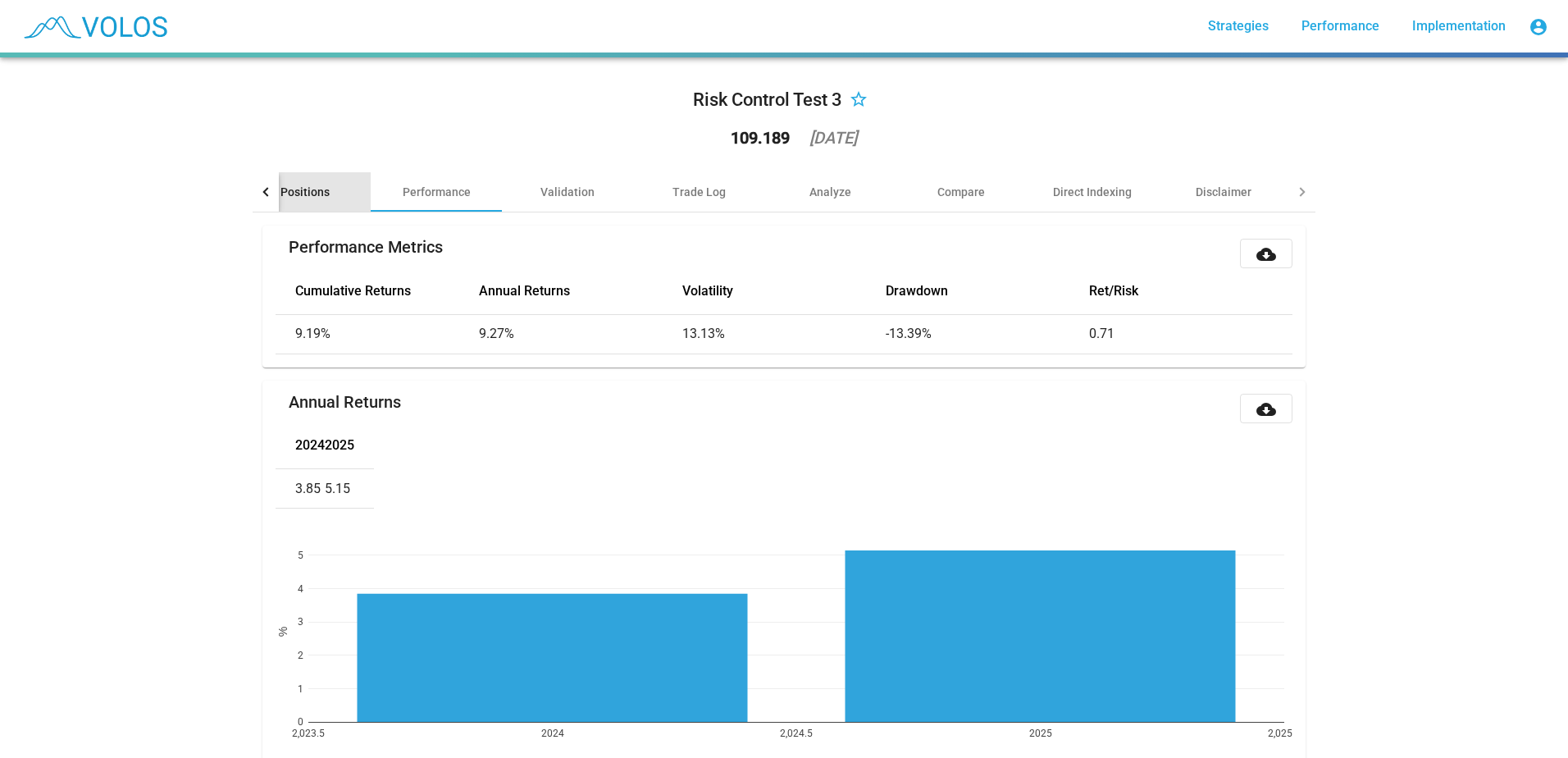
click at [303, 185] on div "Positions" at bounding box center [305, 193] width 49 height 17
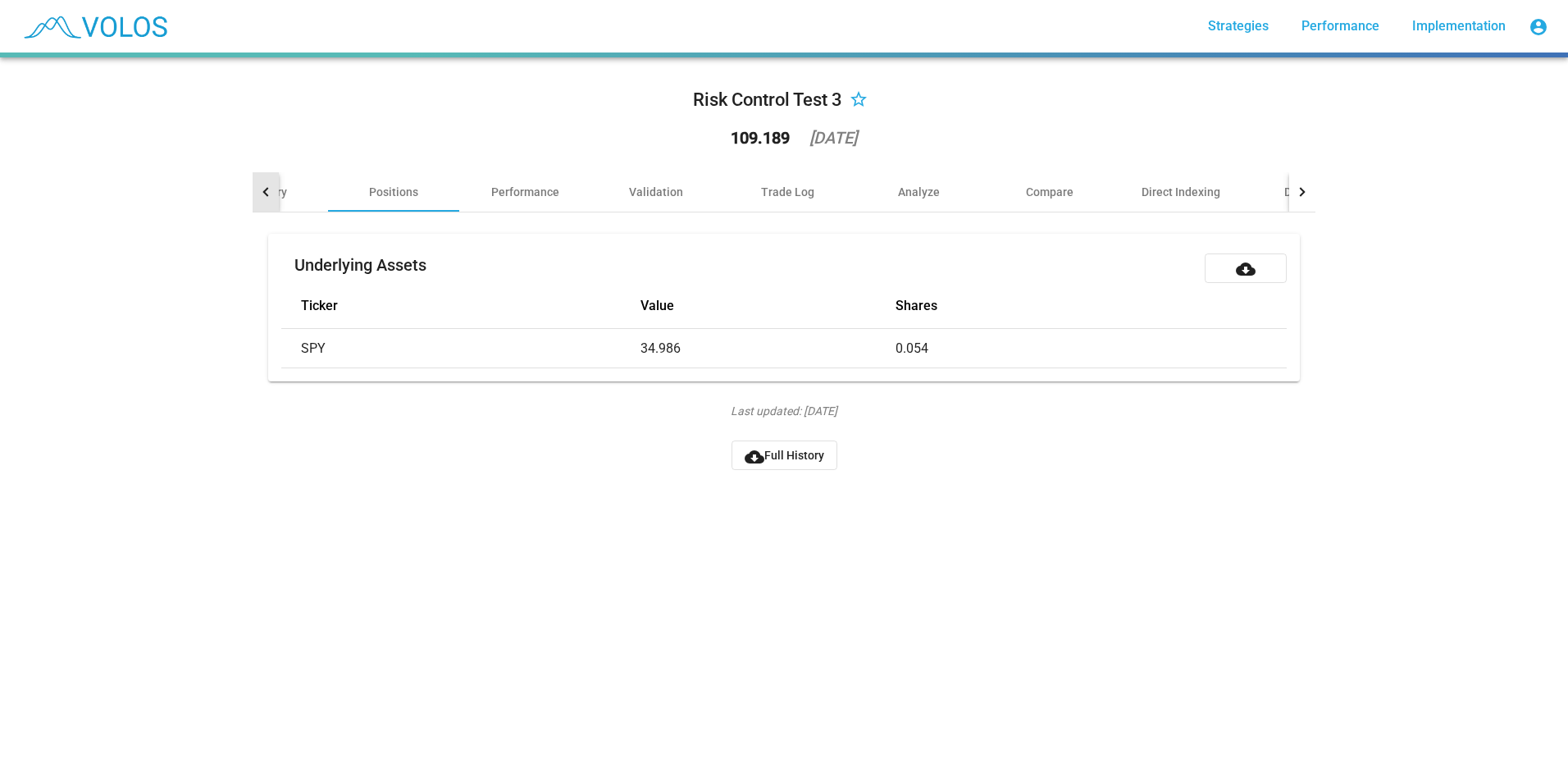
click at [266, 199] on div at bounding box center [266, 192] width 26 height 39
click at [338, 195] on div "Summary" at bounding box center [344, 193] width 49 height 17
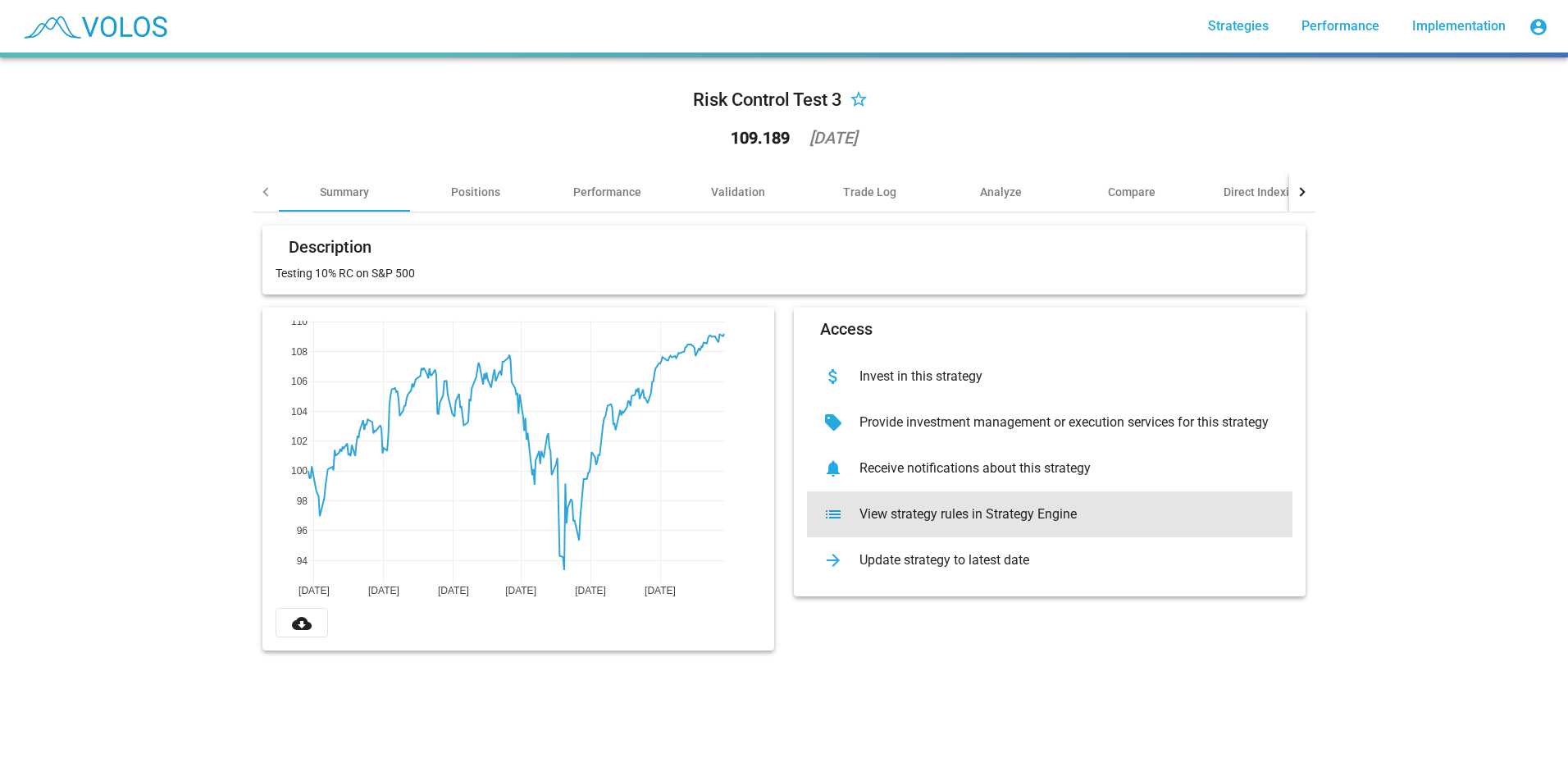
click at [955, 507] on div "View strategy rules in Strategy Engine" at bounding box center [1063, 514] width 433 height 17
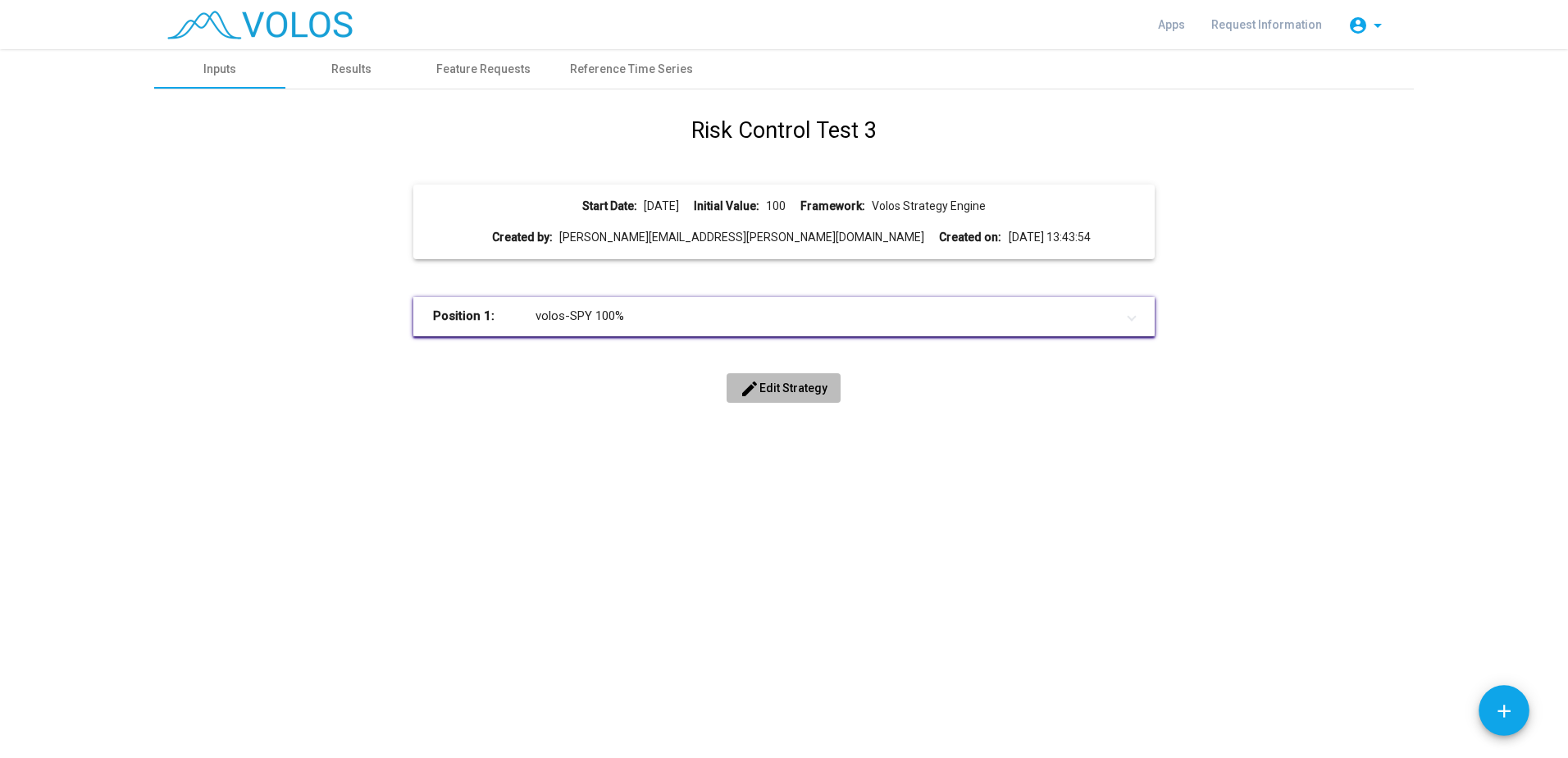
click at [784, 381] on span "edit Edit Strategy" at bounding box center [784, 388] width 87 height 13
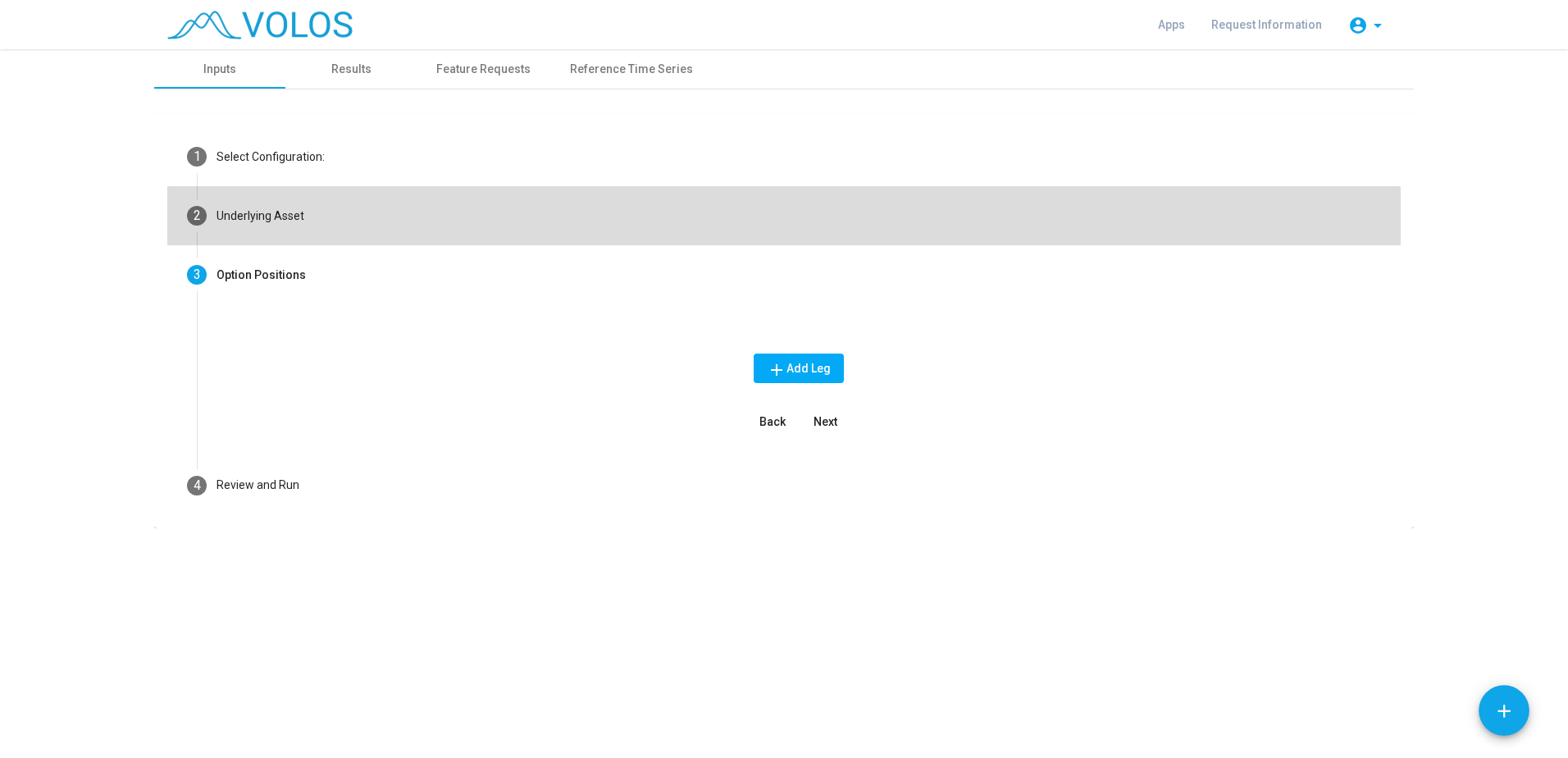
click at [302, 234] on mat-step-header "2 Underlying Asset" at bounding box center [784, 216] width 1233 height 60
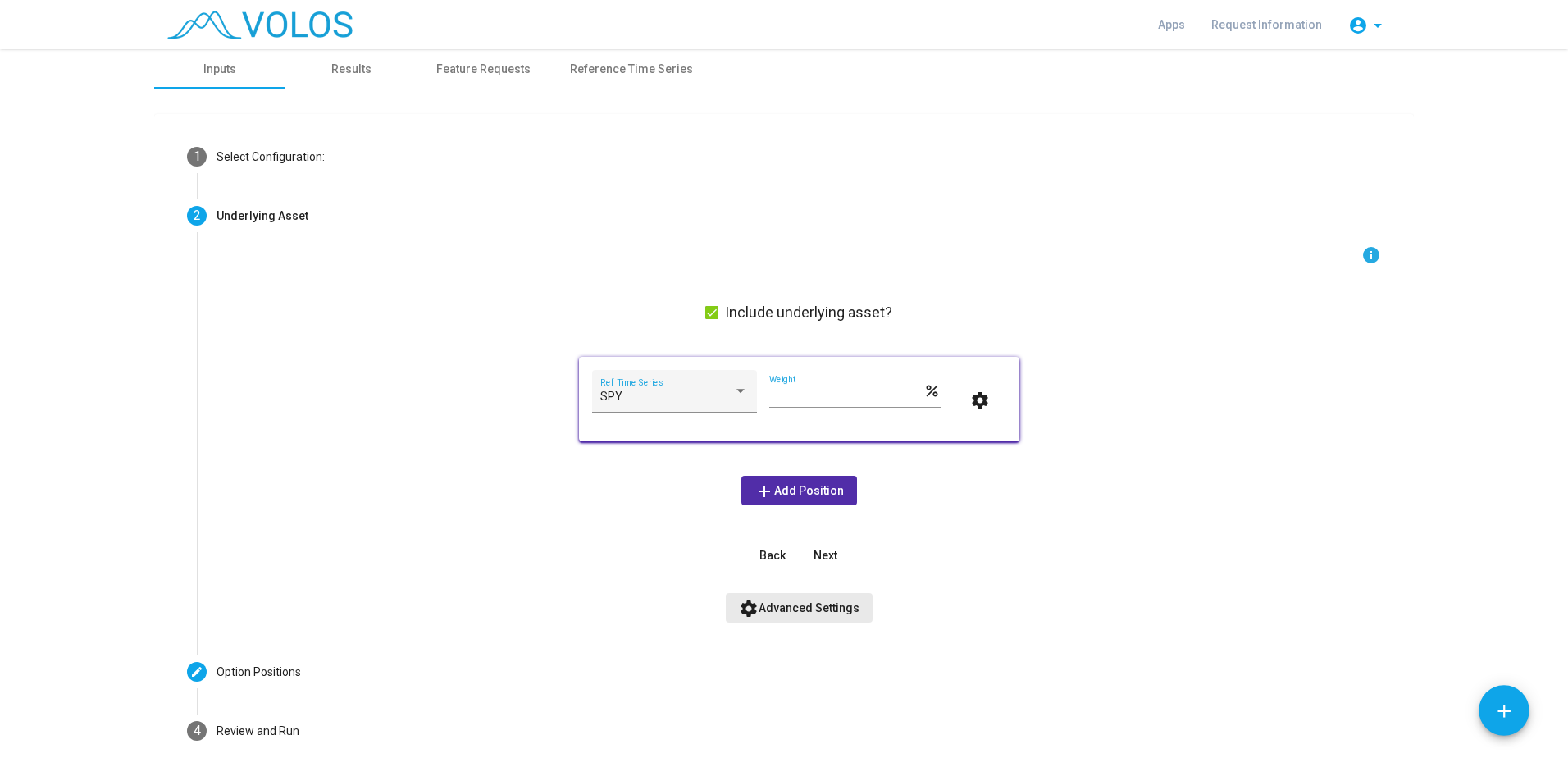
click at [820, 606] on span "settings Advanced Settings" at bounding box center [799, 608] width 121 height 13
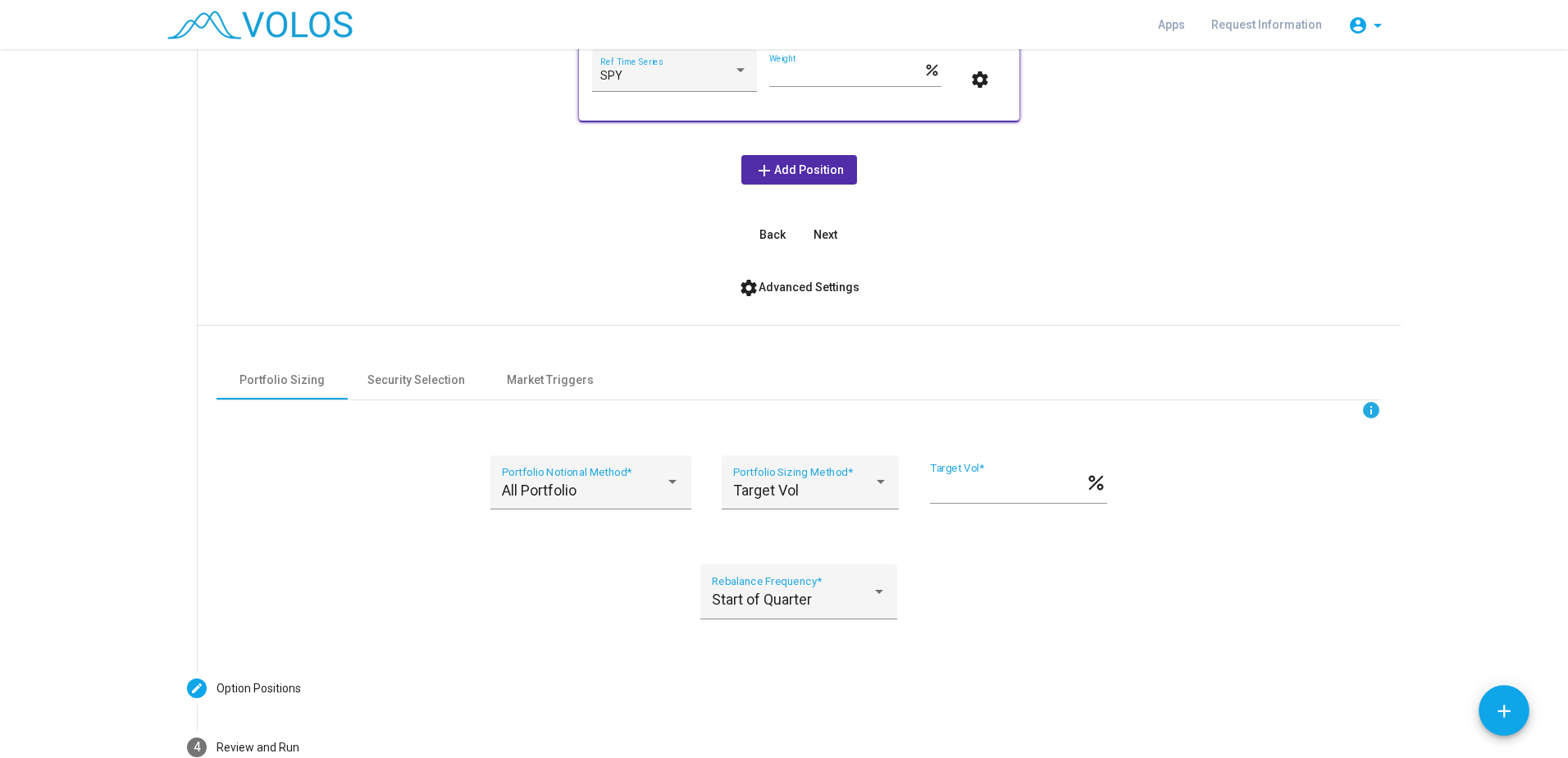
scroll to position [328, 0]
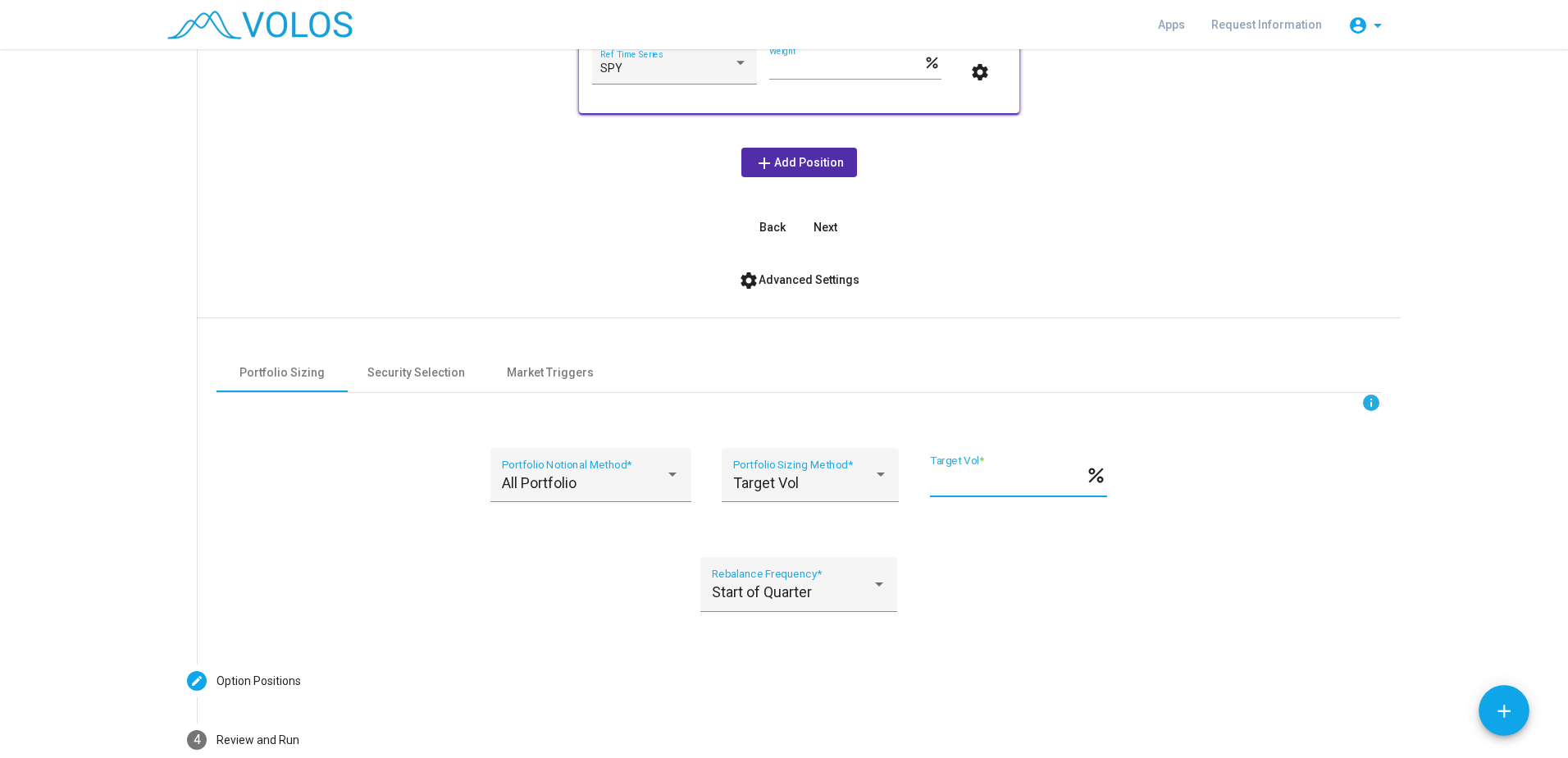
click at [930, 482] on input "**" at bounding box center [1008, 482] width 155 height 17
click at [942, 482] on input "**" at bounding box center [1008, 482] width 155 height 17
type input "*"
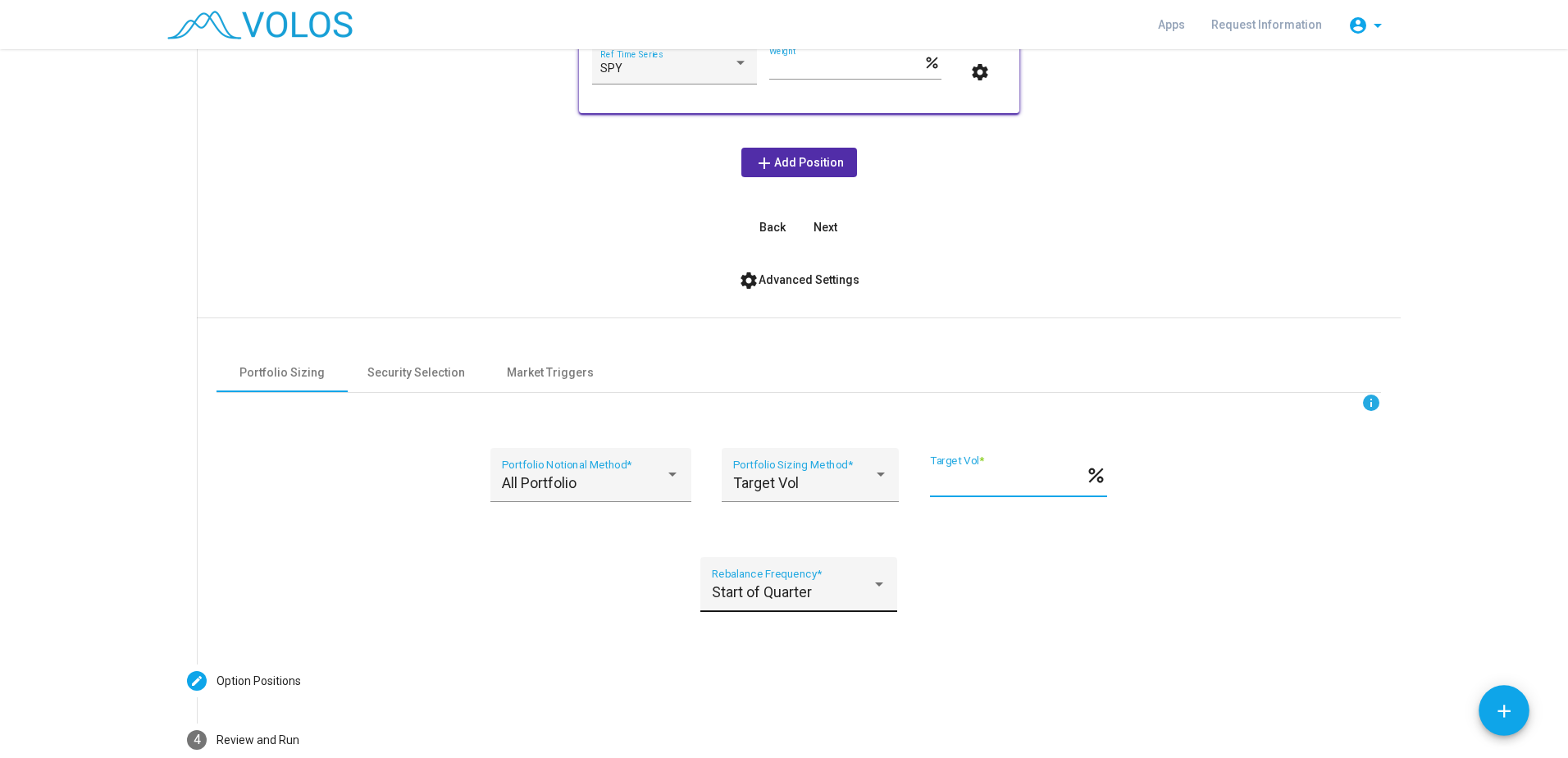
click at [802, 585] on span "Start of Quarter" at bounding box center [762, 592] width 100 height 18
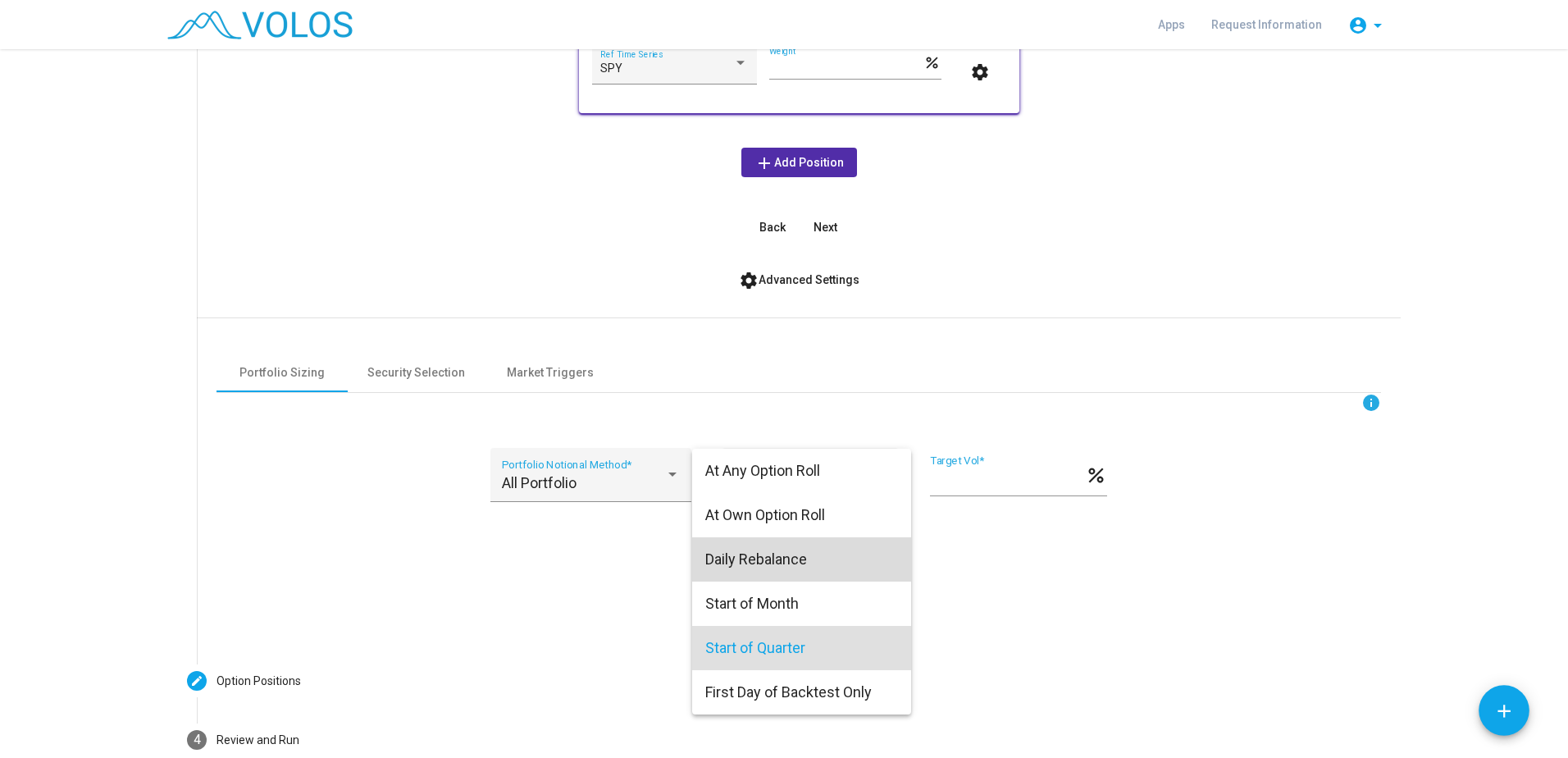
click at [793, 553] on span "Daily Rebalance" at bounding box center [801, 560] width 192 height 45
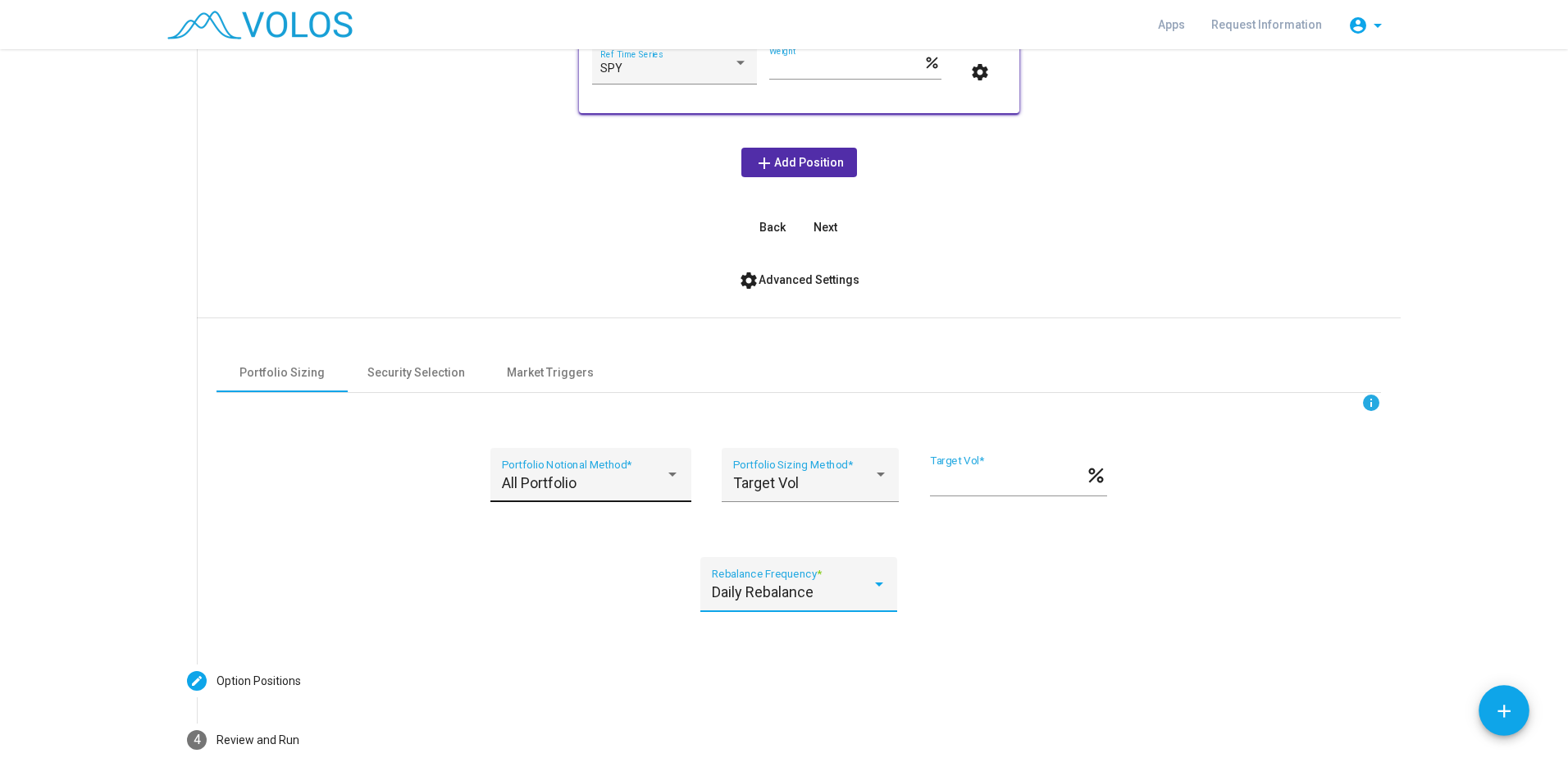
click at [647, 479] on div "All Portfolio" at bounding box center [584, 484] width 164 height 17
click at [302, 552] on div at bounding box center [784, 379] width 1568 height 758
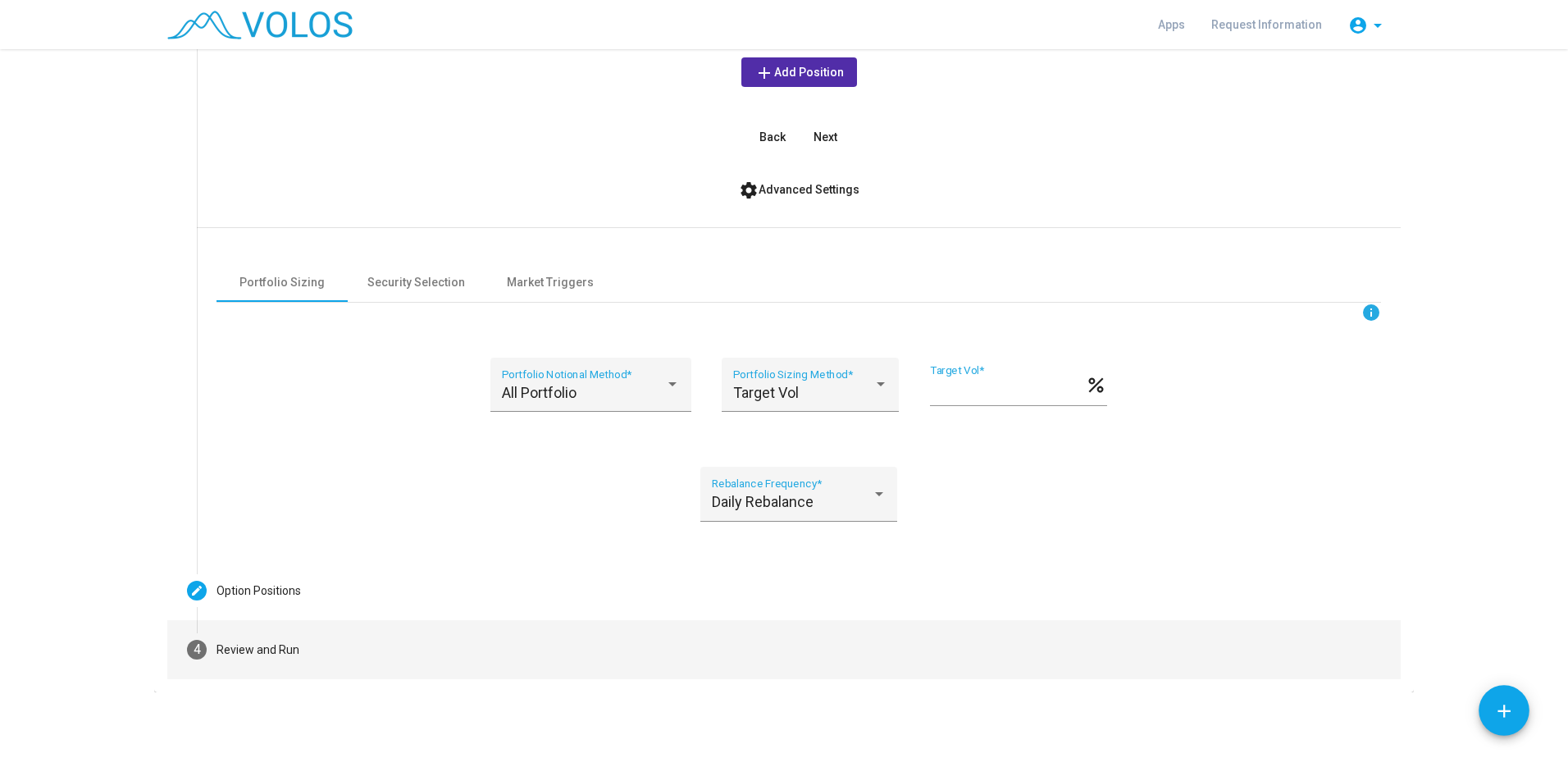
click at [596, 635] on mat-step-header "4 Review and Run" at bounding box center [784, 650] width 1233 height 60
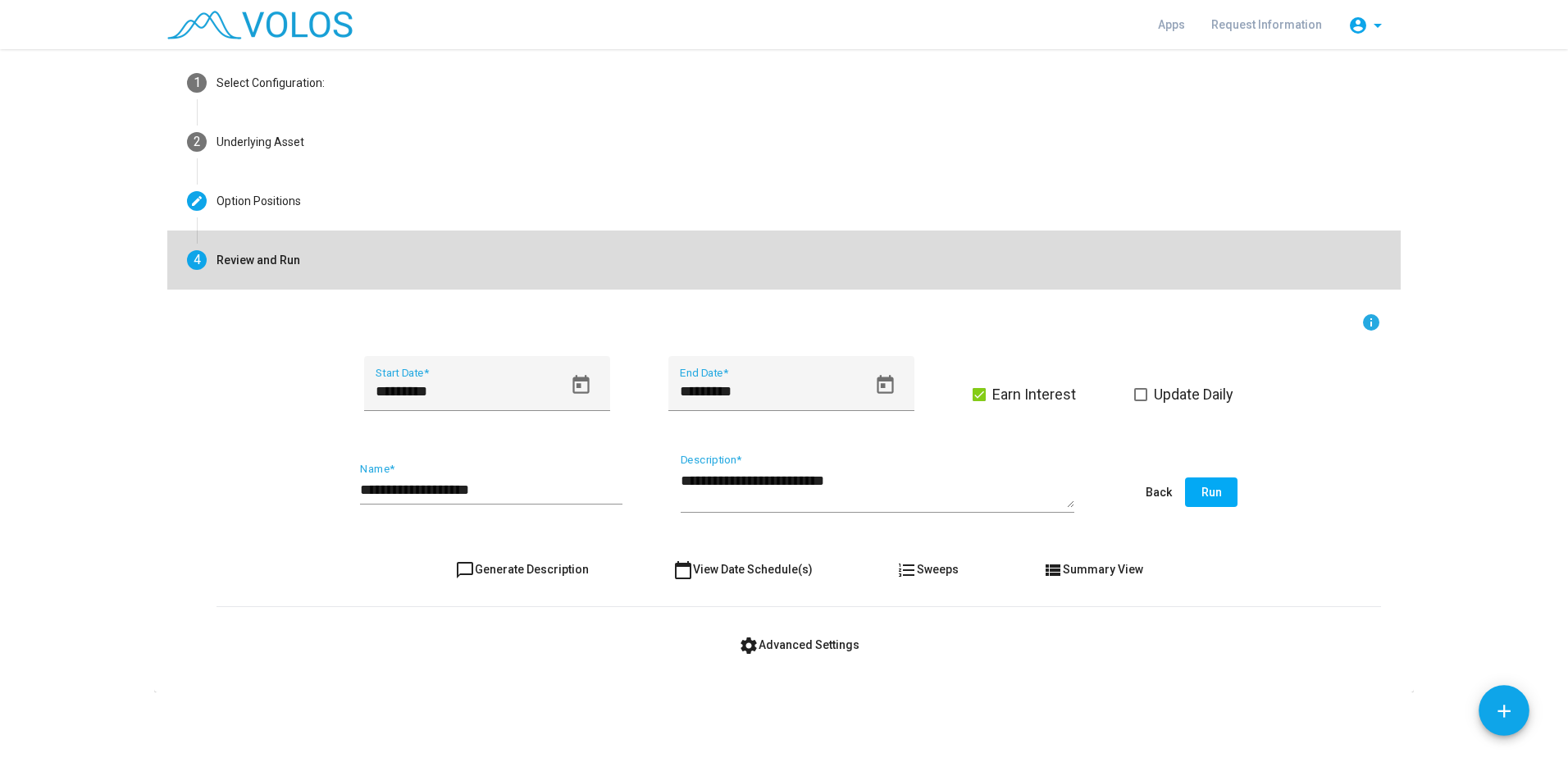
scroll to position [73, 0]
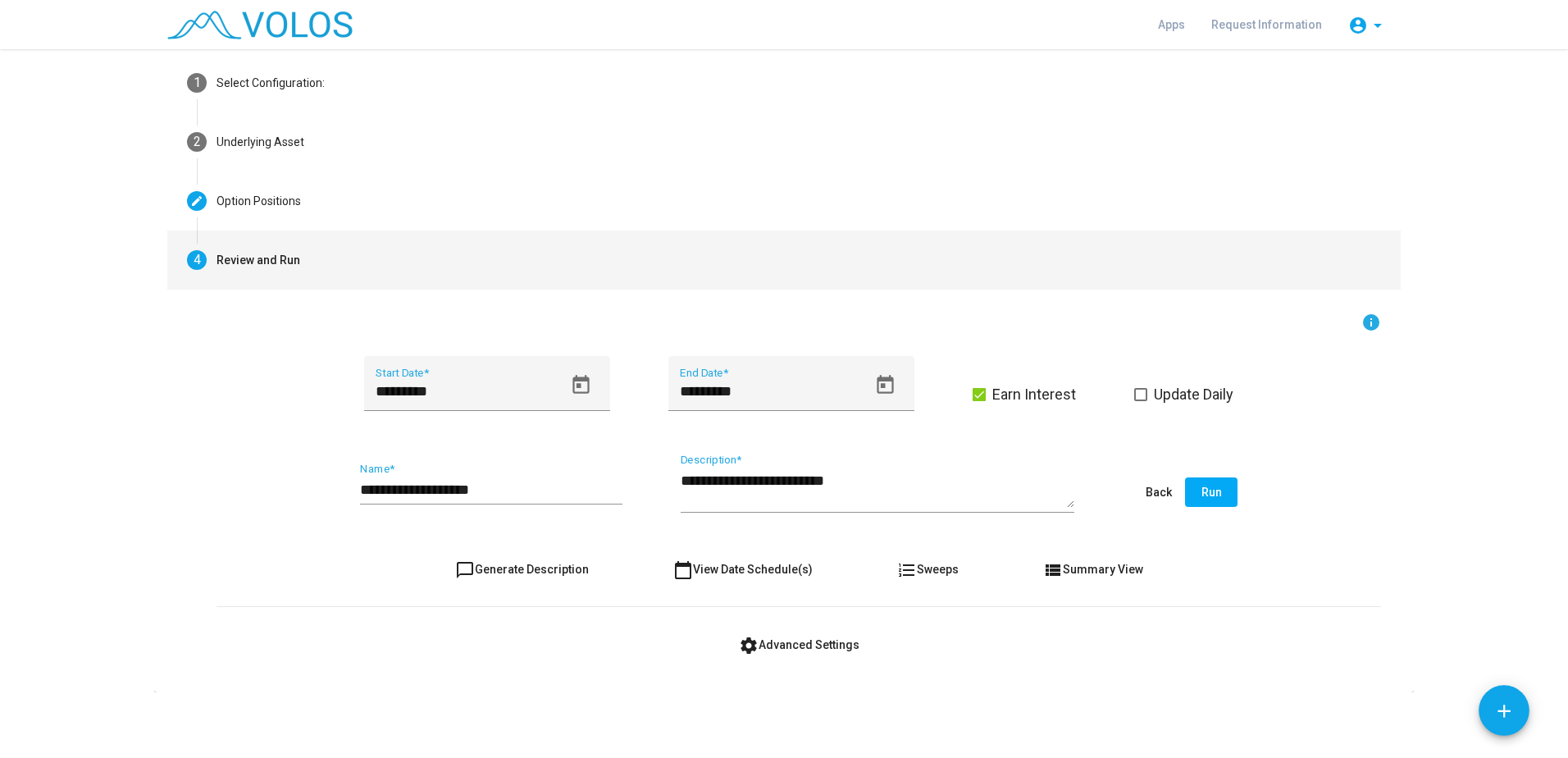
click at [493, 486] on input "**********" at bounding box center [491, 490] width 262 height 17
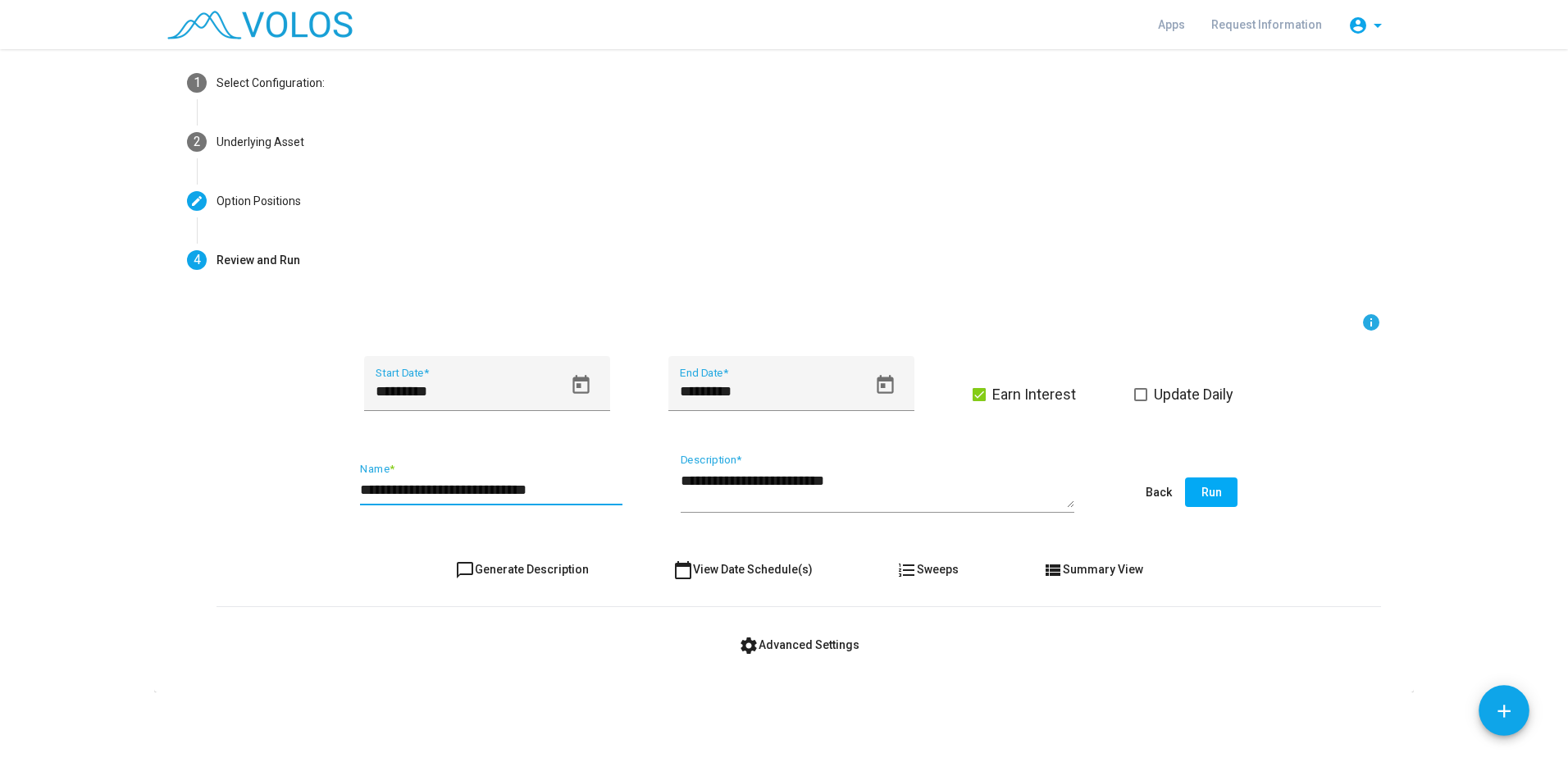
type input "**********"
click at [732, 477] on textarea "**********" at bounding box center [877, 489] width 394 height 37
click at [742, 479] on textarea "**********" at bounding box center [877, 489] width 394 height 37
type textarea "**********"
click at [1203, 493] on span "Run" at bounding box center [1212, 492] width 20 height 13
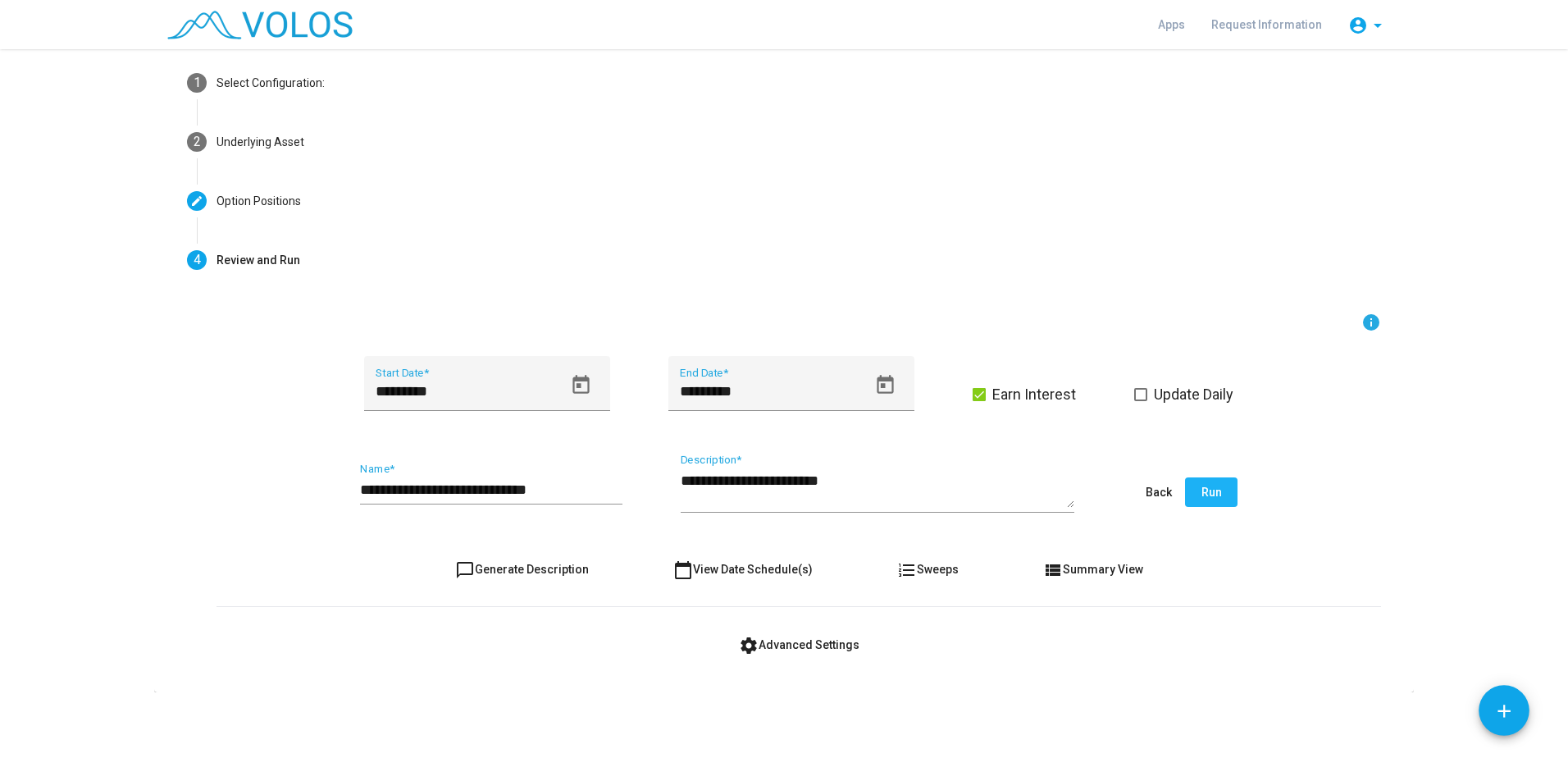
scroll to position [0, 0]
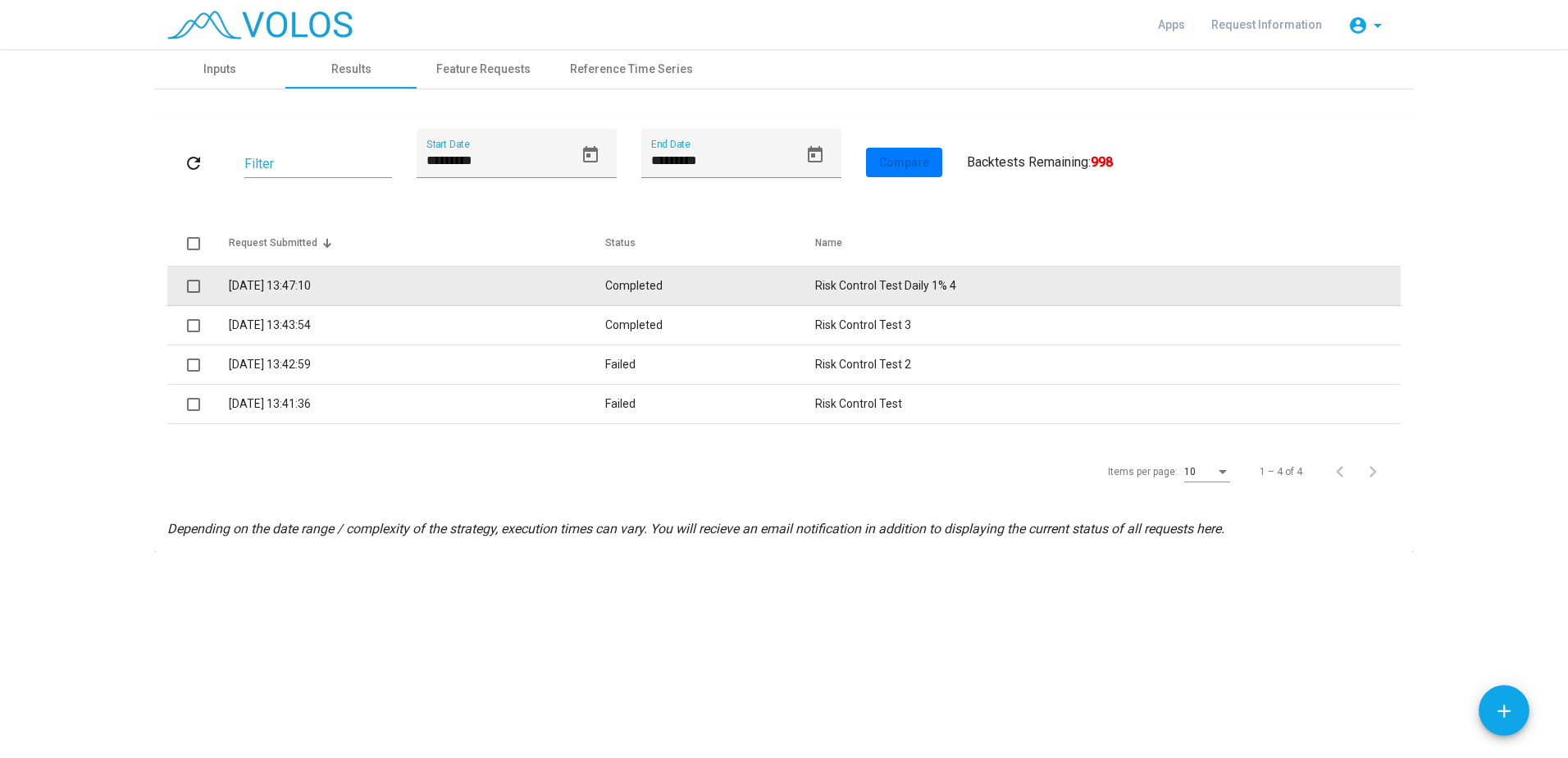
click at [270, 288] on td "28/08/2025 13:47:10" at bounding box center [416, 286] width 376 height 39
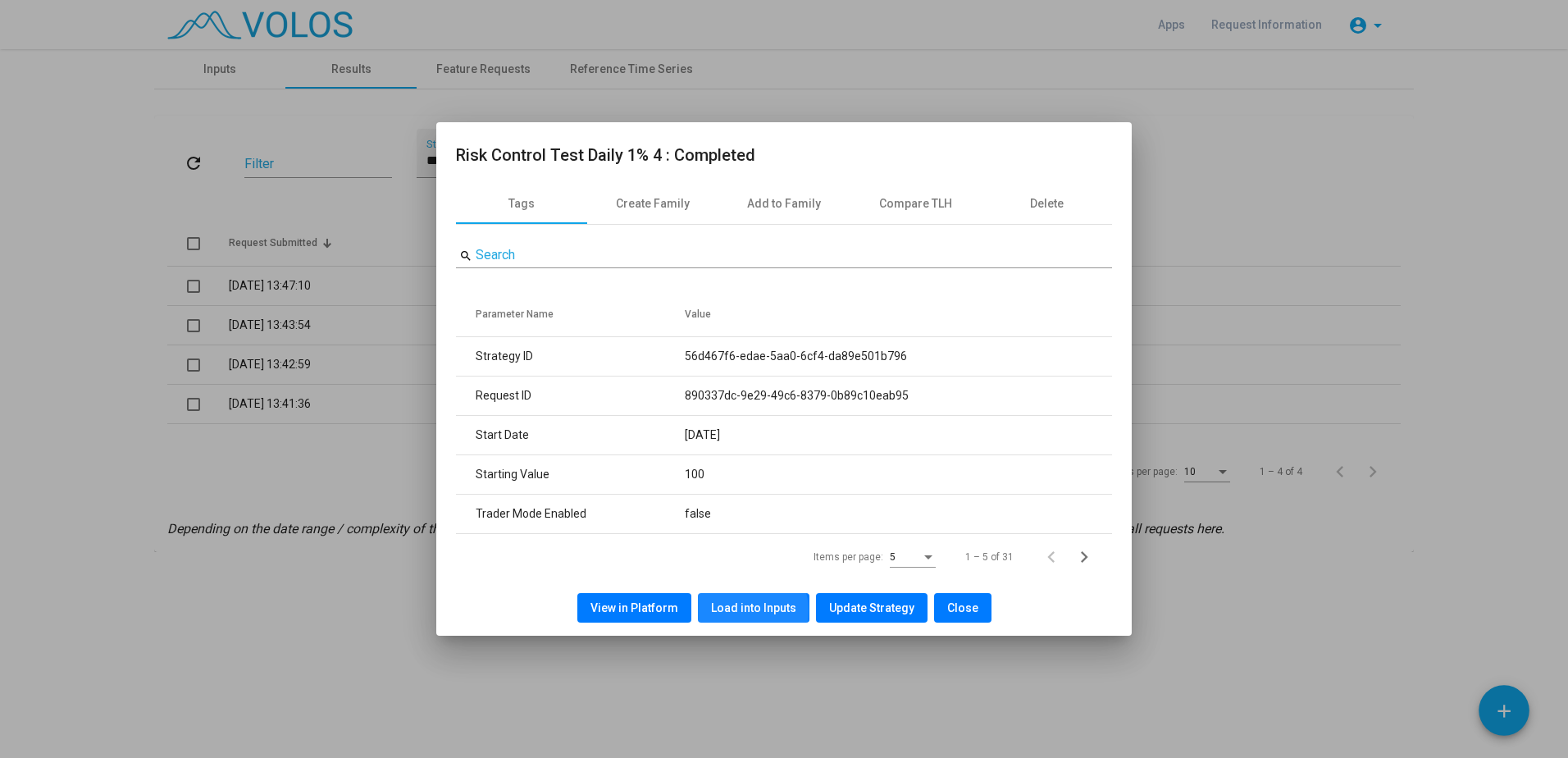
click at [747, 610] on span "Load into Inputs" at bounding box center [754, 608] width 86 height 13
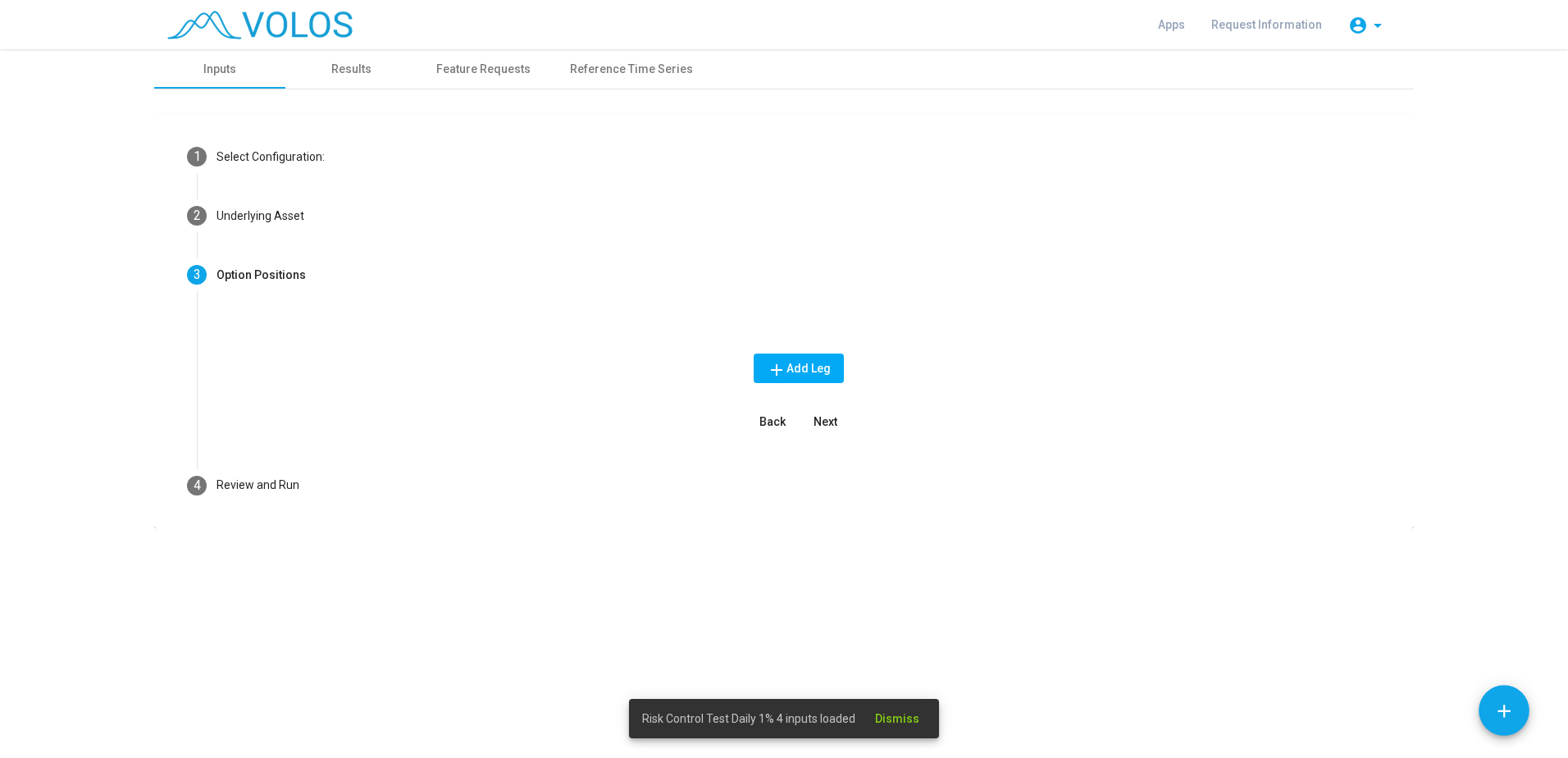
click at [903, 717] on span "Dismiss" at bounding box center [897, 719] width 45 height 13
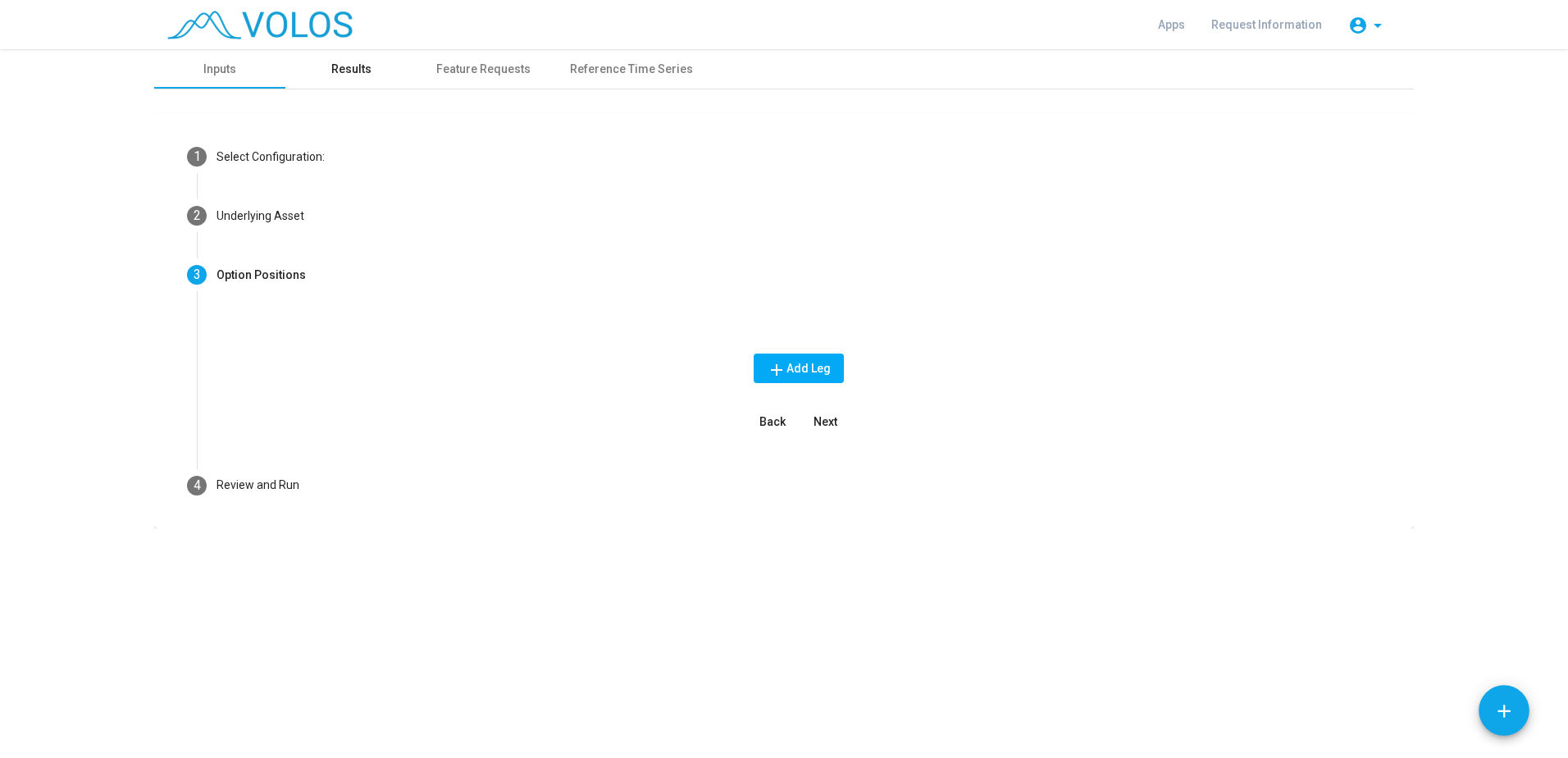
click at [357, 78] on div "Results" at bounding box center [350, 69] width 131 height 39
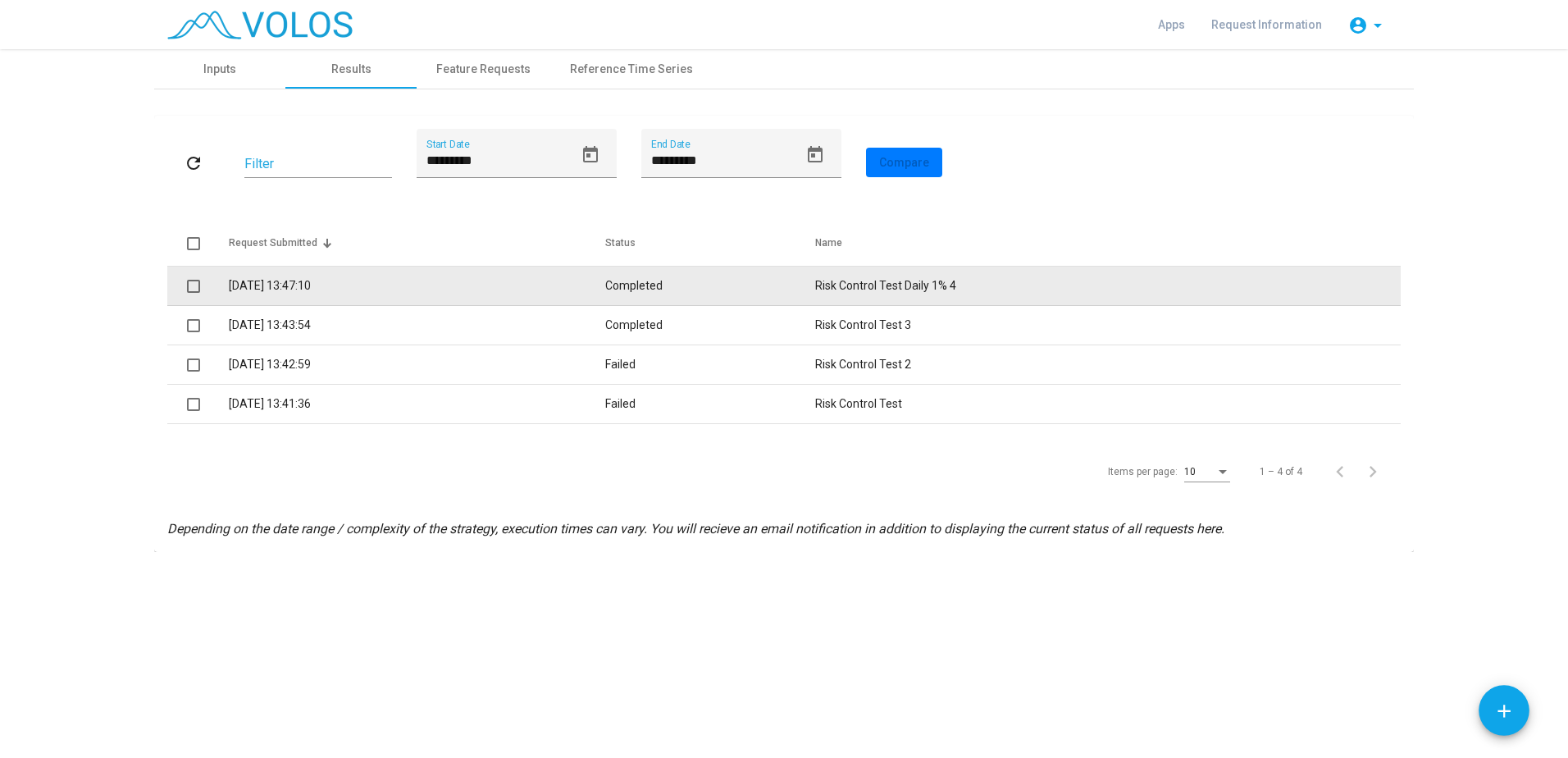
click at [233, 284] on td "28/08/2025 13:47:10" at bounding box center [416, 286] width 376 height 39
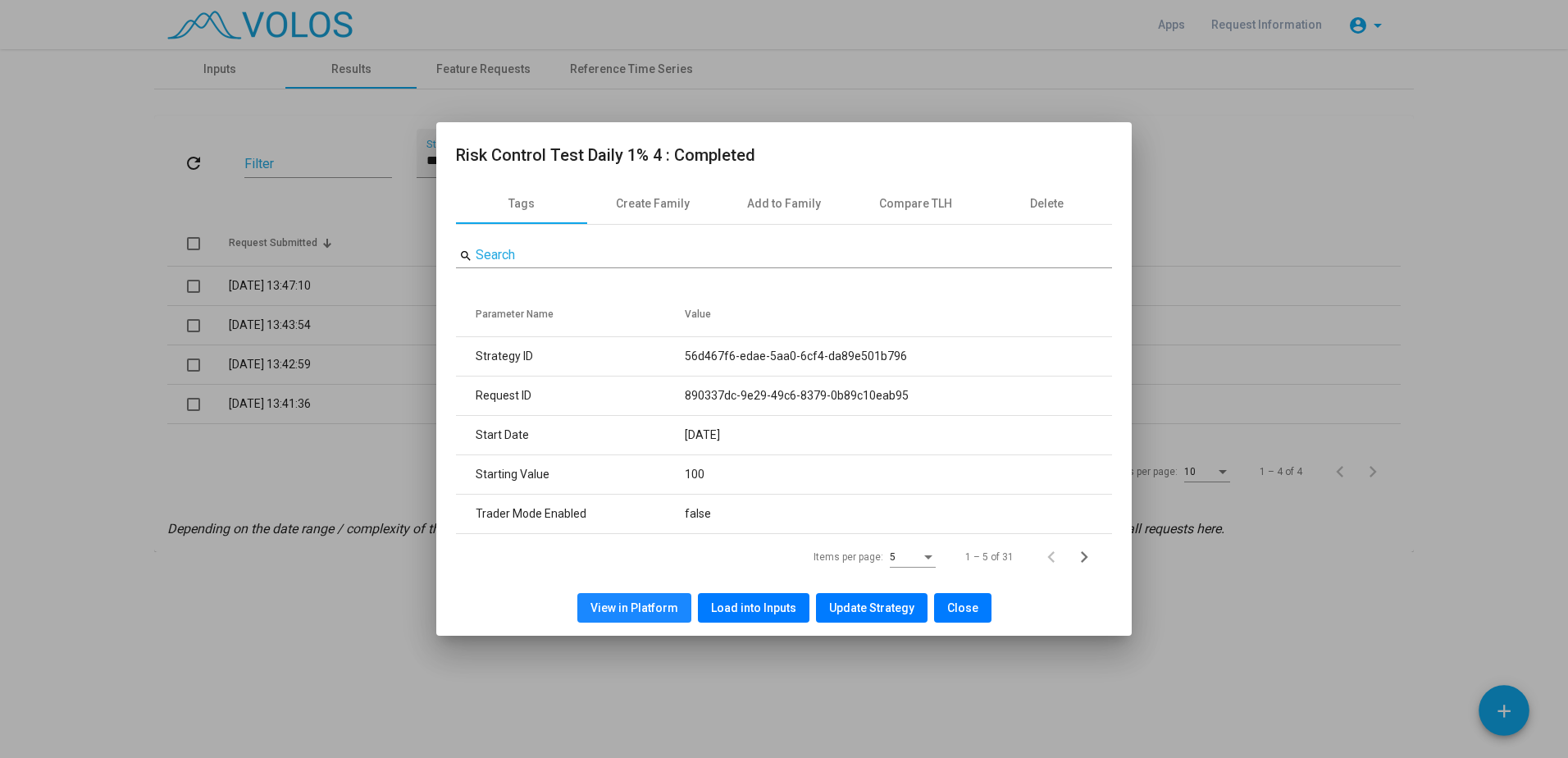
click at [662, 609] on span "View in Platform" at bounding box center [634, 608] width 87 height 13
click at [972, 615] on span "Close" at bounding box center [963, 608] width 32 height 13
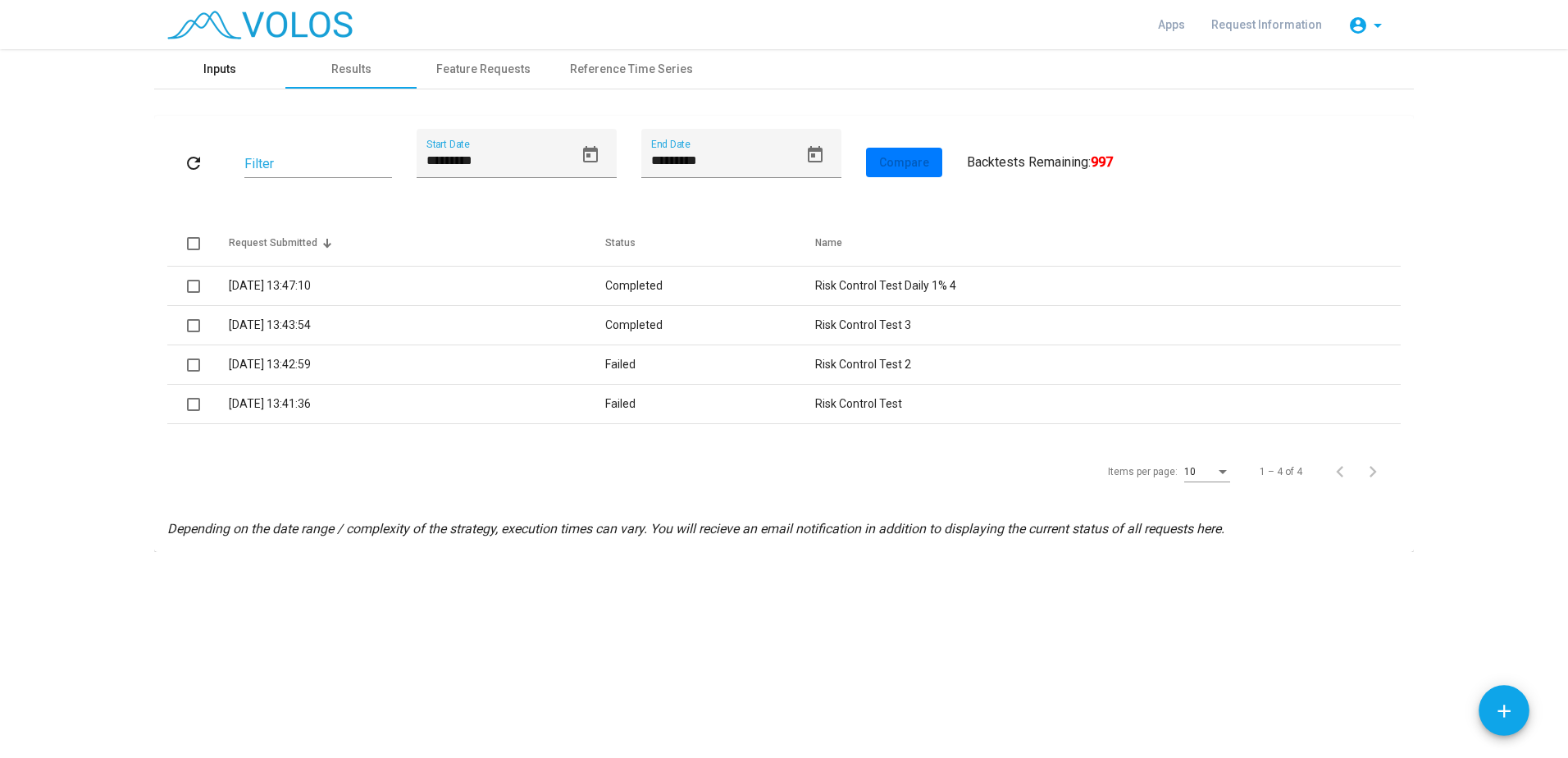
click at [157, 73] on div "Inputs" at bounding box center [219, 69] width 131 height 39
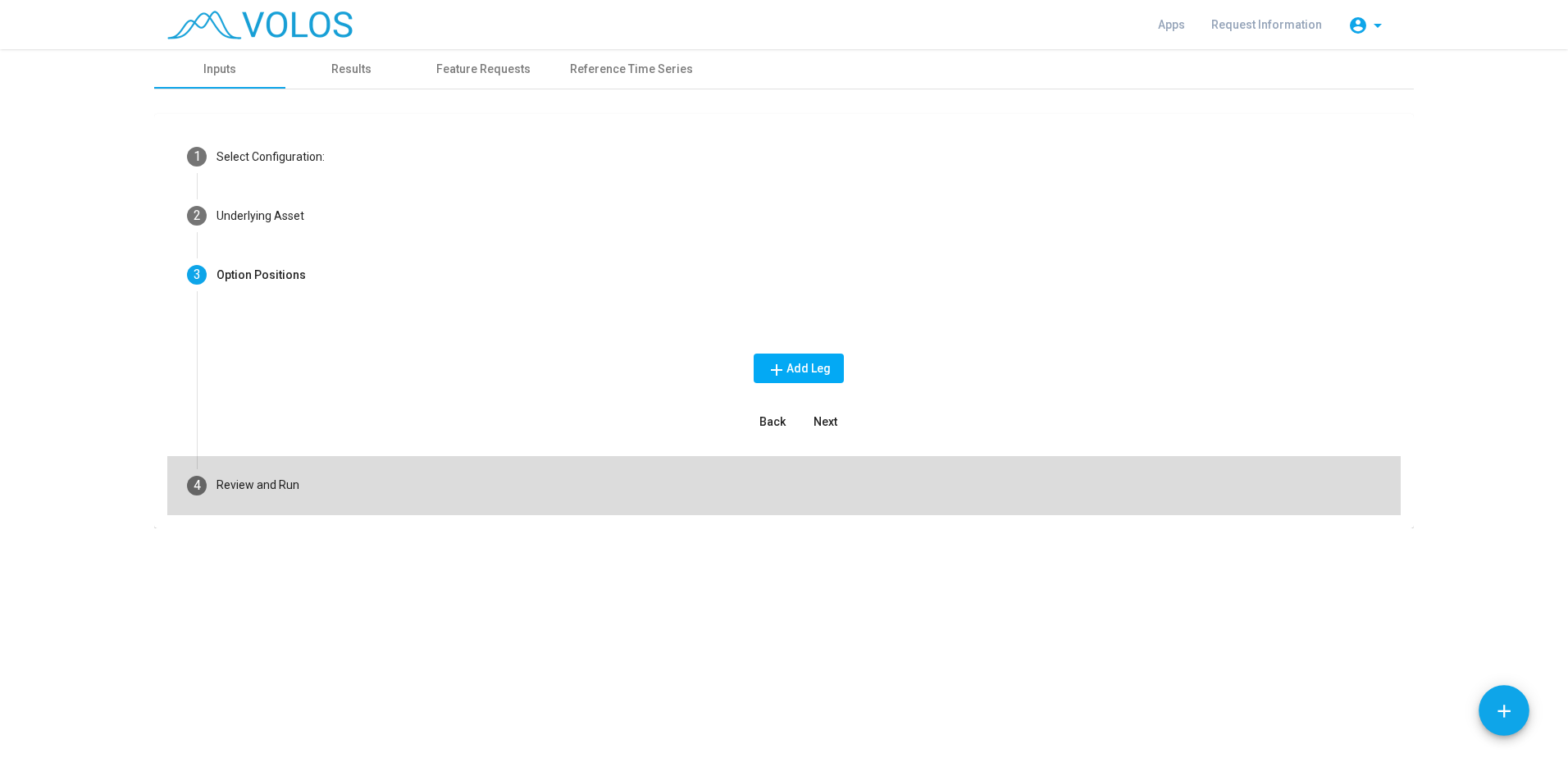
click at [304, 485] on mat-step-header "4 Review and Run" at bounding box center [784, 486] width 1233 height 60
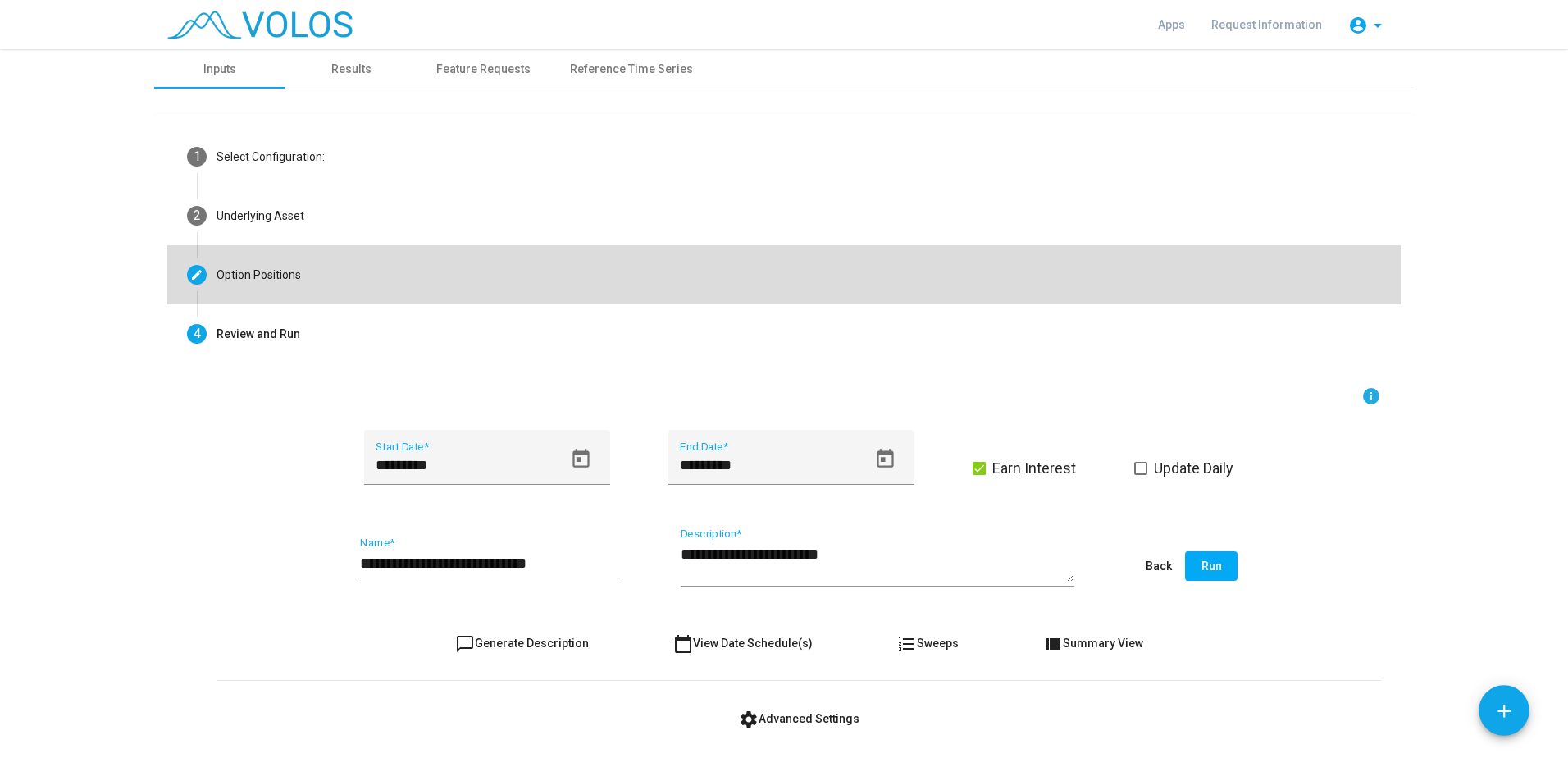
click at [306, 246] on mat-step-header "Editable create Option Positions" at bounding box center [784, 275] width 1233 height 60
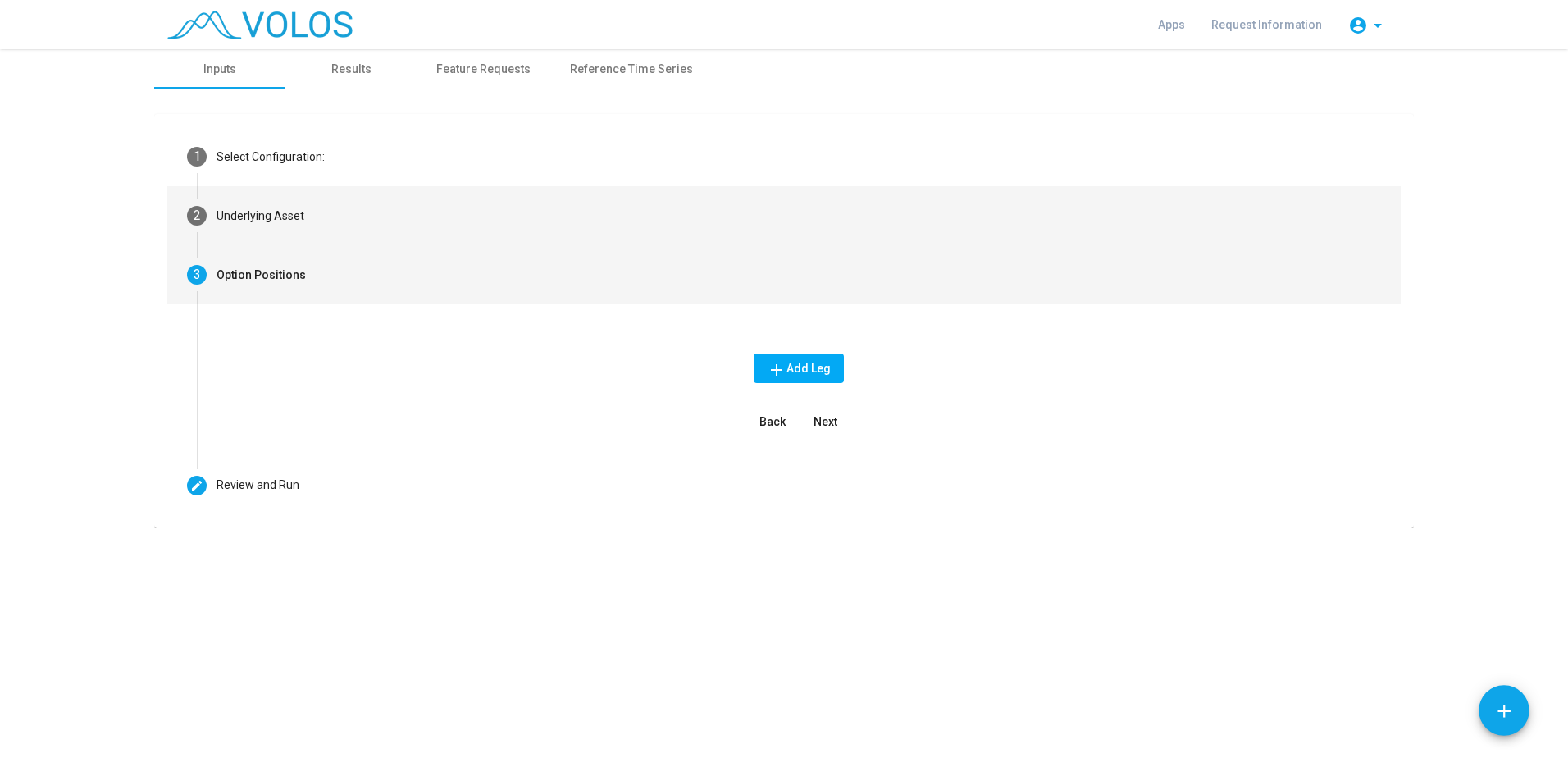
click at [303, 217] on mat-step-header "2 Underlying Asset" at bounding box center [784, 216] width 1233 height 60
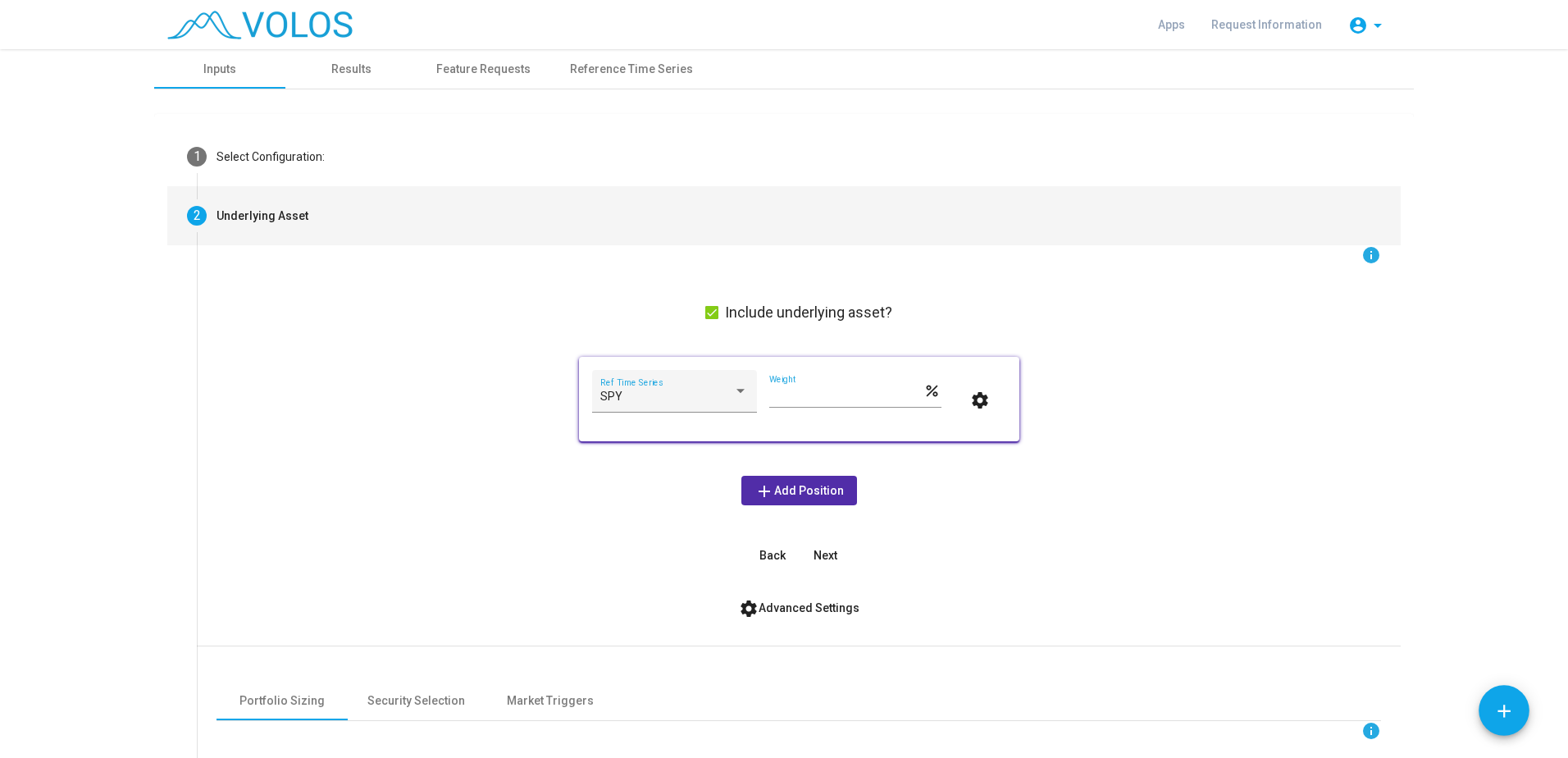
click at [802, 610] on span "settings Advanced Settings" at bounding box center [799, 608] width 121 height 13
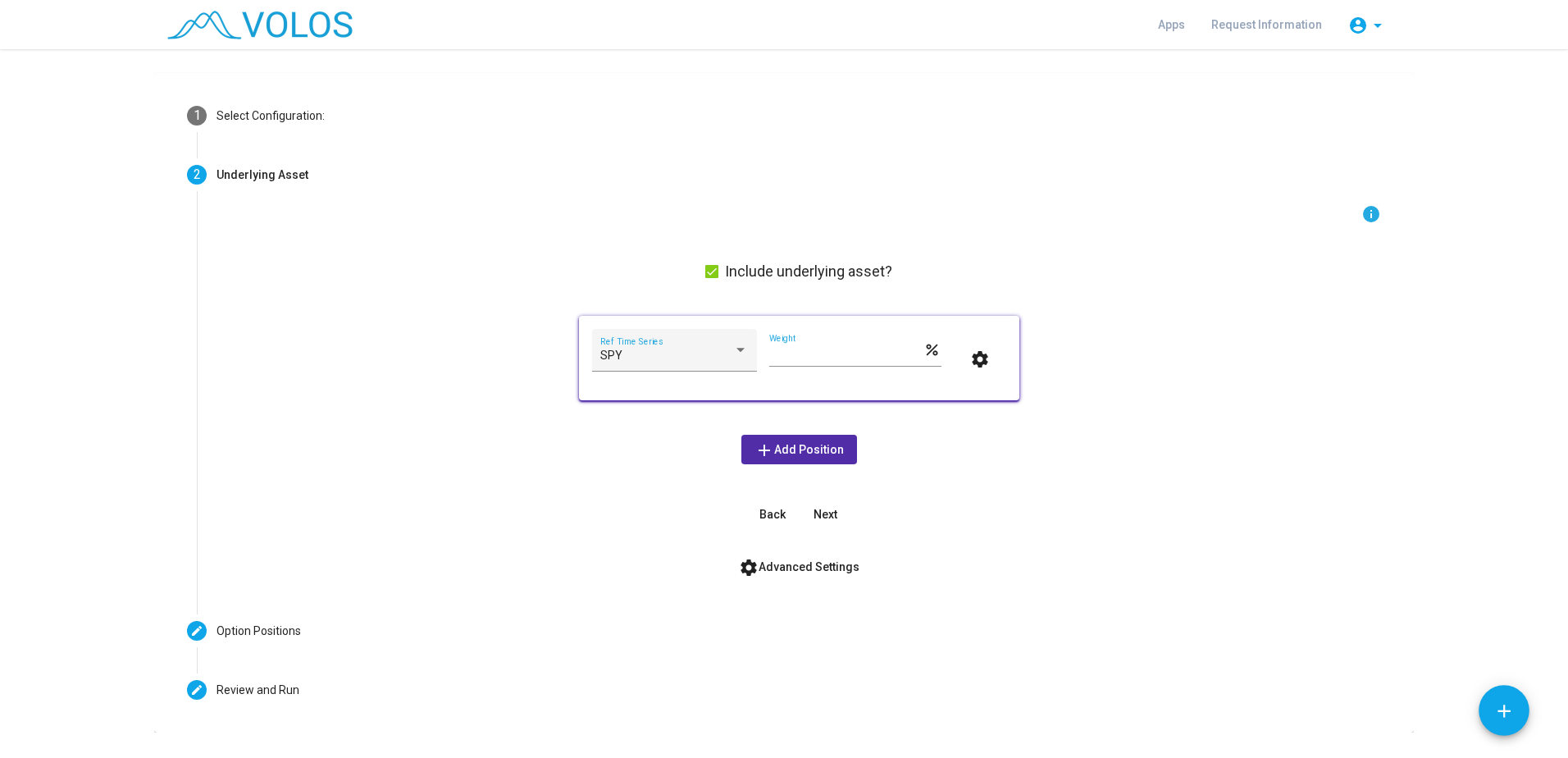
scroll to position [81, 0]
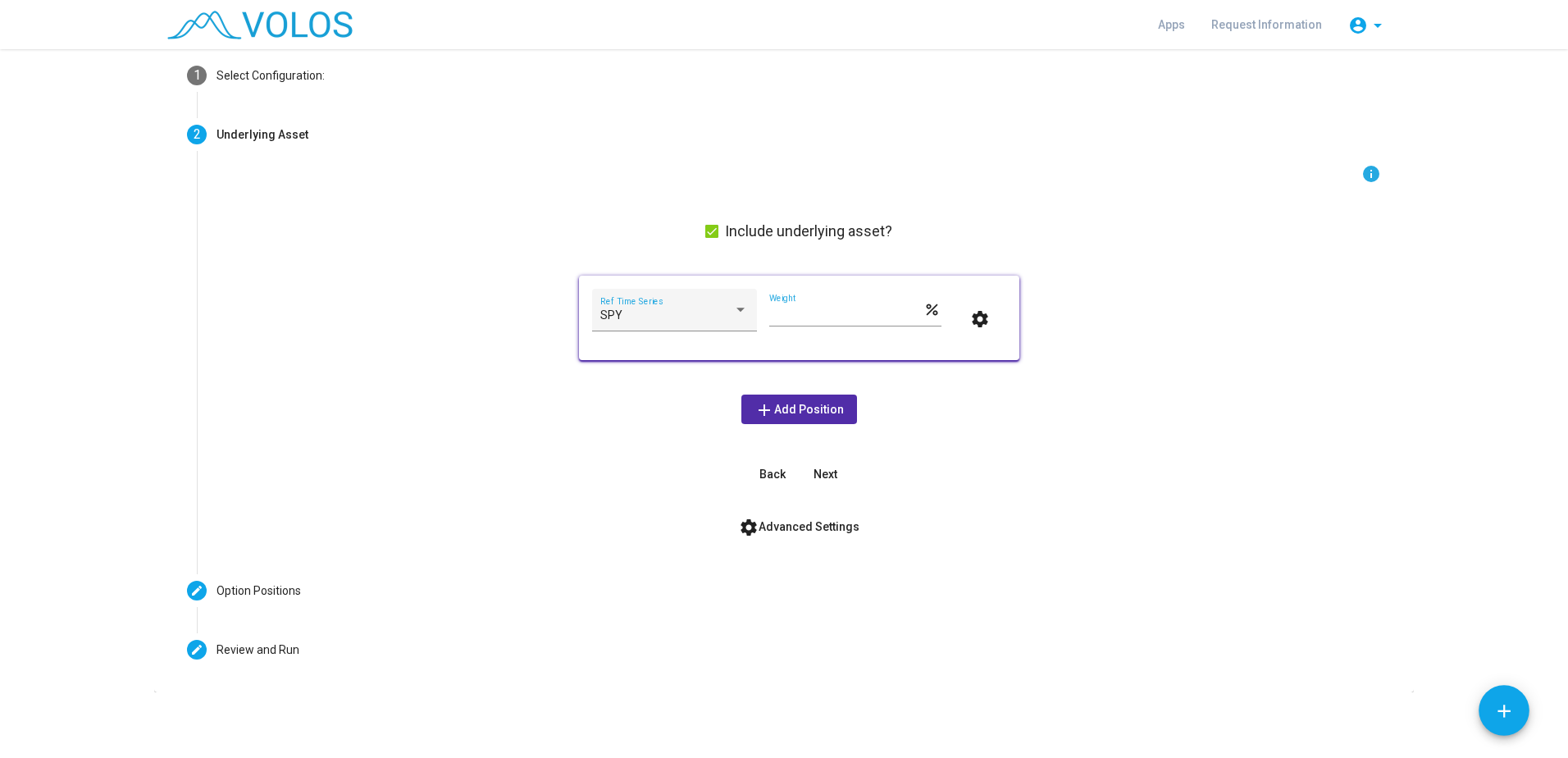
click at [812, 524] on span "settings Advanced Settings" at bounding box center [799, 526] width 121 height 13
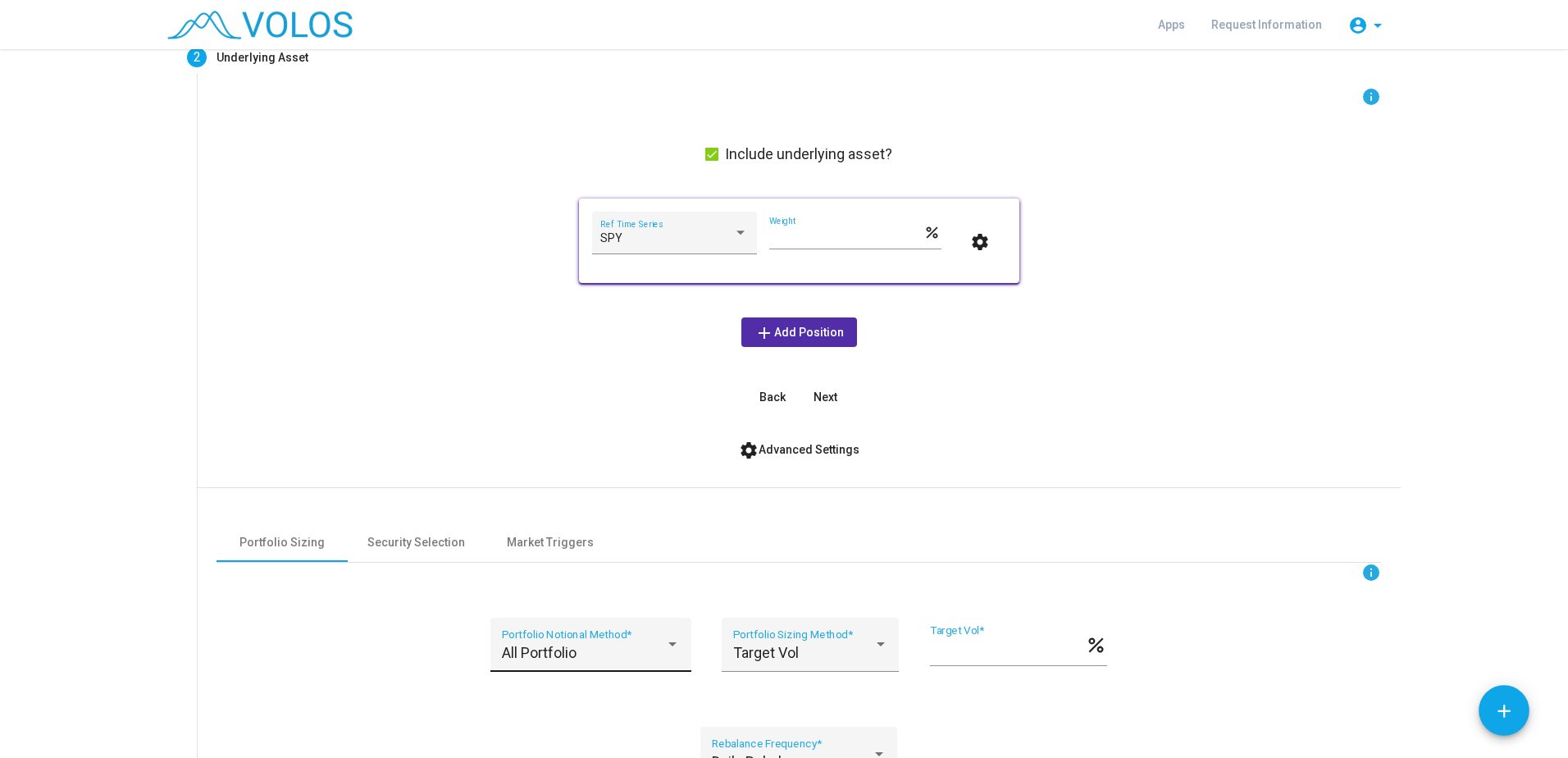
scroll to position [246, 0]
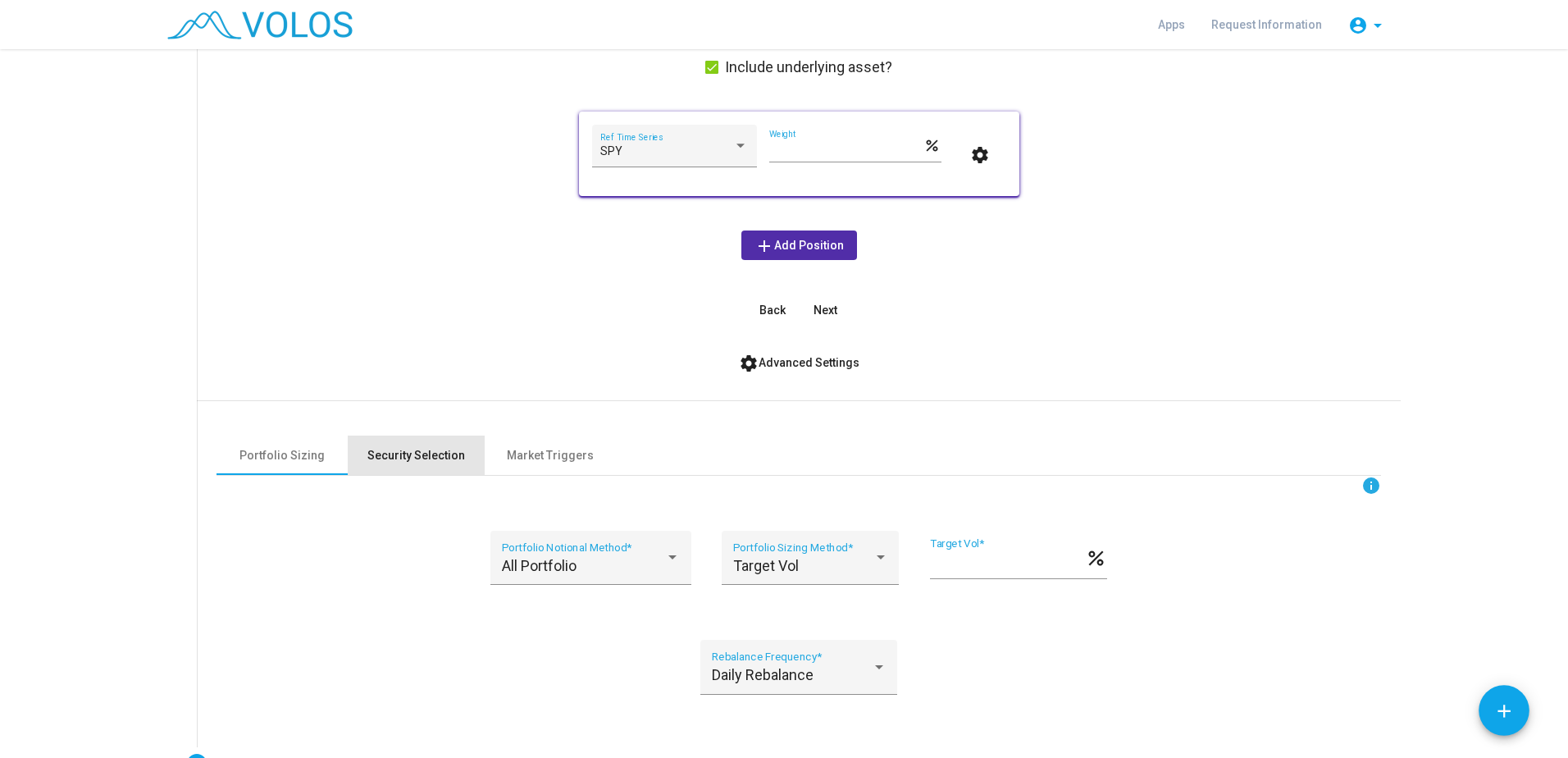
click at [413, 447] on div "Security Selection" at bounding box center [415, 456] width 98 height 18
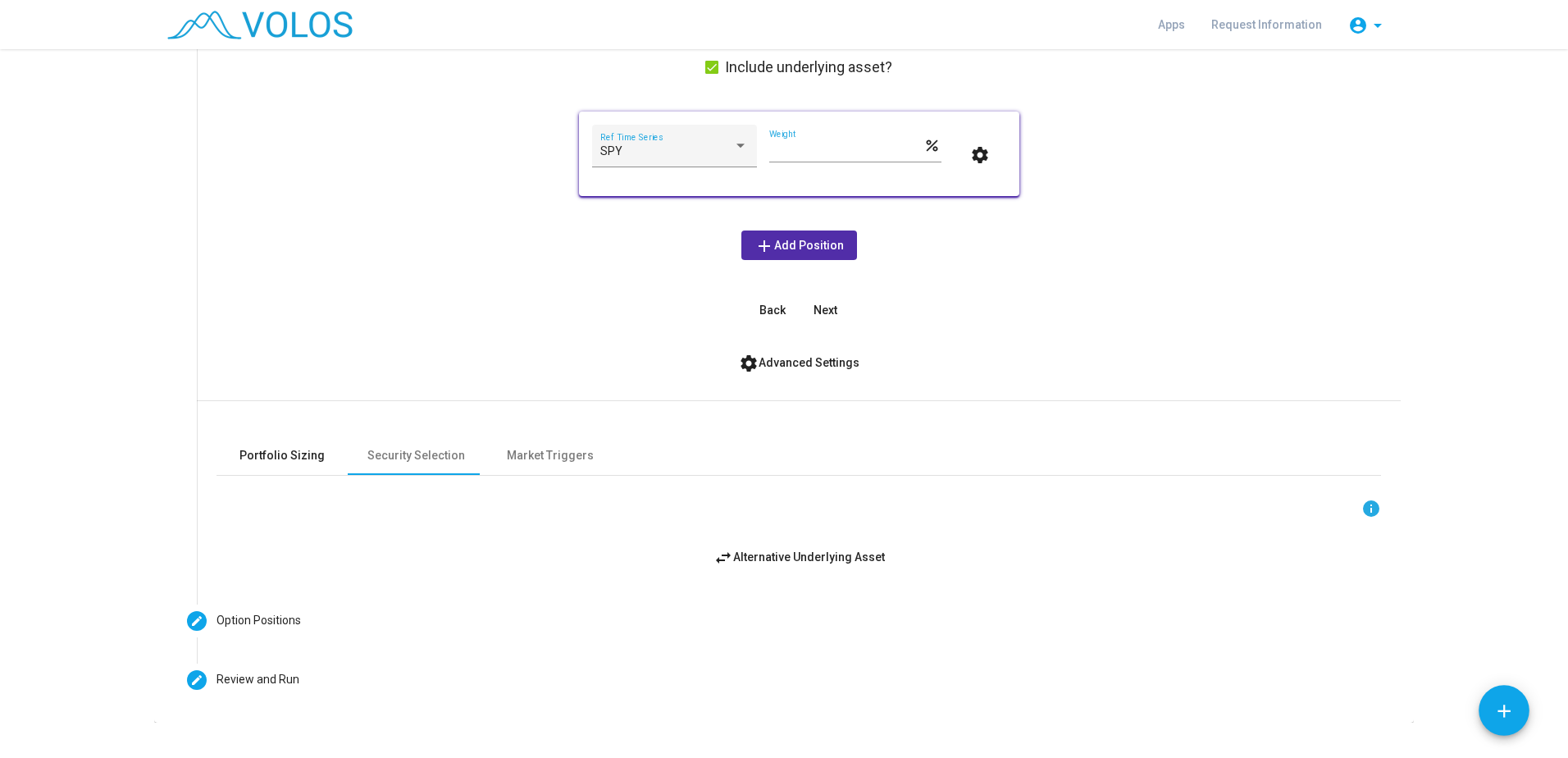
click at [296, 458] on div "Portfolio Sizing" at bounding box center [283, 456] width 86 height 18
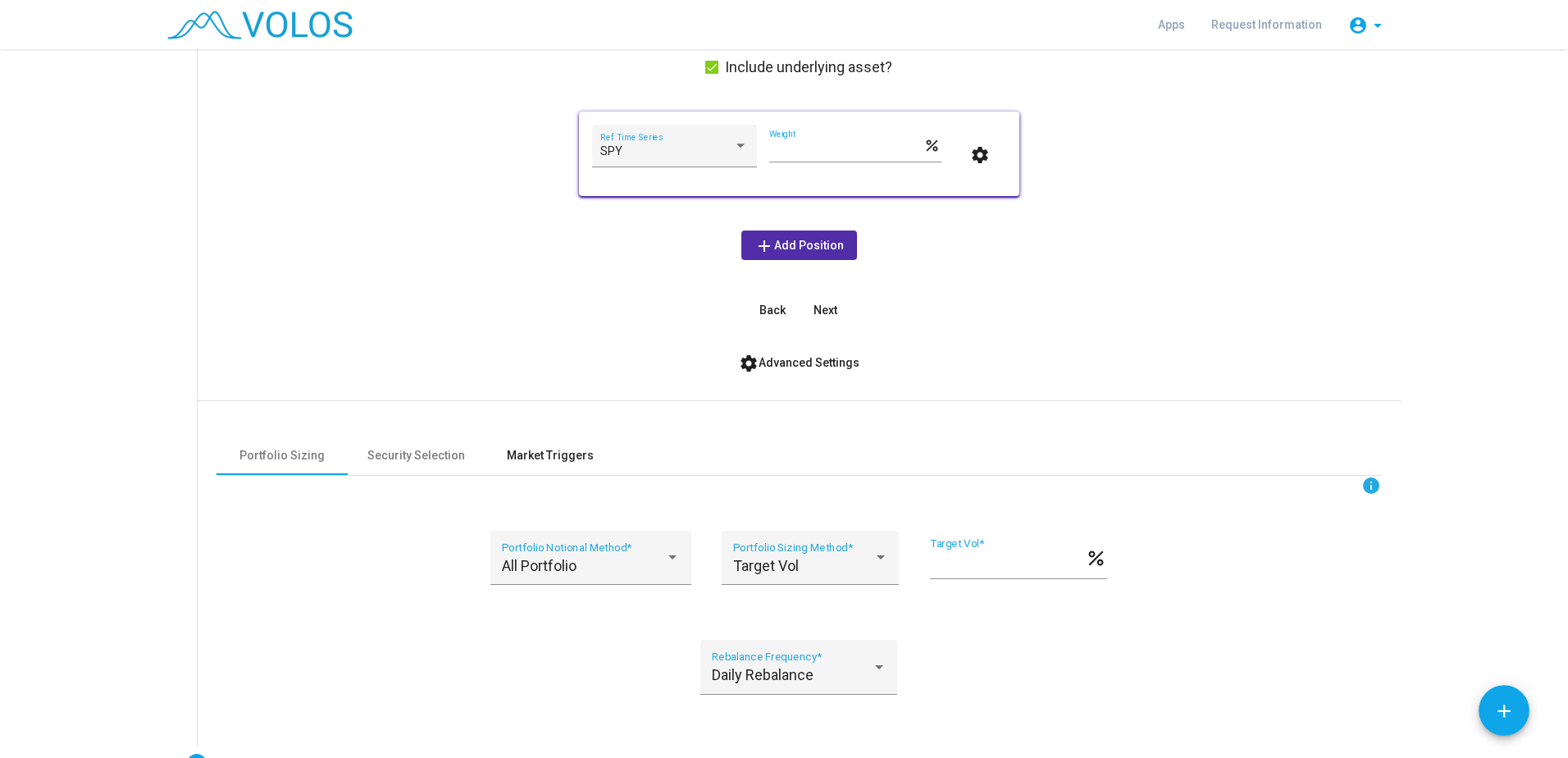
click at [509, 445] on div "Market Triggers" at bounding box center [549, 456] width 131 height 39
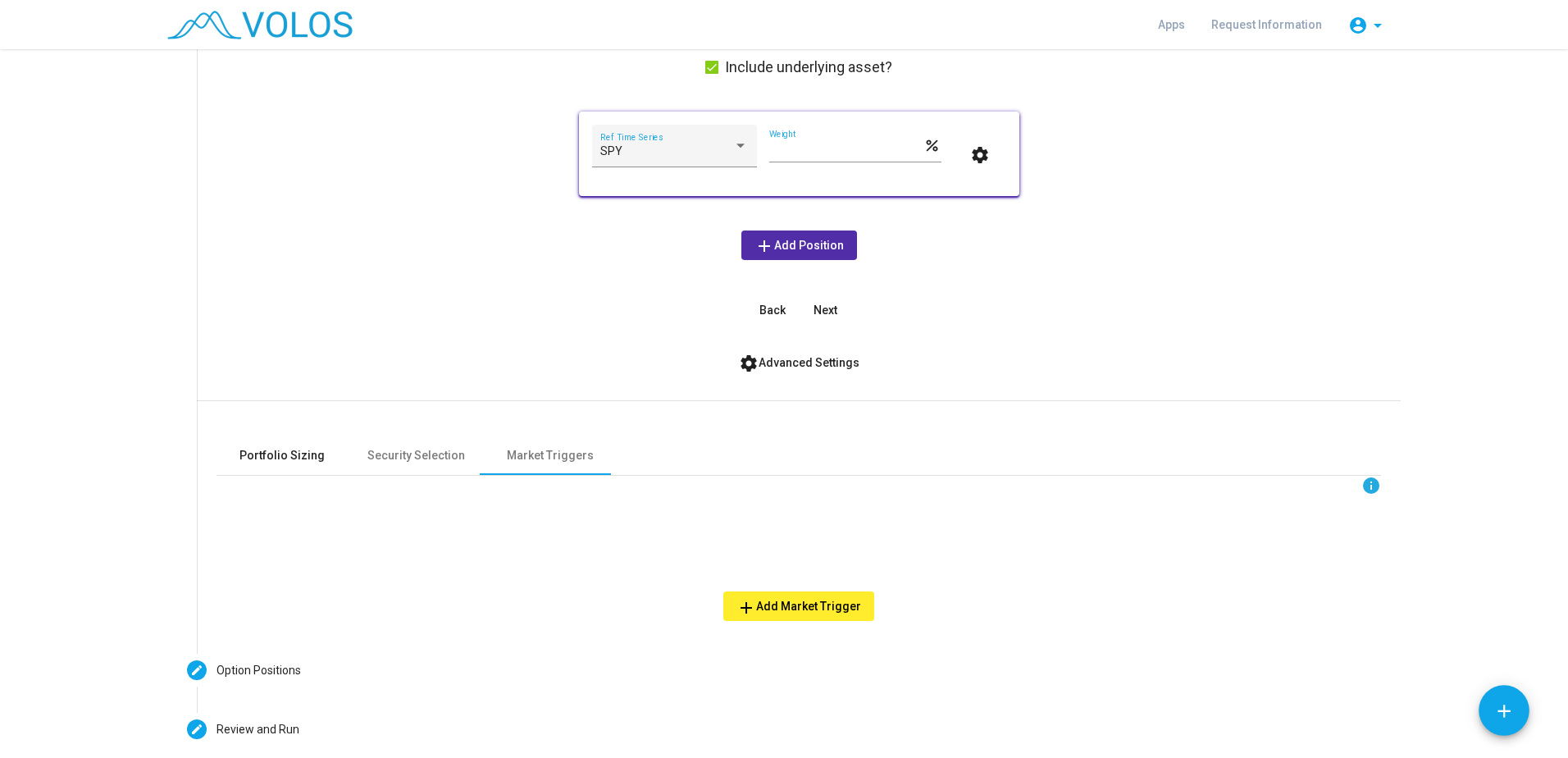
click at [261, 461] on div "Portfolio Sizing" at bounding box center [283, 456] width 86 height 18
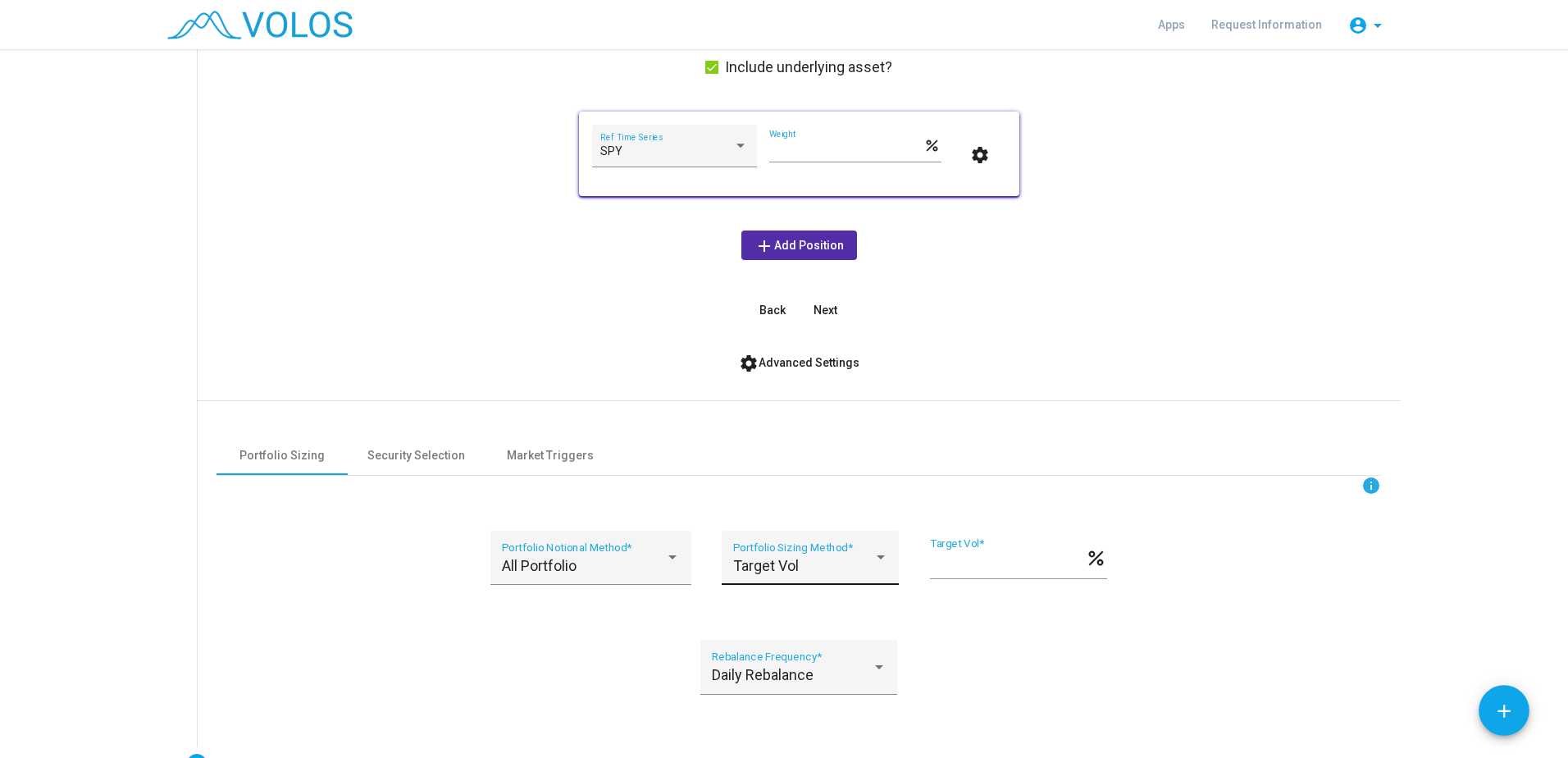
click at [842, 578] on div "Target Vol Portfolio Sizing Method *" at bounding box center [810, 563] width 155 height 44
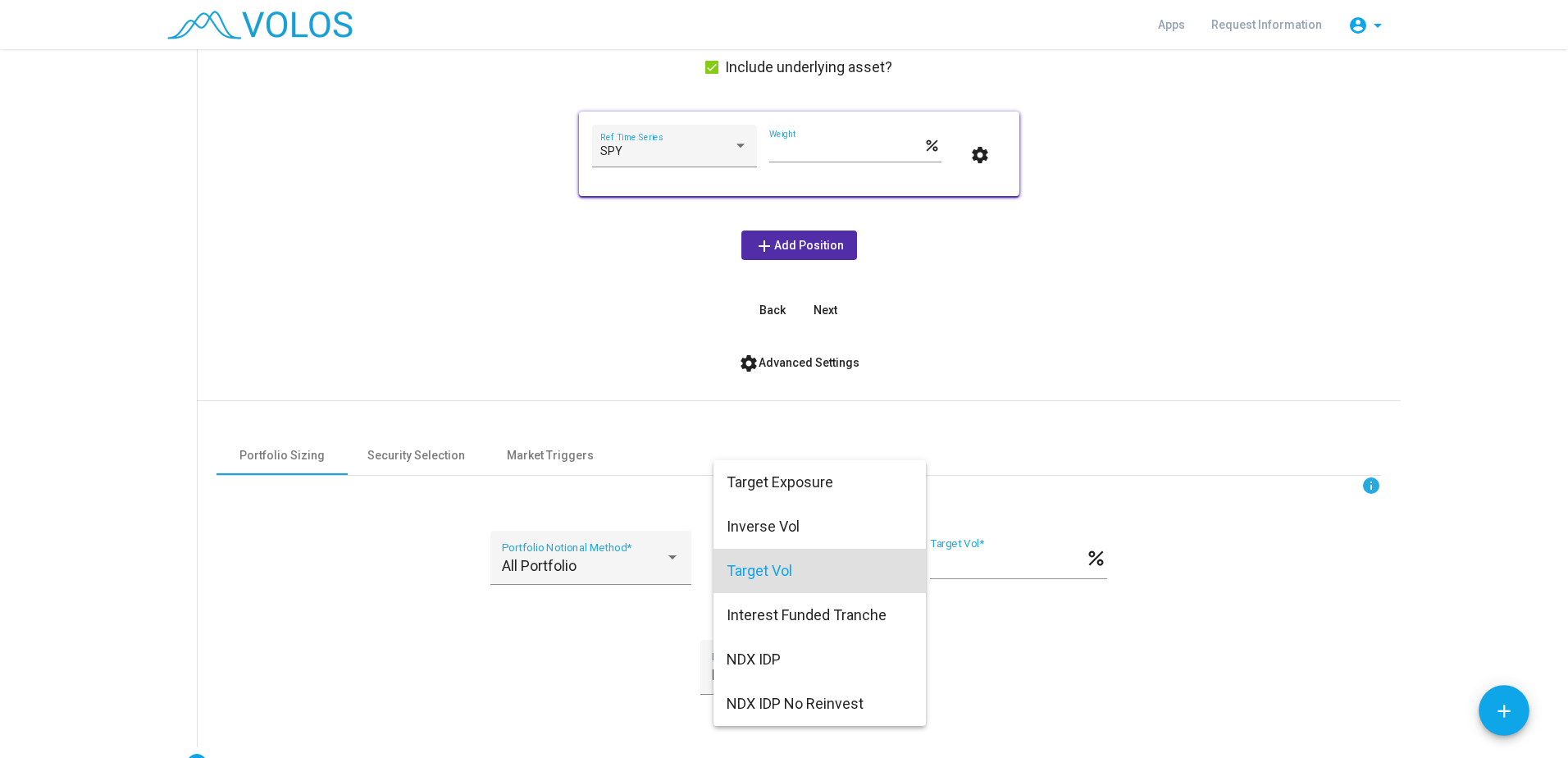
click at [794, 578] on span "Target Vol" at bounding box center [820, 571] width 186 height 45
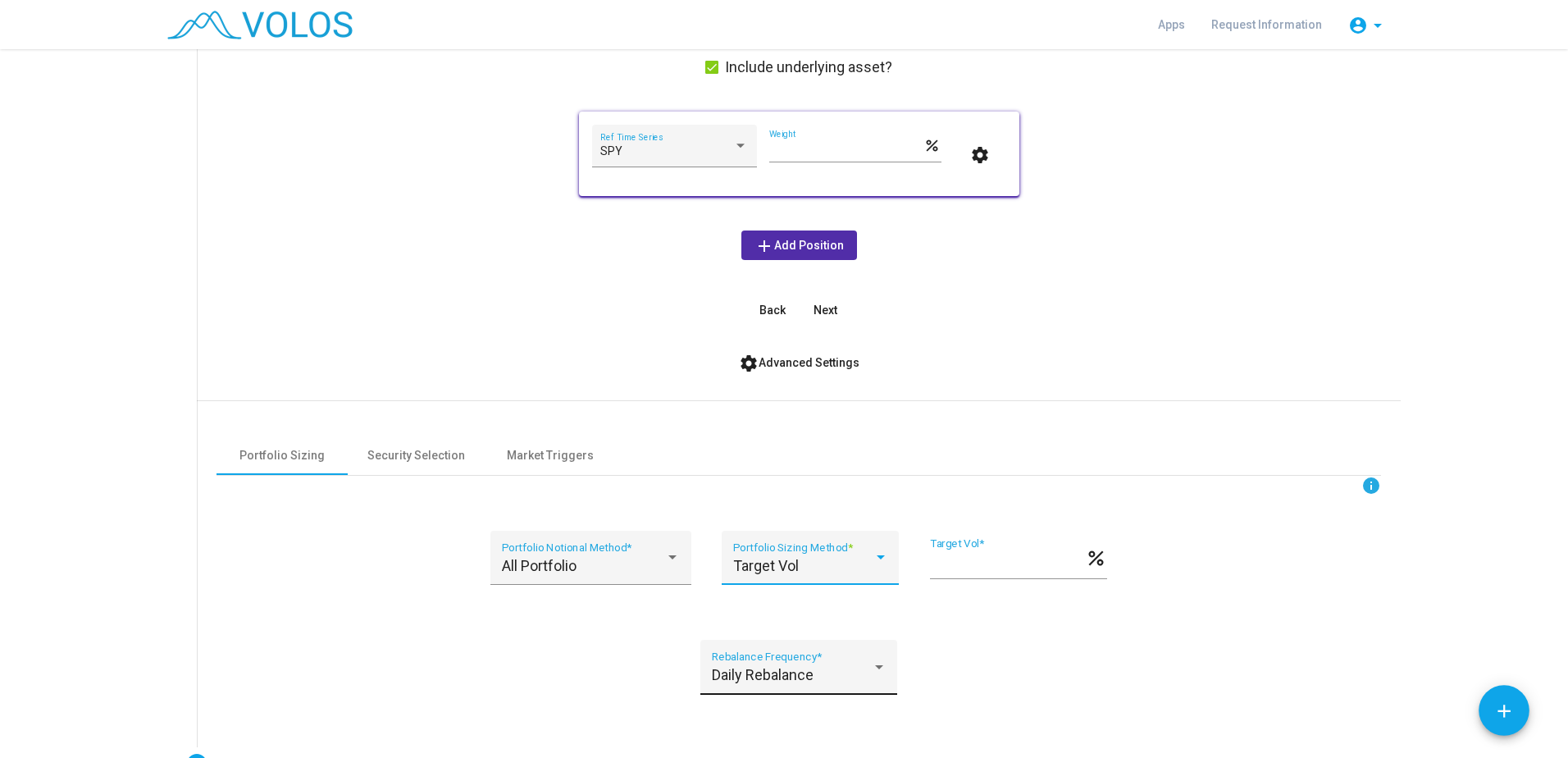
click at [771, 668] on span "Daily Rebalance" at bounding box center [762, 674] width 101 height 18
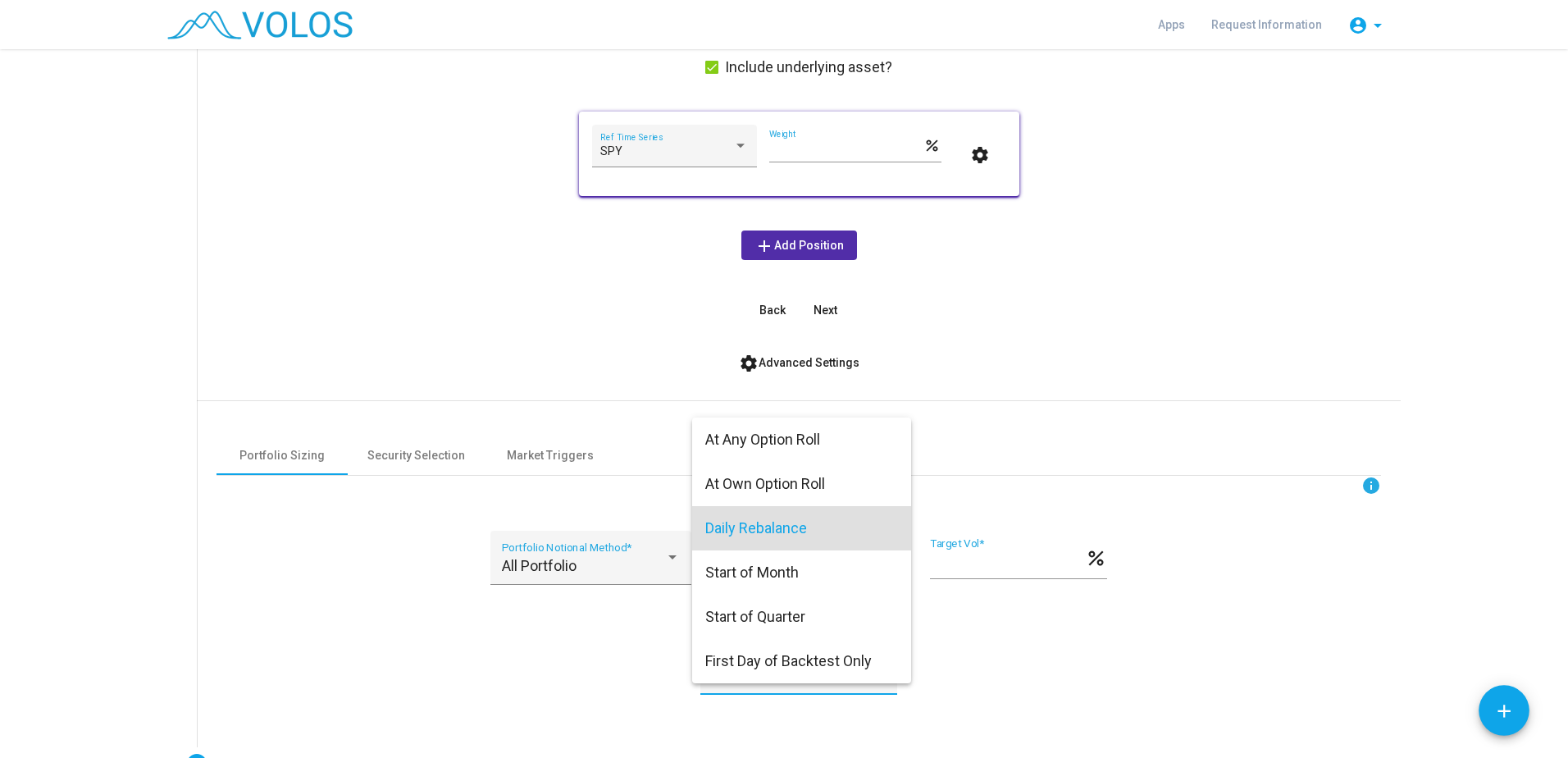
click at [1186, 540] on div at bounding box center [784, 379] width 1568 height 758
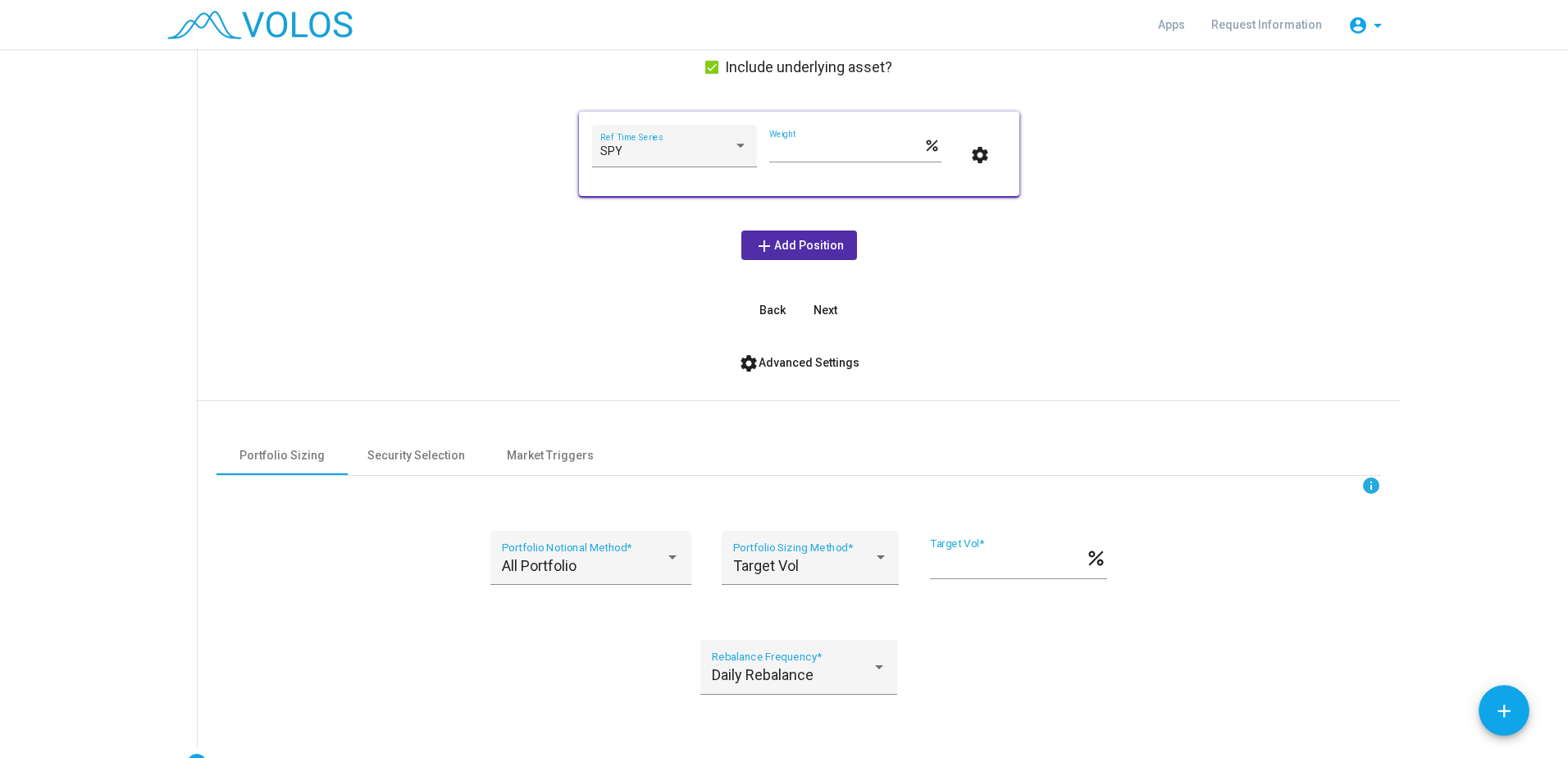
click at [940, 560] on input "*" at bounding box center [1008, 565] width 155 height 17
drag, startPoint x: 1003, startPoint y: 570, endPoint x: 895, endPoint y: 566, distance: 108.1
click at [895, 566] on div "All Portfolio Portfolio Notional Method * Target Vol Portfolio Sizing Method * …" at bounding box center [799, 568] width 617 height 74
type input "**"
click at [1399, 595] on mat-card "1 Select Configuration: Build Custom Strategy Create a strategy from scratch Dy…" at bounding box center [784, 367] width 1259 height 997
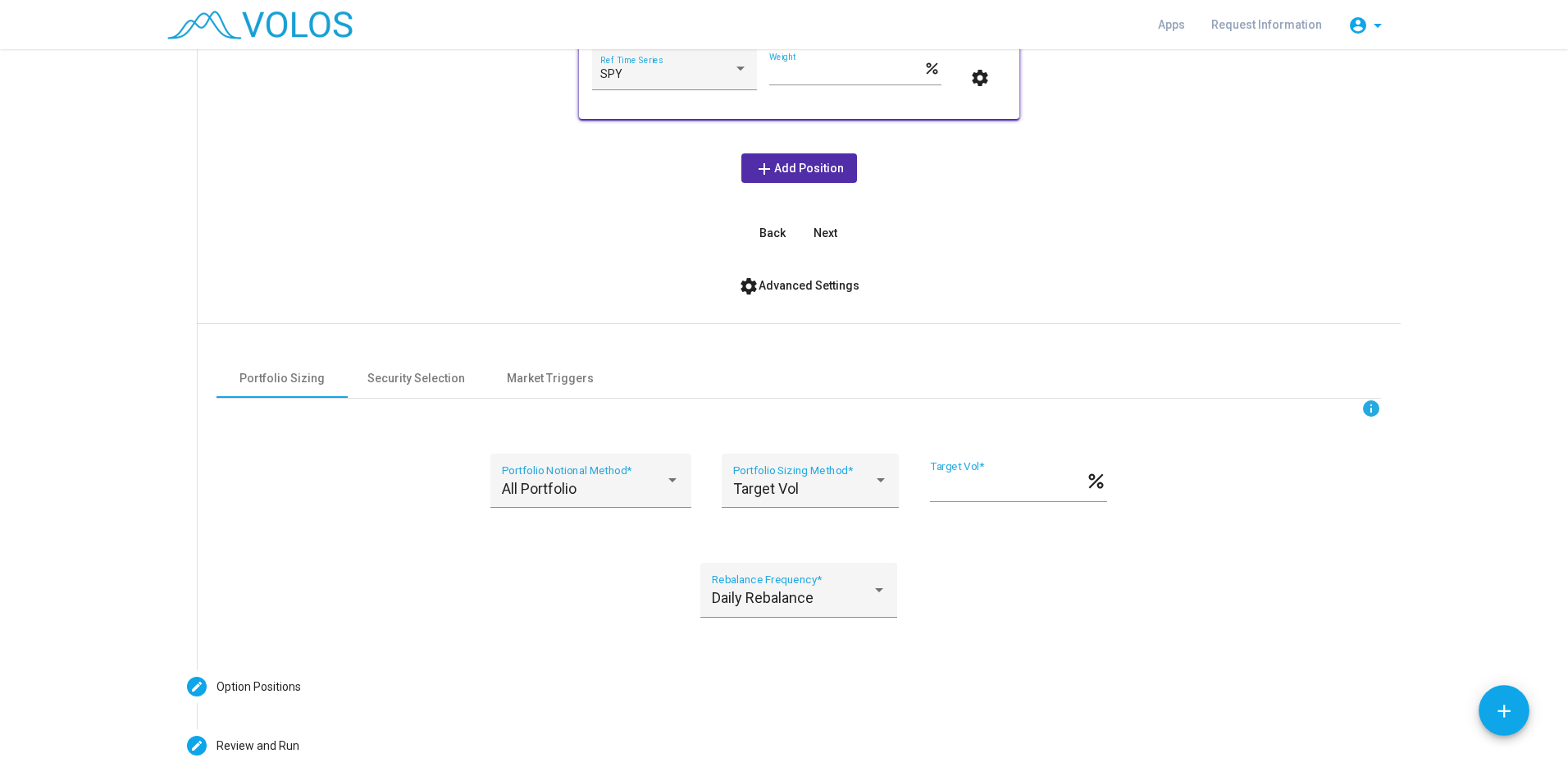
scroll to position [419, 0]
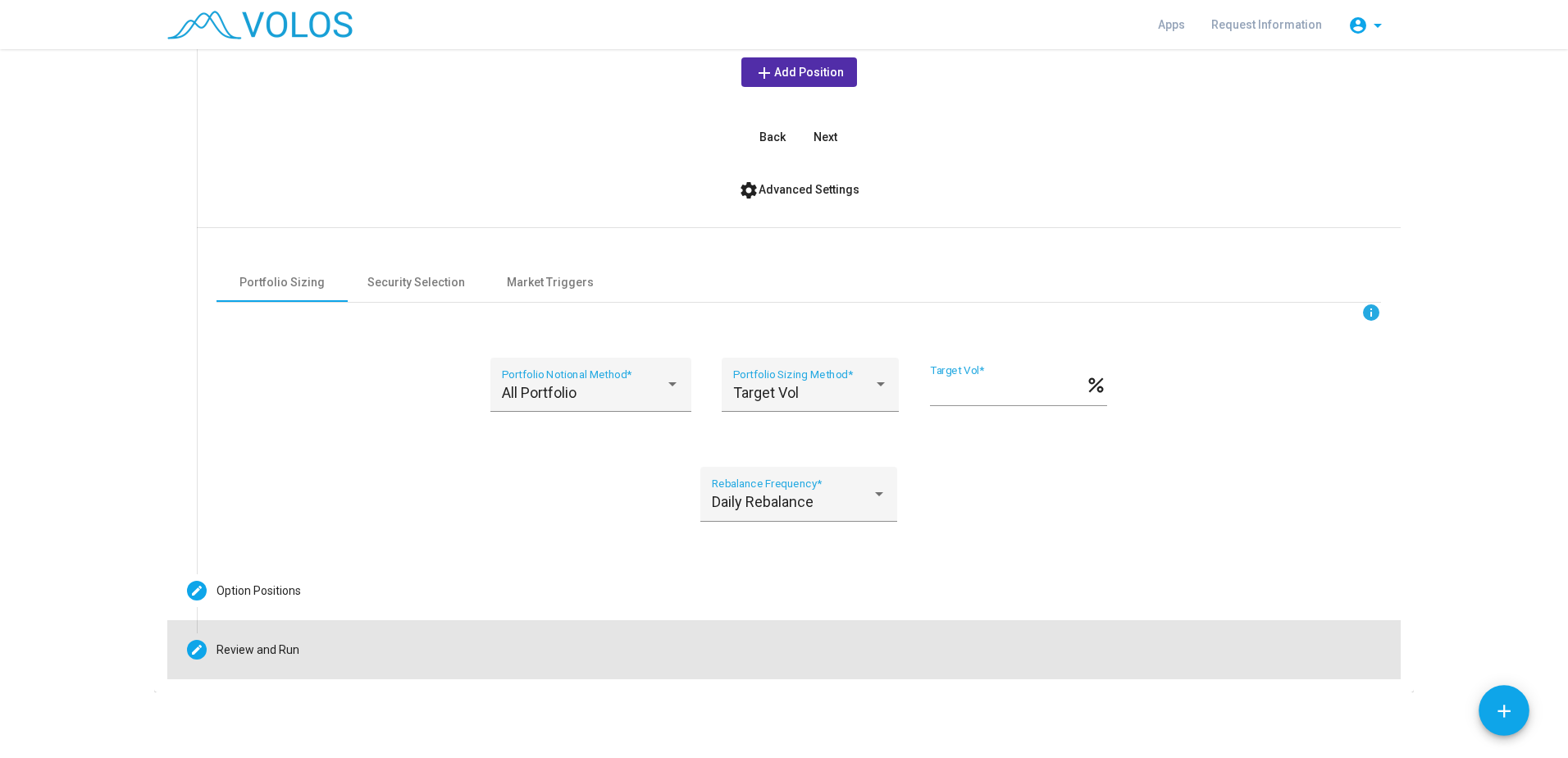
click at [410, 639] on mat-step-header "Editable create Review and Run" at bounding box center [784, 650] width 1233 height 60
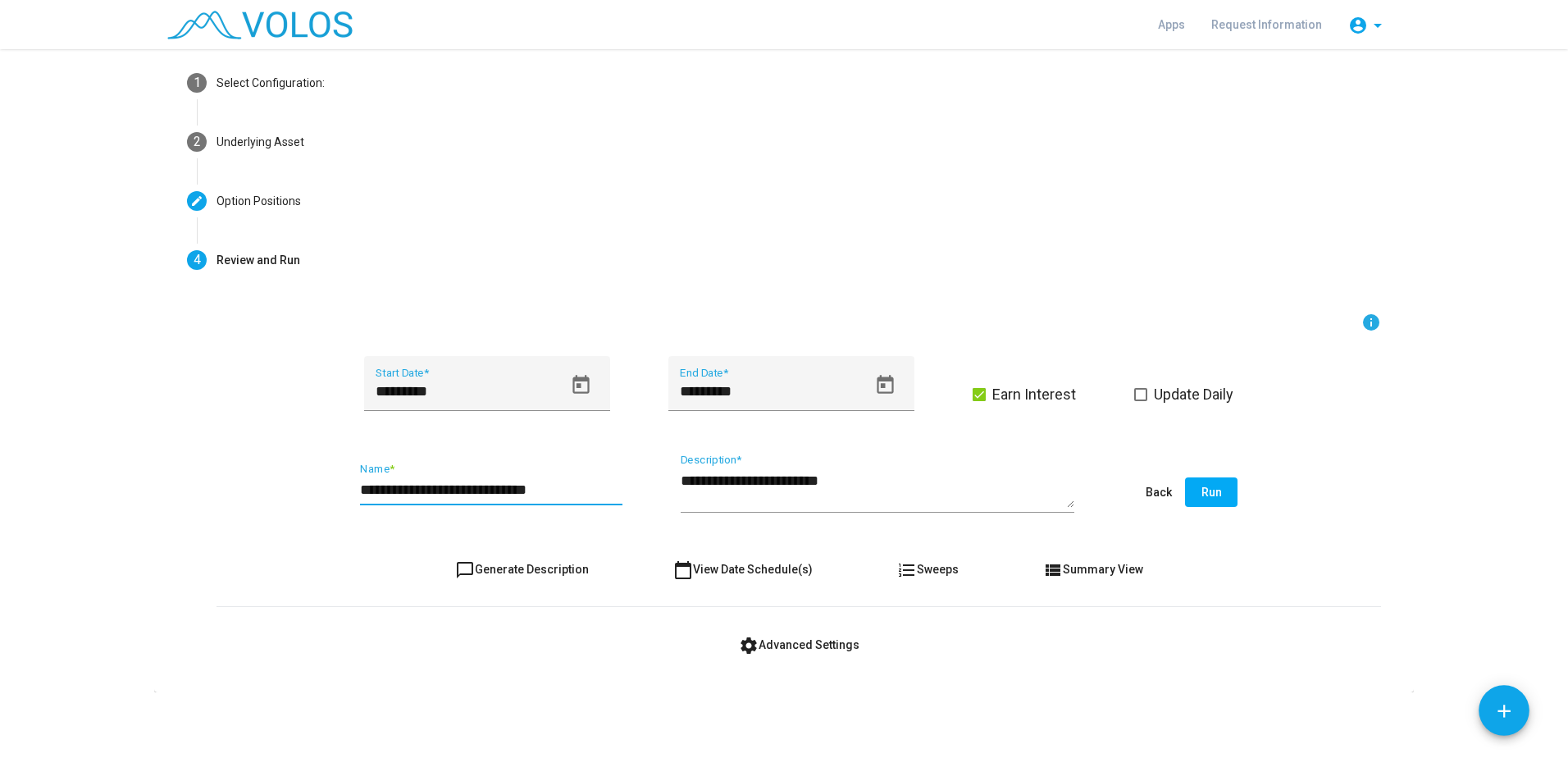
click at [512, 487] on input "**********" at bounding box center [491, 490] width 262 height 17
click at [729, 478] on textarea "**********" at bounding box center [877, 489] width 394 height 37
click at [556, 492] on input "**********" at bounding box center [491, 490] width 262 height 17
type input "**********"
click at [735, 491] on textarea "**********" at bounding box center [877, 489] width 394 height 37
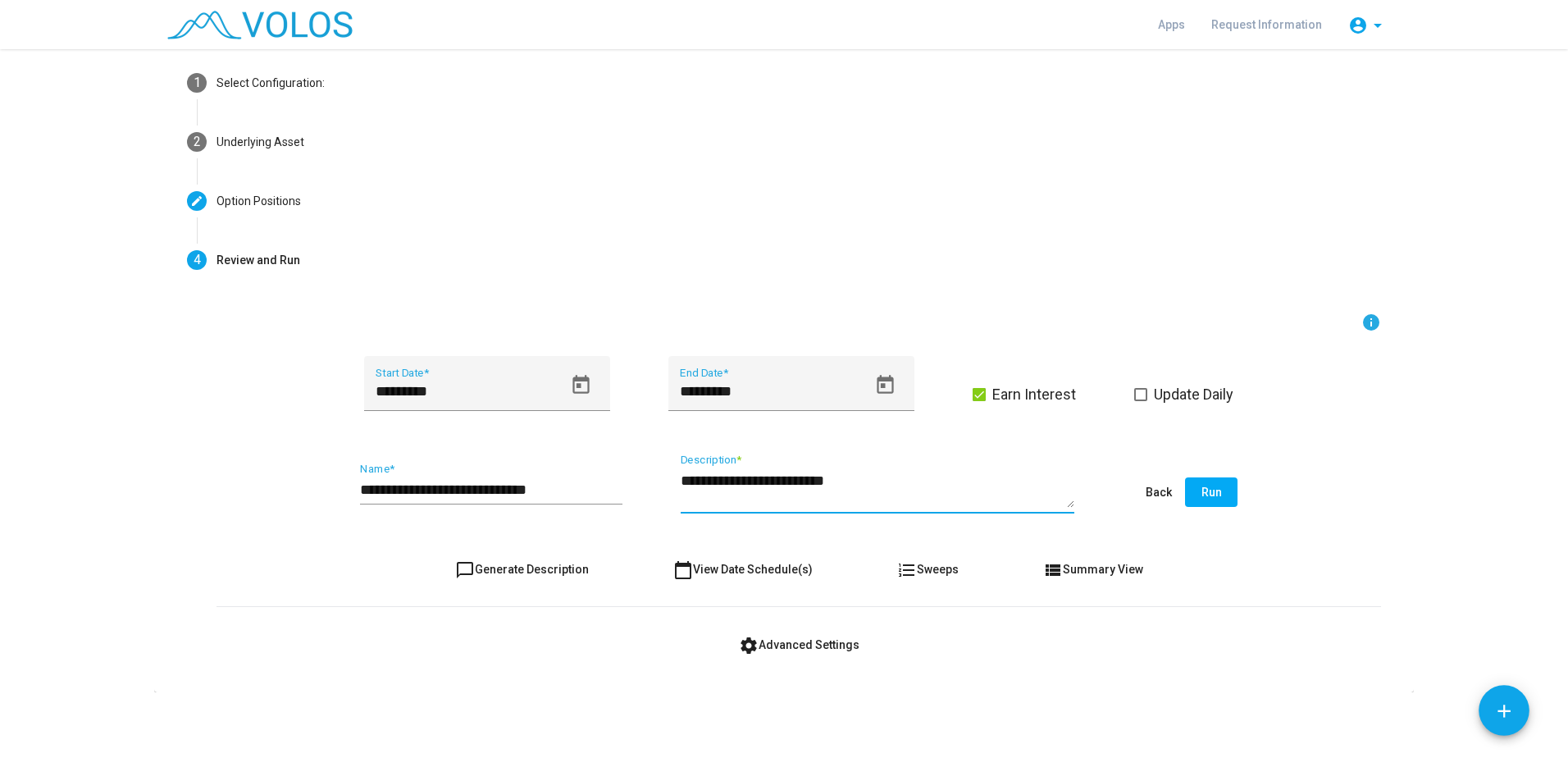
click at [1185, 496] on button "Run" at bounding box center [1211, 493] width 52 height 30
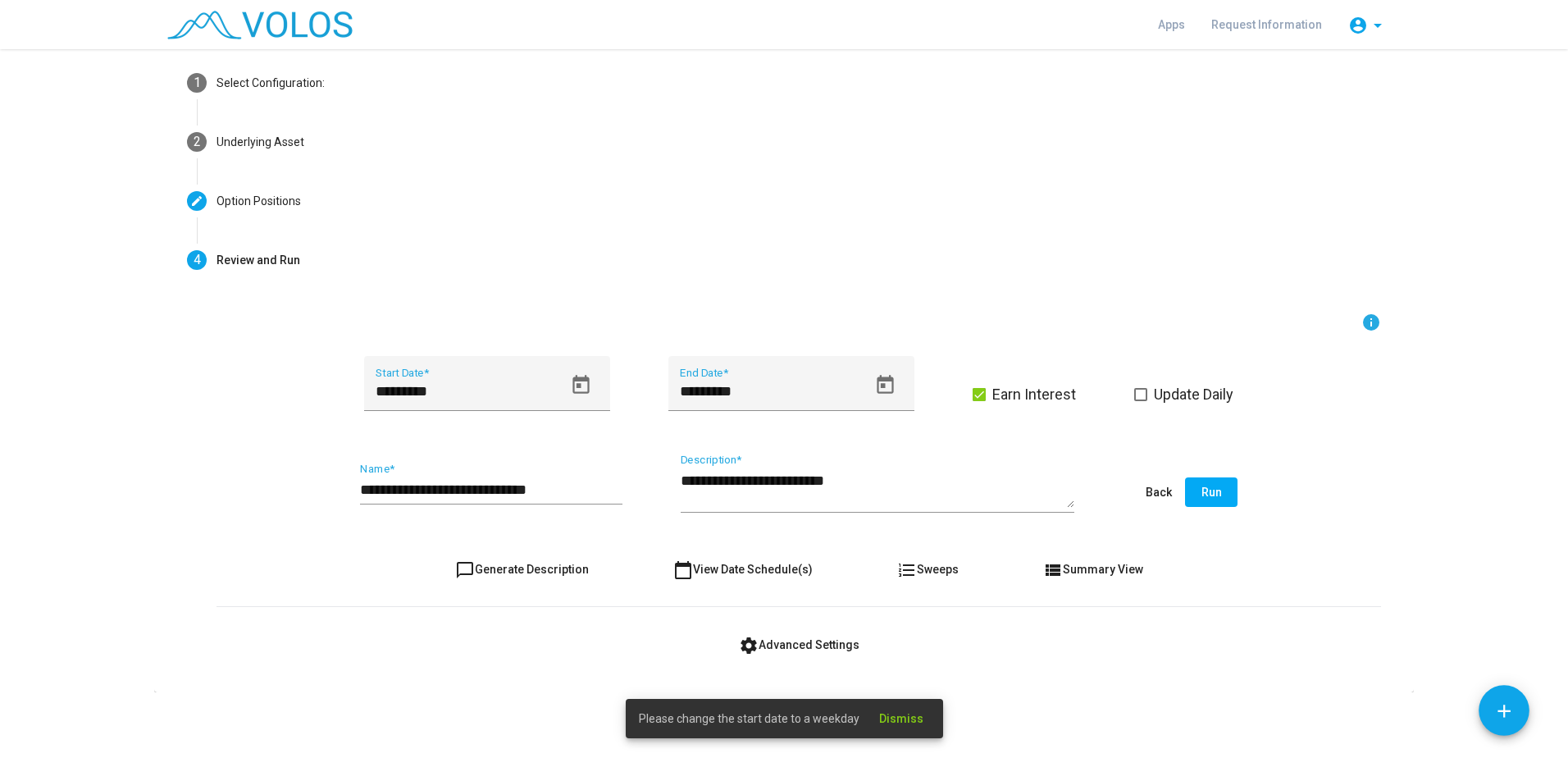
click at [476, 566] on span "chat_bubble_outline Generate Description" at bounding box center [522, 569] width 134 height 13
type textarea "**********"
click at [727, 574] on span "calendar_today View Date Schedule(s)" at bounding box center [743, 569] width 139 height 13
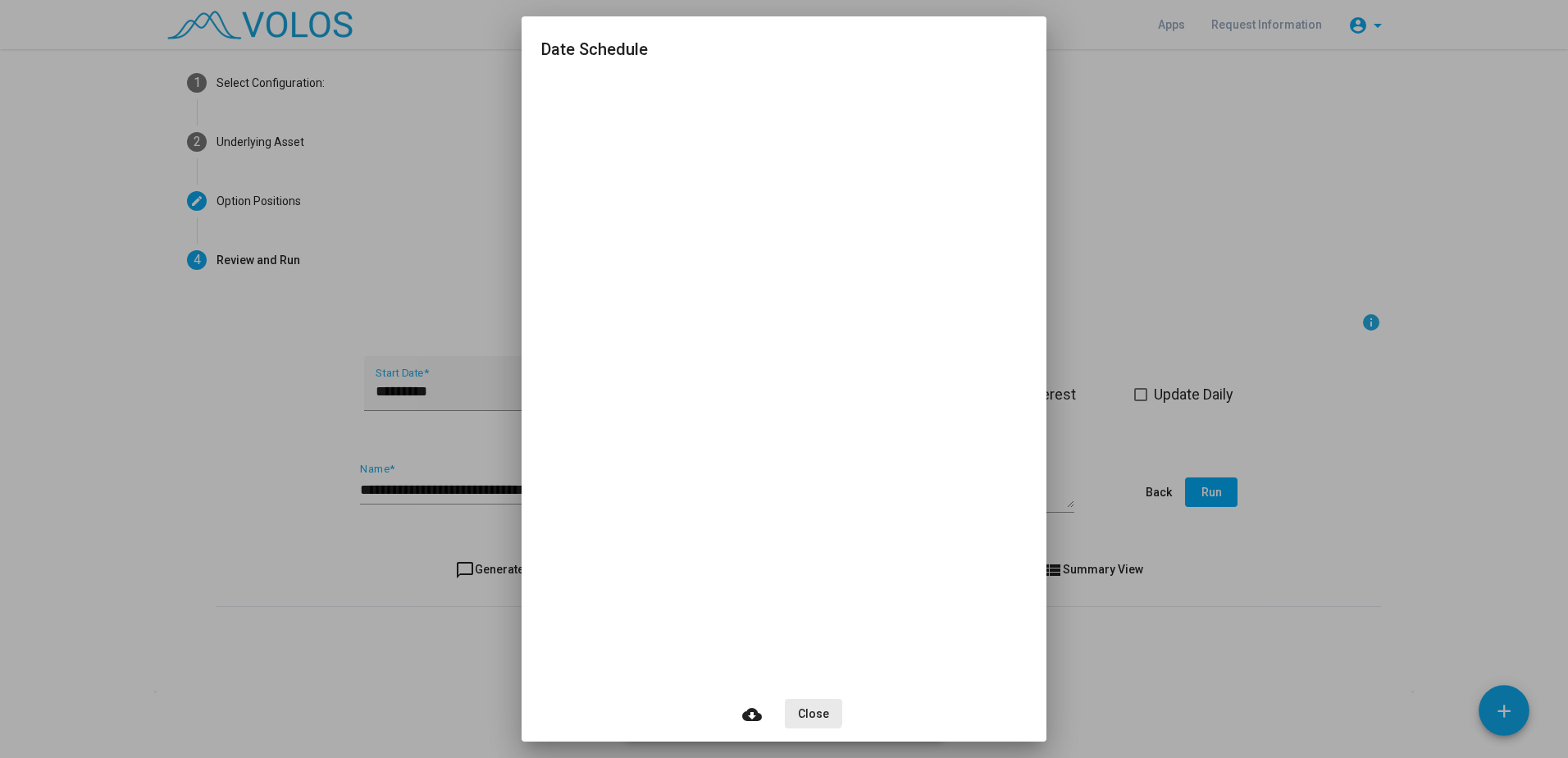
click at [803, 710] on span "Close" at bounding box center [814, 714] width 32 height 13
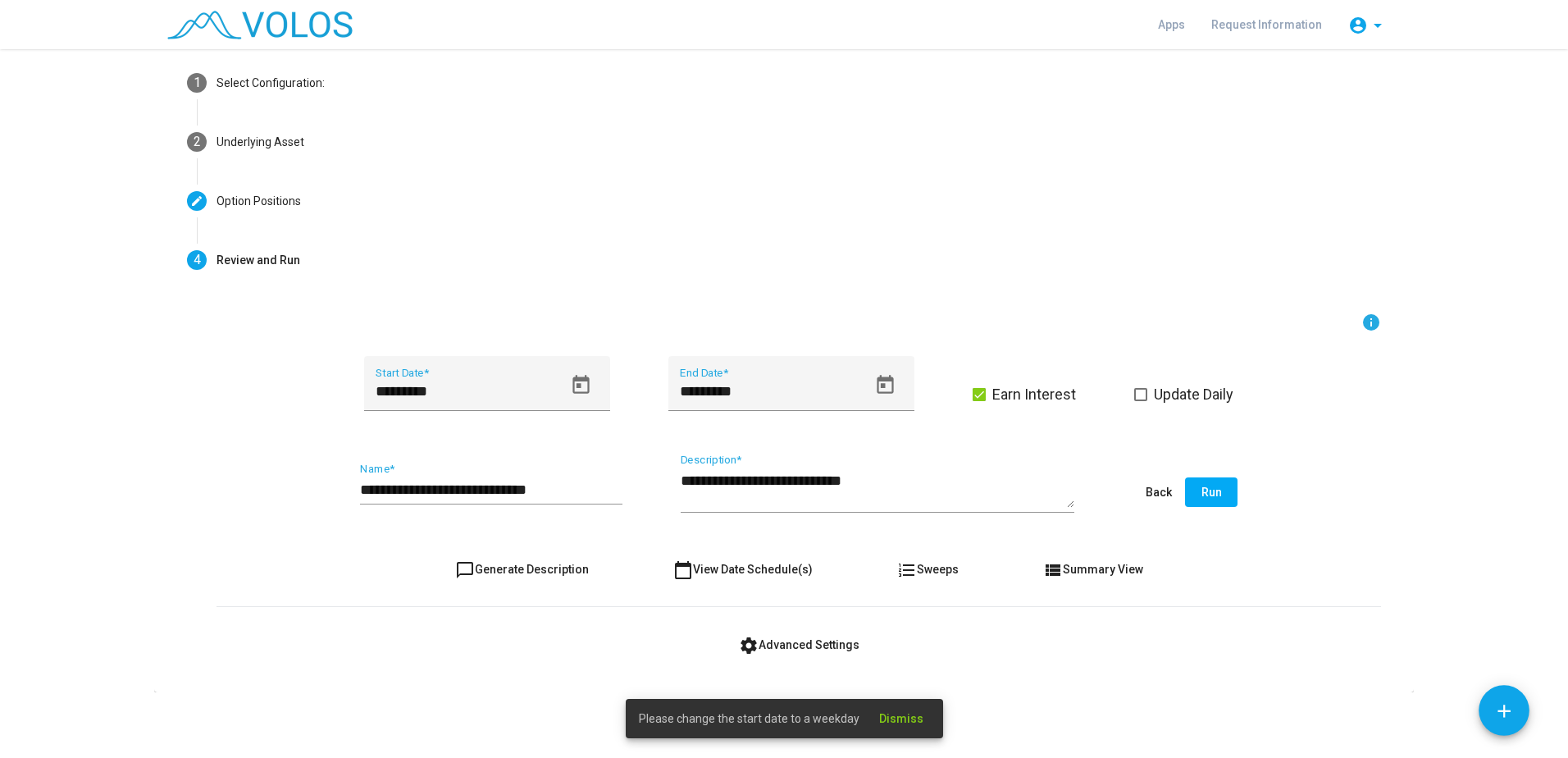
click at [924, 566] on span "format_list_numbered Sweeps" at bounding box center [928, 569] width 61 height 13
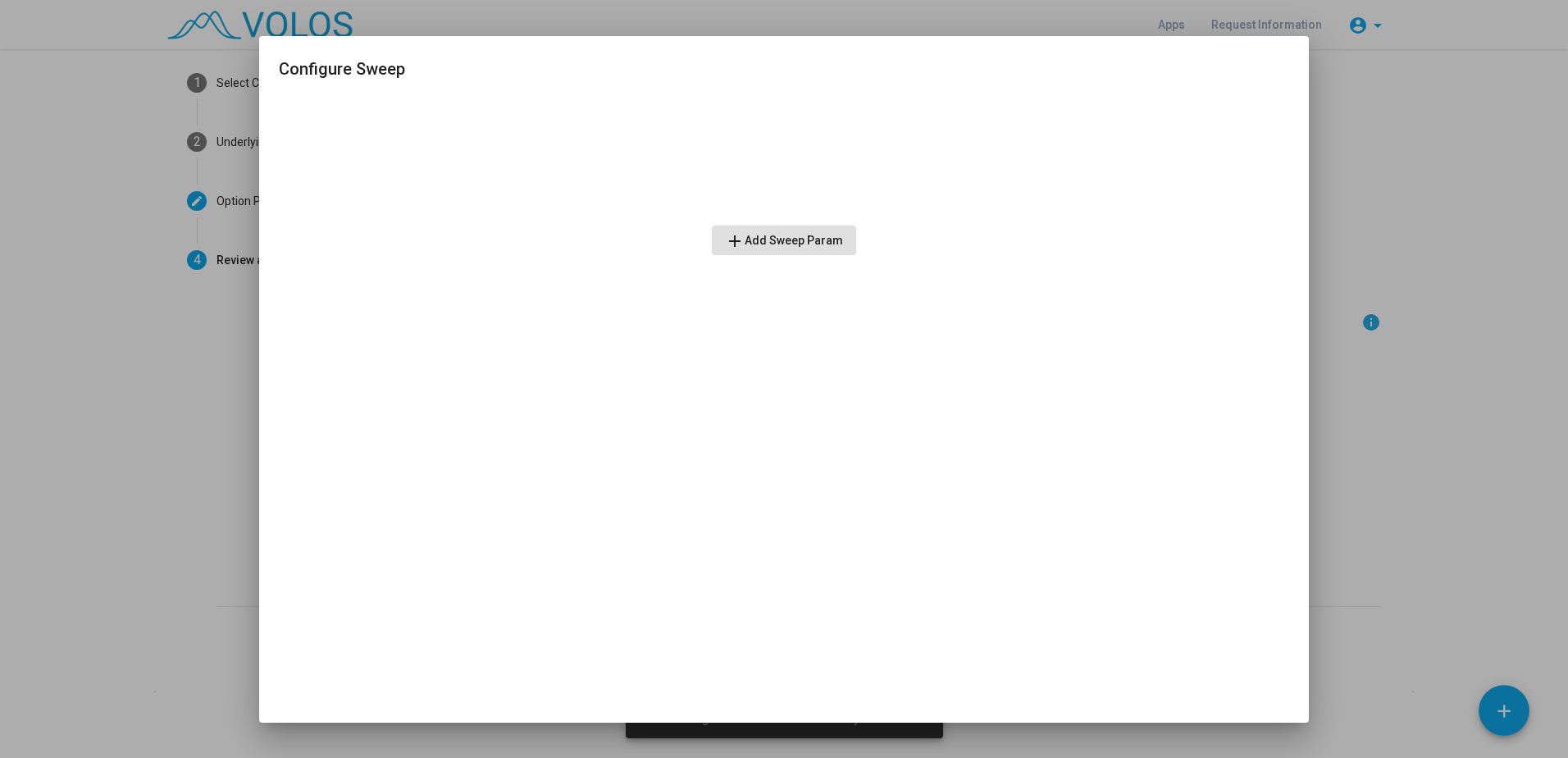
click at [1325, 246] on div at bounding box center [784, 379] width 1568 height 758
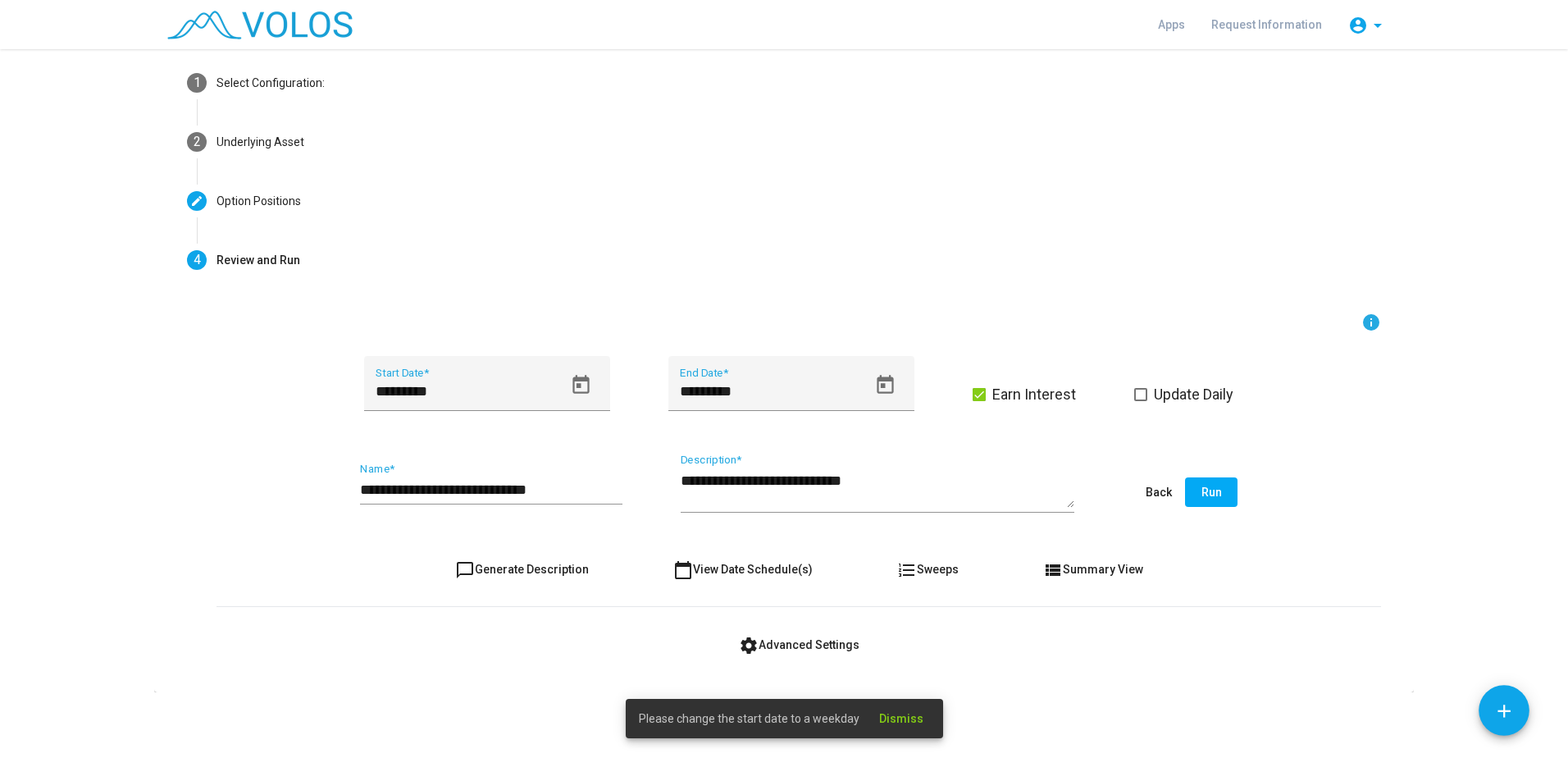
click at [1086, 565] on span "view_list Summary View" at bounding box center [1093, 569] width 100 height 13
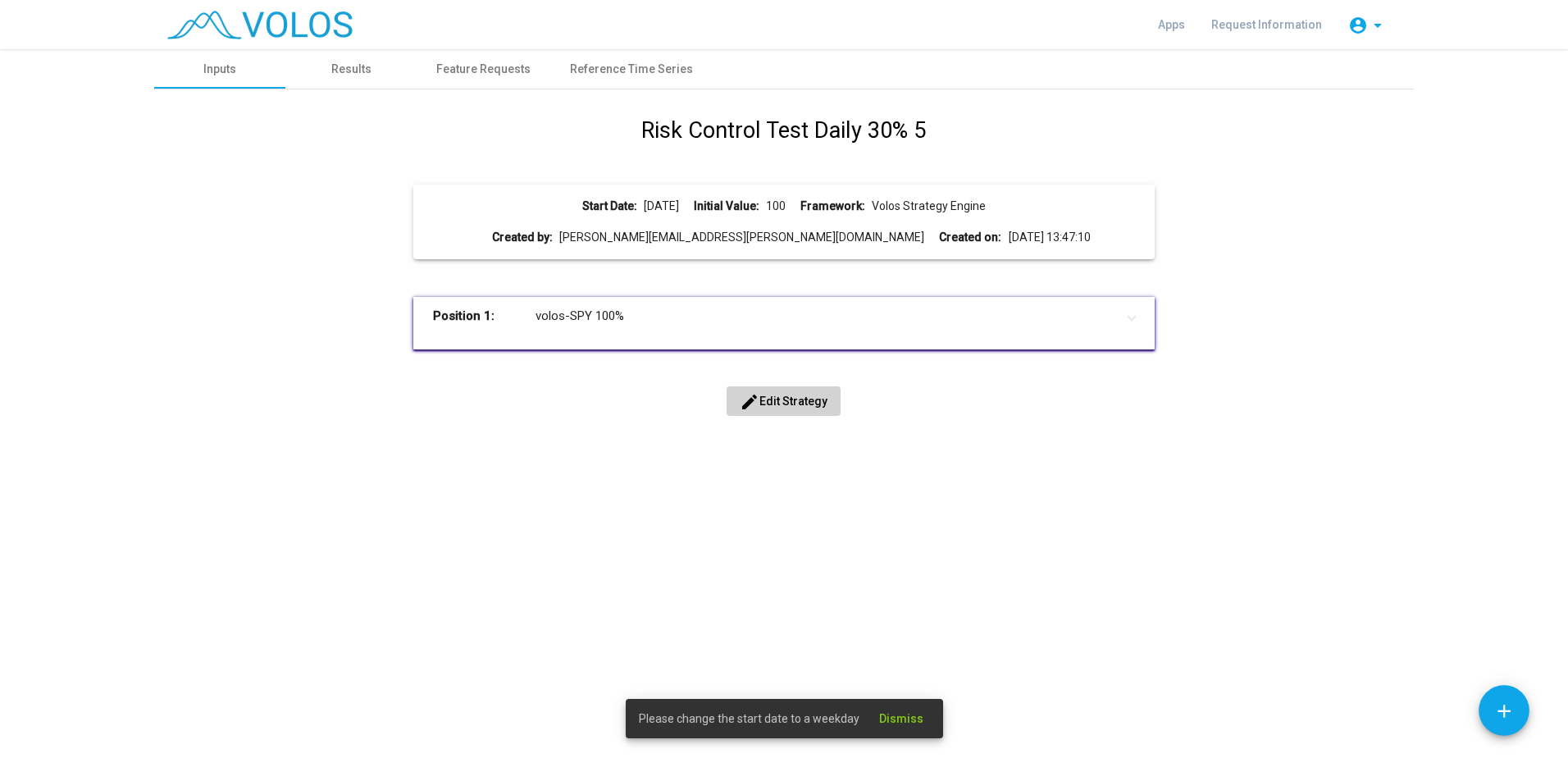
scroll to position [0, 0]
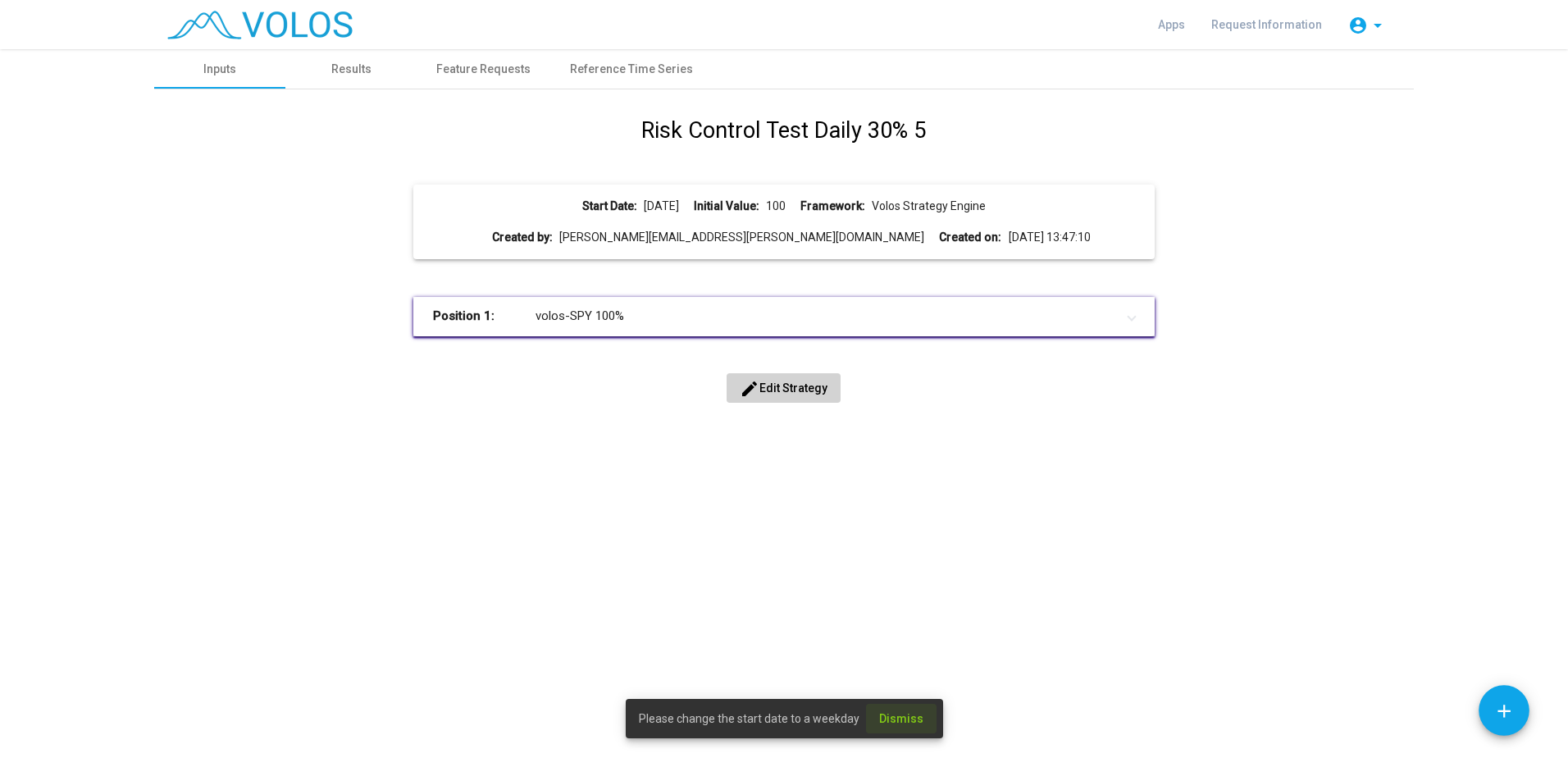
click at [908, 724] on span "Dismiss" at bounding box center [902, 719] width 45 height 13
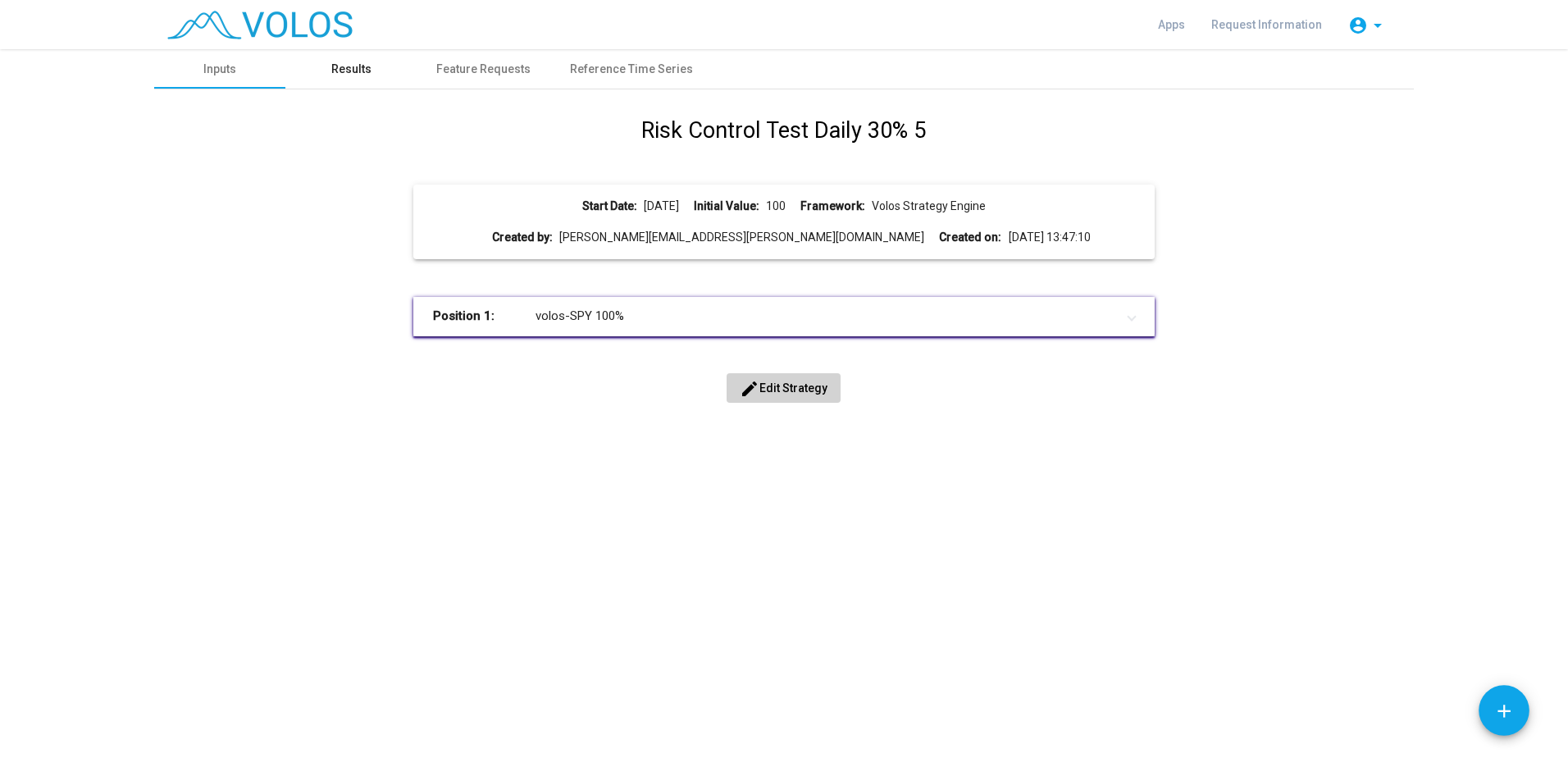
click at [338, 64] on div "Results" at bounding box center [350, 69] width 40 height 18
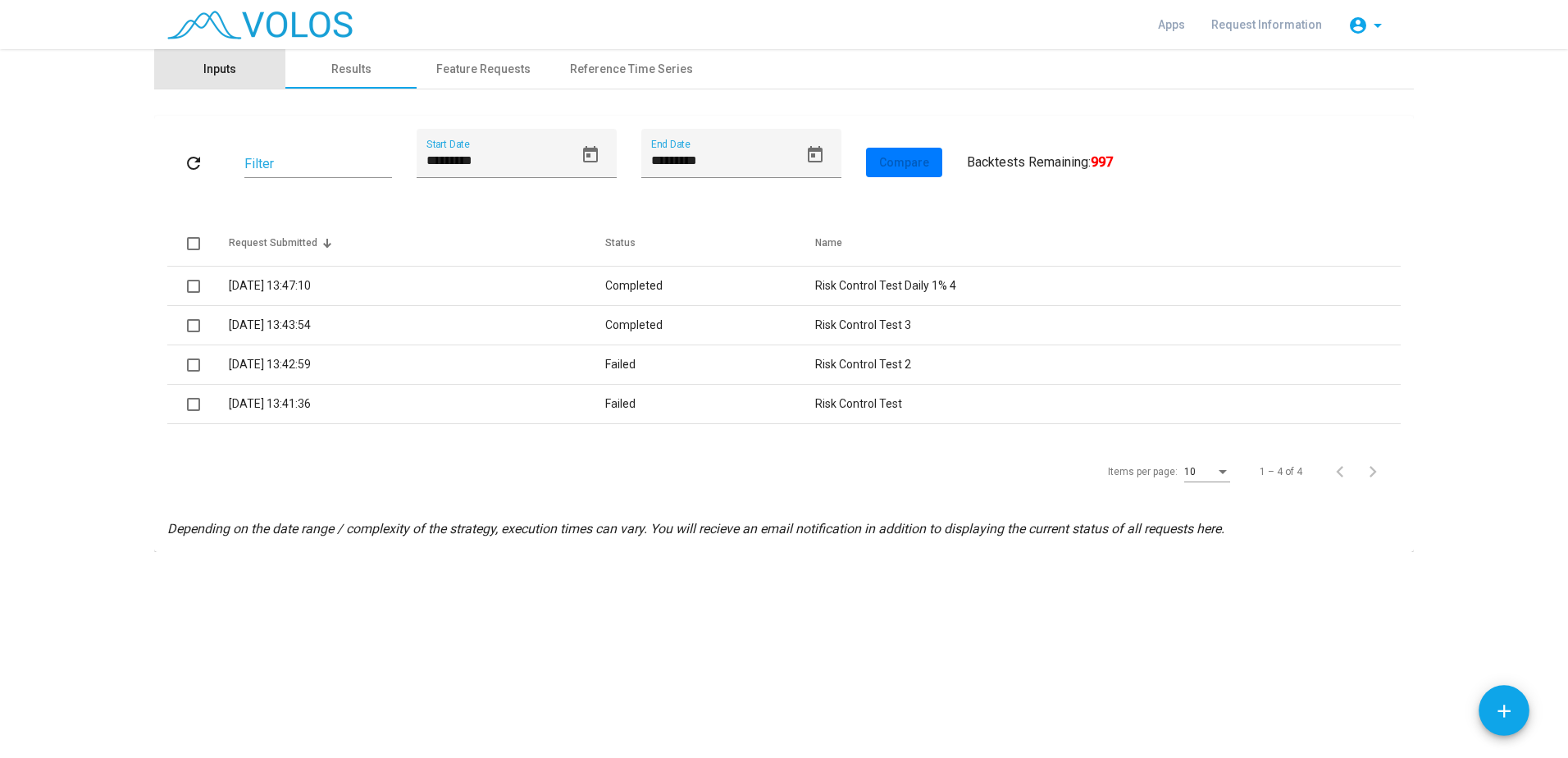
click at [244, 74] on div "Inputs" at bounding box center [219, 69] width 131 height 39
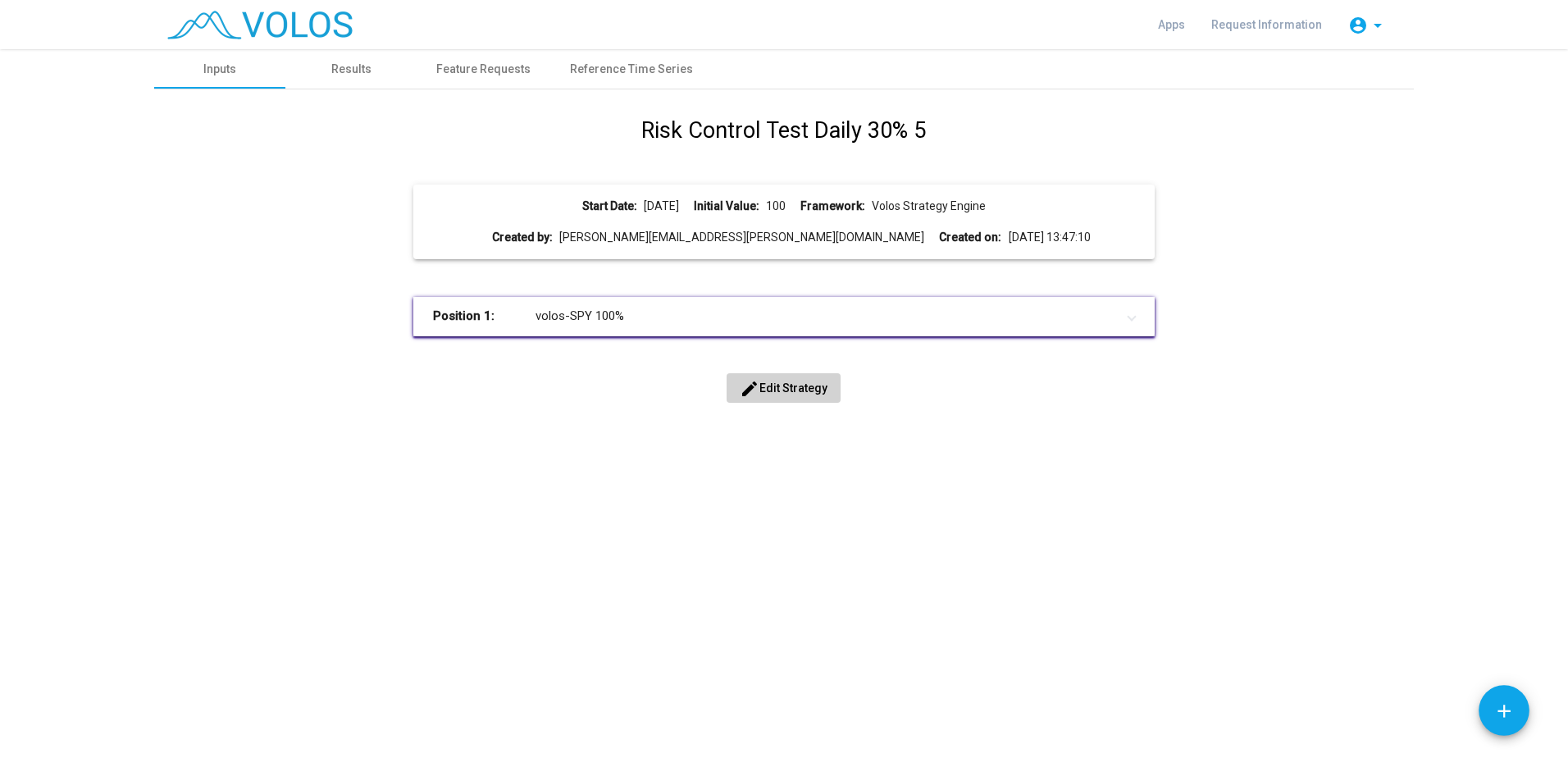
click at [788, 395] on button "edit Edit Strategy" at bounding box center [784, 388] width 114 height 30
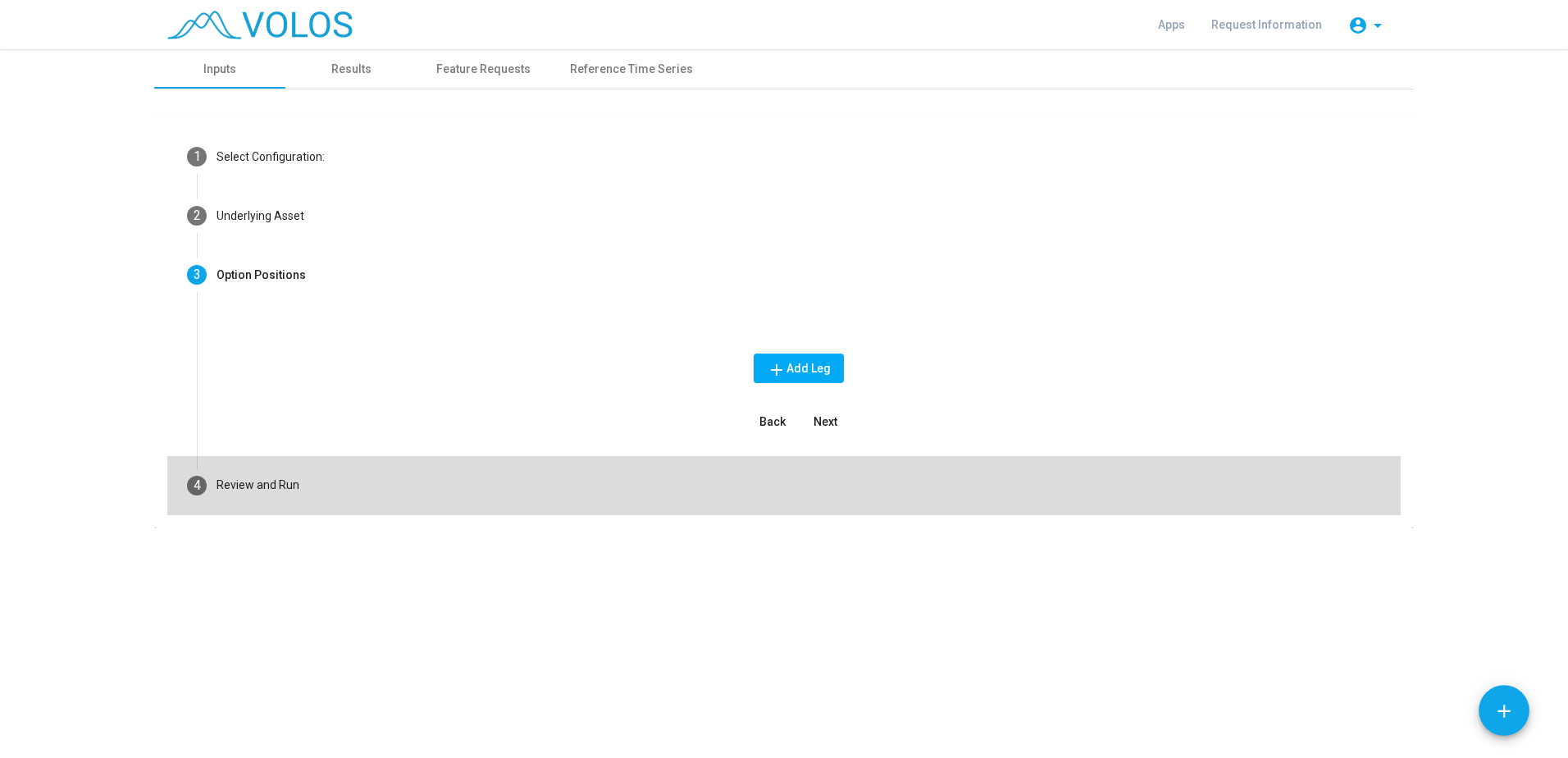
click at [482, 493] on mat-step-header "4 Review and Run" at bounding box center [784, 486] width 1233 height 60
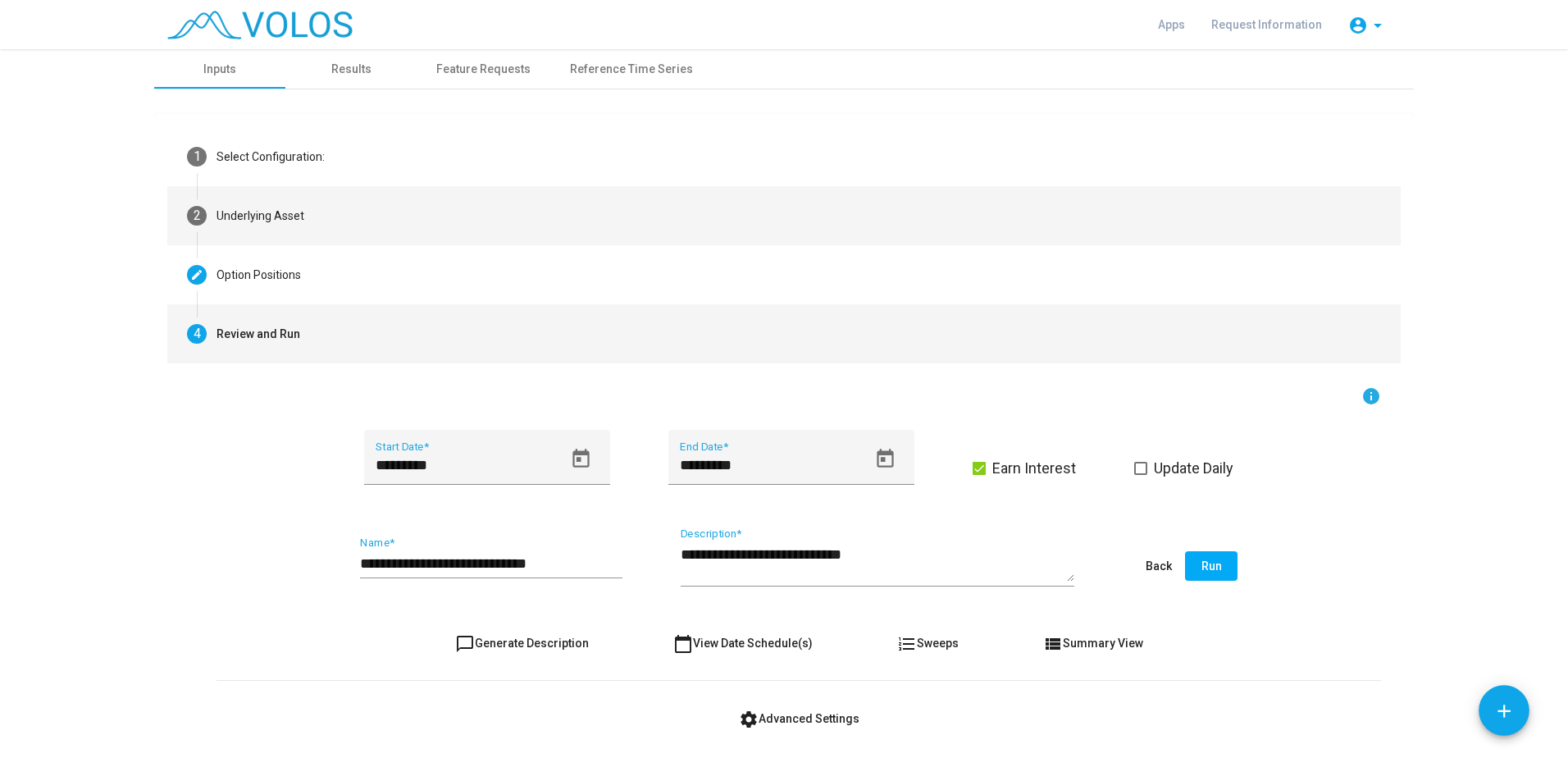
click at [253, 227] on mat-step-header "2 Underlying Asset" at bounding box center [784, 216] width 1233 height 60
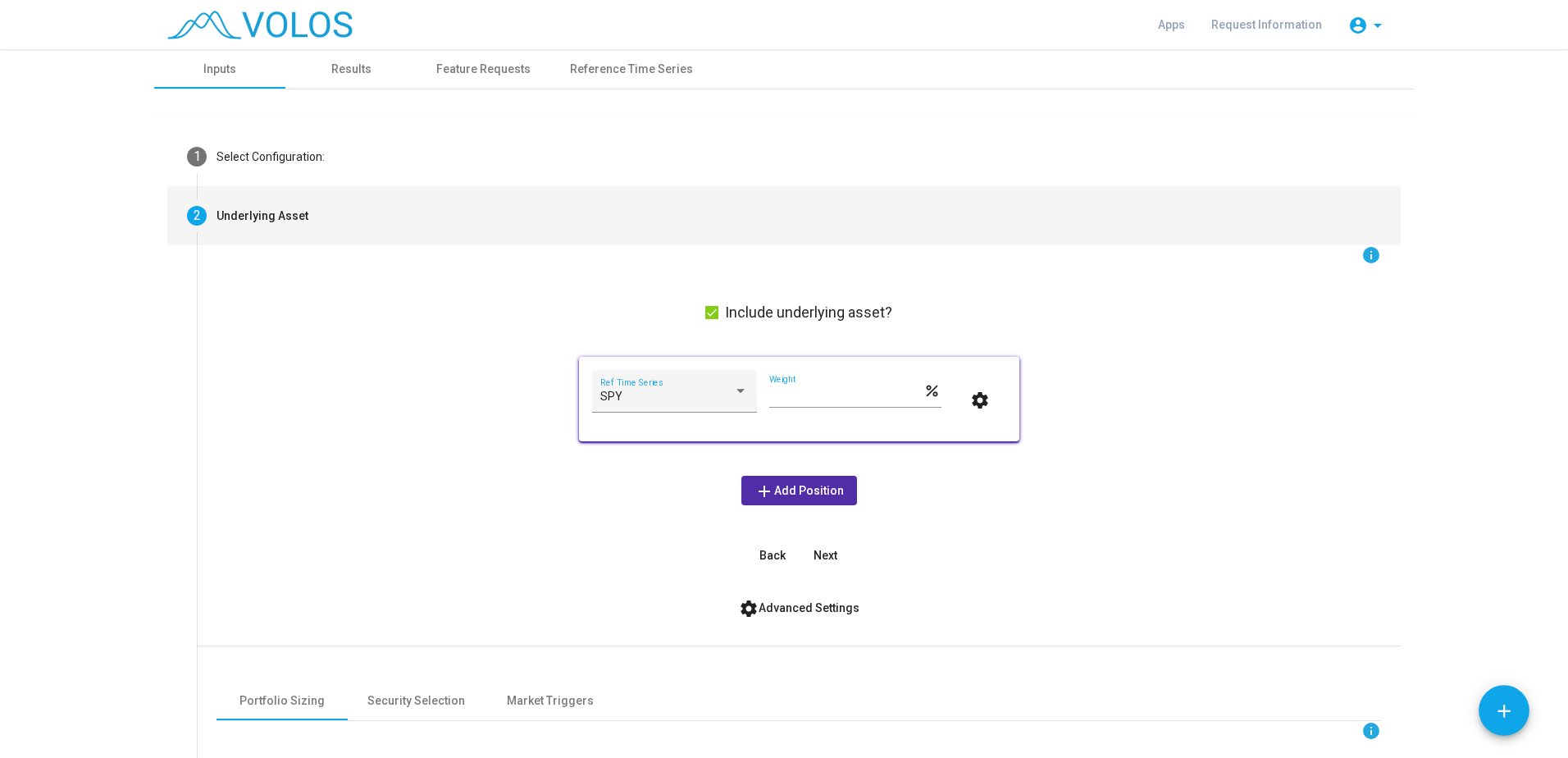
click at [759, 591] on form "info Include underlying asset? SPY Ref Time Series *** Weight percent settings …" at bounding box center [798, 603] width 1165 height 715
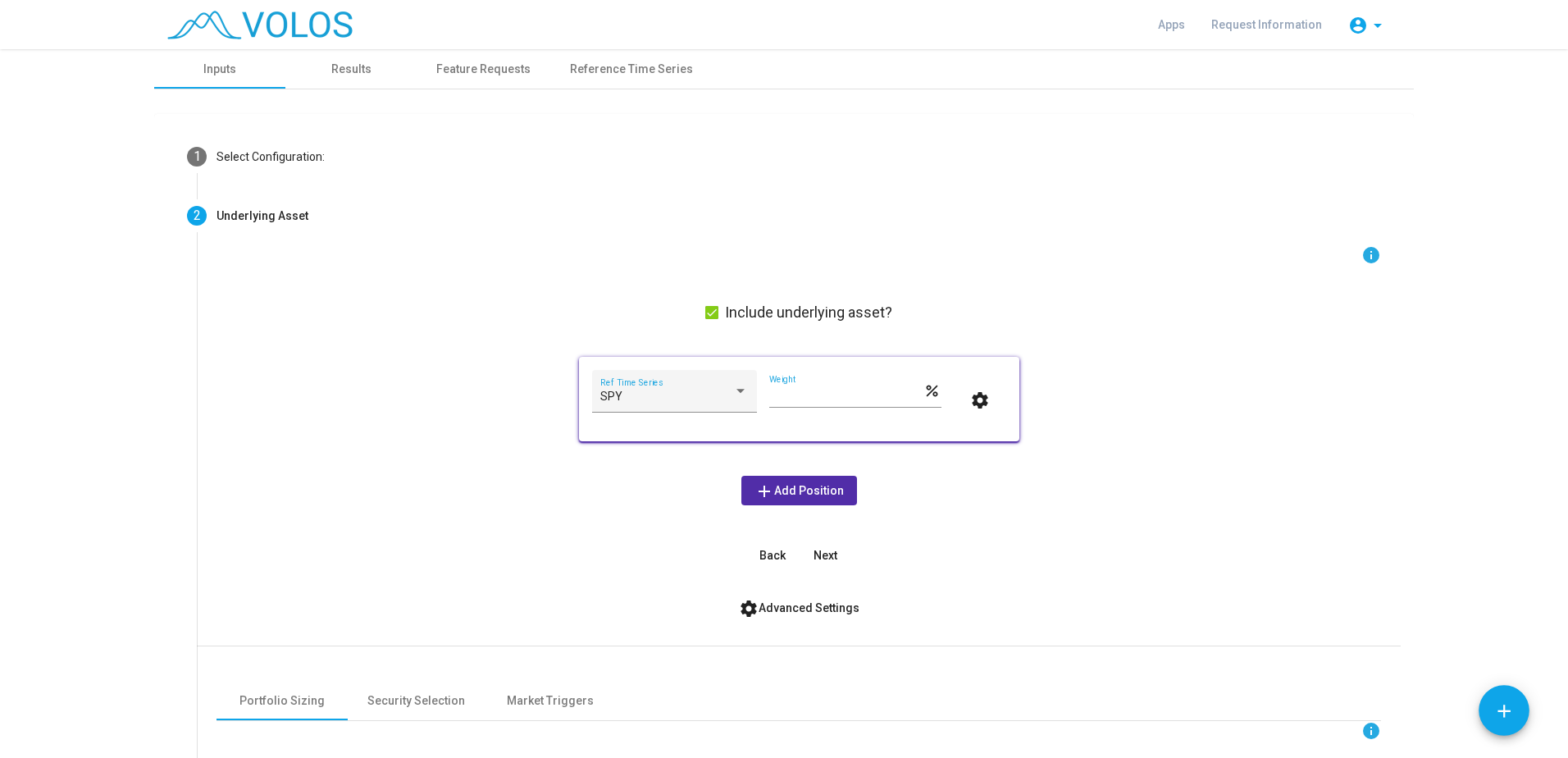
scroll to position [328, 0]
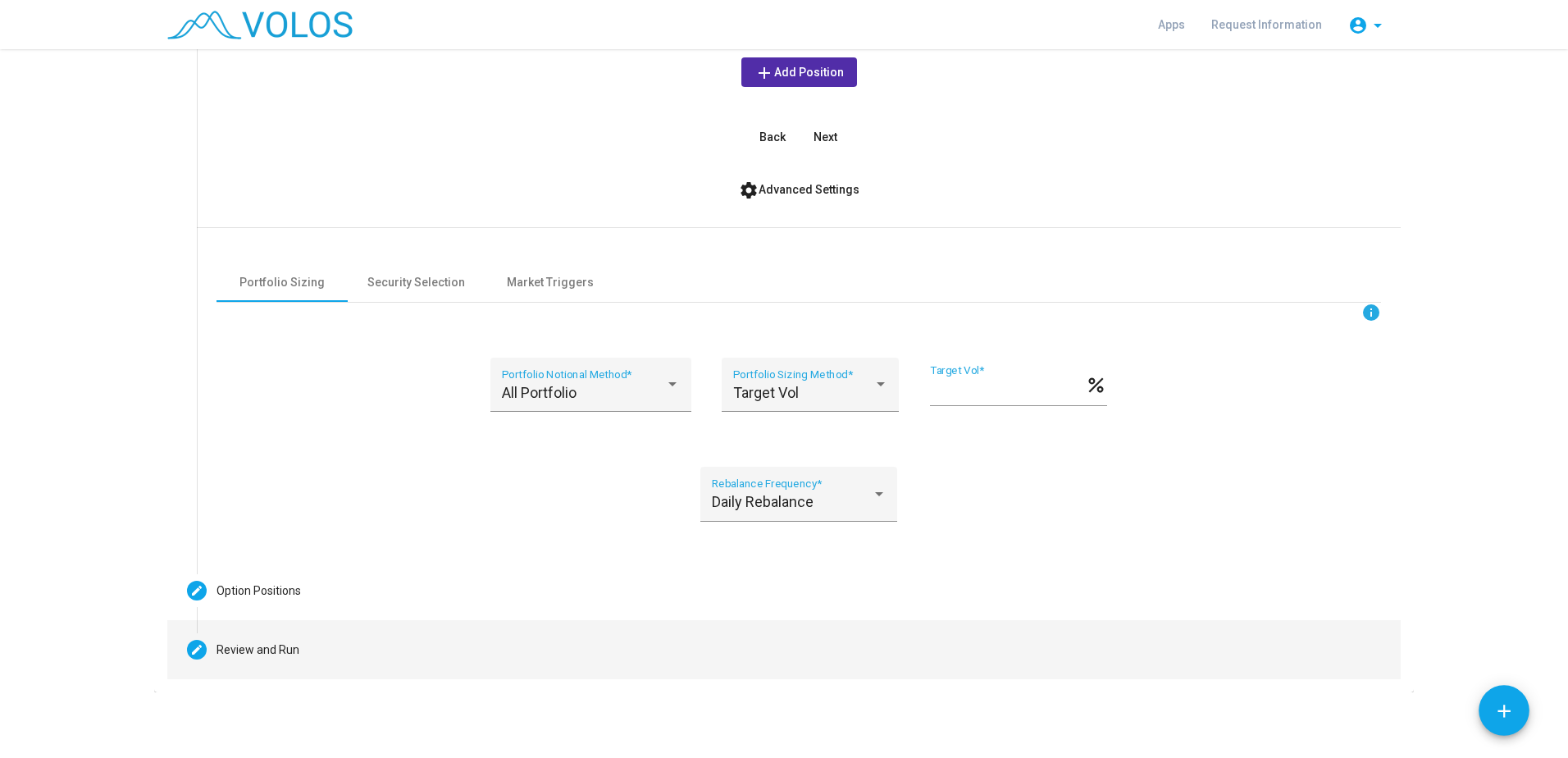
click at [304, 666] on mat-step-header "Editable create Review and Run" at bounding box center [784, 650] width 1233 height 60
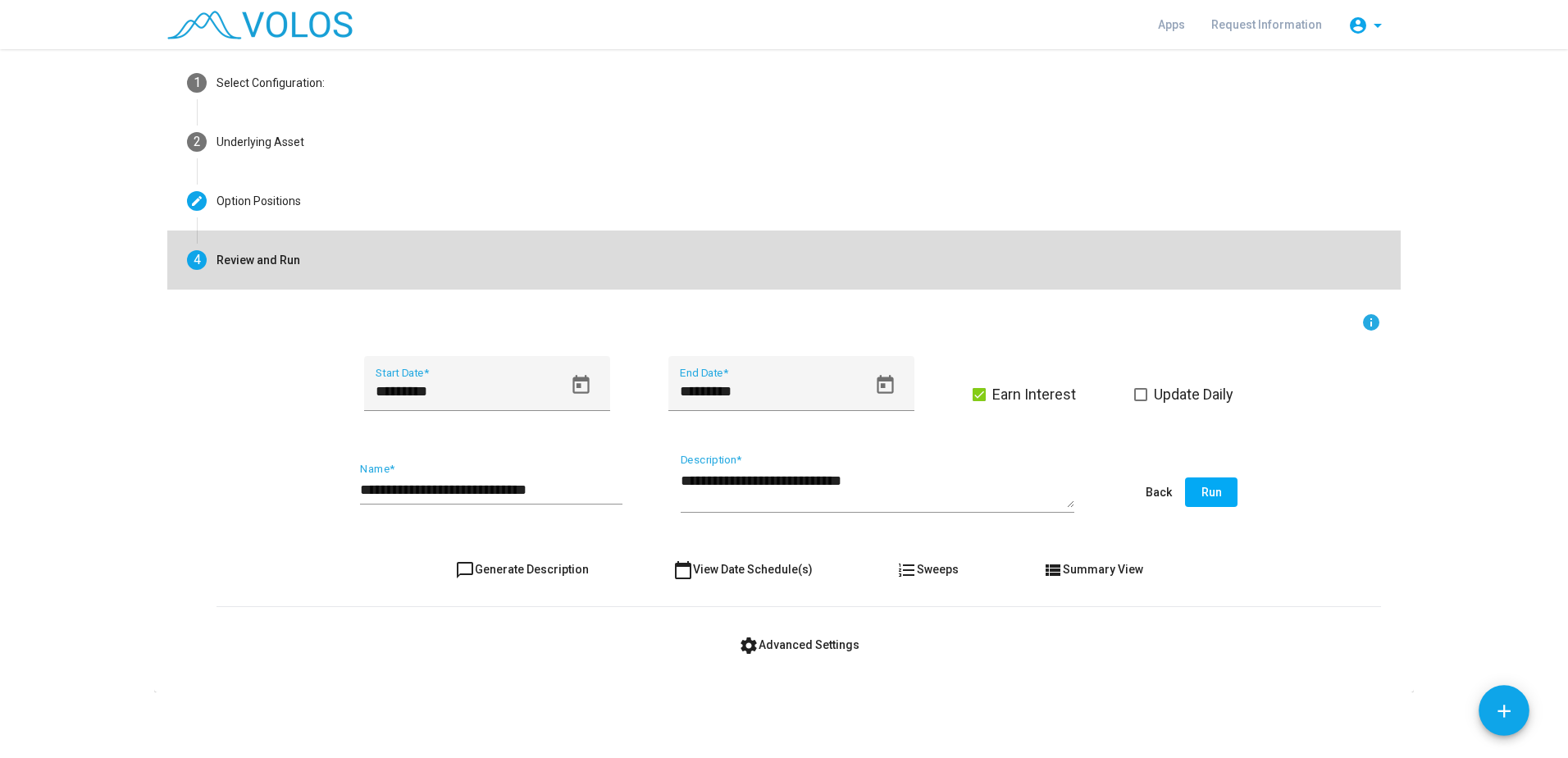
scroll to position [73, 0]
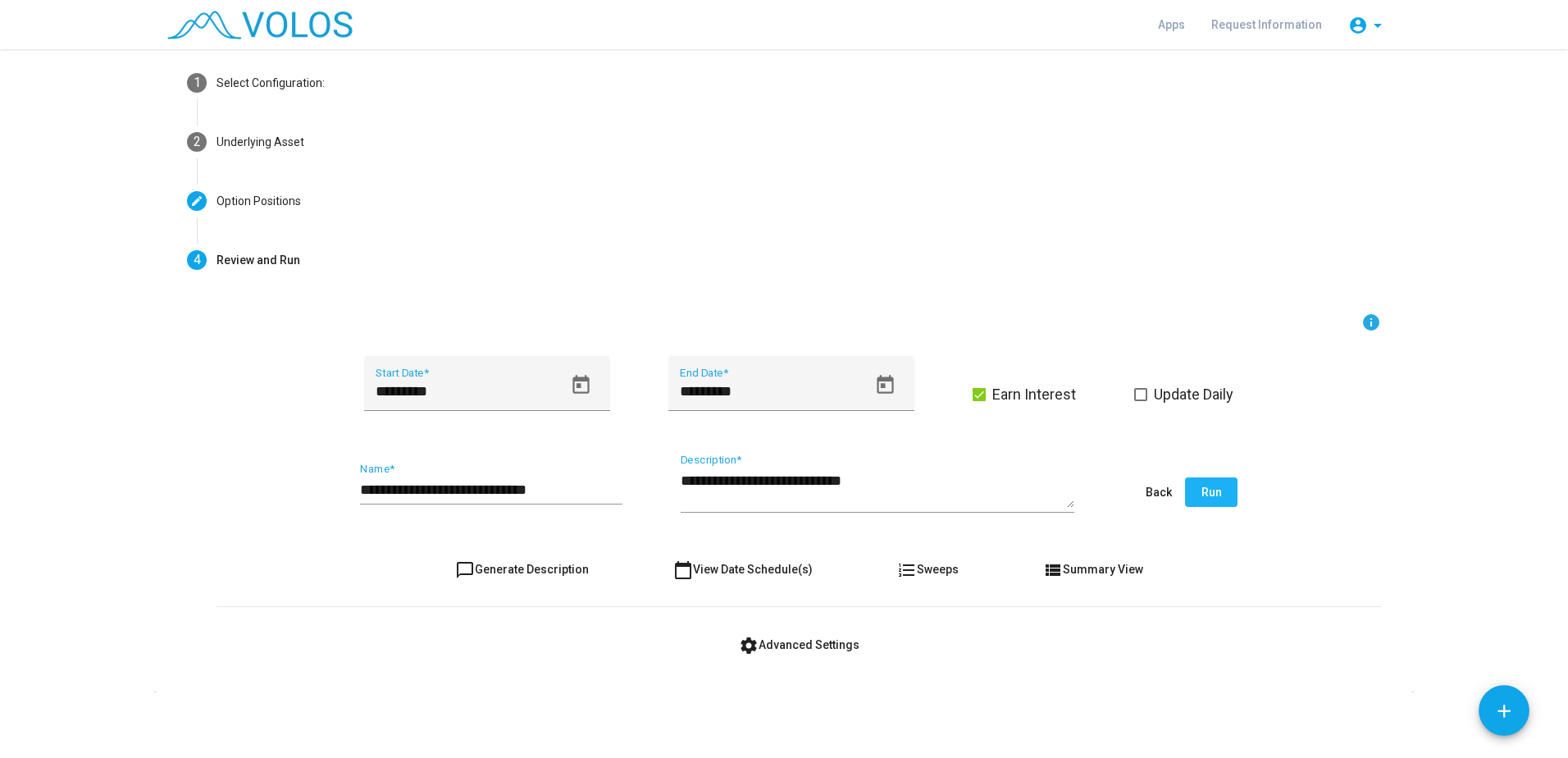
click at [1216, 489] on button "Run" at bounding box center [1211, 493] width 52 height 30
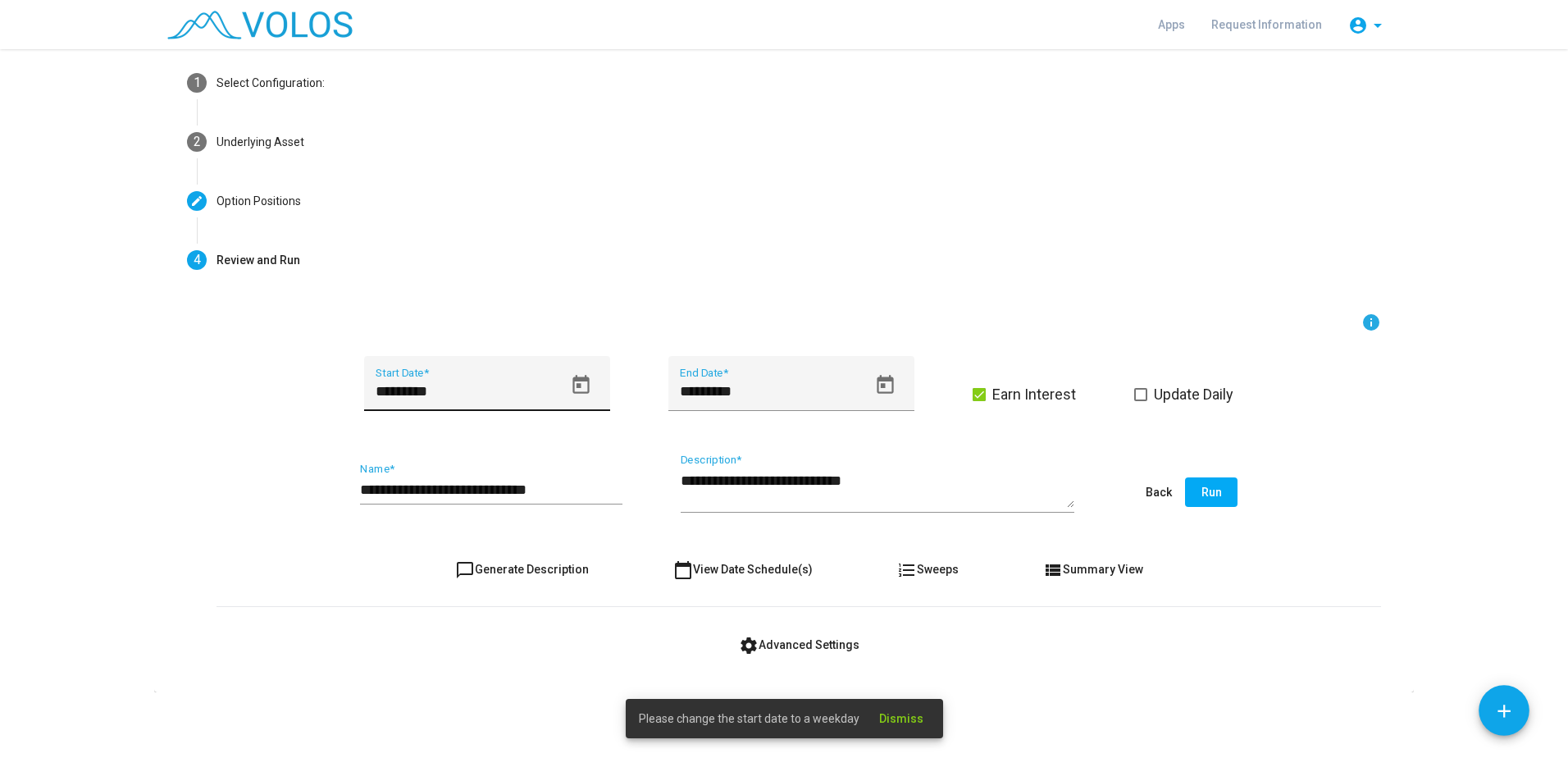
click at [572, 391] on icon "Open calendar" at bounding box center [581, 385] width 22 height 22
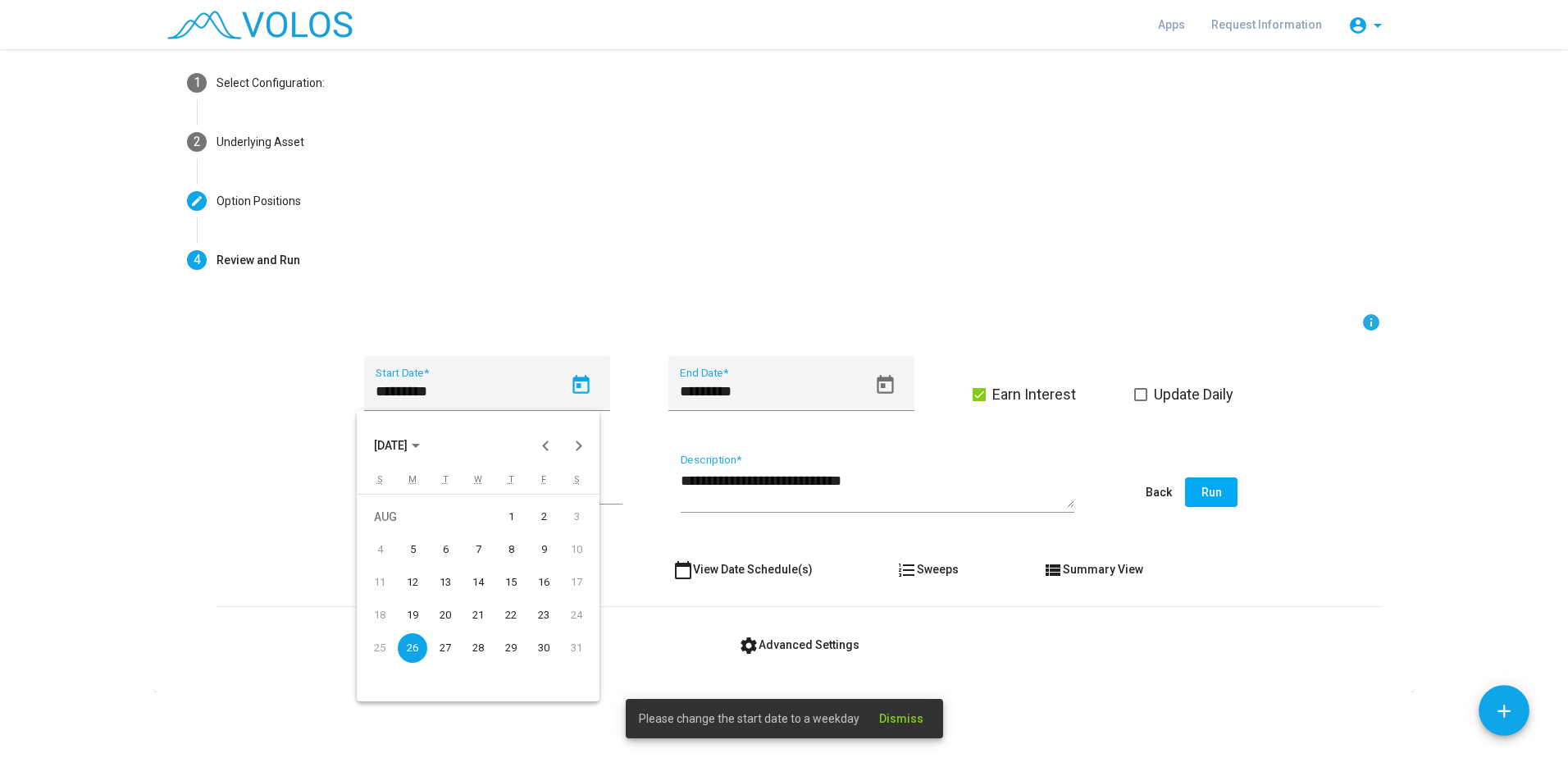
click at [432, 639] on td "27" at bounding box center [444, 647] width 33 height 33
type input "*********"
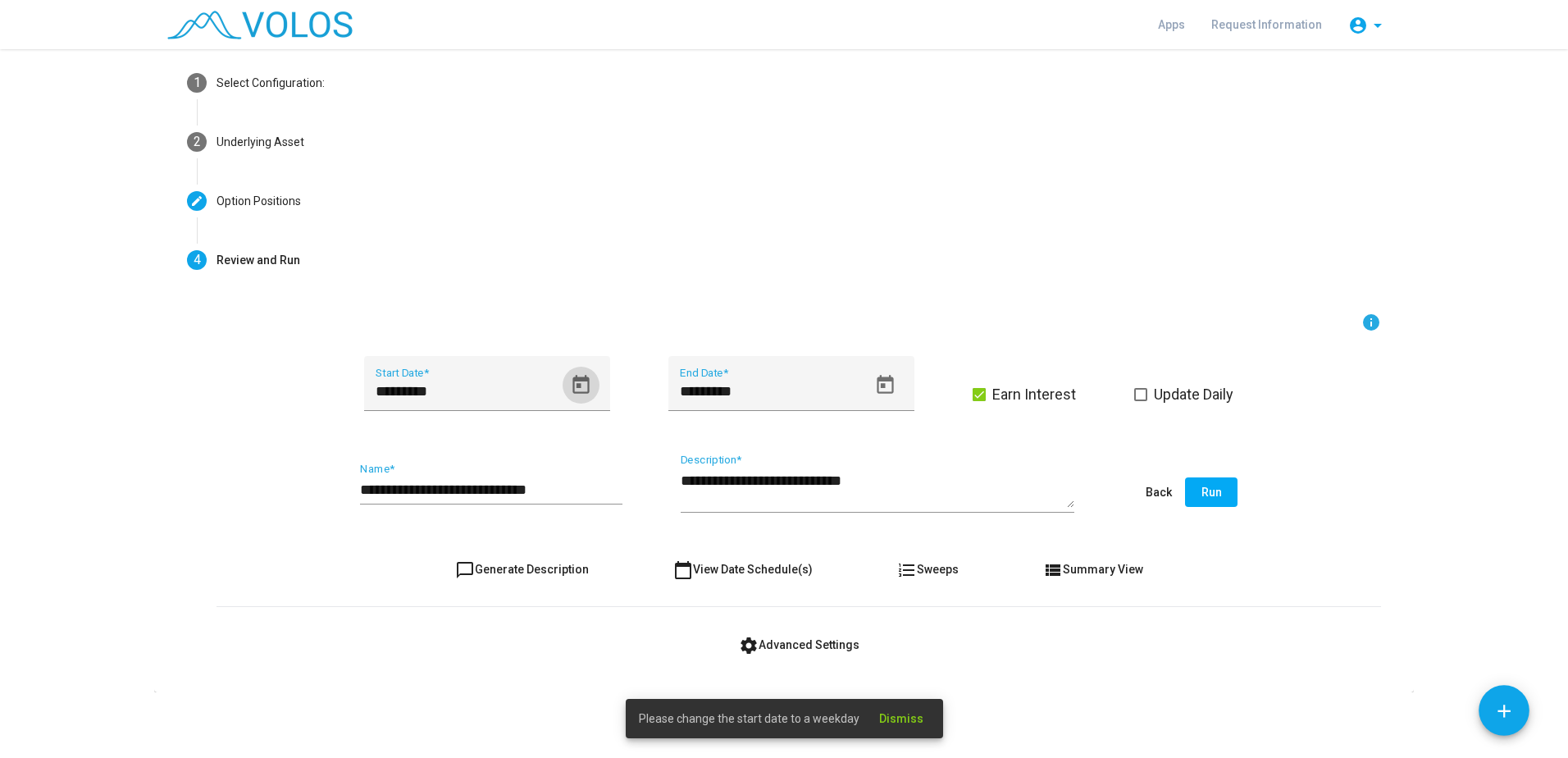
click at [1209, 496] on span "Run" at bounding box center [1212, 492] width 20 height 13
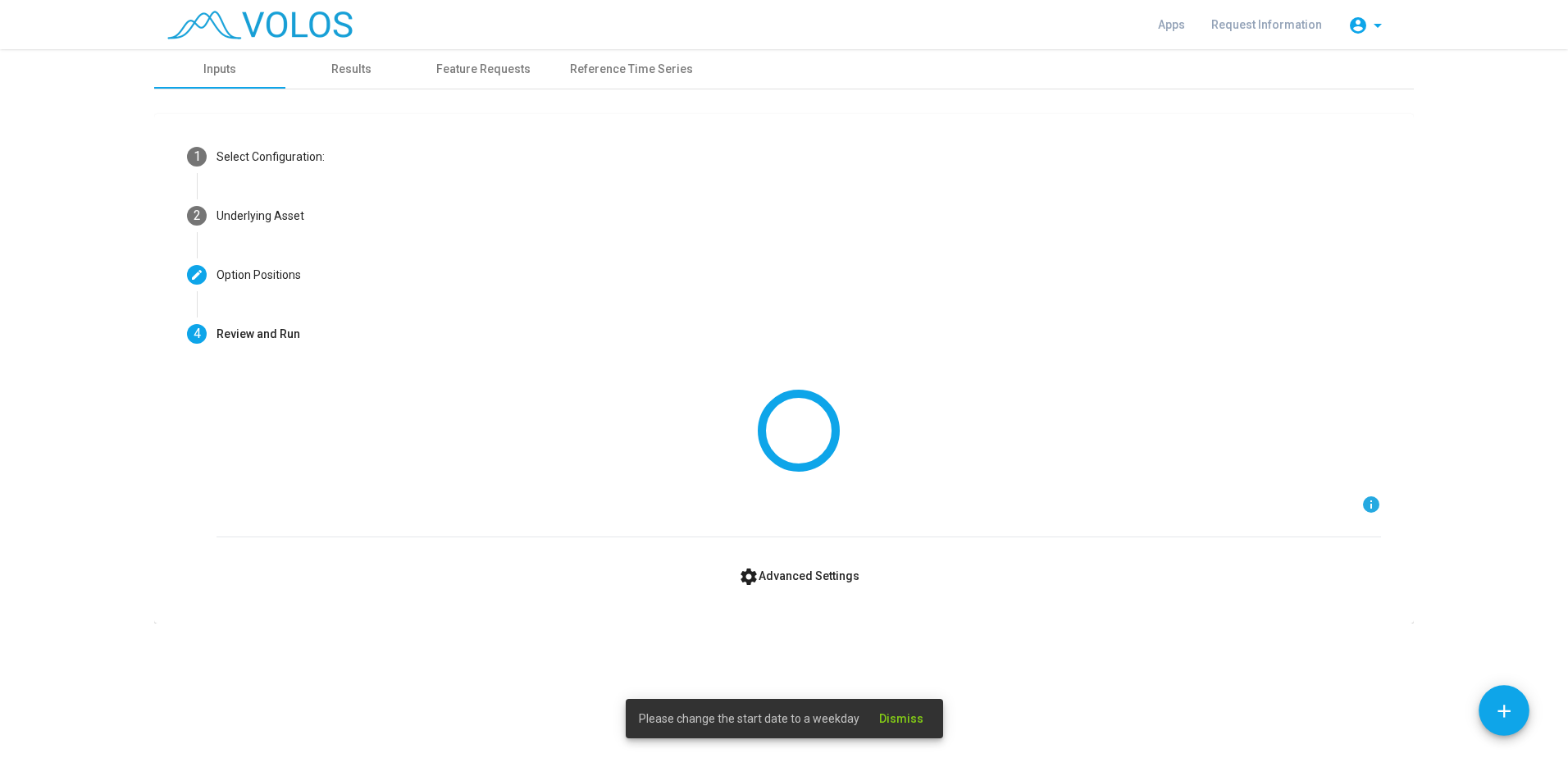
scroll to position [0, 0]
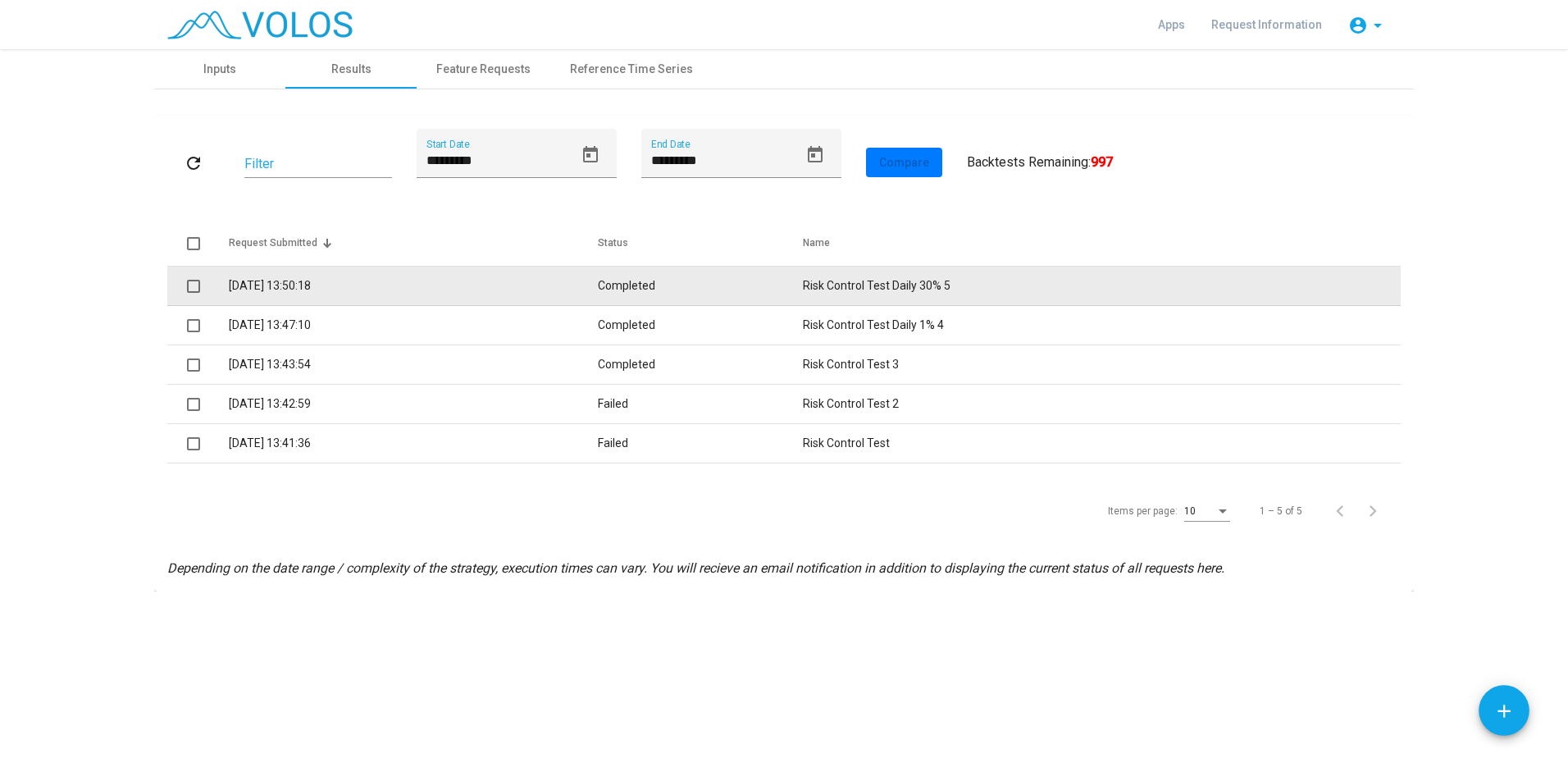
click at [297, 295] on td "28/08/2025 13:50:18" at bounding box center [413, 286] width 369 height 39
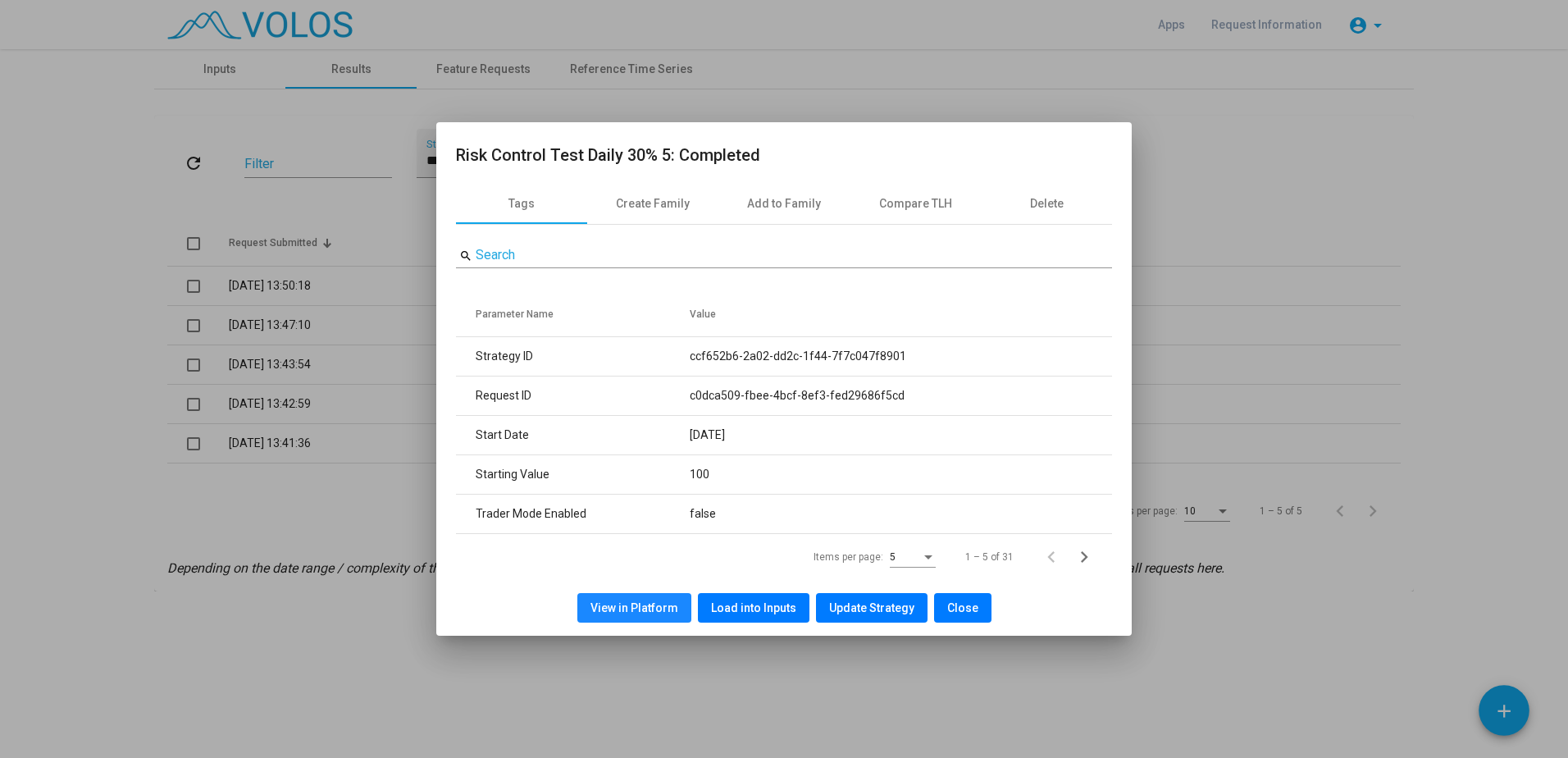
click at [653, 605] on span "View in Platform" at bounding box center [634, 608] width 87 height 13
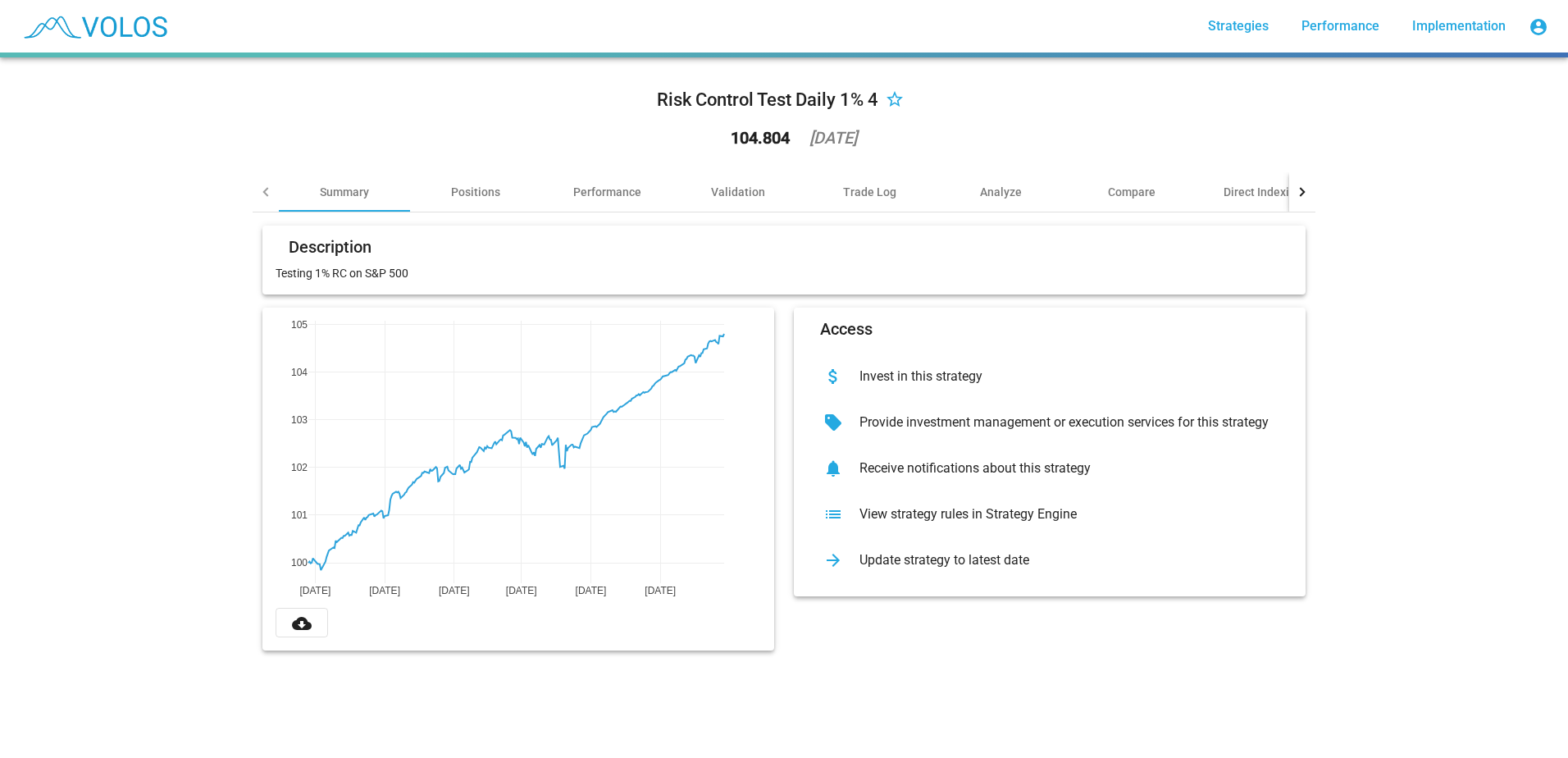
click at [463, 171] on div "Risk Control Test Daily 1% 4 star_border 104.804 [DATE]" at bounding box center [784, 121] width 1063 height 101
click at [494, 189] on div "Positions" at bounding box center [475, 192] width 131 height 39
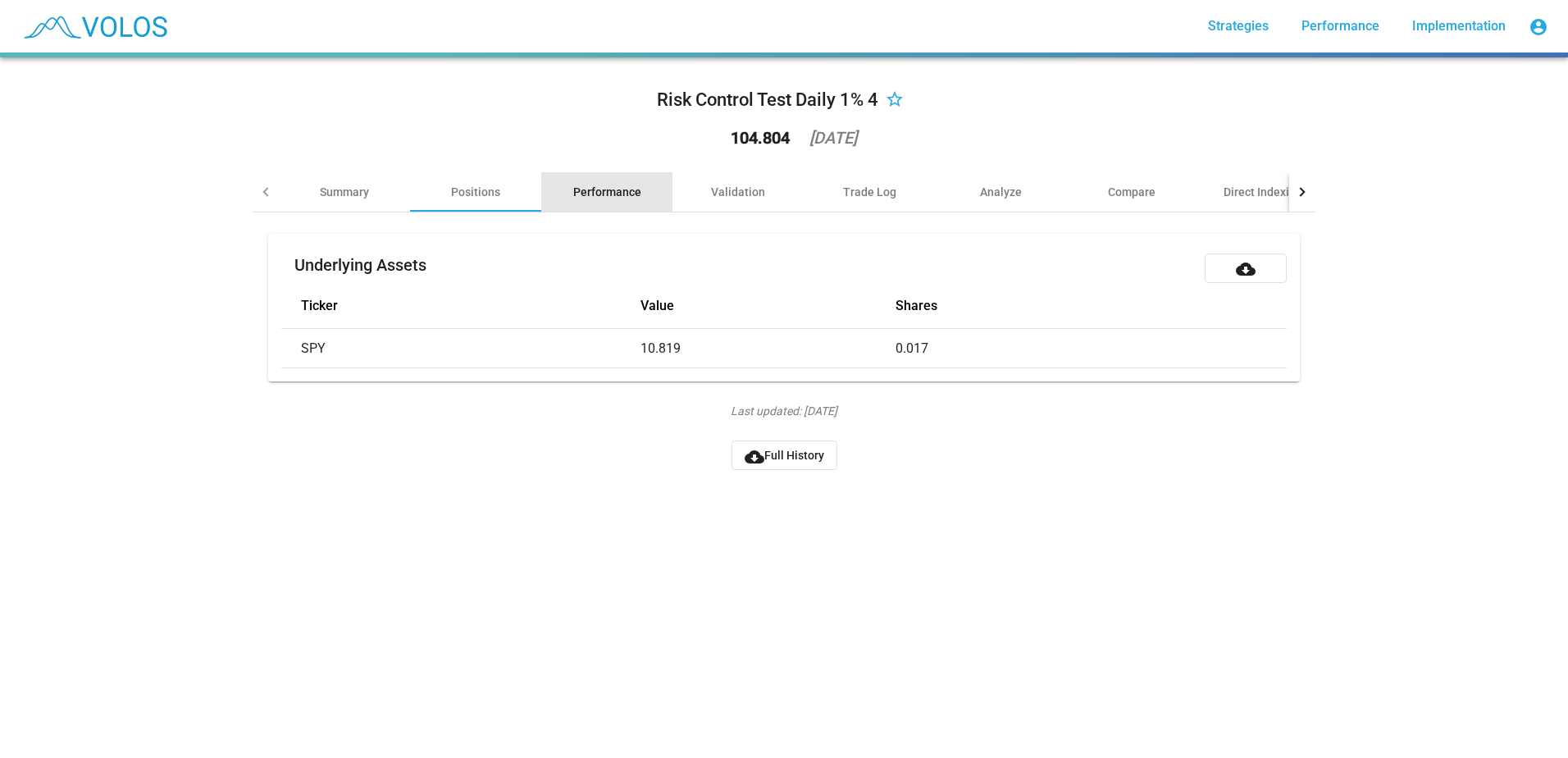
click at [581, 185] on div "Performance" at bounding box center [607, 193] width 68 height 17
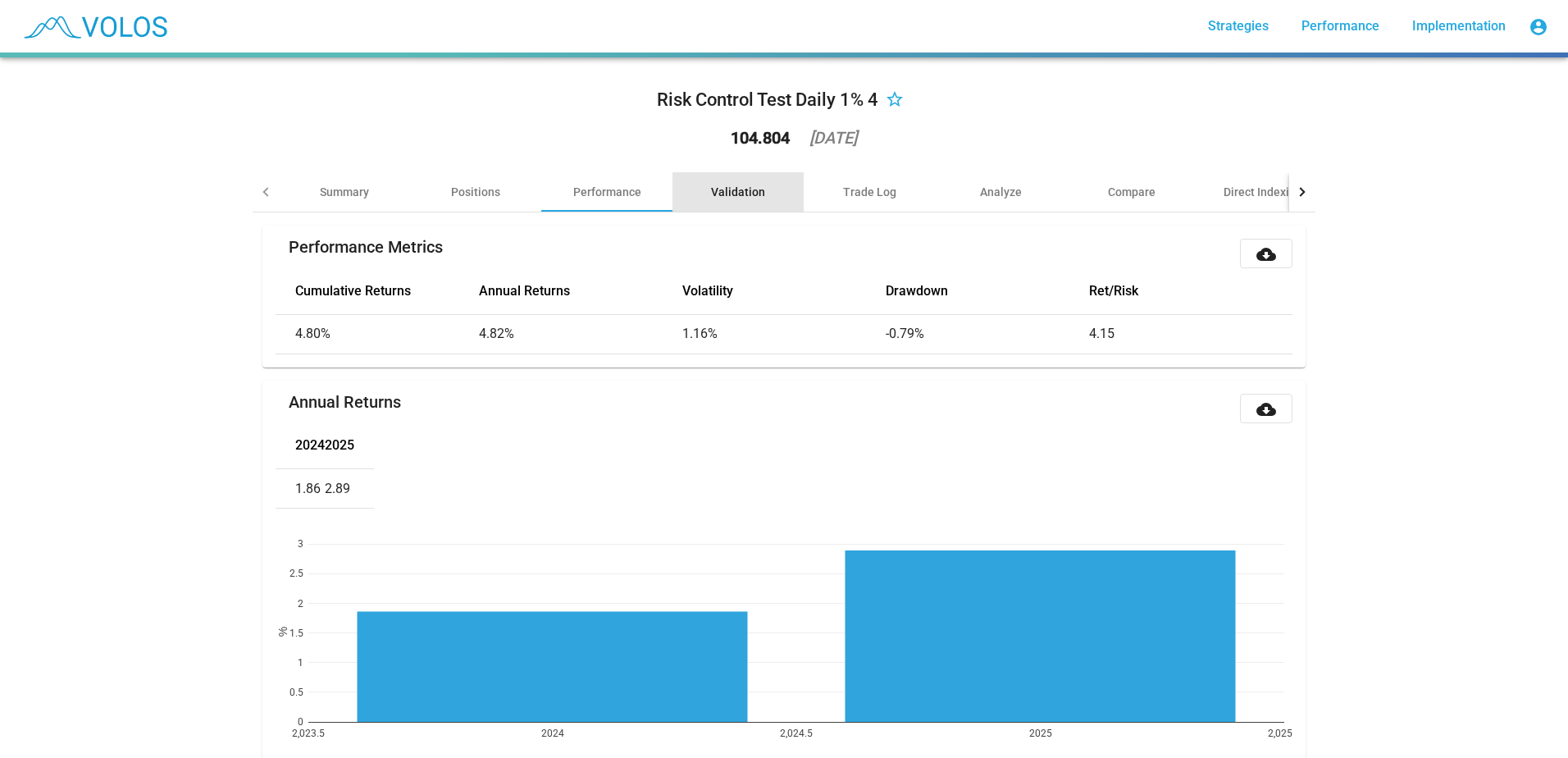
click at [731, 195] on div "Validation" at bounding box center [738, 193] width 54 height 17
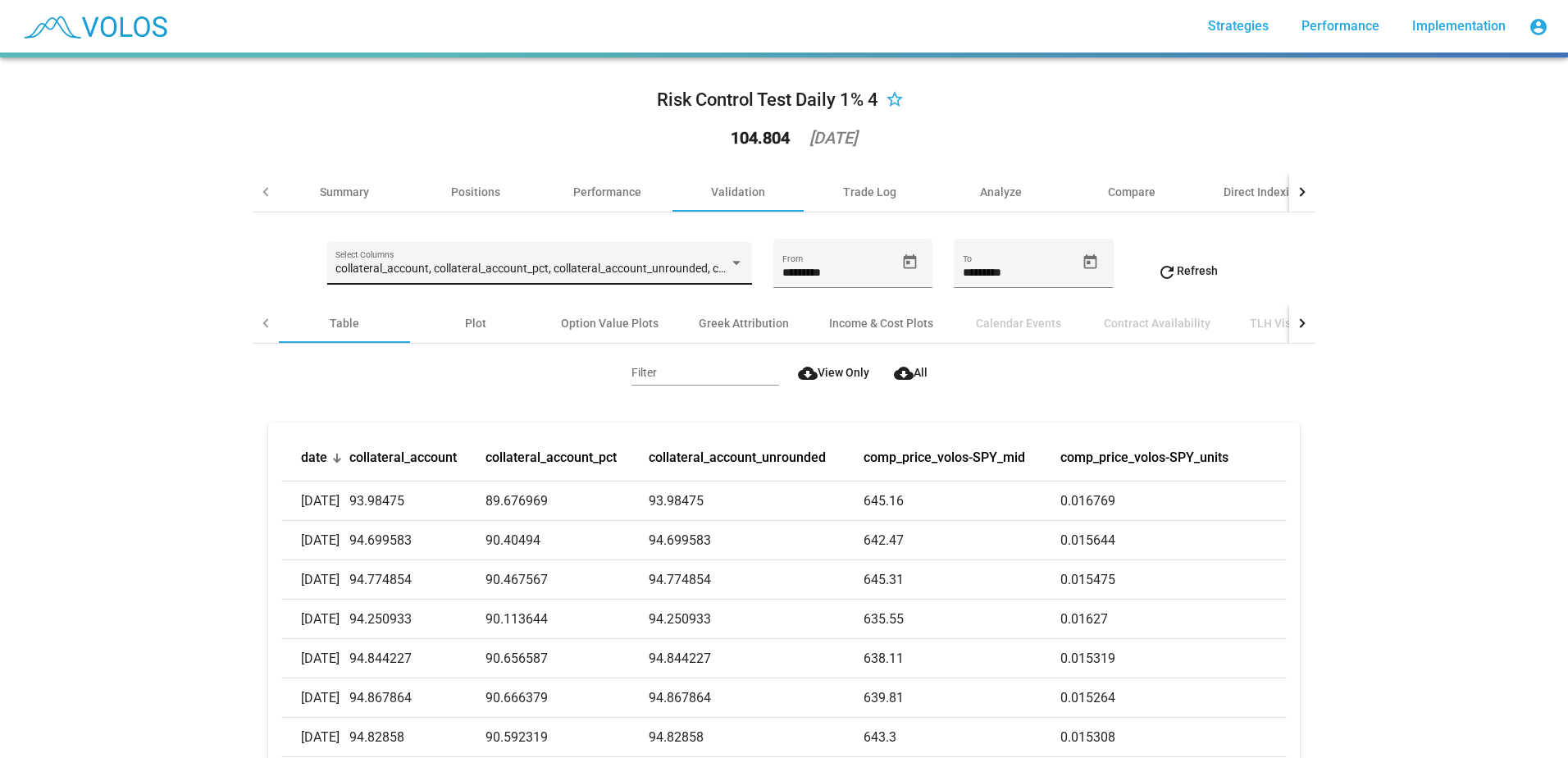
click at [709, 279] on div "collateral_account, collateral_account_pct, collateral_account_unrounded, comp_…" at bounding box center [539, 268] width 408 height 33
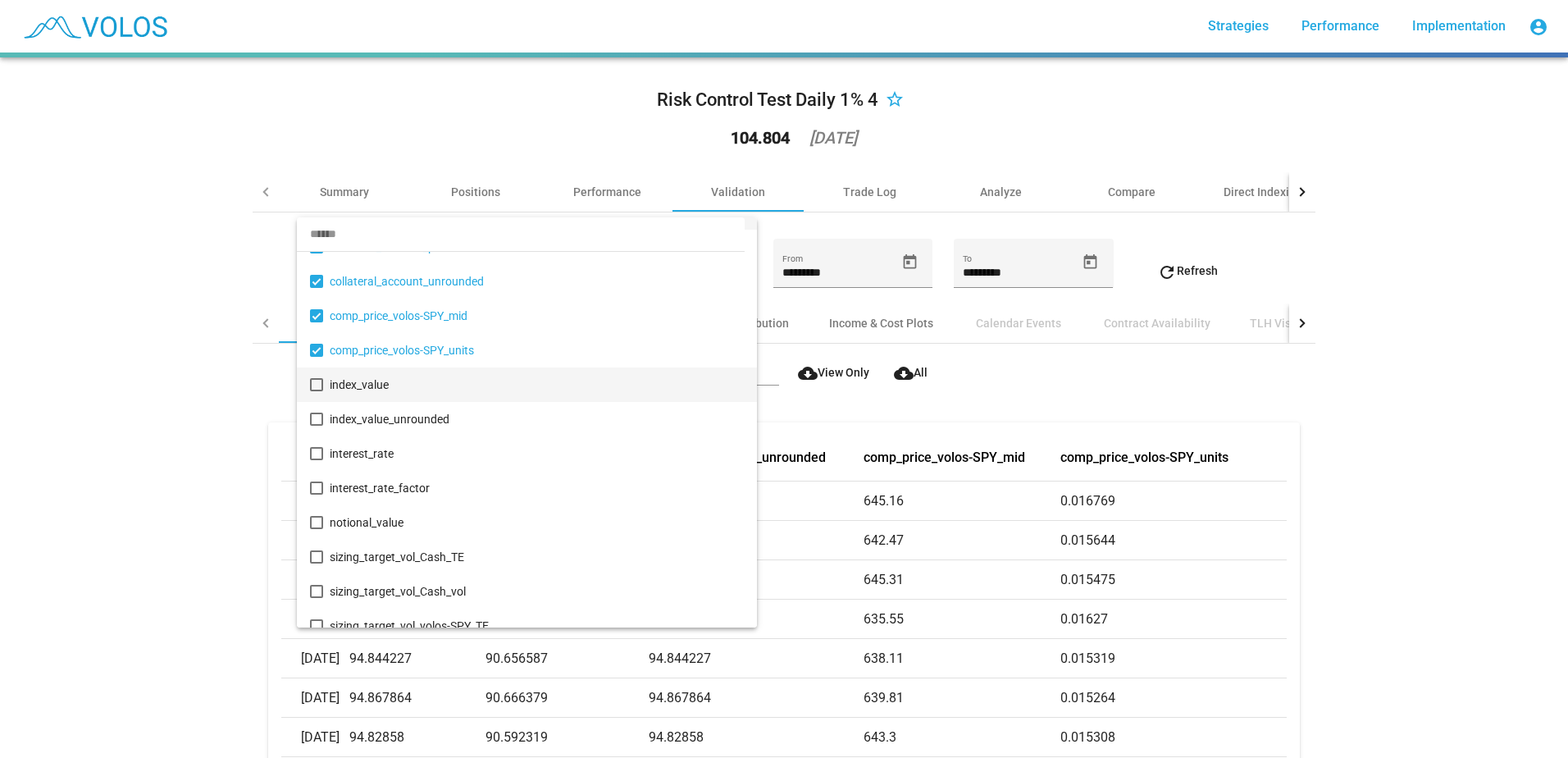
scroll to position [176, 0]
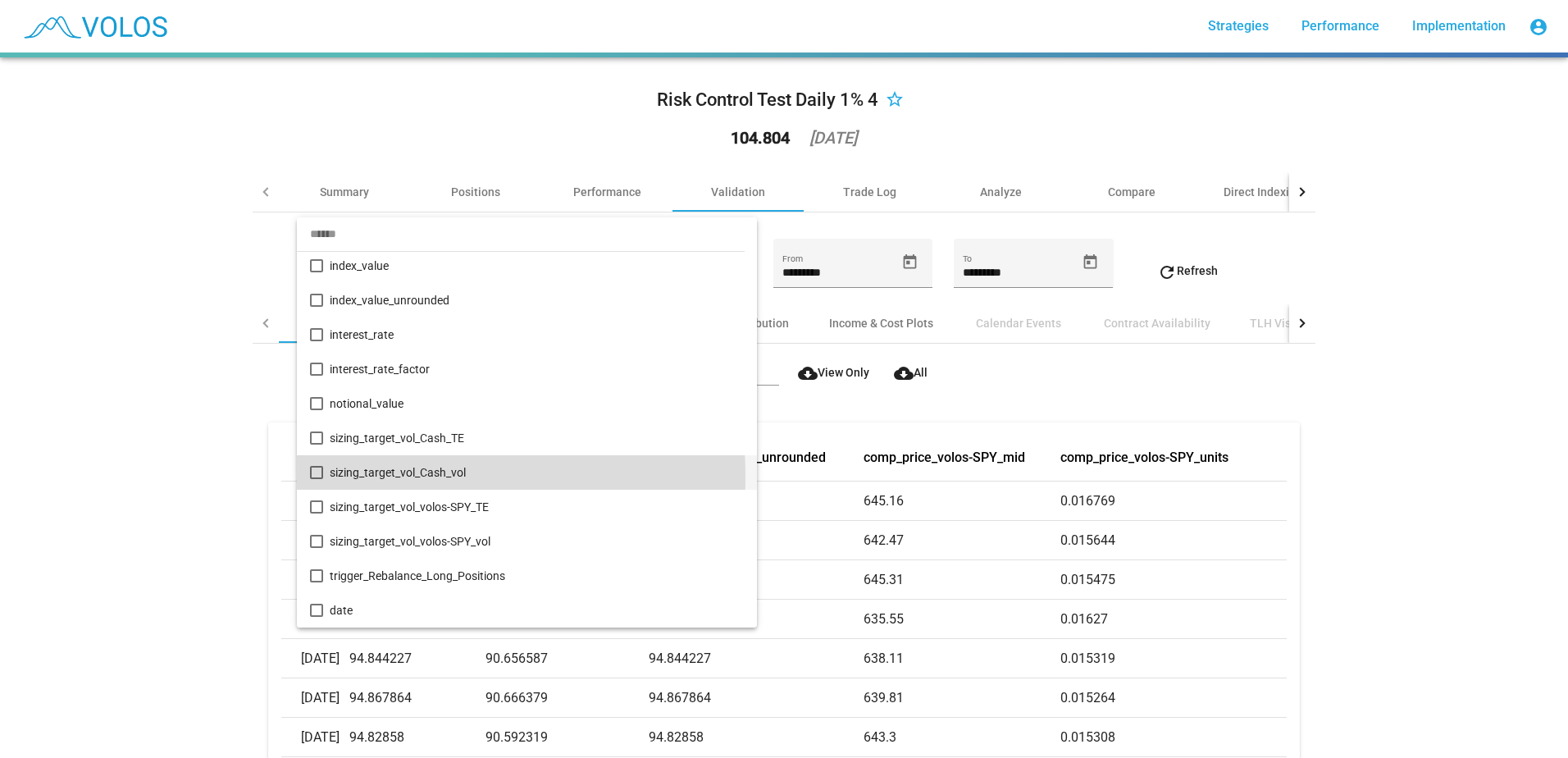
click at [327, 477] on mat-option "sizing_target_vol_Cash_vol" at bounding box center [526, 472] width 460 height 34
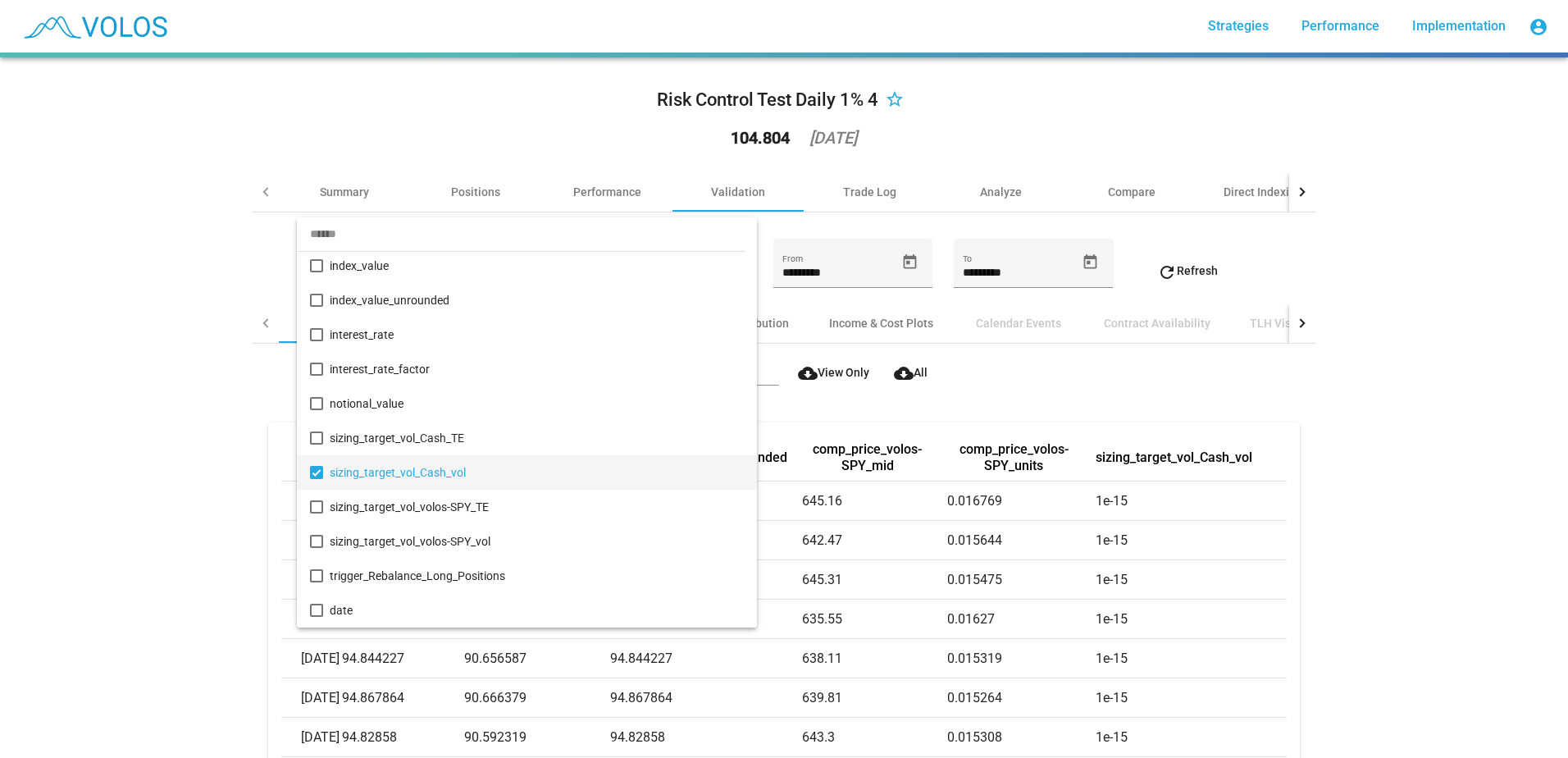
click at [236, 483] on div at bounding box center [784, 379] width 1568 height 758
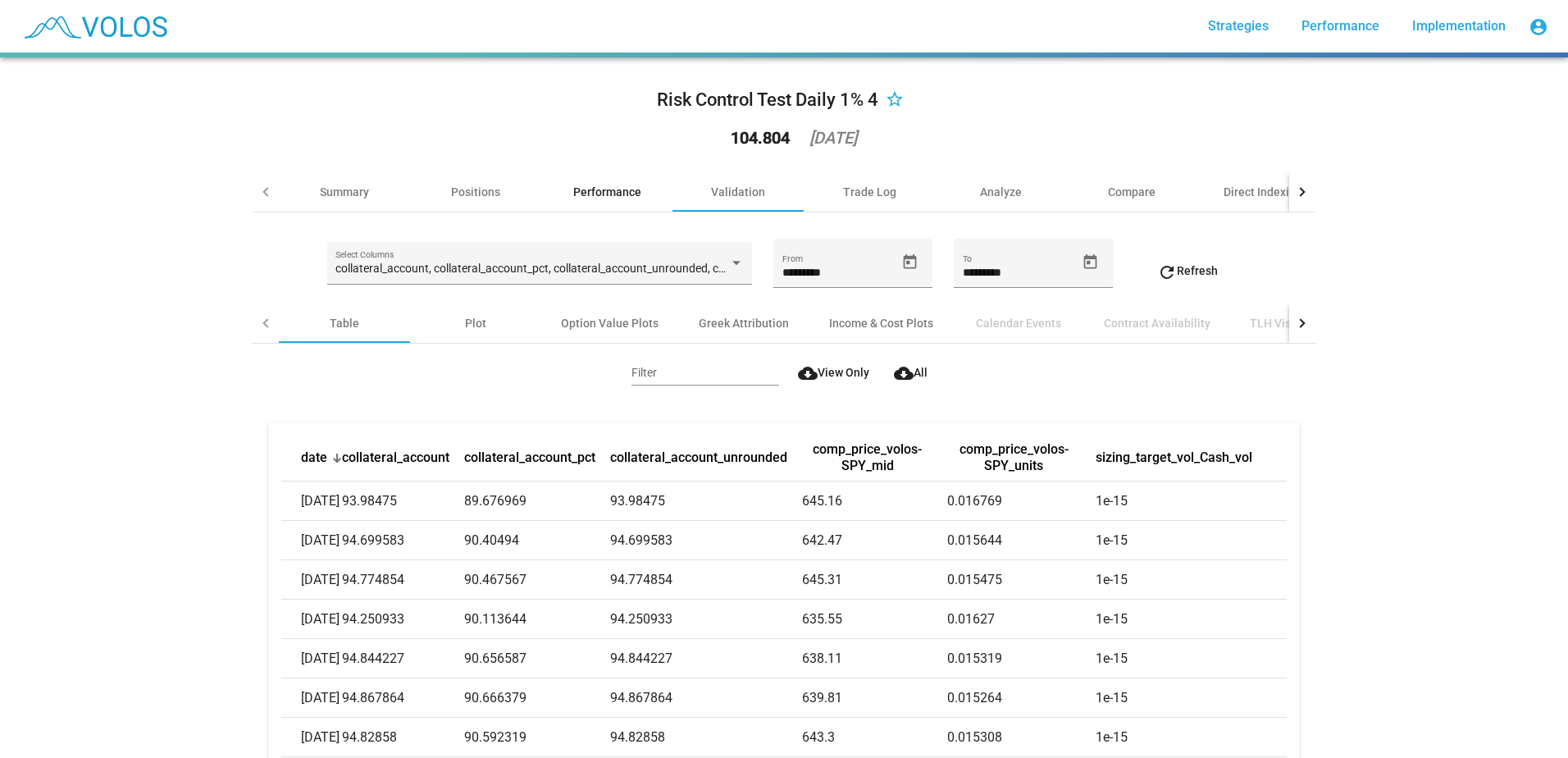
click at [597, 207] on div "Performance" at bounding box center [606, 192] width 131 height 39
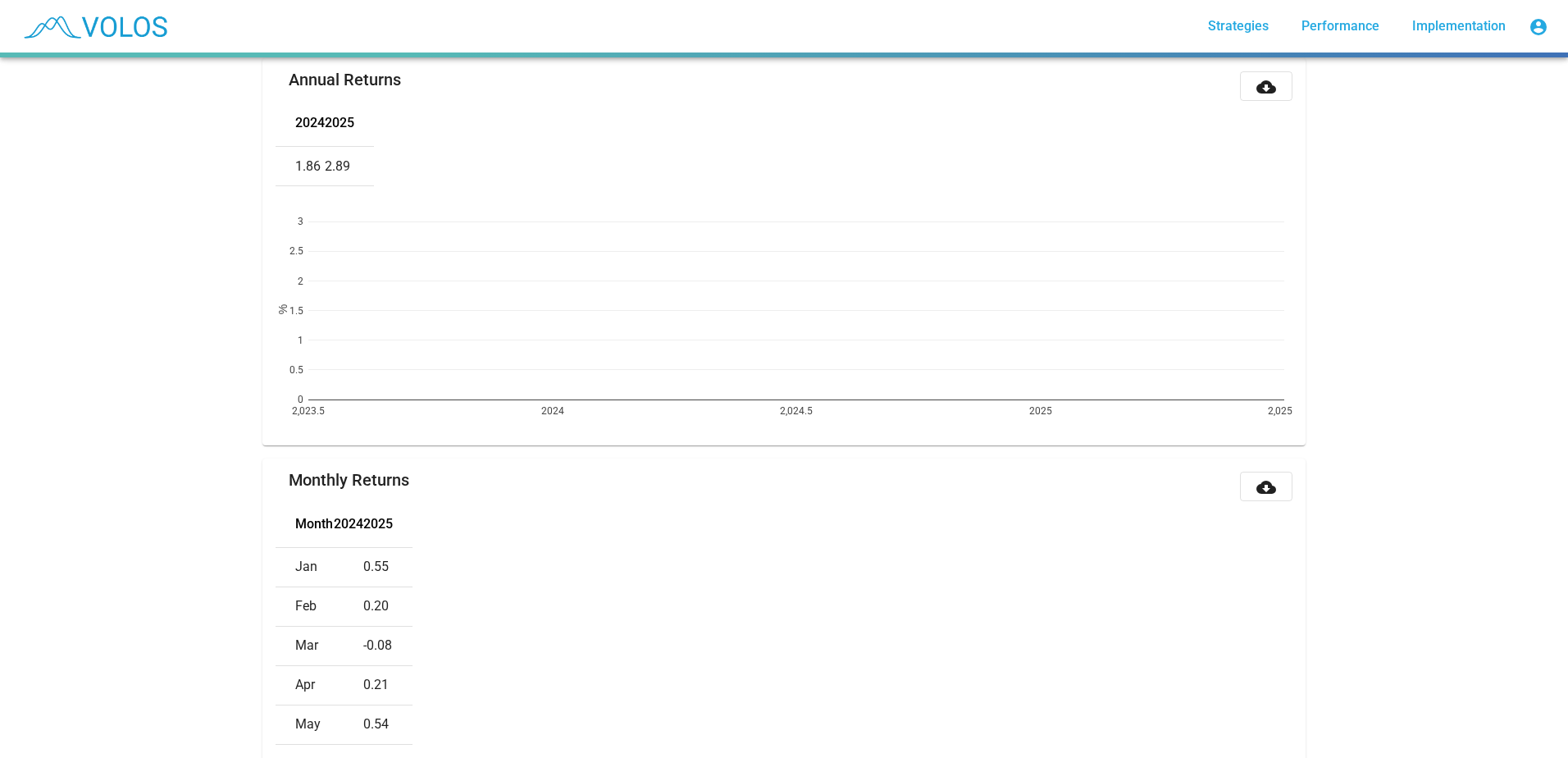
scroll to position [0, 0]
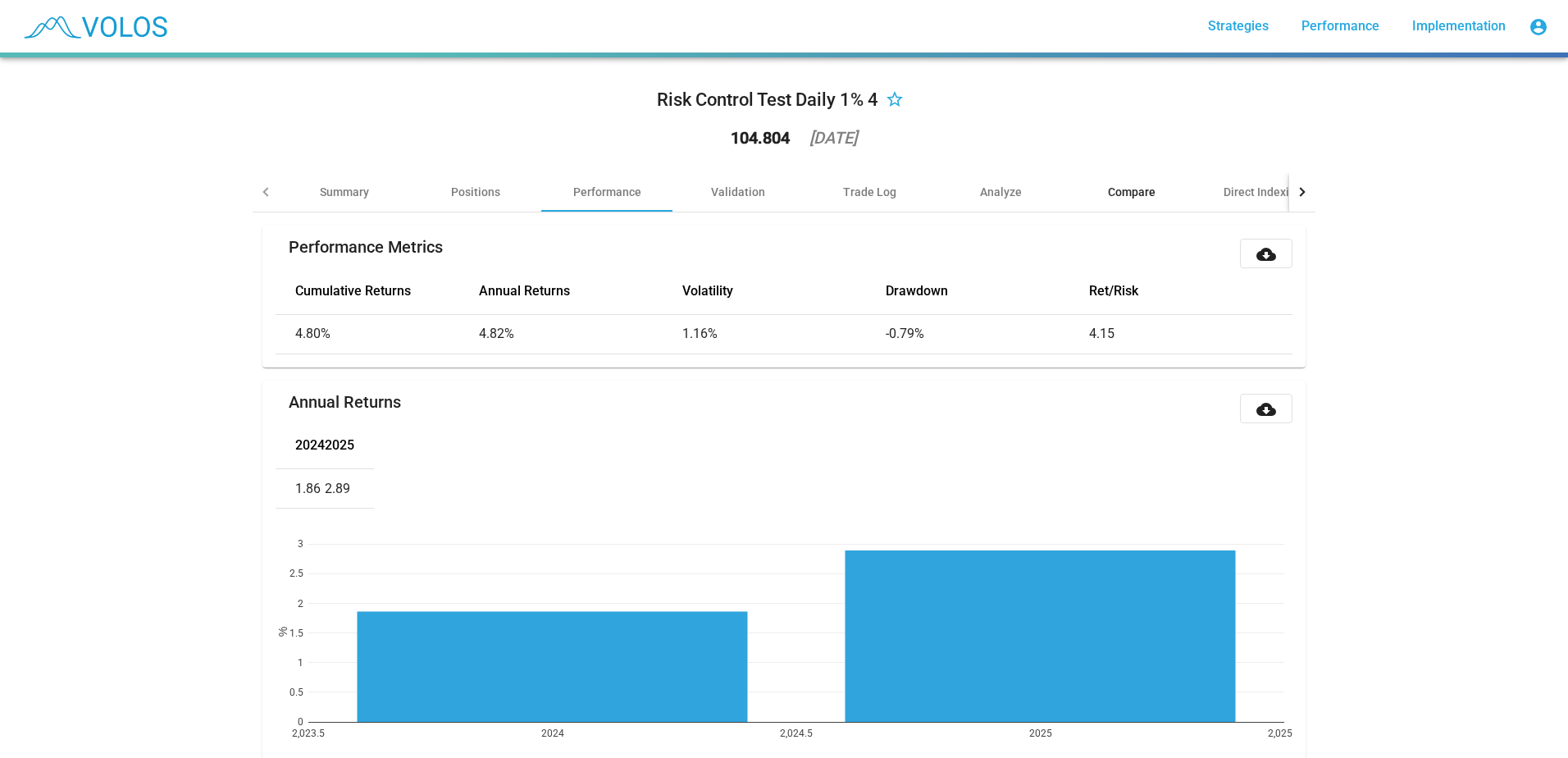
click at [1127, 198] on div "Compare" at bounding box center [1131, 193] width 47 height 17
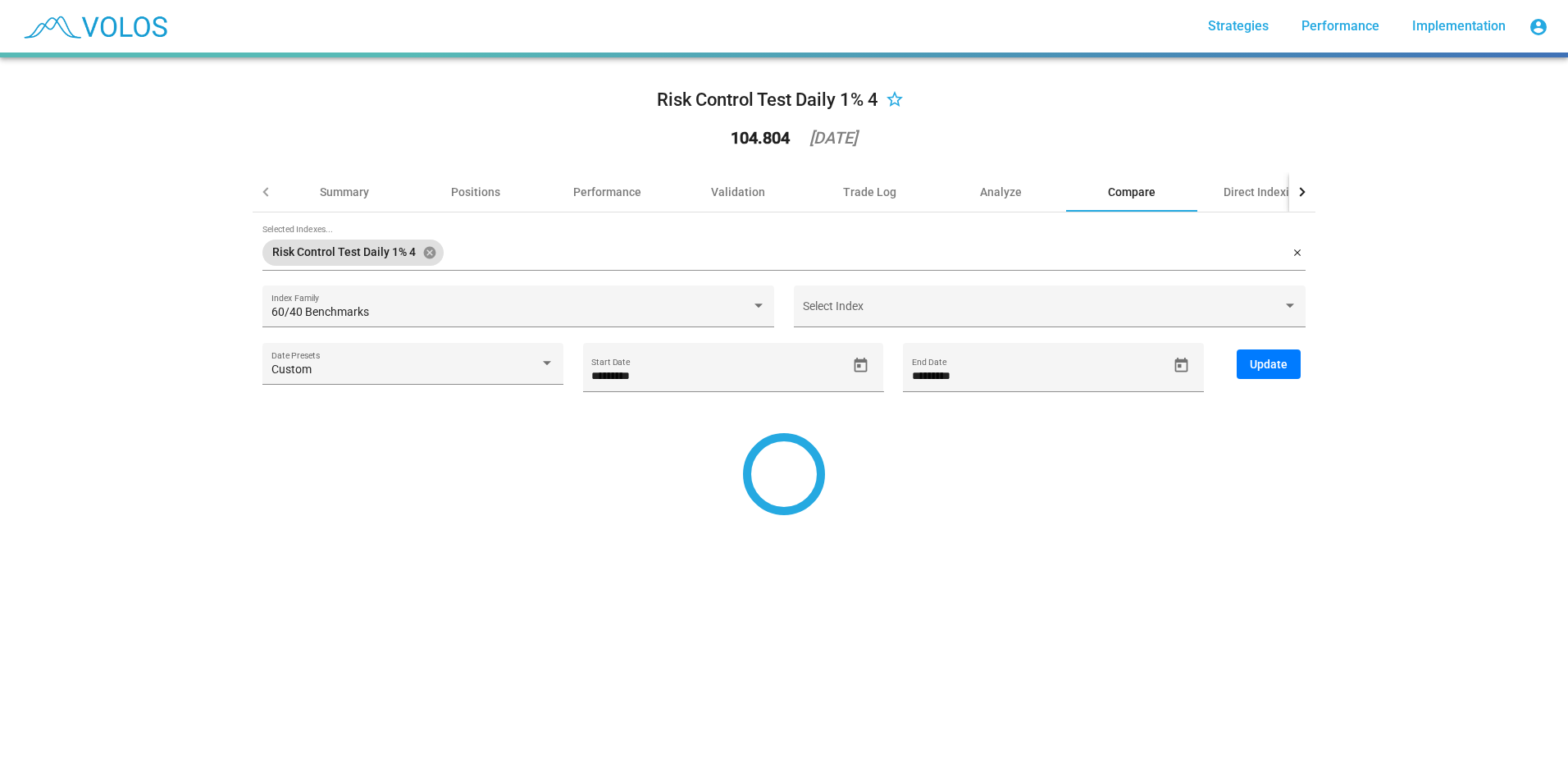
type input "*********"
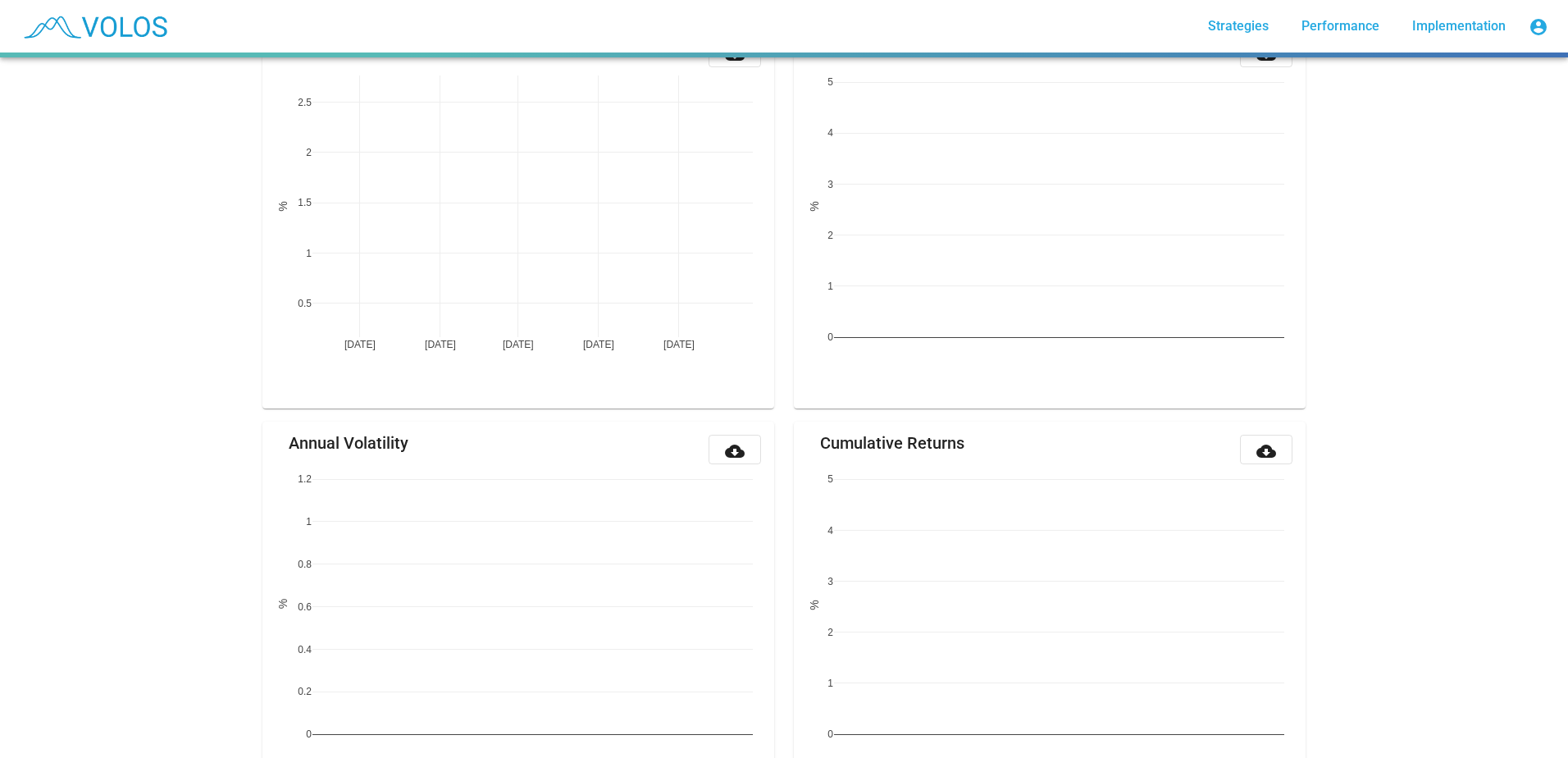
scroll to position [596, 0]
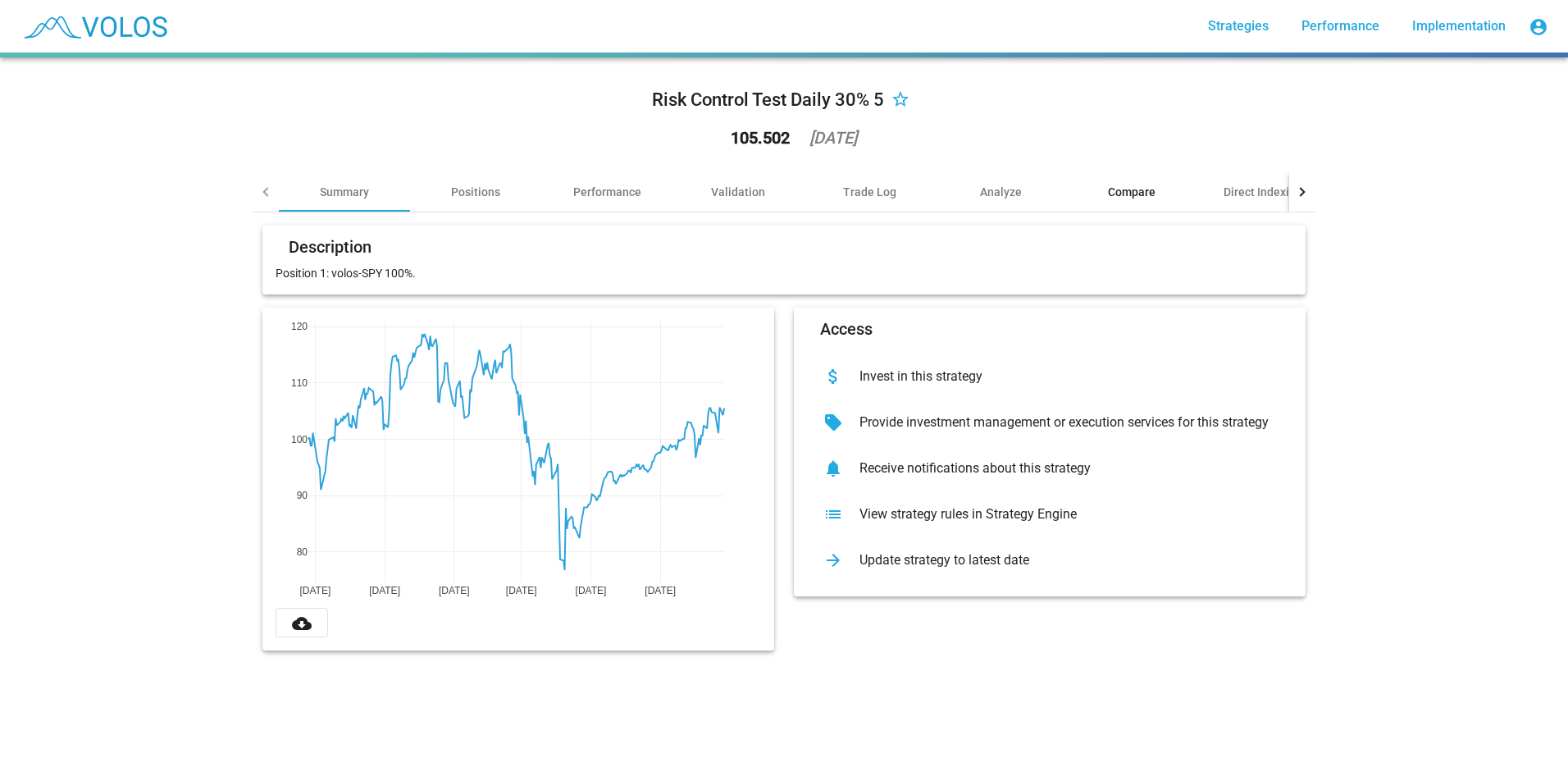
click at [1131, 193] on div "Compare" at bounding box center [1131, 193] width 47 height 17
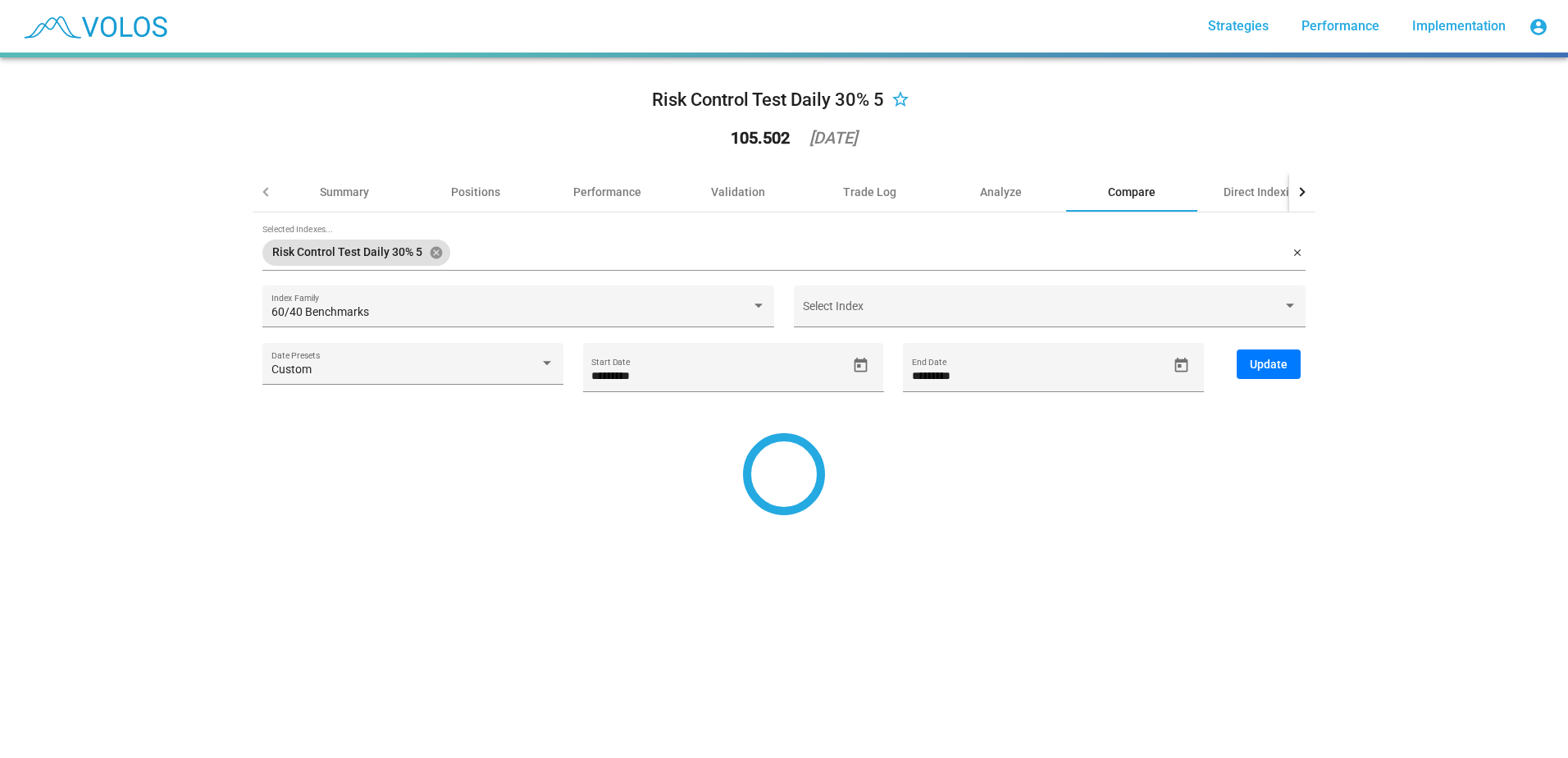
type input "*********"
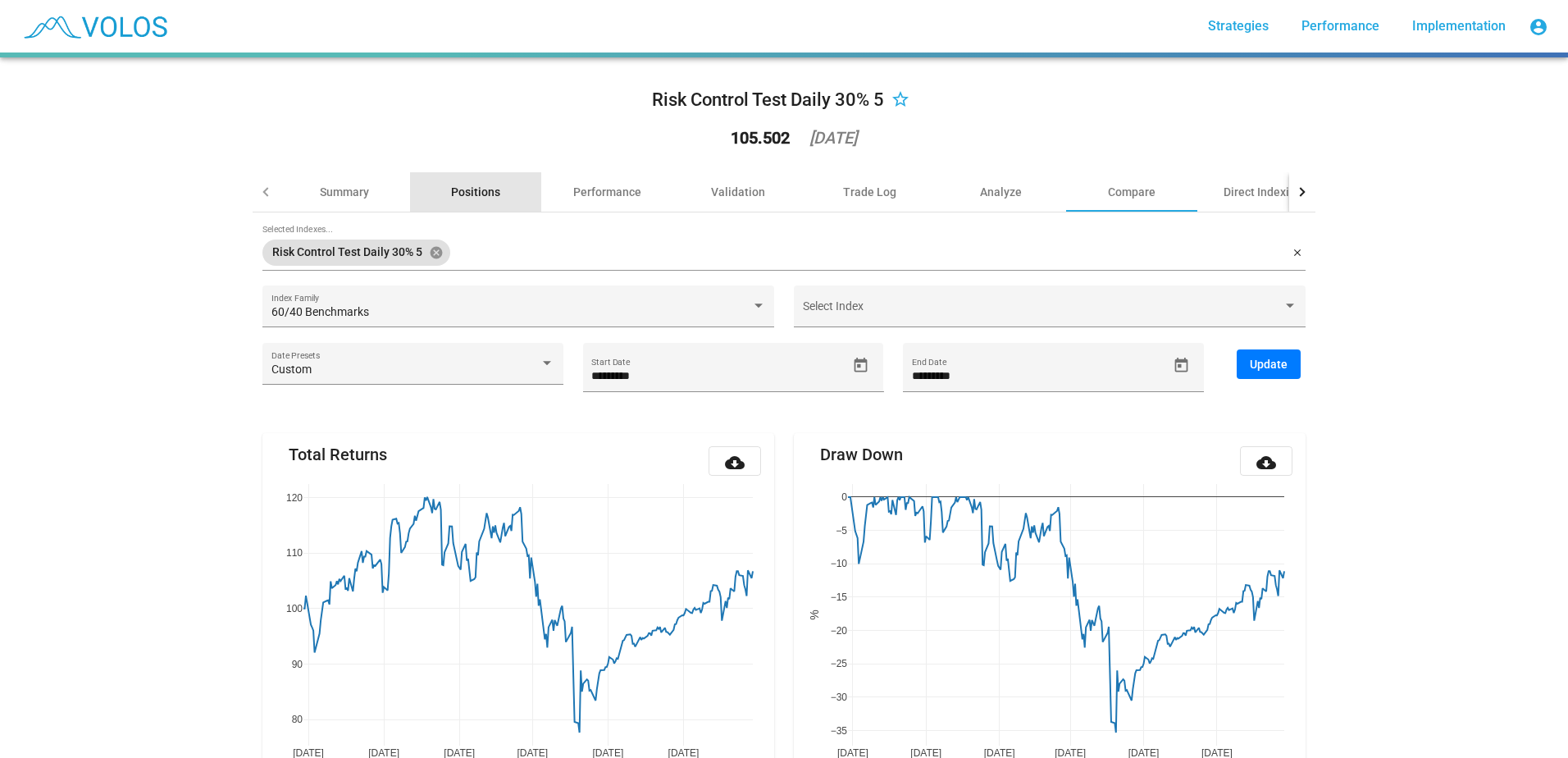
click at [492, 208] on div "Positions" at bounding box center [475, 192] width 131 height 39
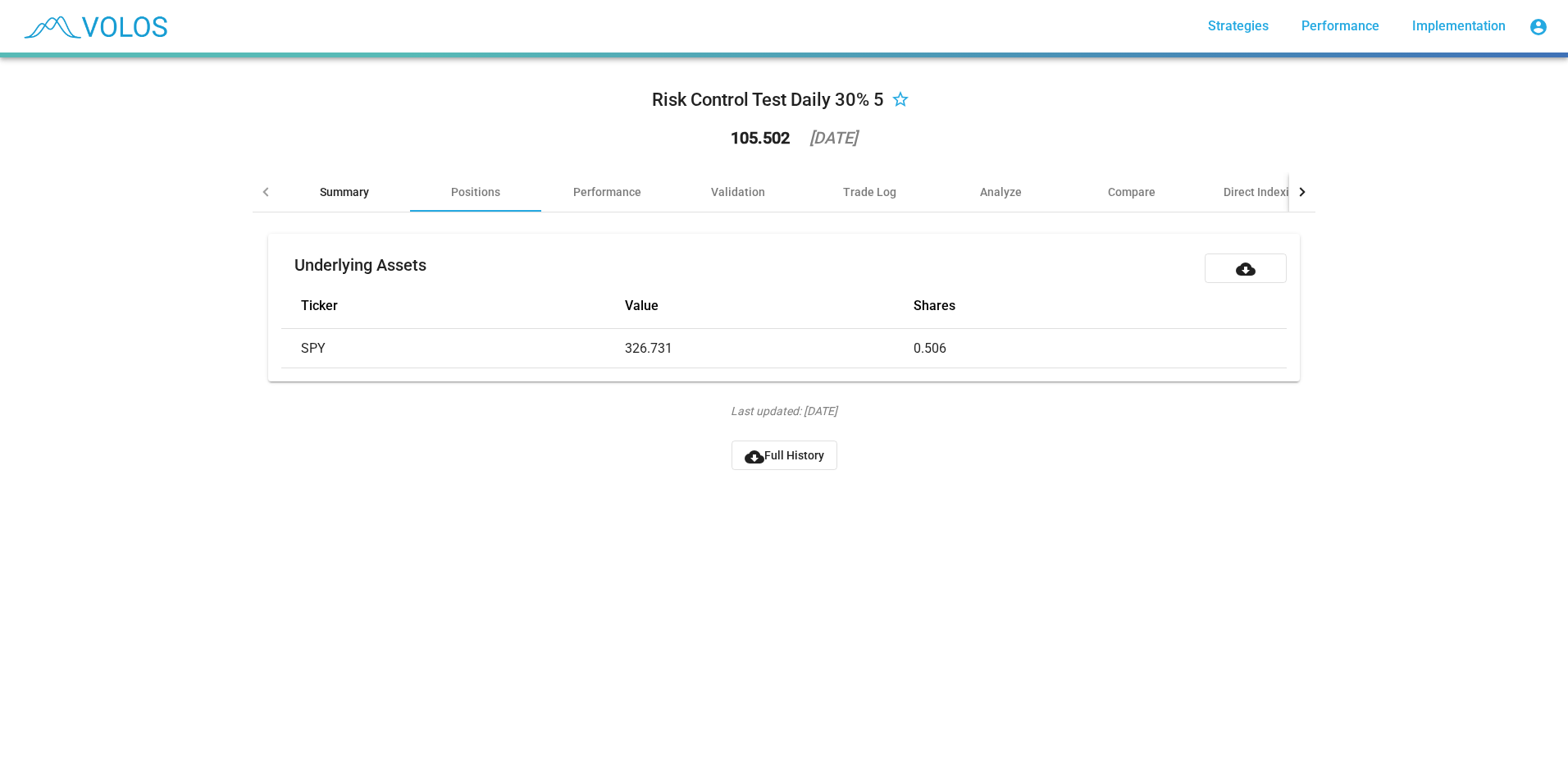
click at [345, 191] on div "Summary" at bounding box center [344, 193] width 49 height 17
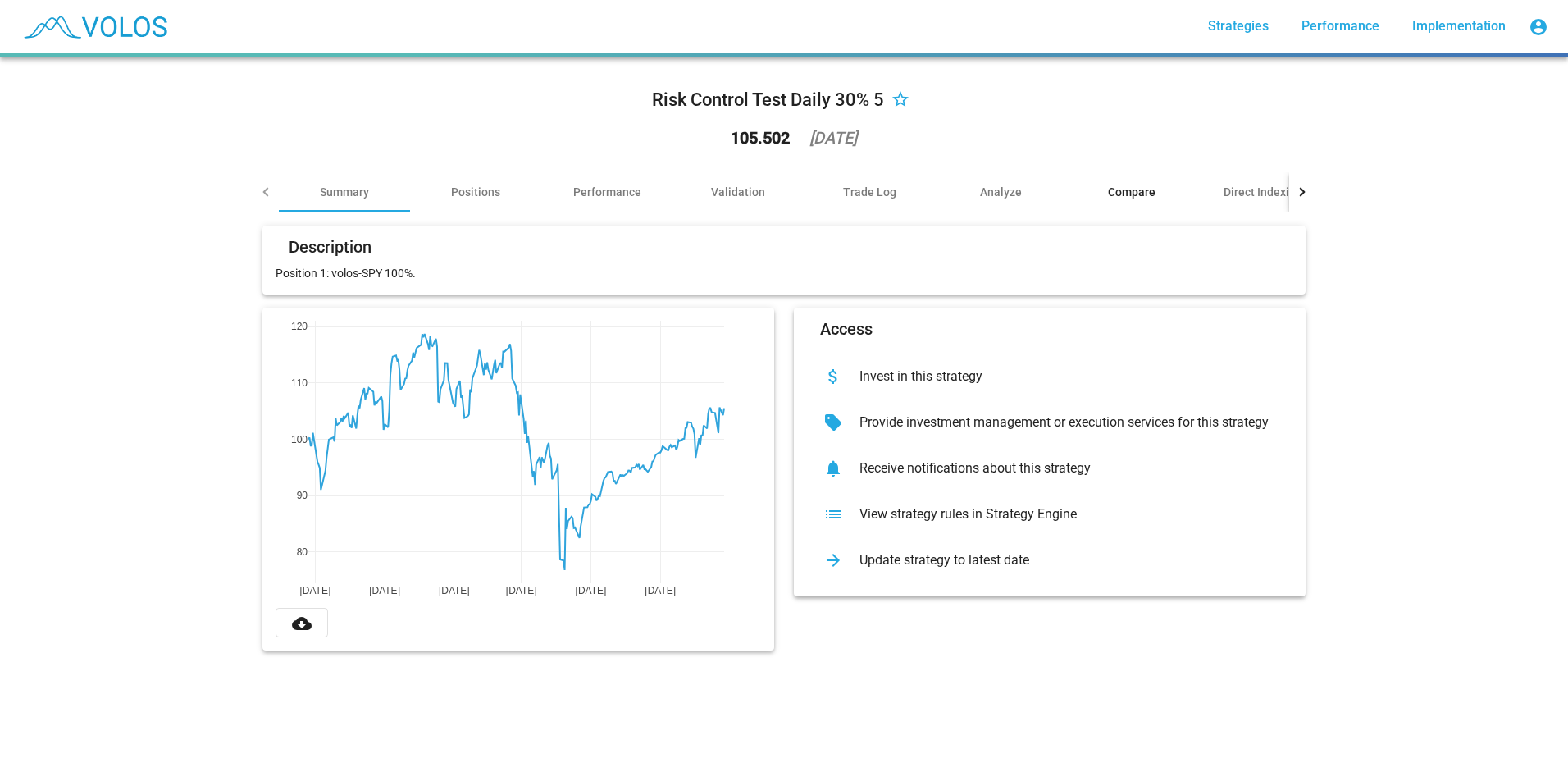
click at [1113, 199] on div "Compare" at bounding box center [1131, 193] width 47 height 17
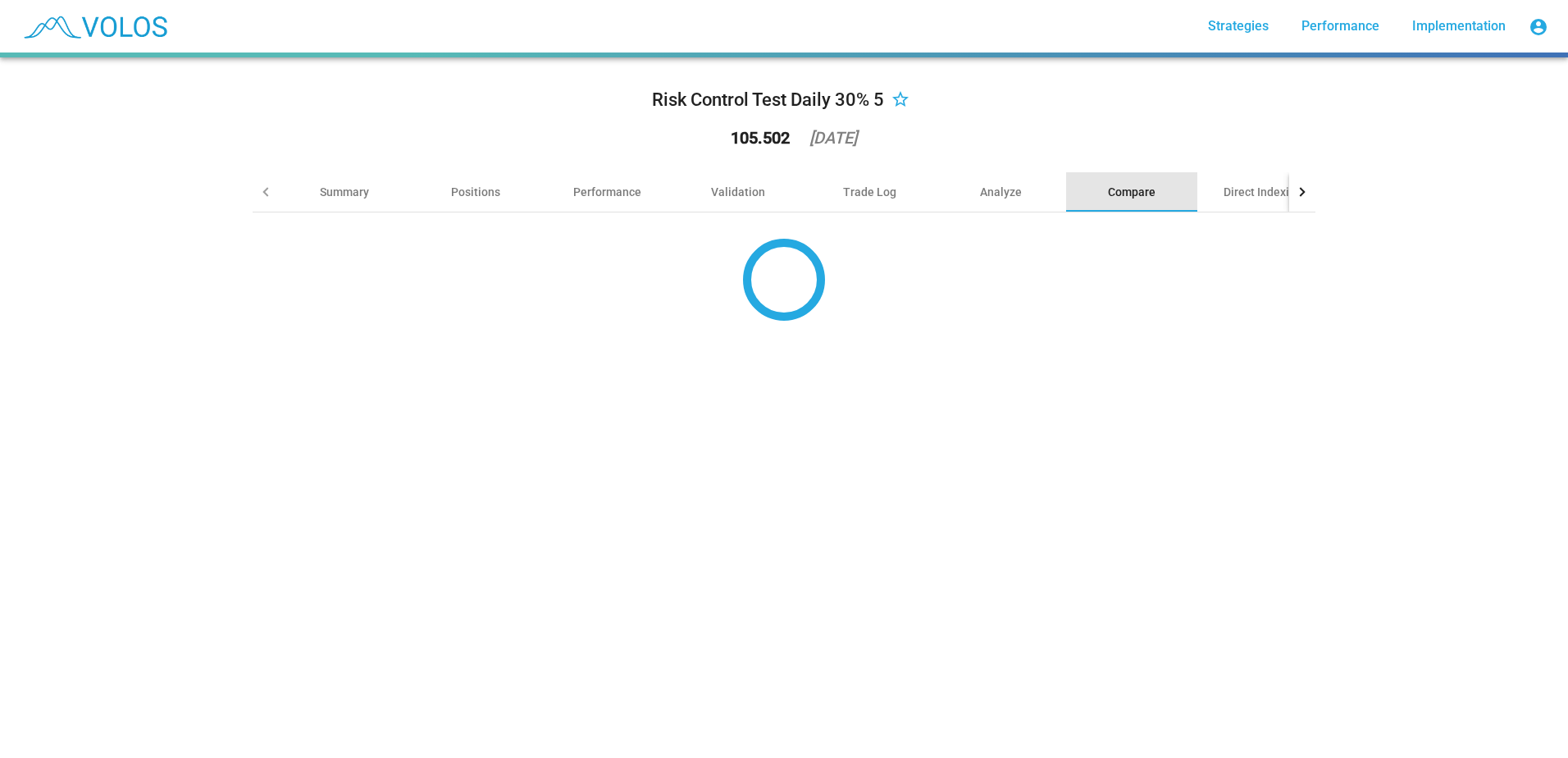
type input "*********"
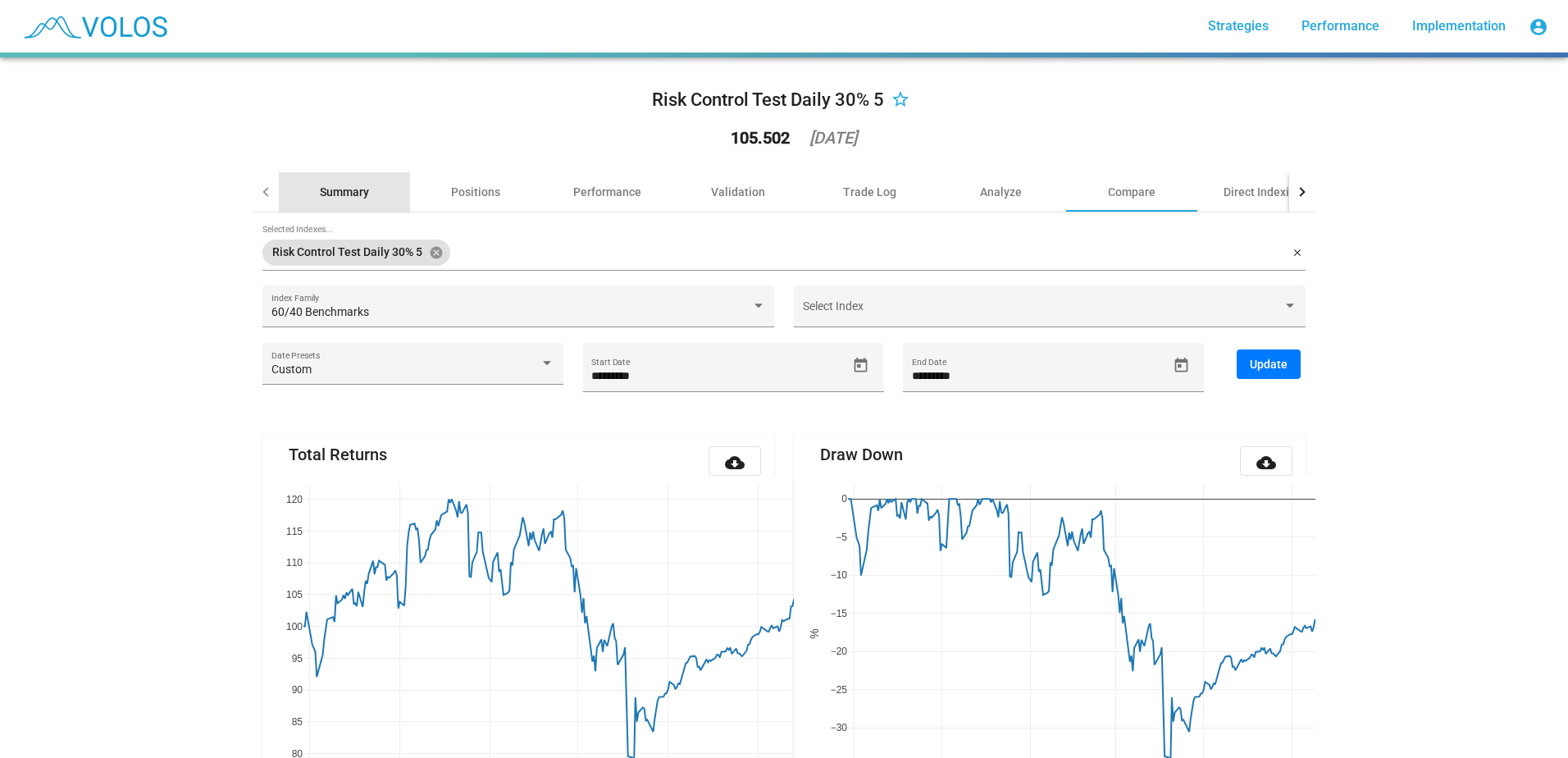
click at [348, 187] on div "Summary" at bounding box center [344, 193] width 49 height 17
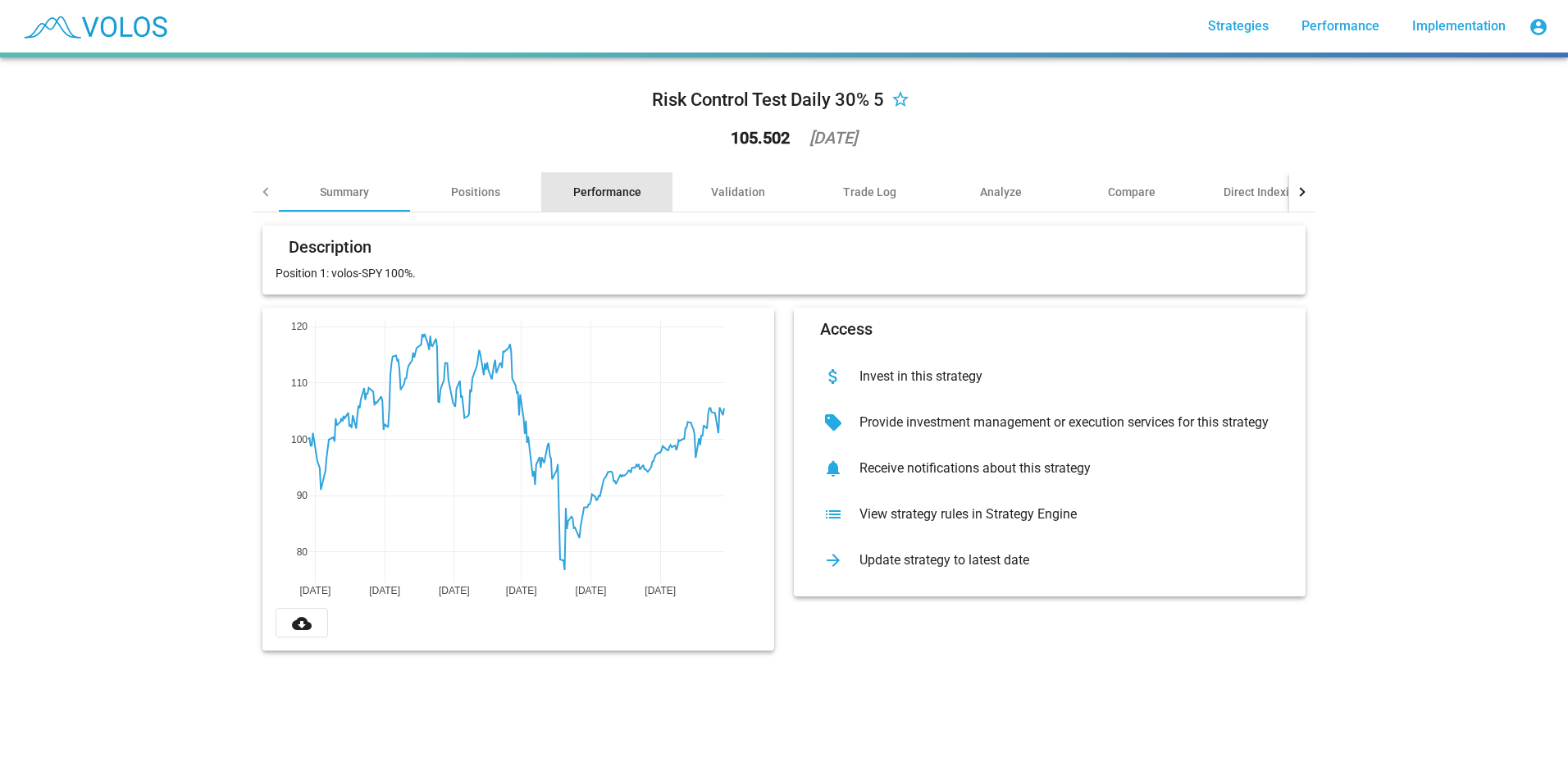
click at [631, 189] on div "Performance" at bounding box center [607, 193] width 68 height 17
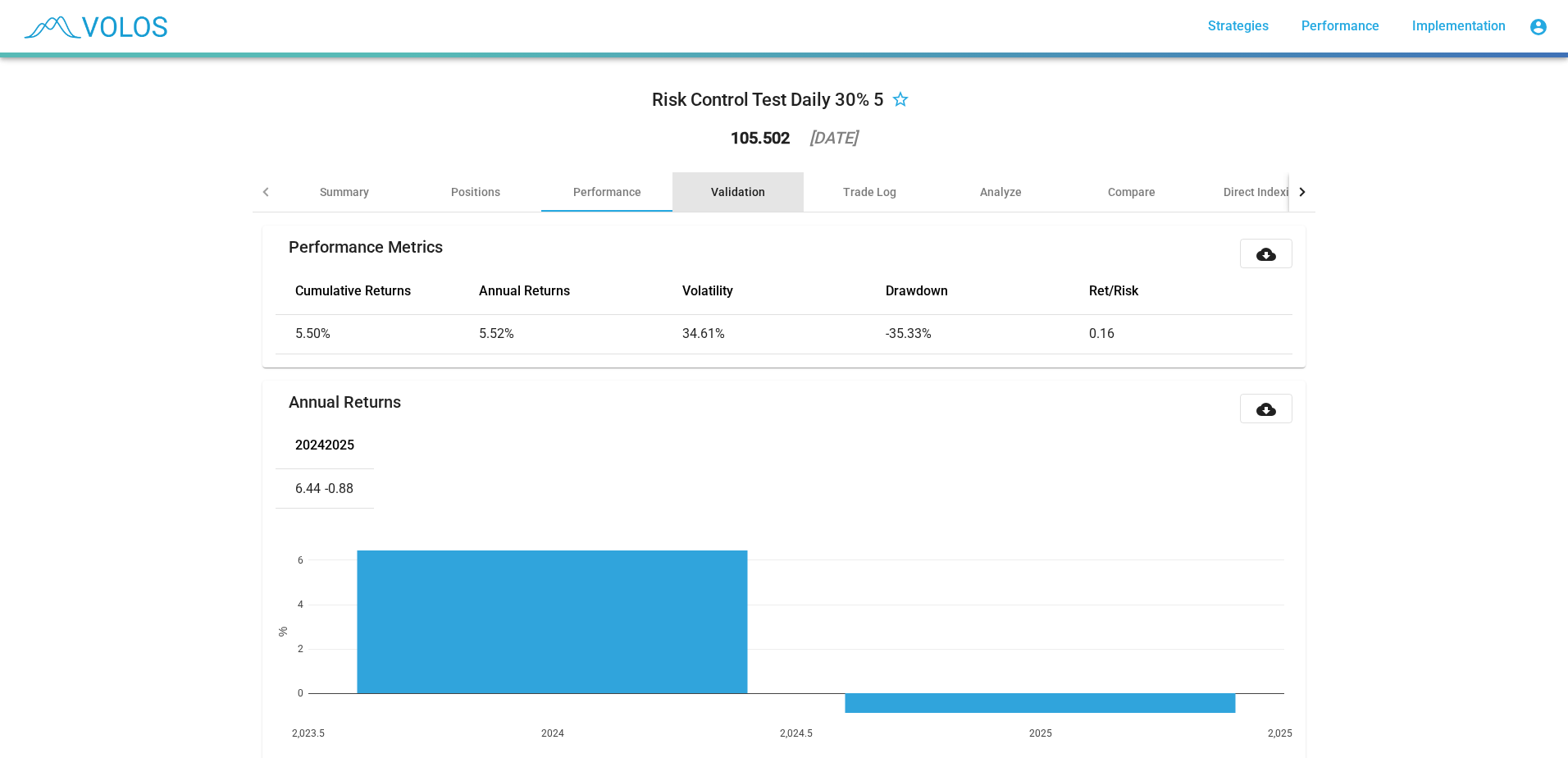
click at [737, 199] on div "Validation" at bounding box center [738, 193] width 54 height 17
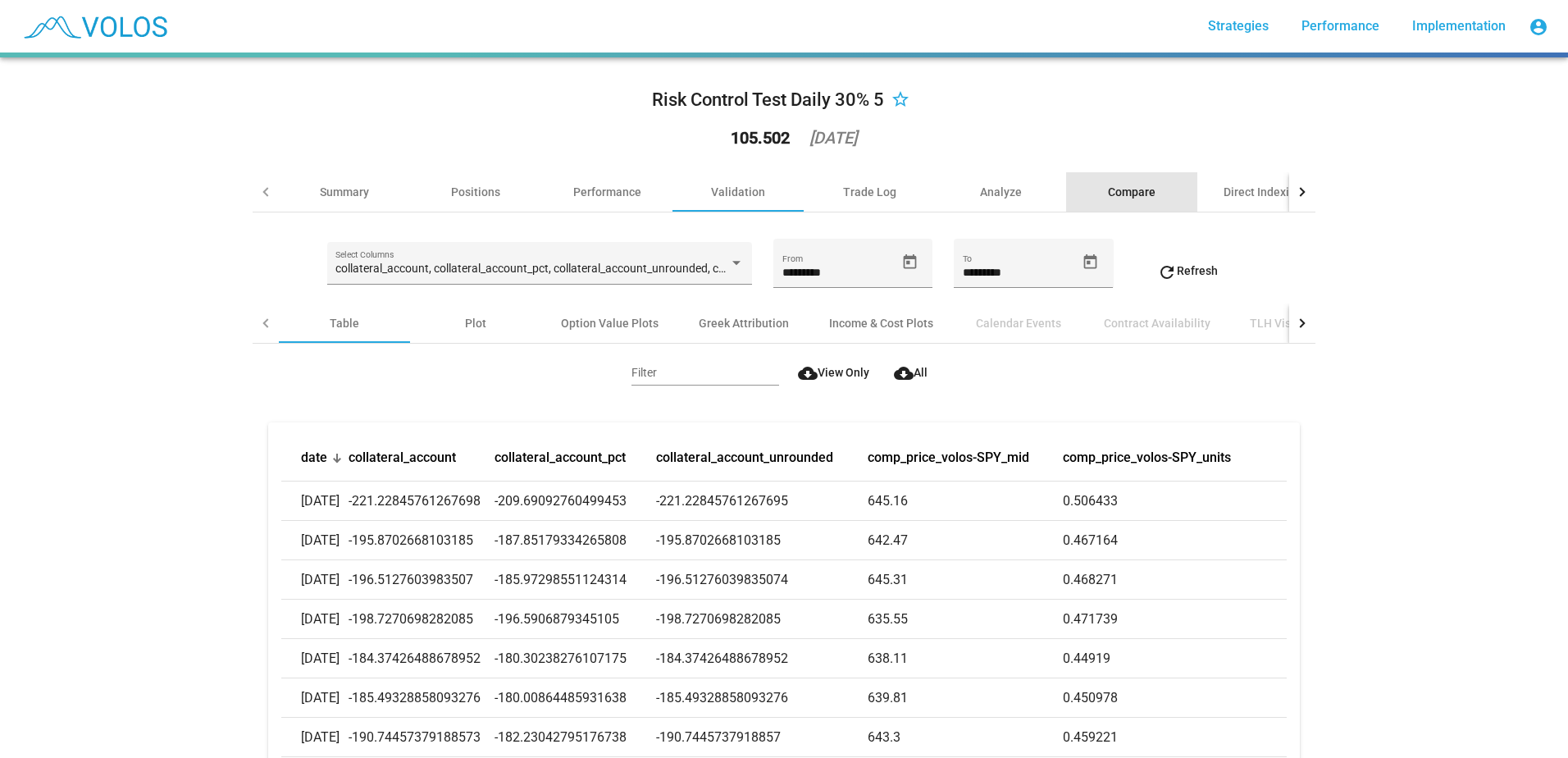
click at [1107, 204] on div "Compare" at bounding box center [1131, 192] width 131 height 39
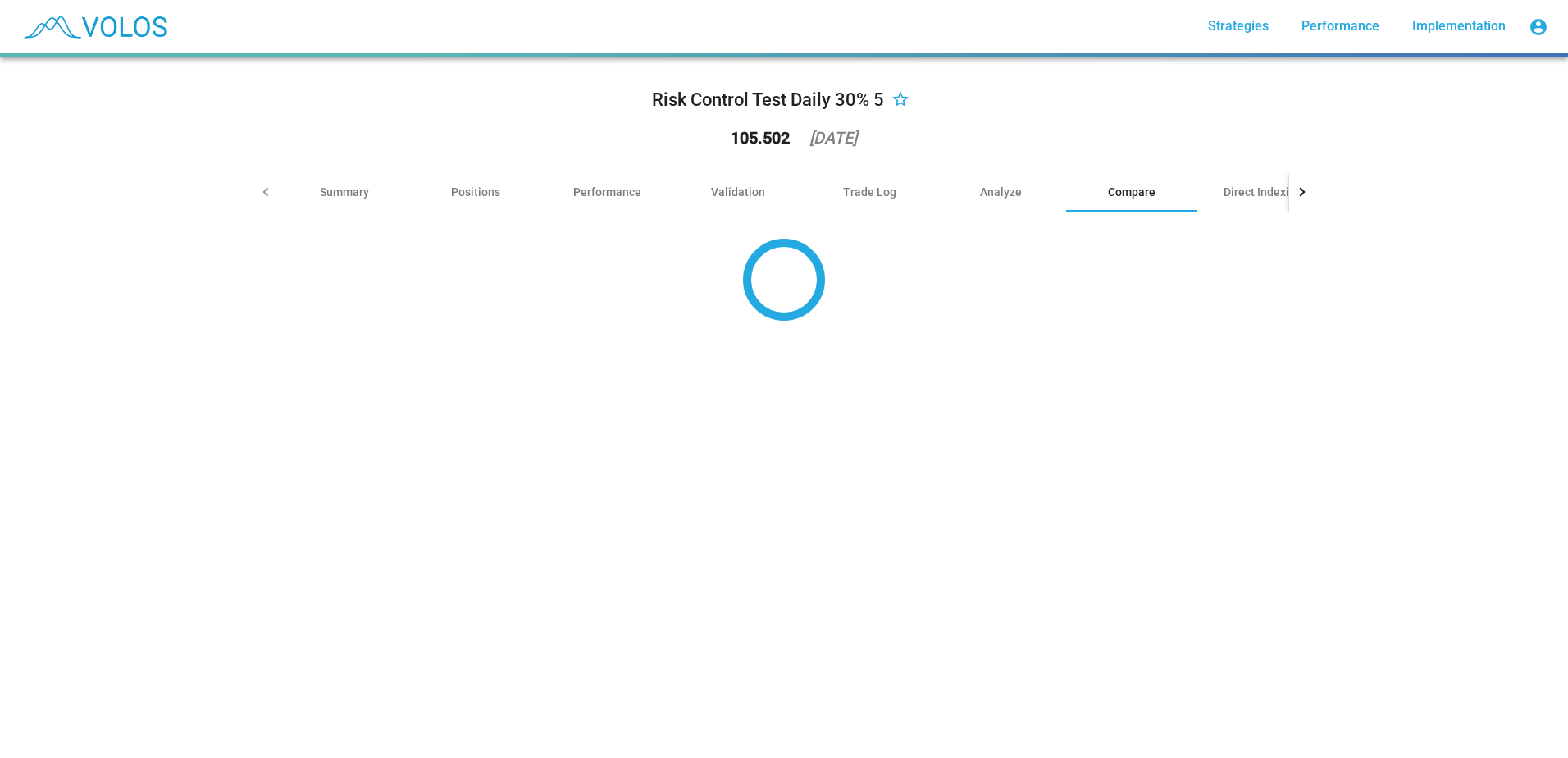
type input "*********"
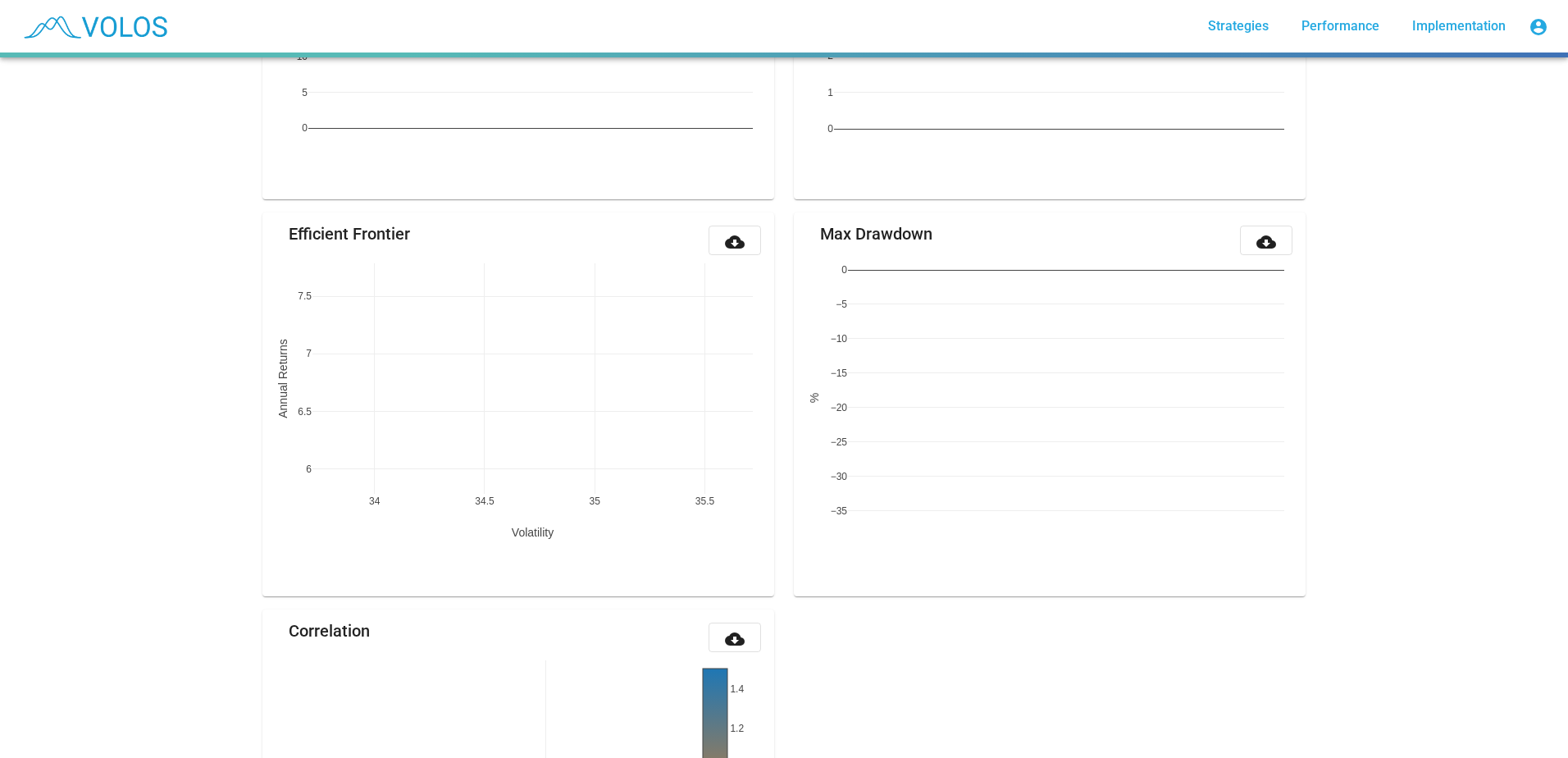
scroll to position [1416, 0]
